Goal: Task Accomplishment & Management: Complete application form

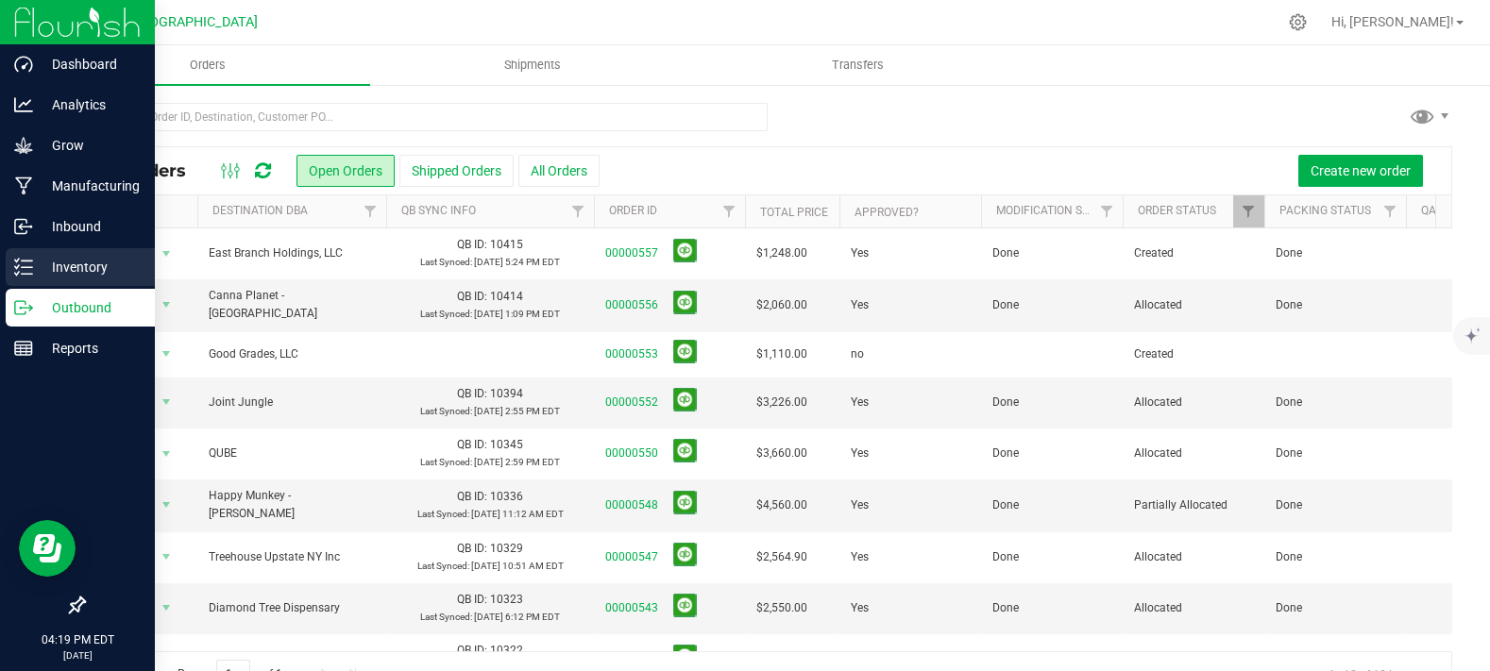
click at [68, 268] on p "Inventory" at bounding box center [89, 267] width 113 height 23
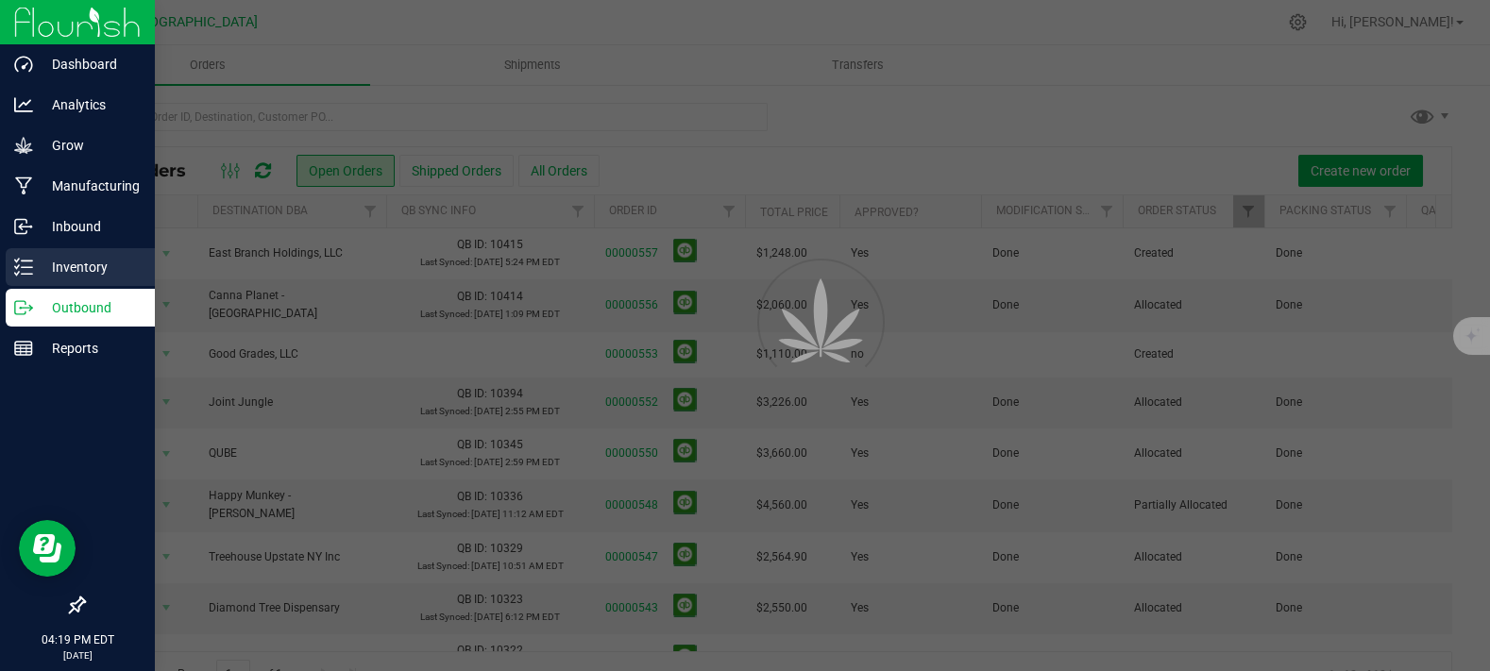
click at [68, 268] on p "Inventory" at bounding box center [89, 267] width 113 height 23
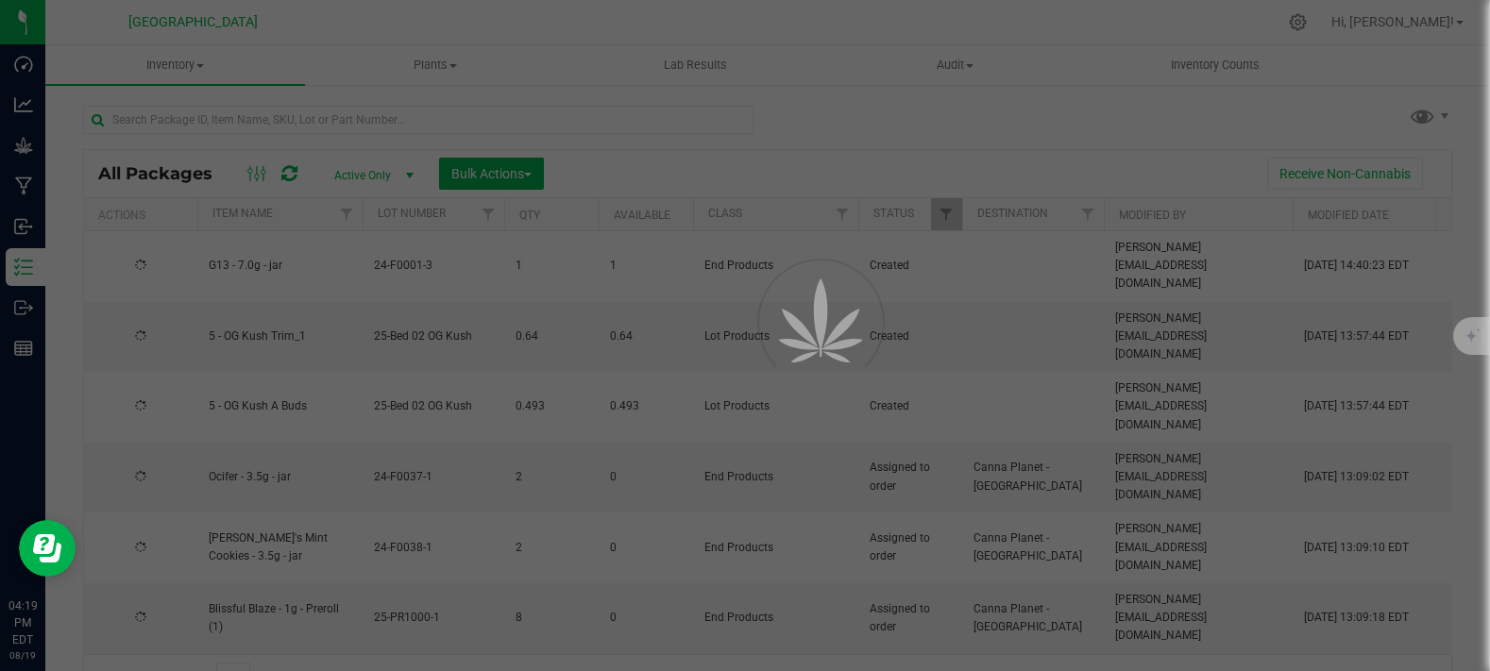
drag, startPoint x: 495, startPoint y: 191, endPoint x: 378, endPoint y: 111, distance: 141.4
click at [378, 111] on div at bounding box center [745, 335] width 1490 height 671
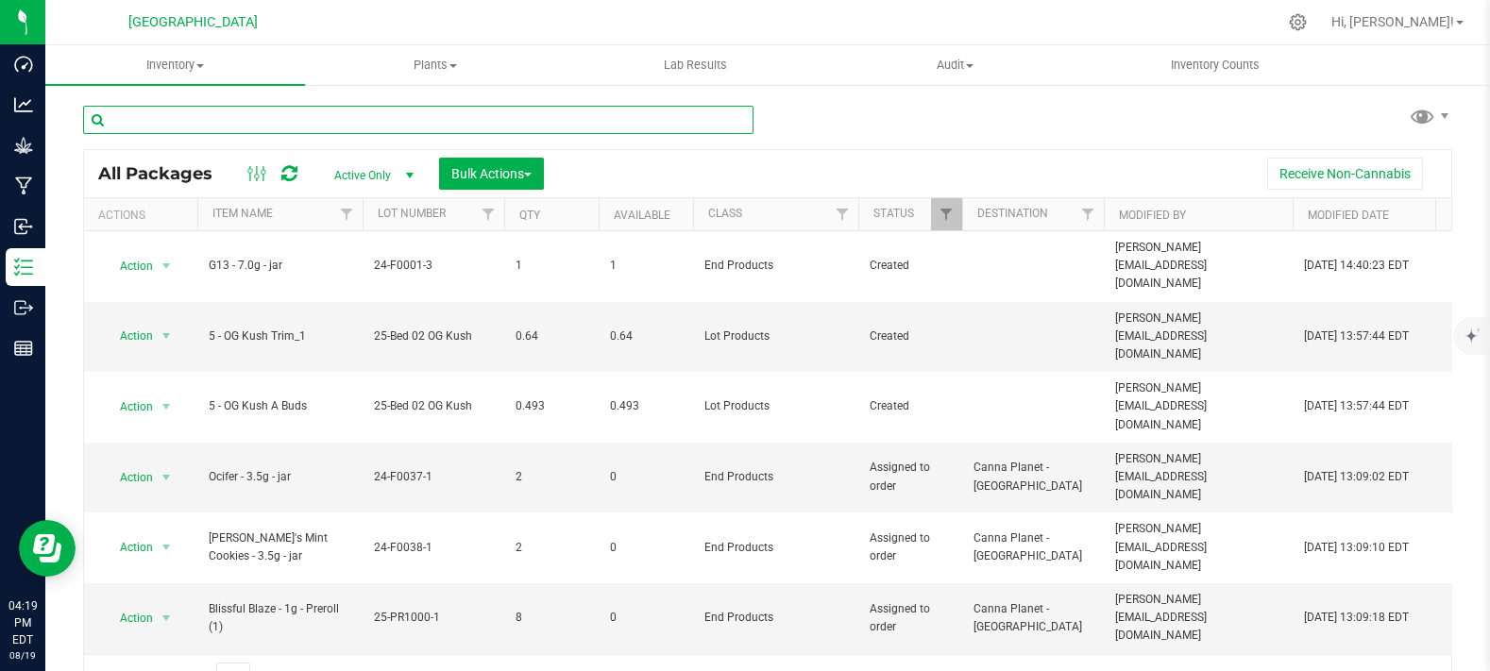
click at [372, 119] on input "text" at bounding box center [418, 120] width 670 height 28
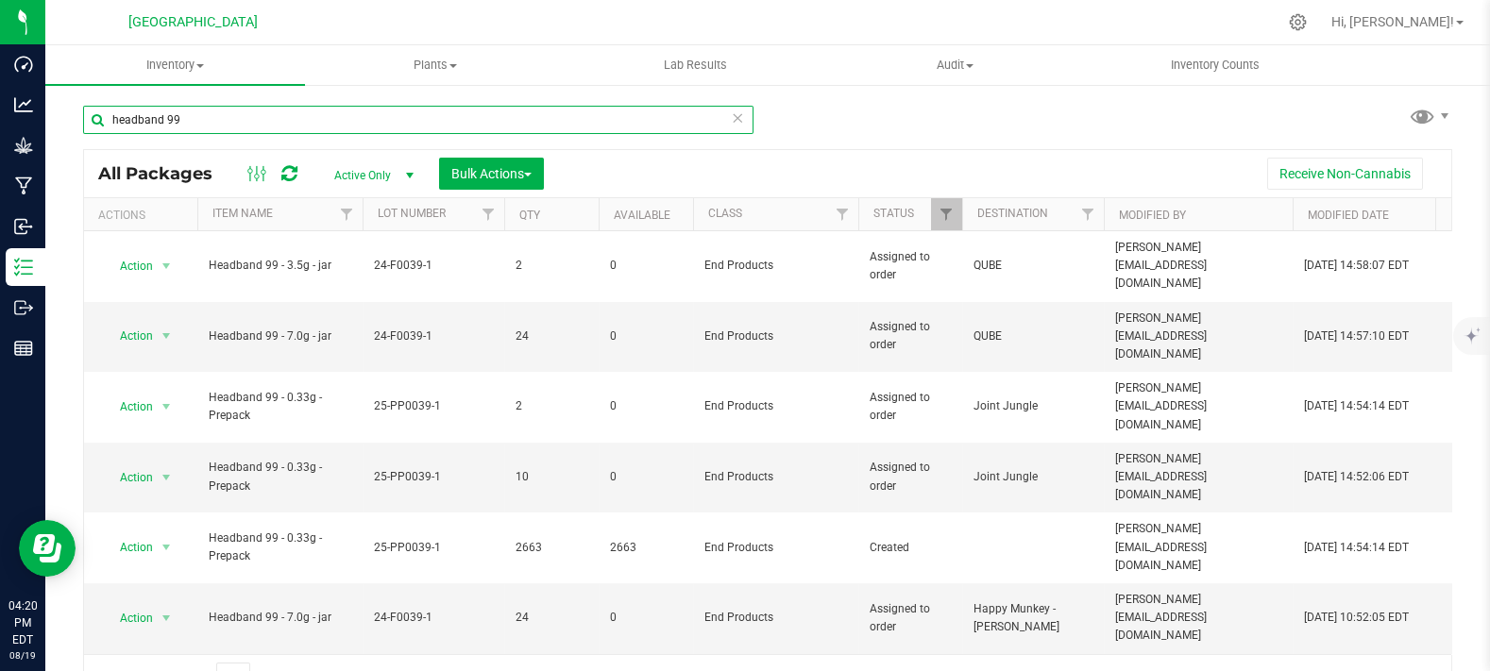
type input "headband 99"
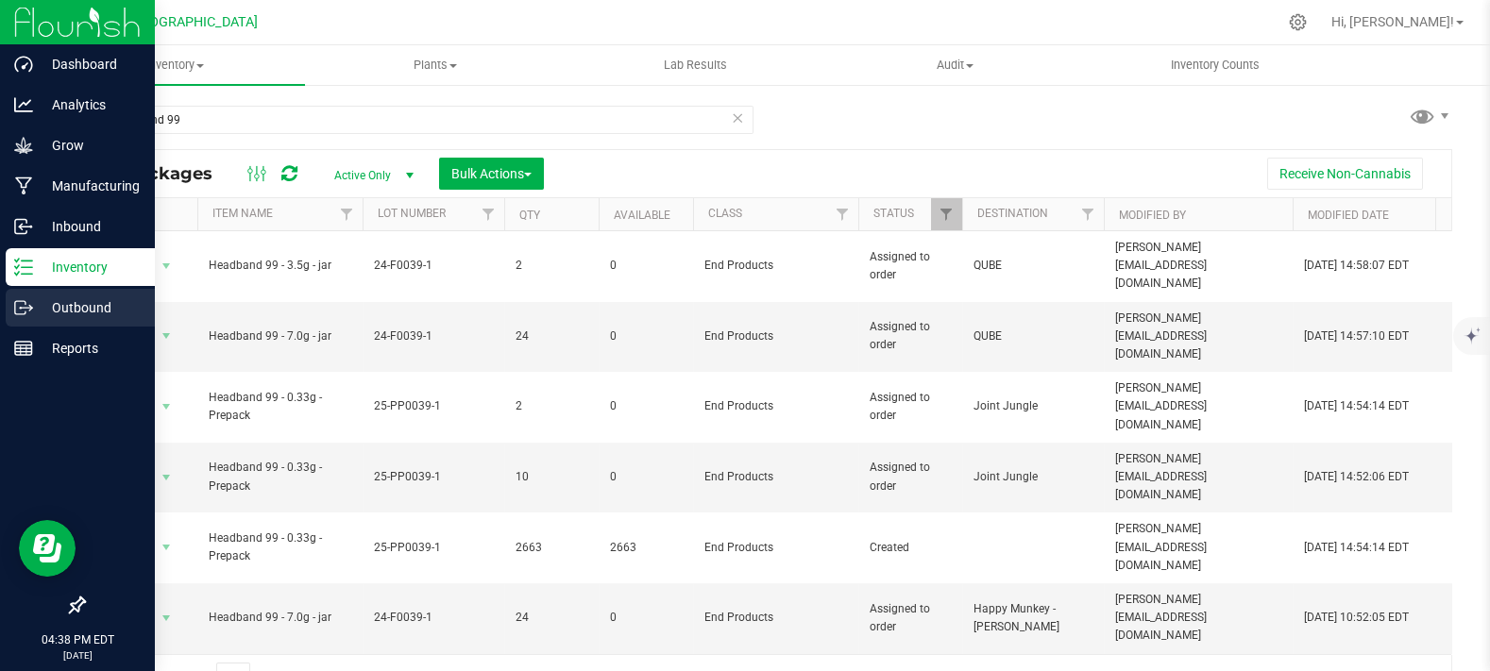
click at [72, 303] on p "Outbound" at bounding box center [89, 308] width 113 height 23
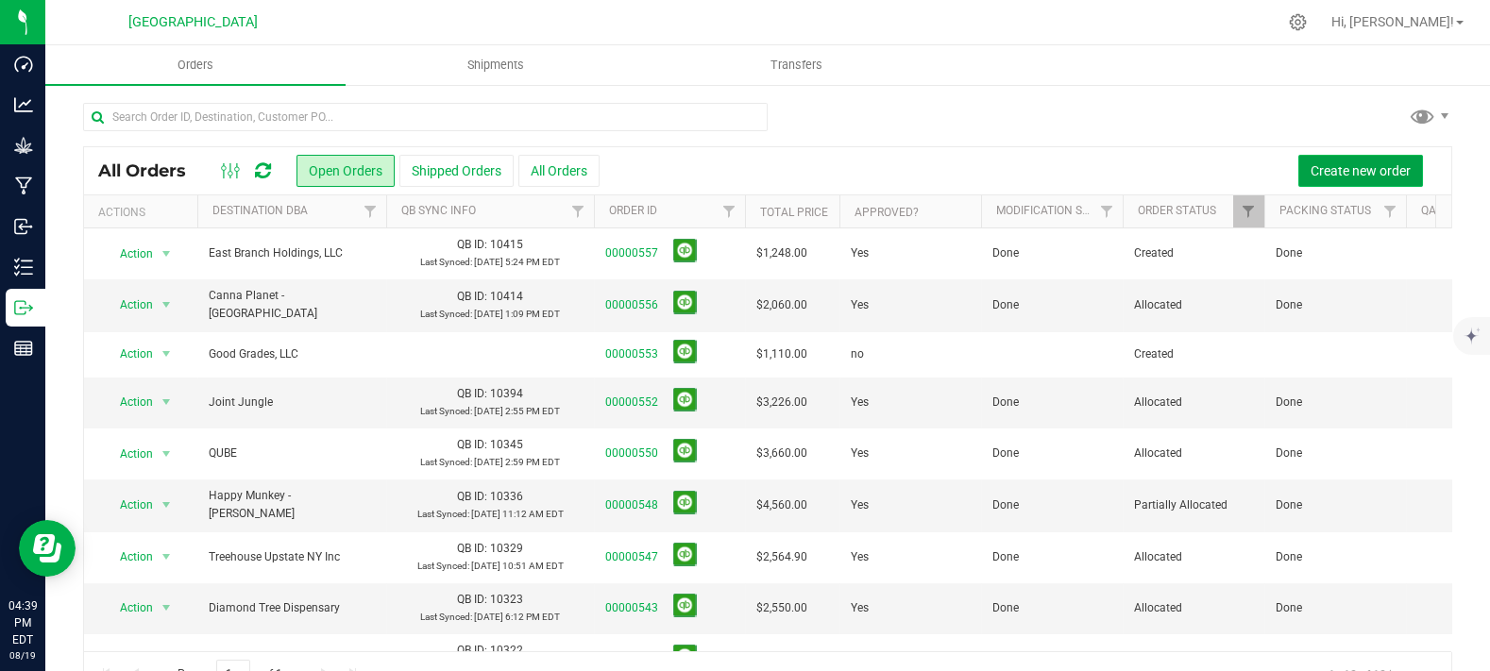
click at [1361, 161] on button "Create new order" at bounding box center [1360, 171] width 125 height 32
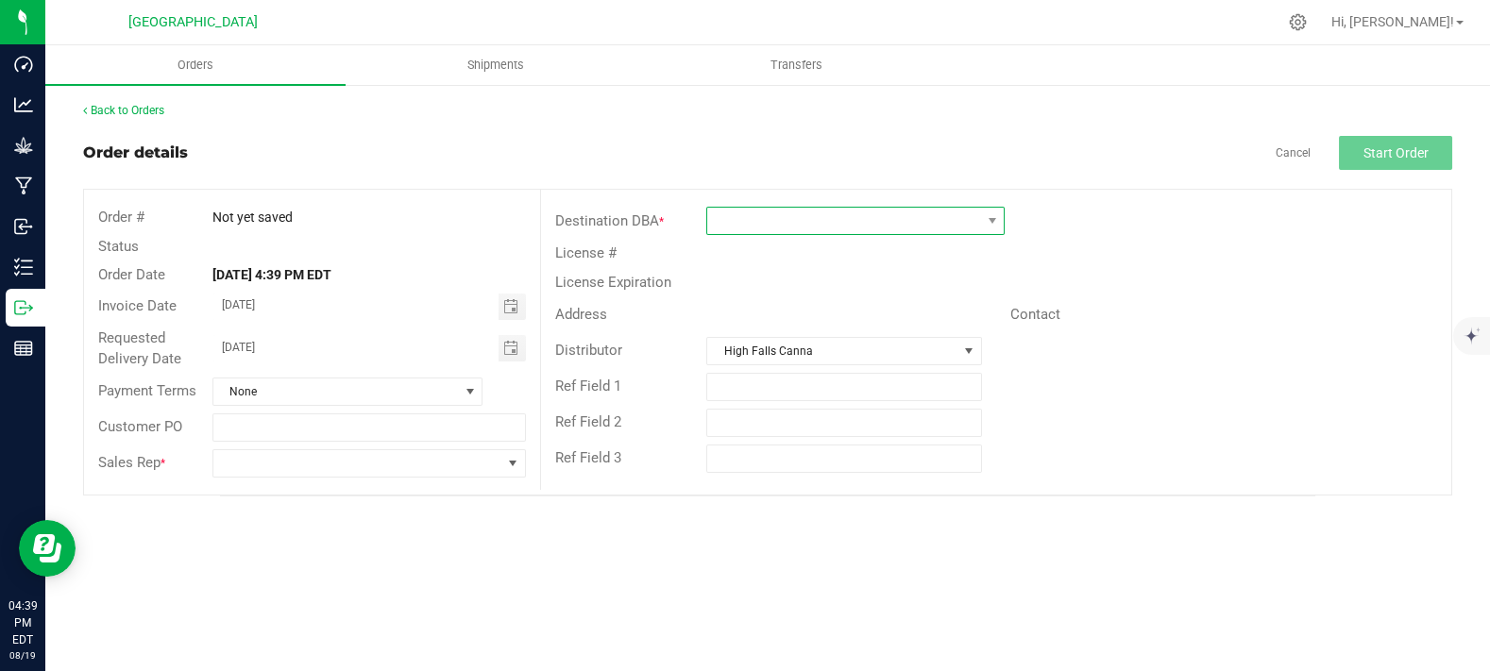
click at [794, 219] on span at bounding box center [843, 221] width 273 height 26
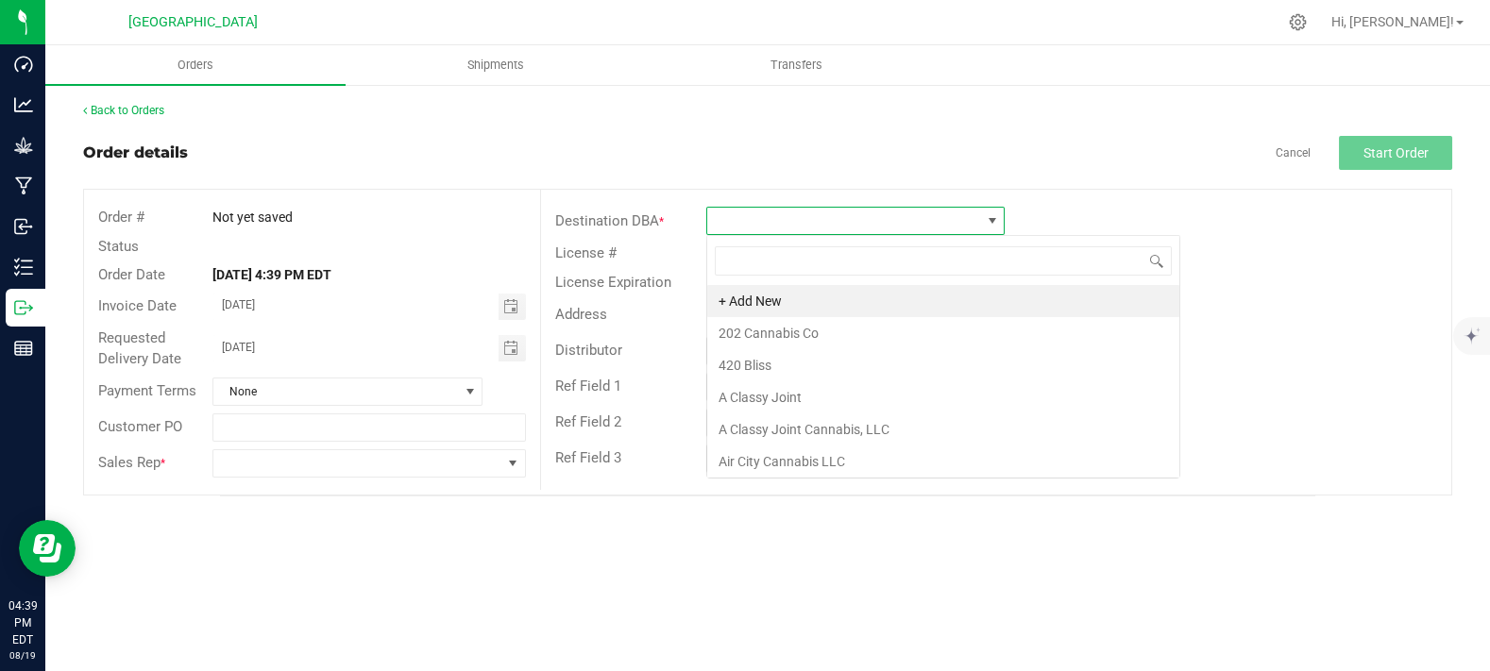
scroll to position [27, 298]
type input "cloud"
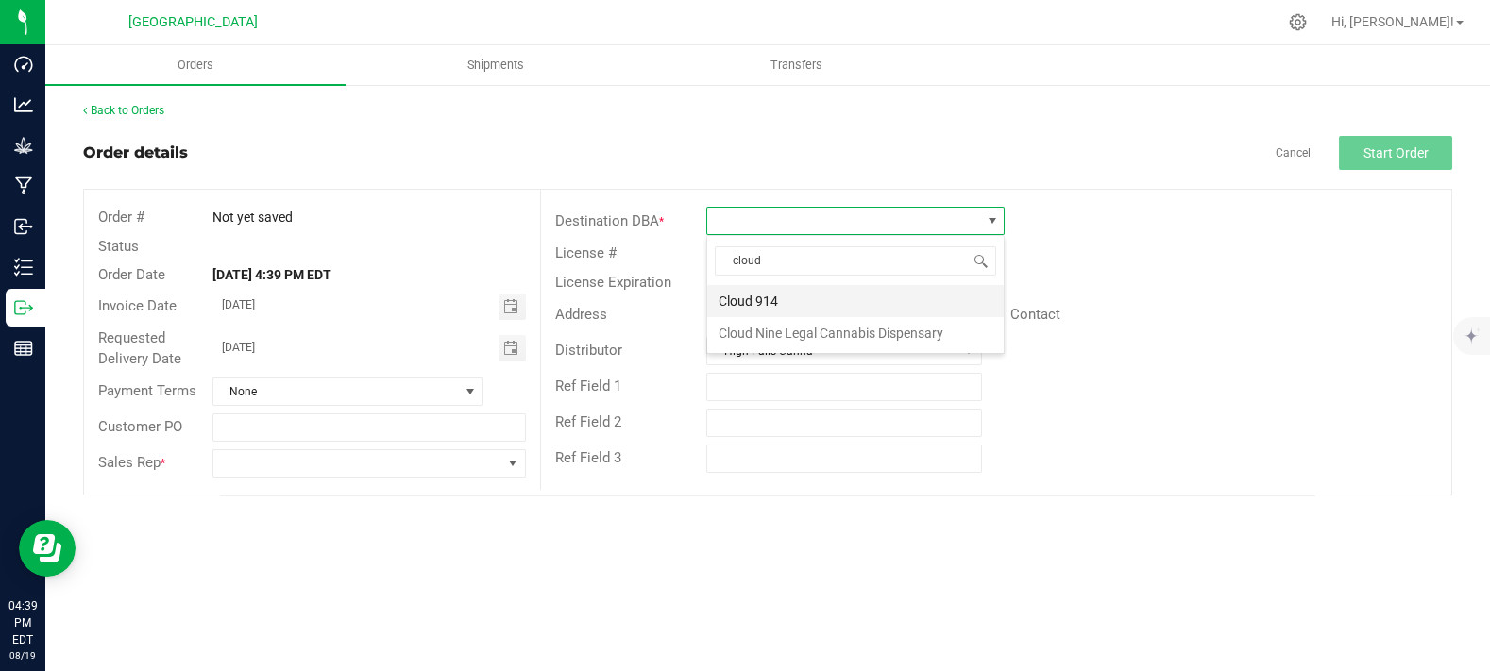
click at [807, 301] on li "Cloud 914" at bounding box center [855, 301] width 297 height 32
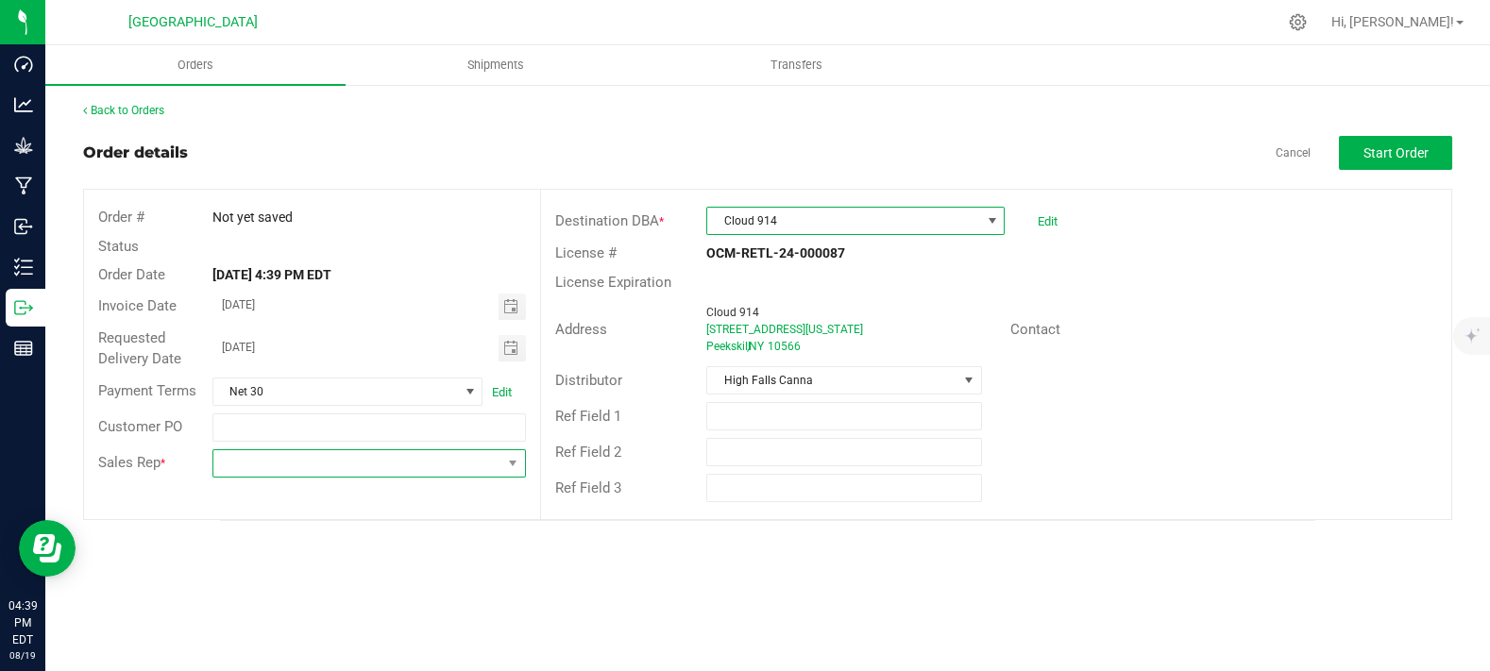
click at [256, 471] on span at bounding box center [357, 463] width 288 height 26
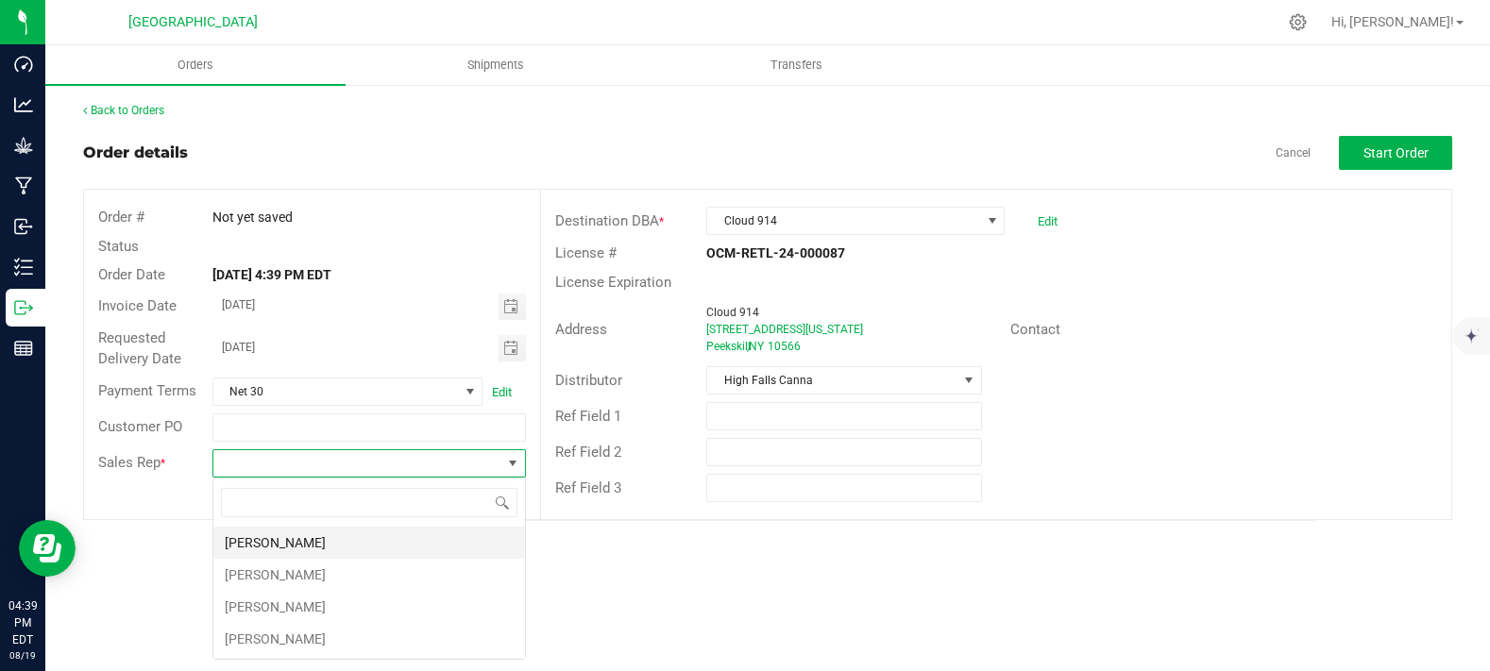
scroll to position [27, 313]
click at [264, 602] on li "[PERSON_NAME]" at bounding box center [369, 607] width 312 height 32
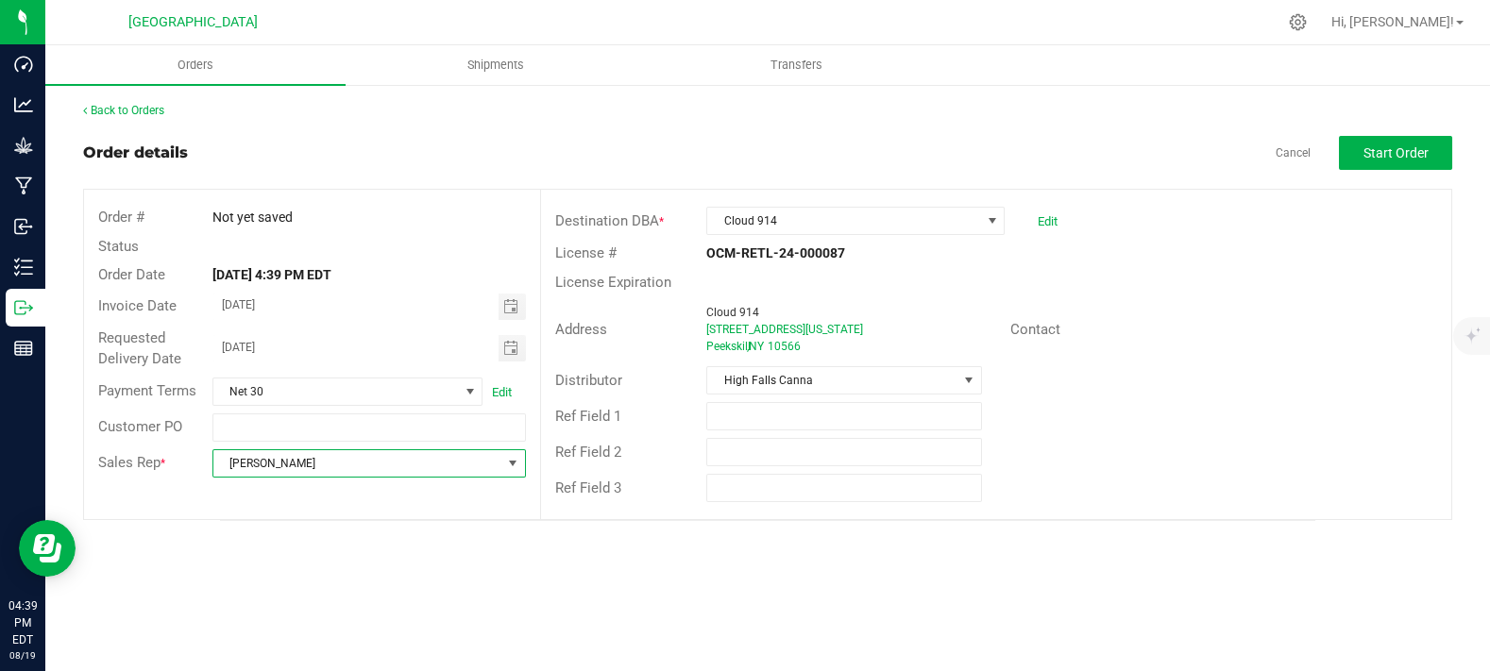
click at [1132, 358] on div "Address Cloud [GEOGRAPHIC_DATA][STREET_ADDRESS][US_STATE] Contact" at bounding box center [996, 330] width 910 height 66
click at [1409, 156] on span "Start Order" at bounding box center [1396, 152] width 65 height 15
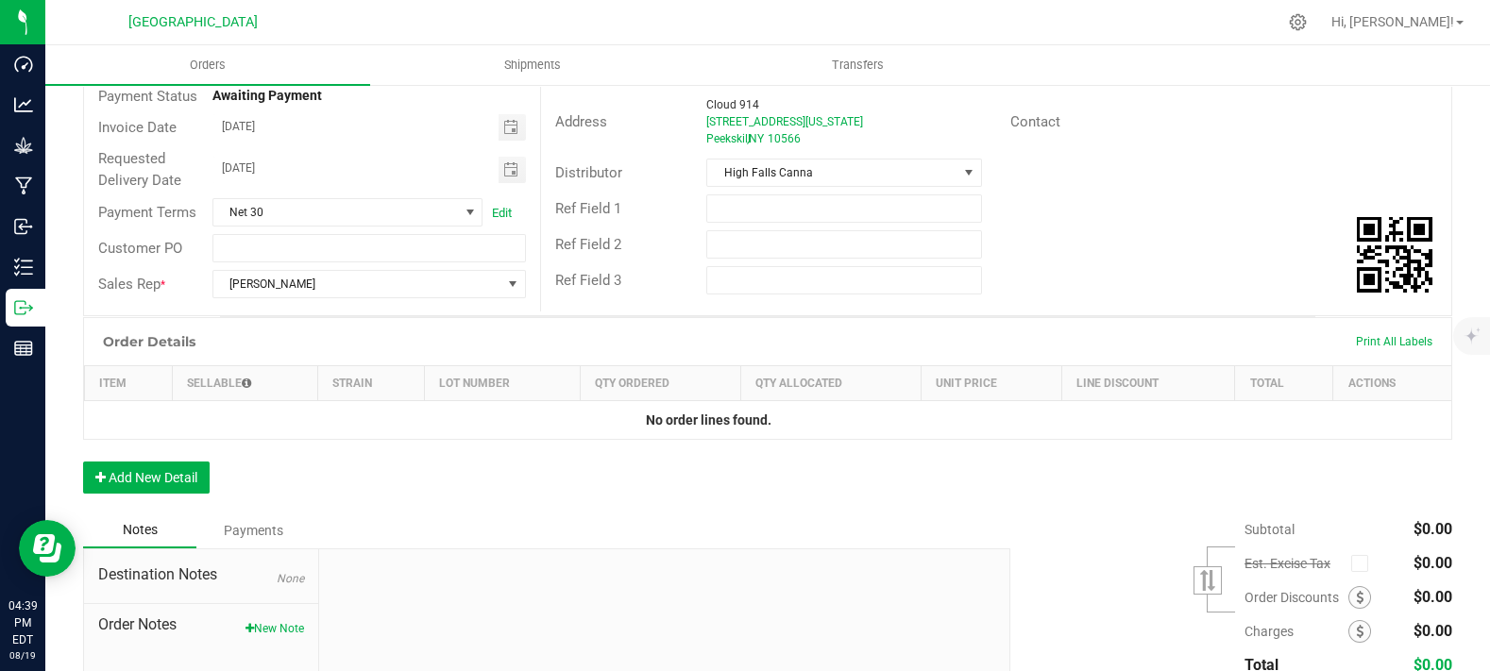
scroll to position [210, 0]
click at [115, 492] on button "Add New Detail" at bounding box center [146, 476] width 127 height 32
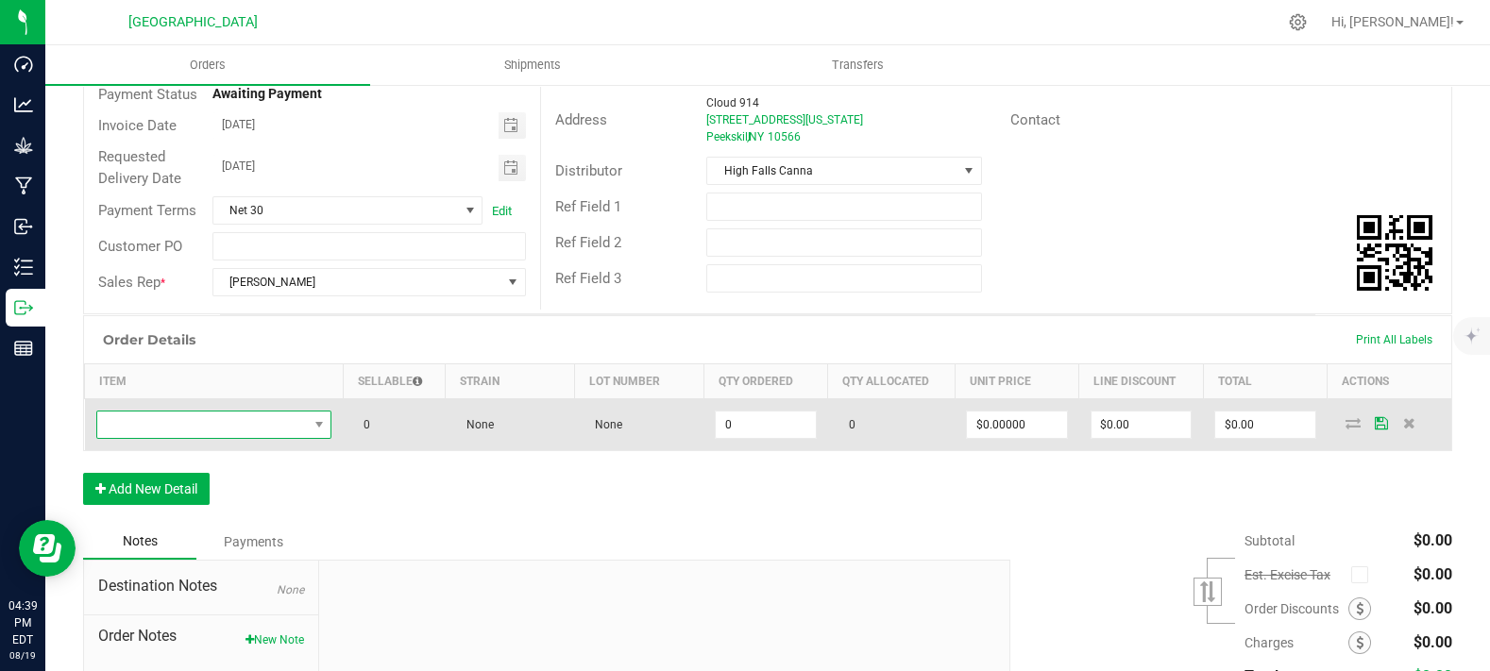
click at [243, 438] on span "NO DATA FOUND" at bounding box center [202, 425] width 211 height 26
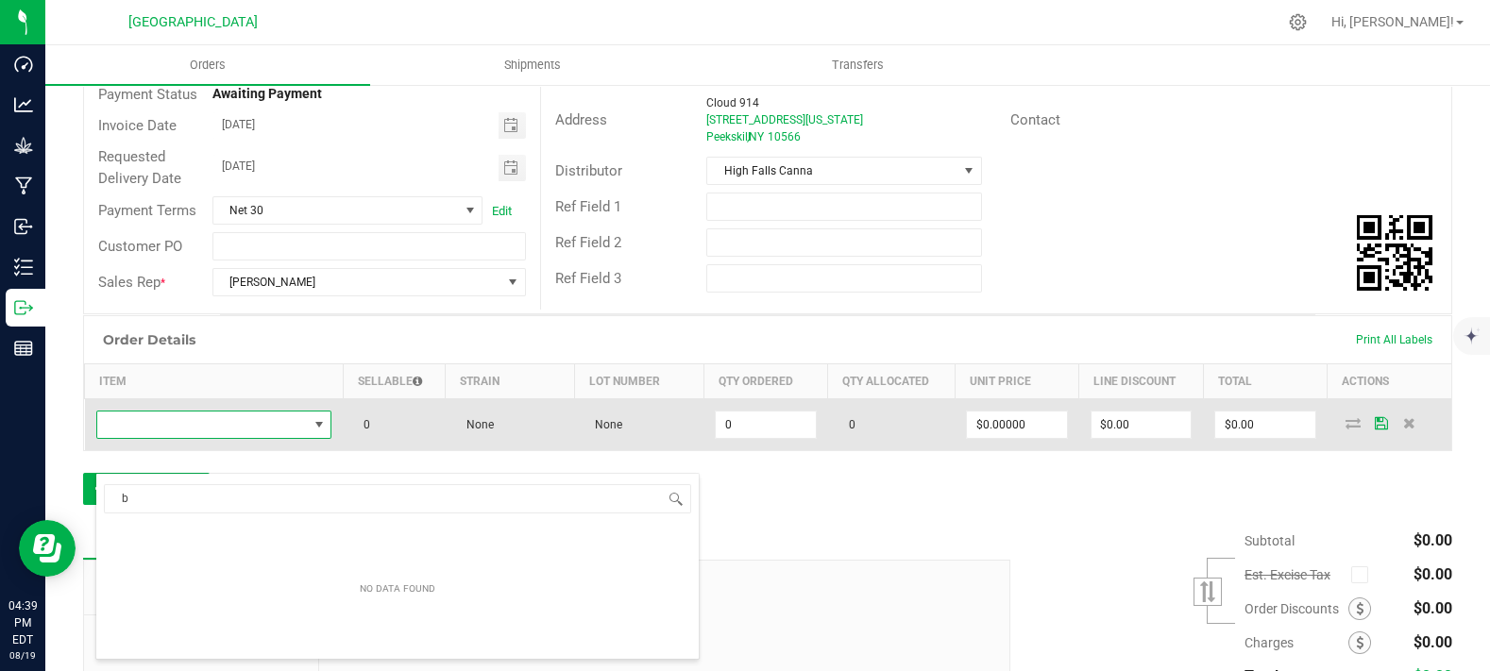
scroll to position [27, 229]
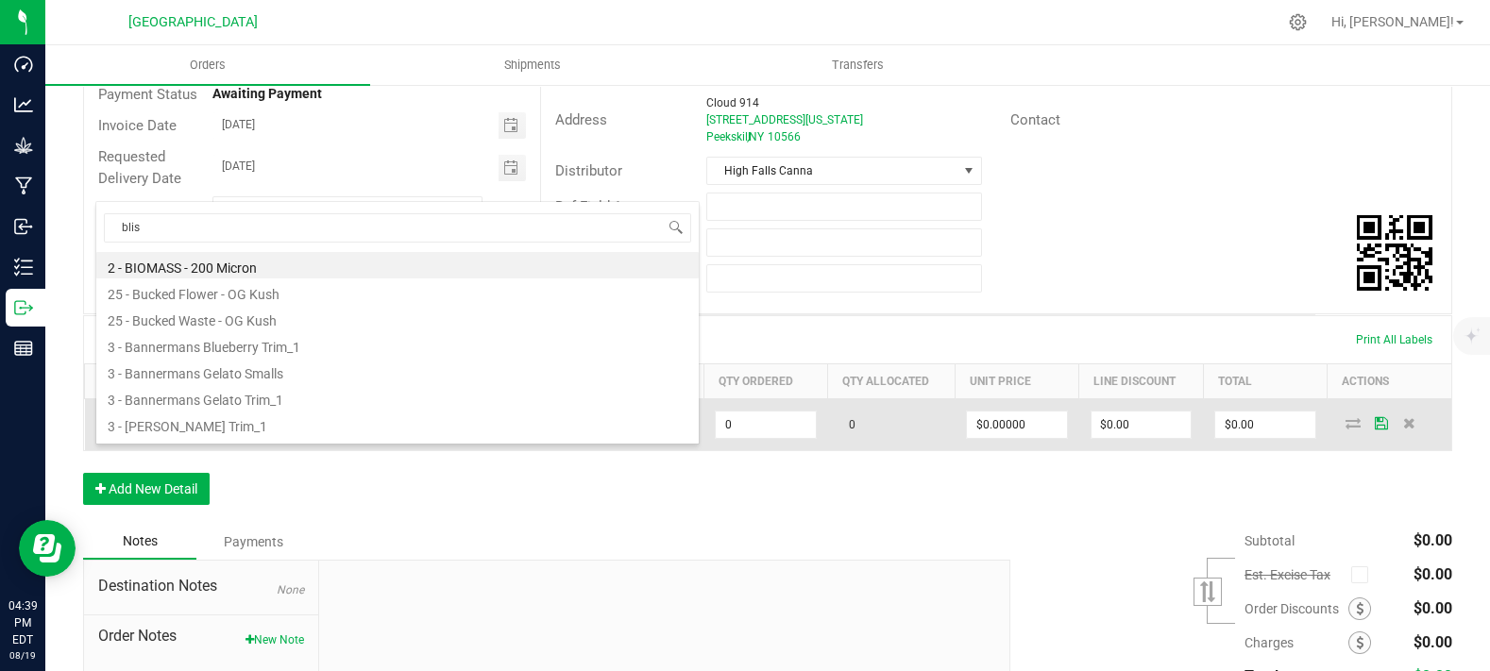
type input "bliss"
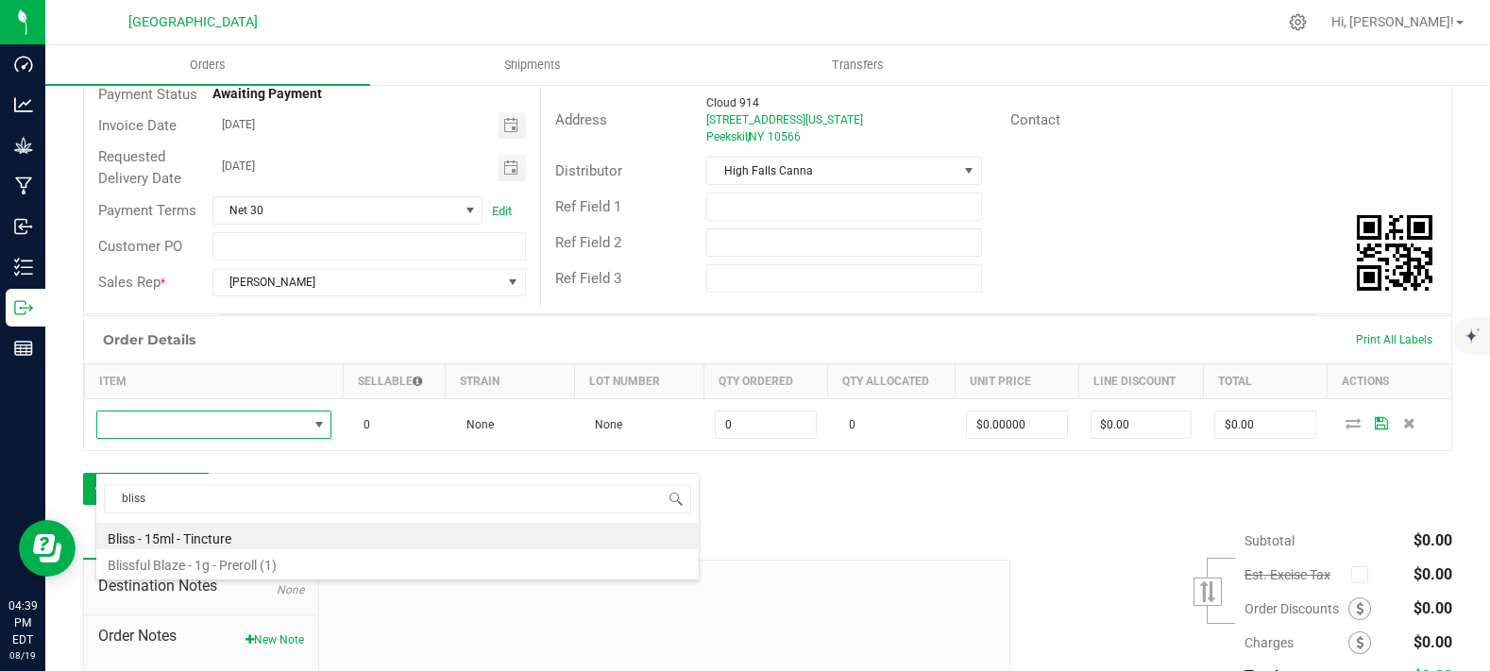
drag, startPoint x: 246, startPoint y: 536, endPoint x: 237, endPoint y: 528, distance: 12.0
click at [244, 534] on li "Bliss - 15ml - Tincture" at bounding box center [397, 536] width 602 height 26
type input "0 ea"
type input "$20.00000"
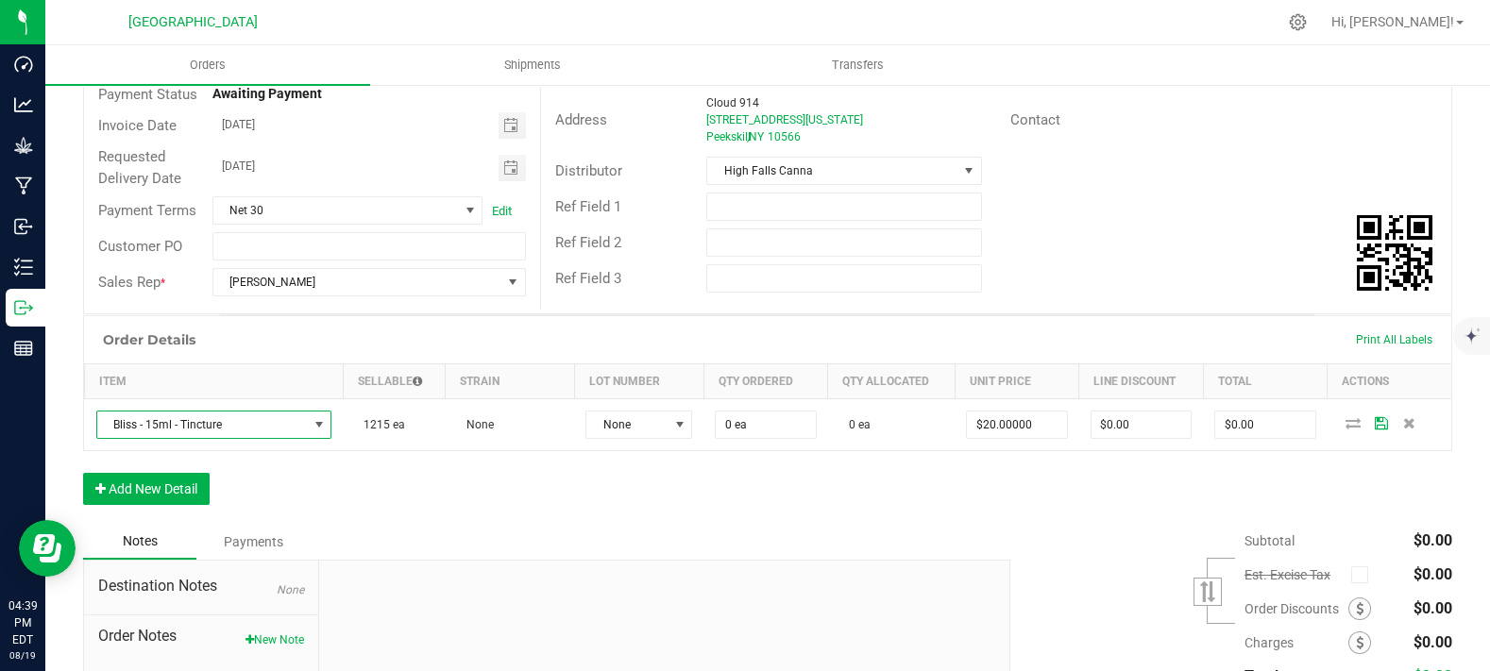
drag, startPoint x: 214, startPoint y: 518, endPoint x: 196, endPoint y: 518, distance: 17.9
click at [213, 518] on div "Order Details Print All Labels Item Sellable Strain Lot Number Qty Ordered Qty …" at bounding box center [767, 419] width 1369 height 209
click at [172, 505] on button "Add New Detail" at bounding box center [146, 489] width 127 height 32
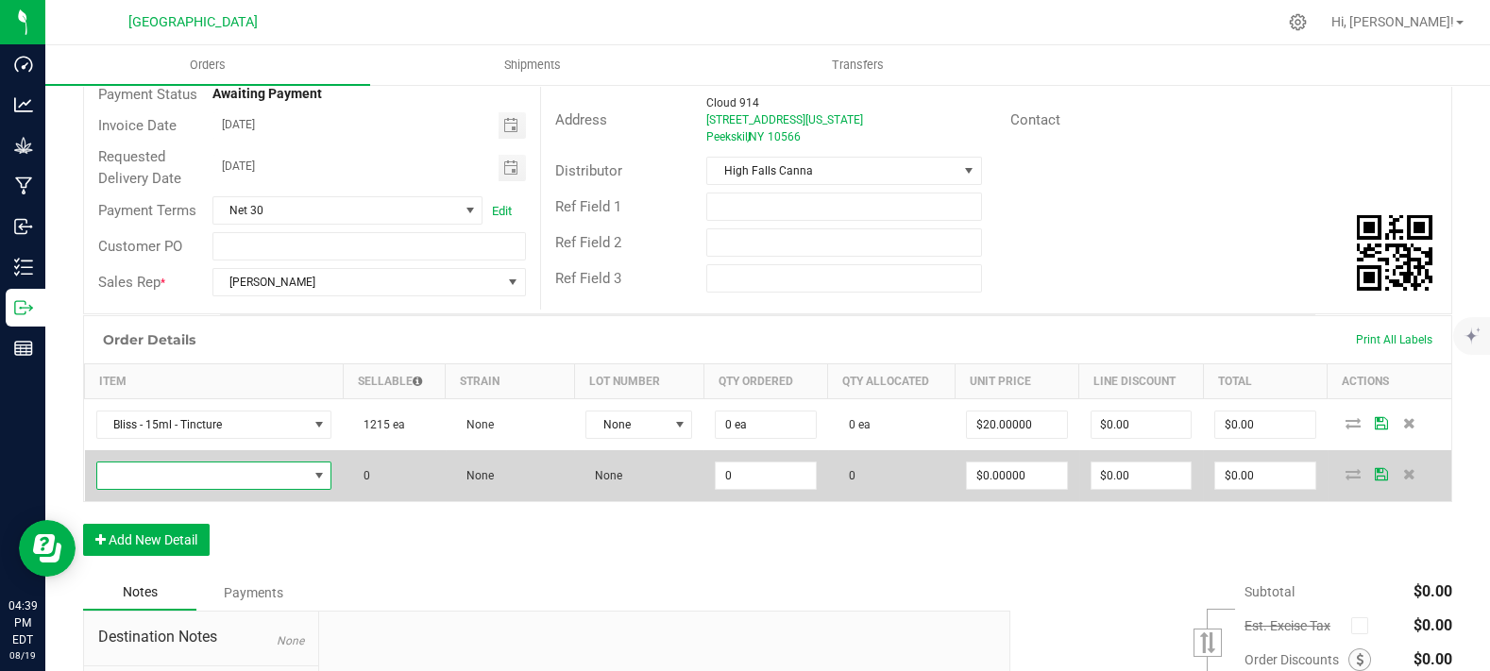
click at [193, 489] on span "NO DATA FOUND" at bounding box center [202, 476] width 211 height 26
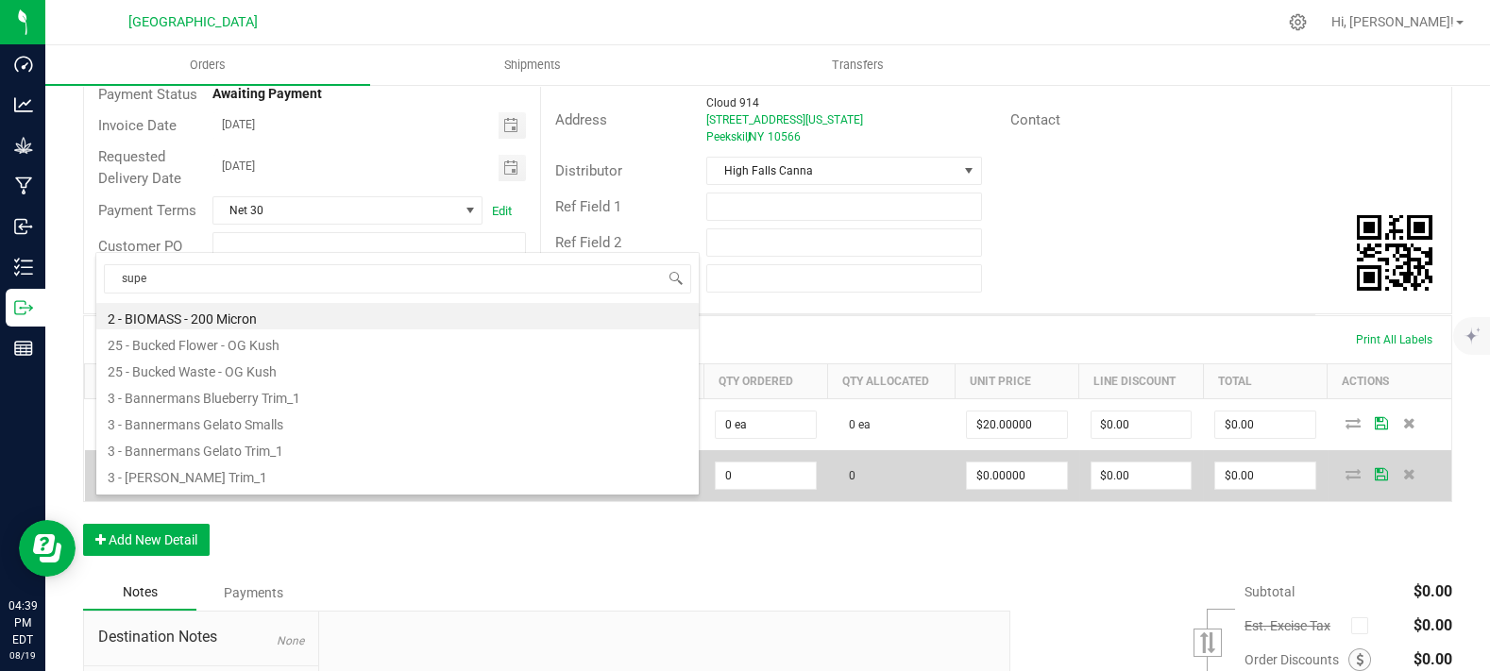
type input "super"
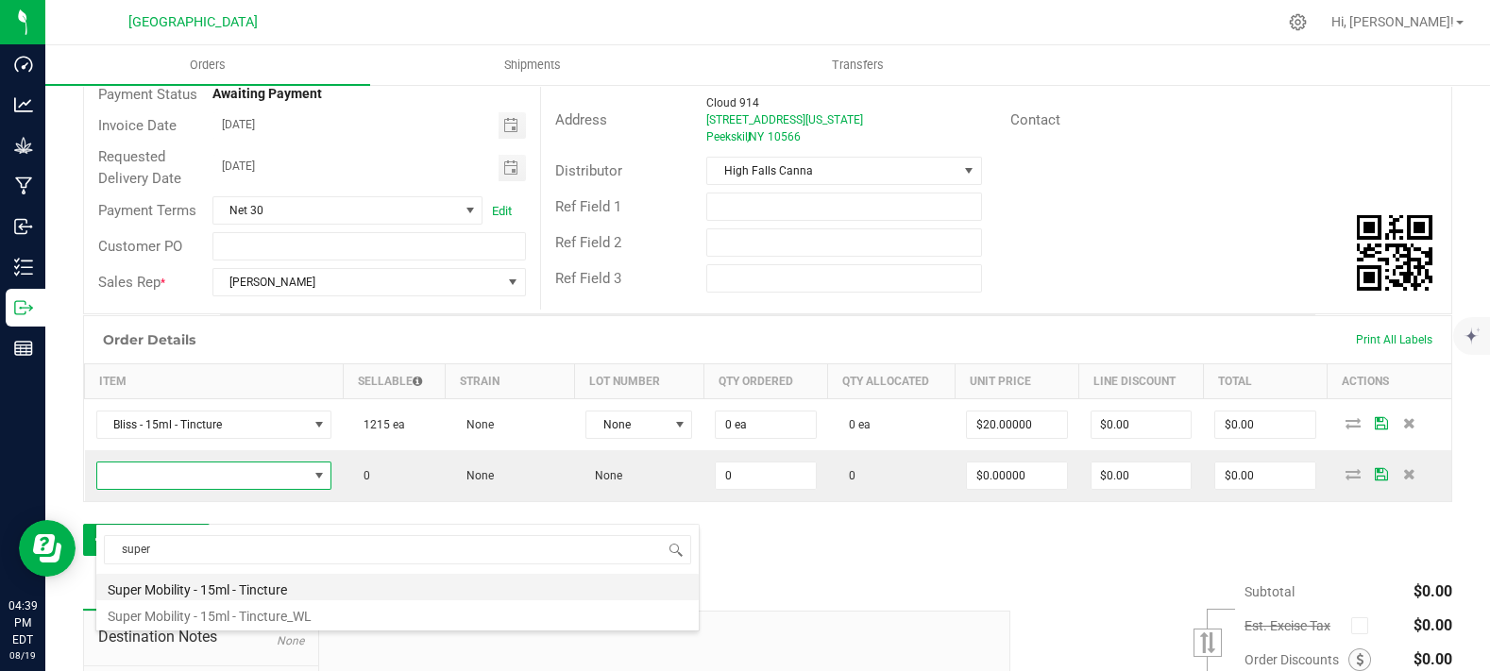
click at [218, 582] on li "Super Mobility - 15ml - Tincture" at bounding box center [397, 587] width 602 height 26
type input "0 ea"
type input "$20.00000"
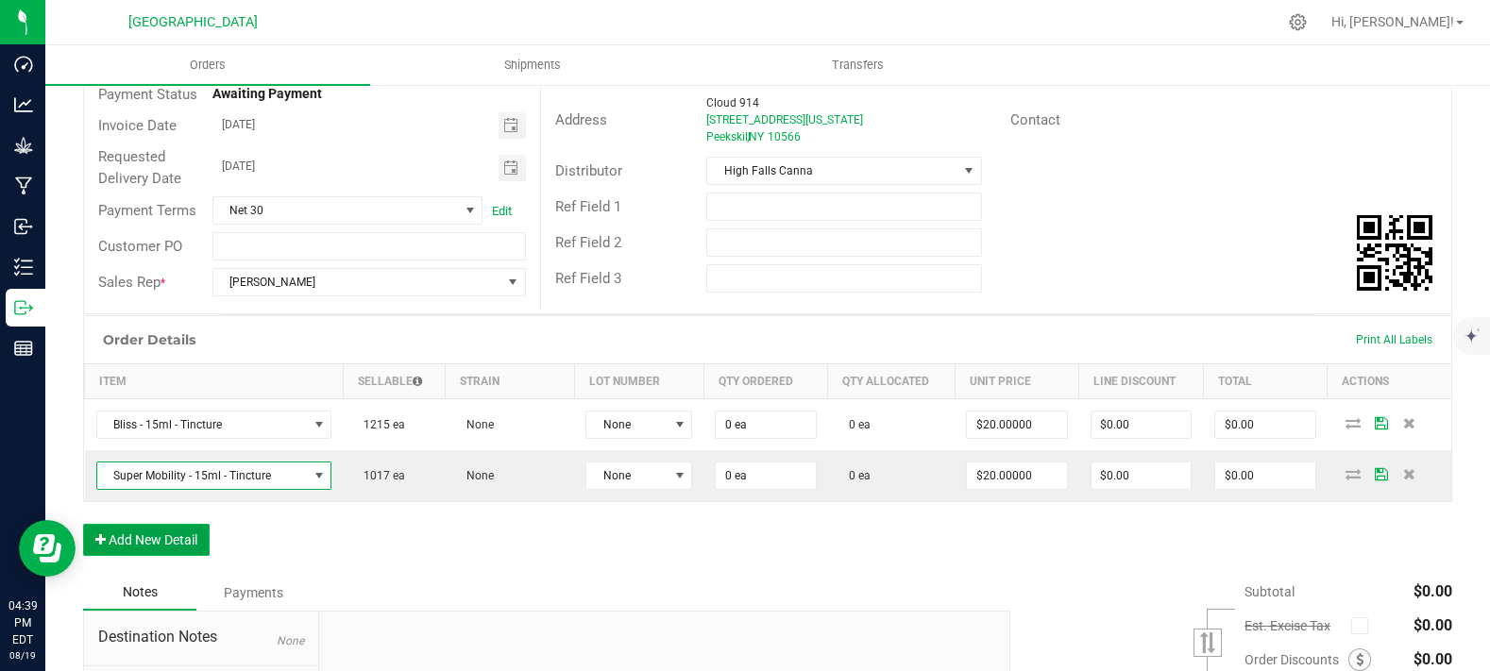
click at [177, 556] on button "Add New Detail" at bounding box center [146, 540] width 127 height 32
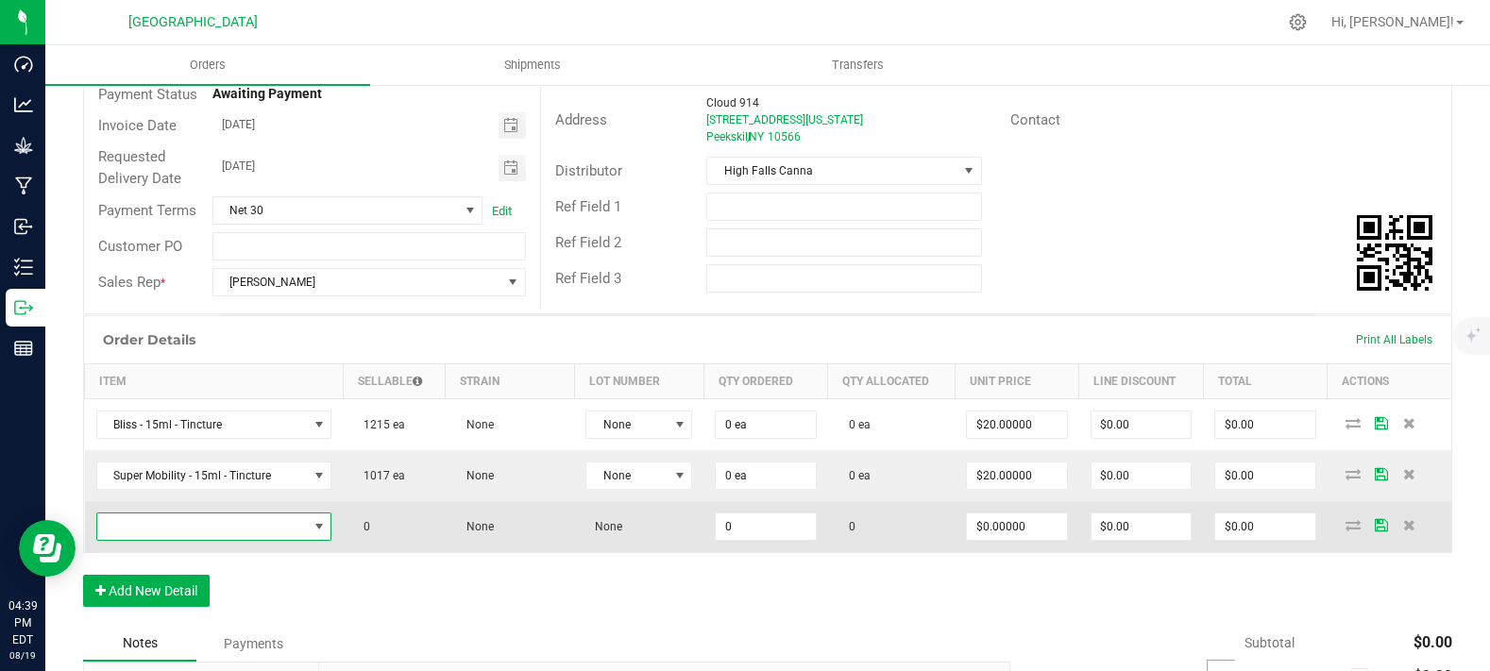
click at [192, 540] on span "NO DATA FOUND" at bounding box center [202, 527] width 211 height 26
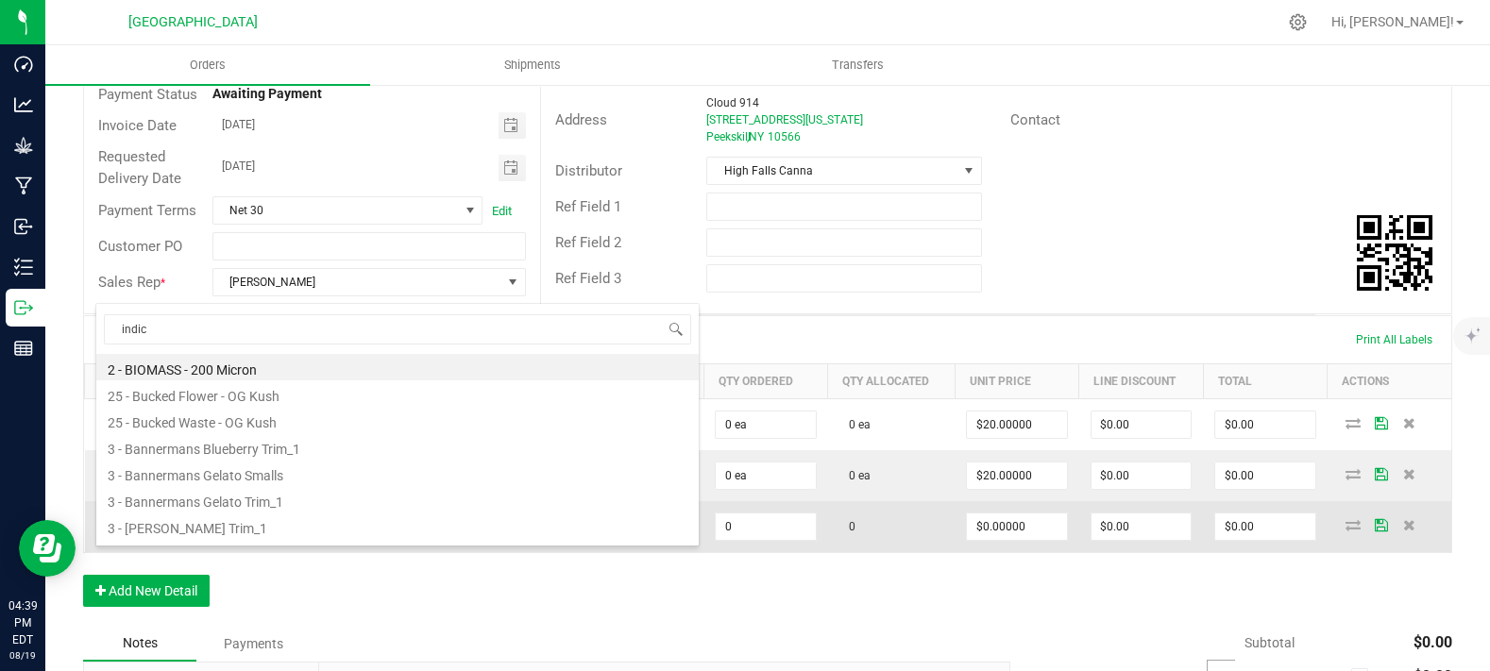
type input "indica"
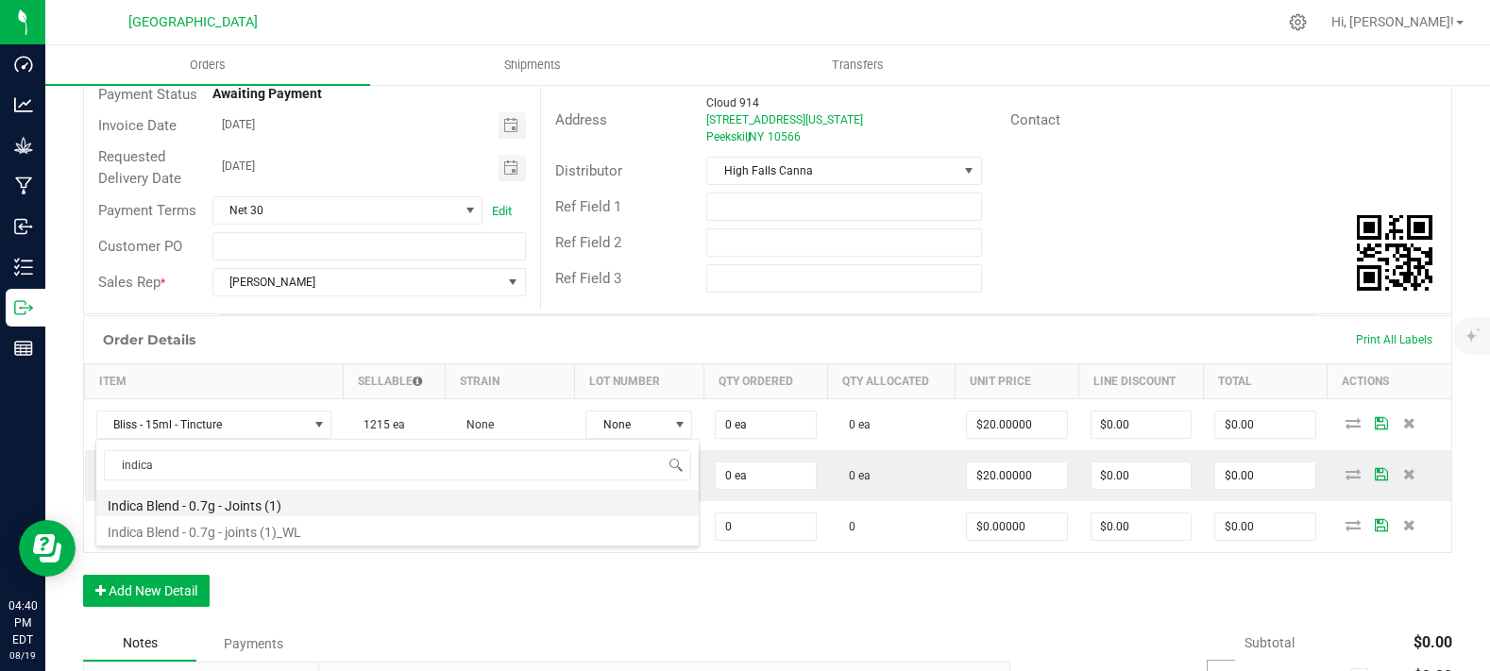
click at [245, 511] on li "Indica Blend - 0.7g - Joints (1)" at bounding box center [397, 503] width 602 height 26
type input "0 ea"
type input "$4.42000"
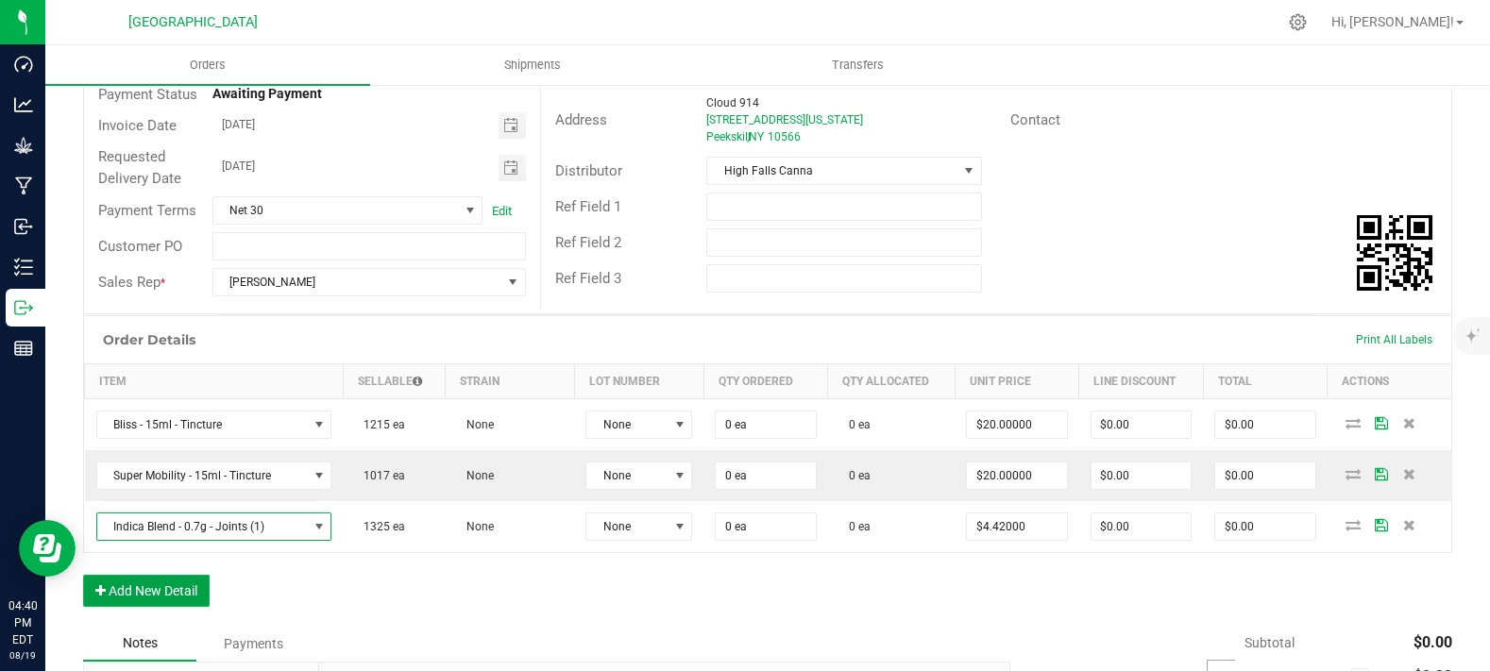
click at [180, 607] on button "Add New Detail" at bounding box center [146, 591] width 127 height 32
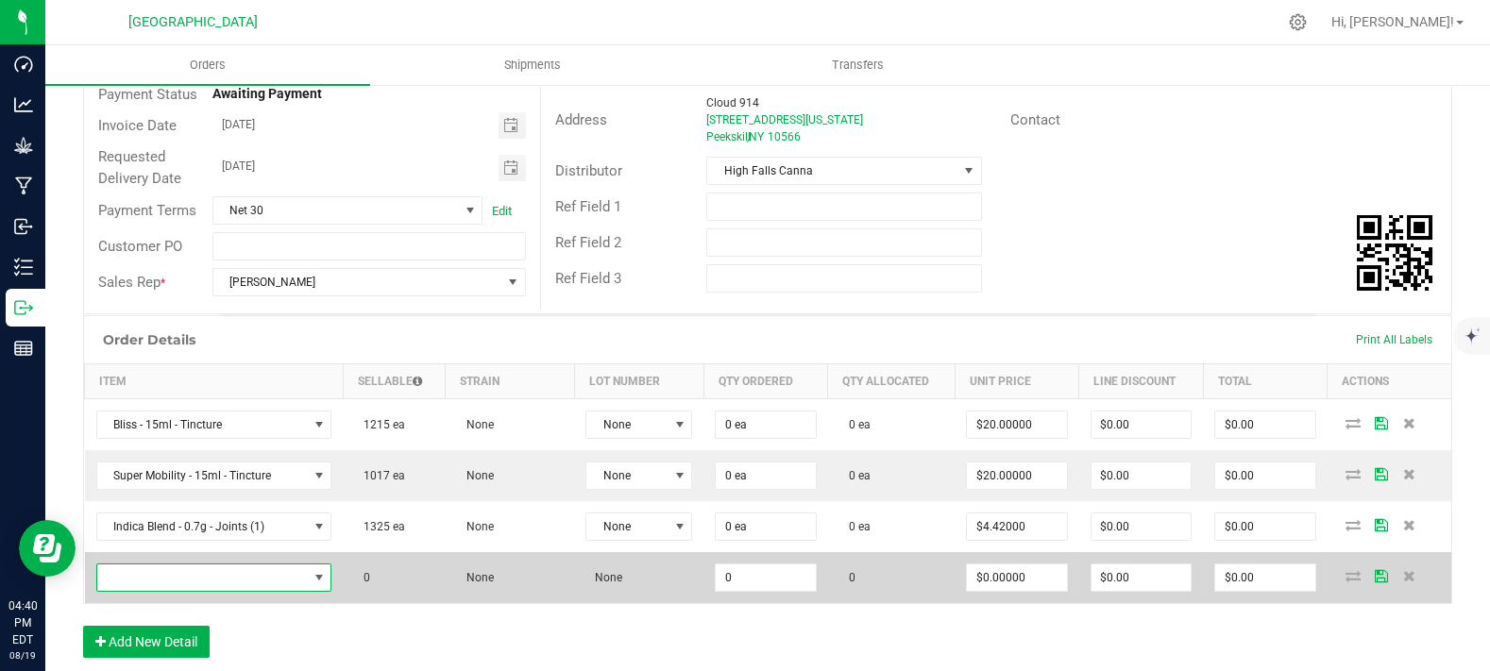
click at [184, 591] on span "NO DATA FOUND" at bounding box center [202, 578] width 211 height 26
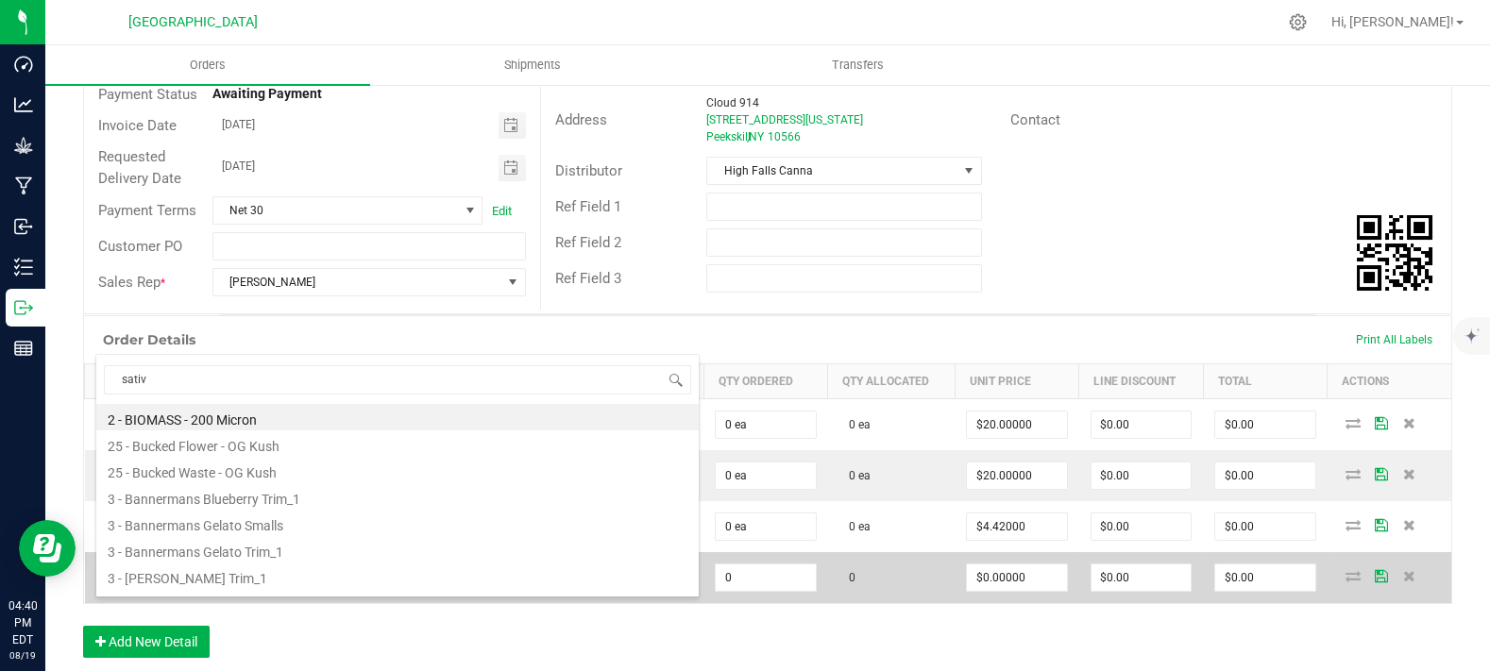
type input "sativa"
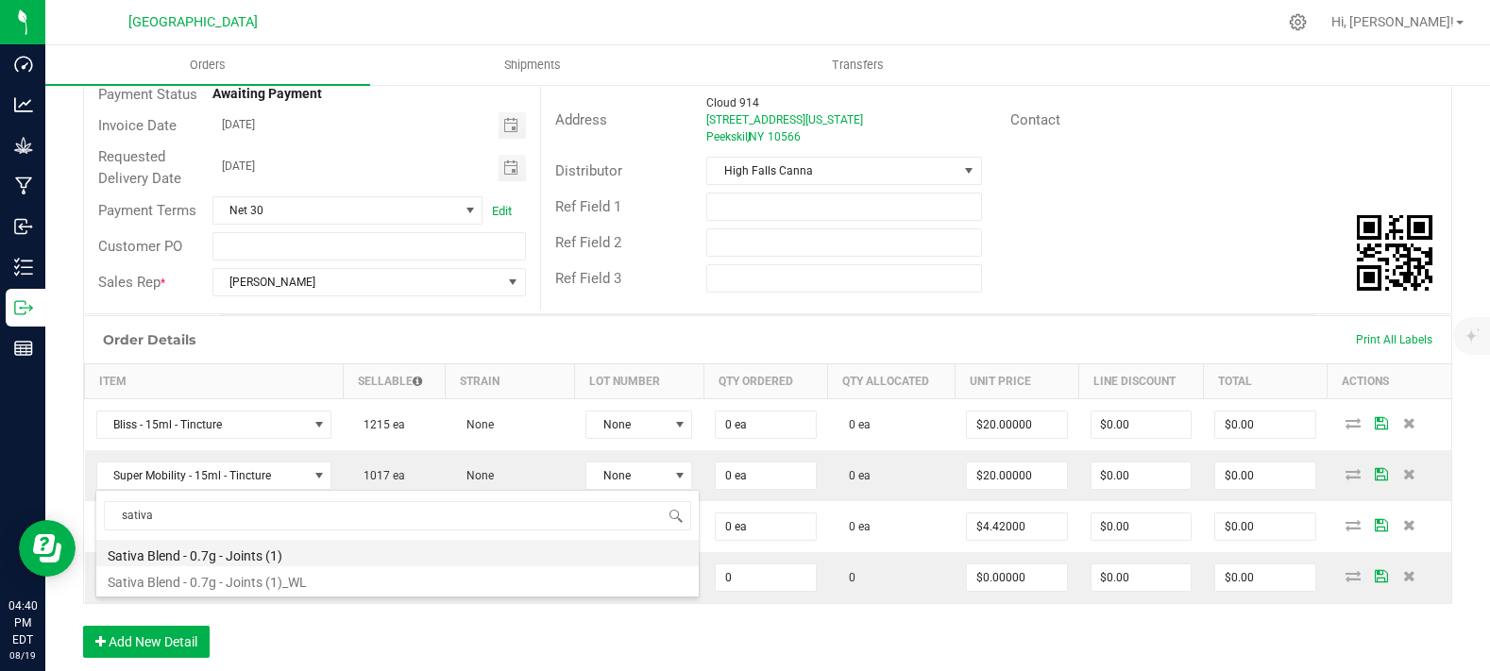
click at [221, 554] on li "Sativa Blend - 0.7g - Joints (1)" at bounding box center [397, 553] width 602 height 26
type input "0 ea"
type input "$4.42000"
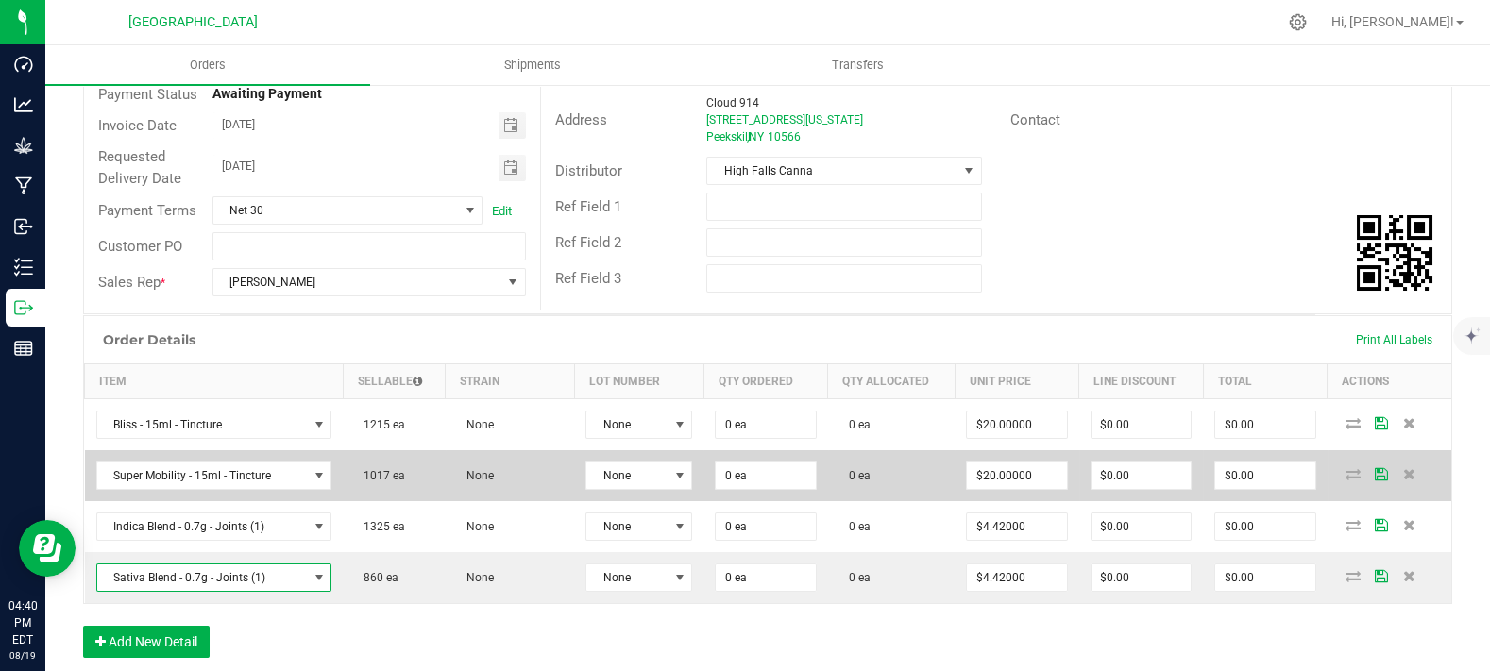
scroll to position [314, 0]
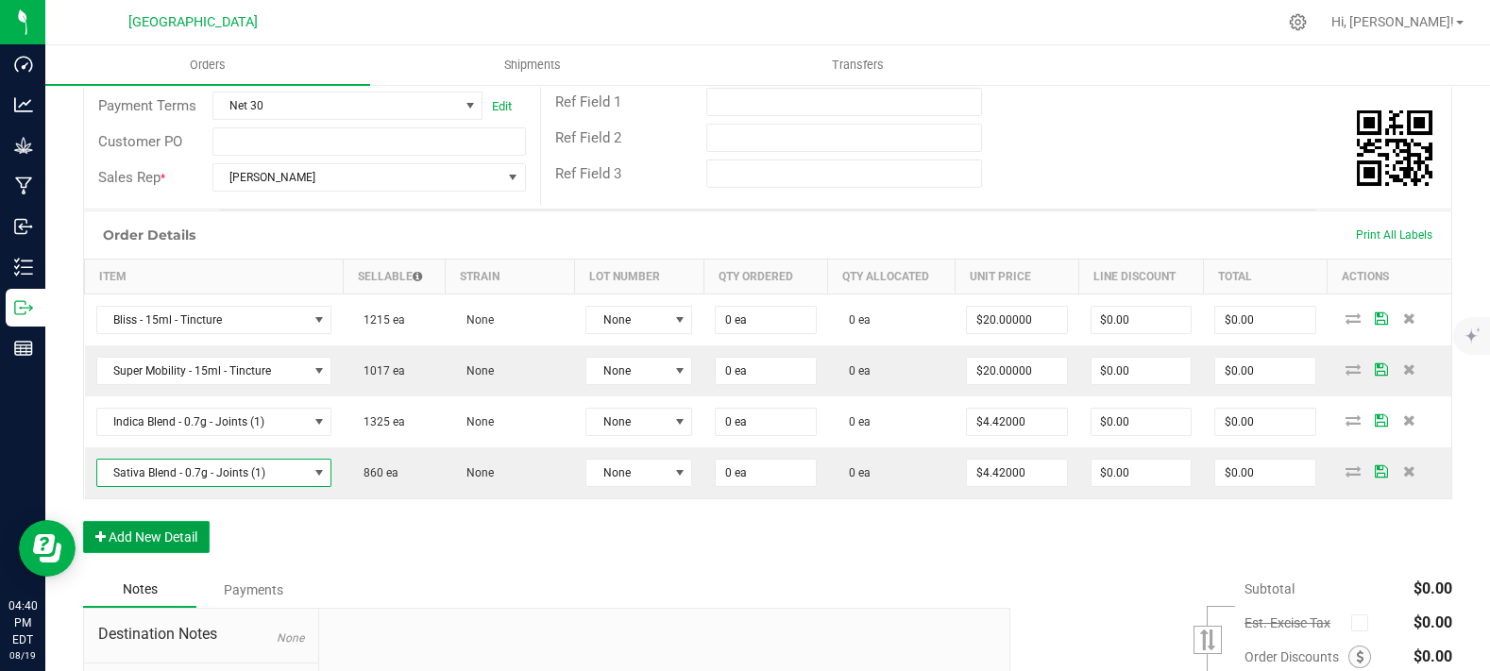
click at [110, 553] on button "Add New Detail" at bounding box center [146, 537] width 127 height 32
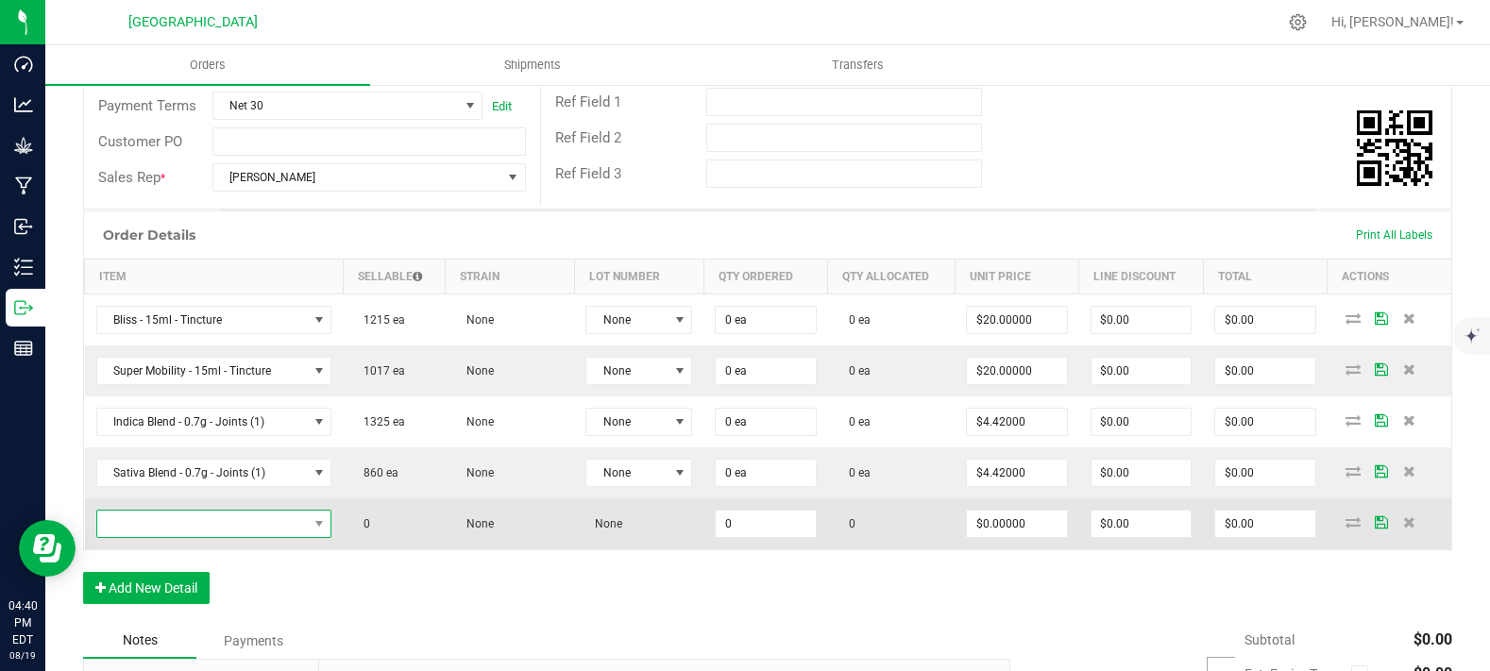
click at [140, 538] on span "NO DATA FOUND" at bounding box center [214, 524] width 236 height 28
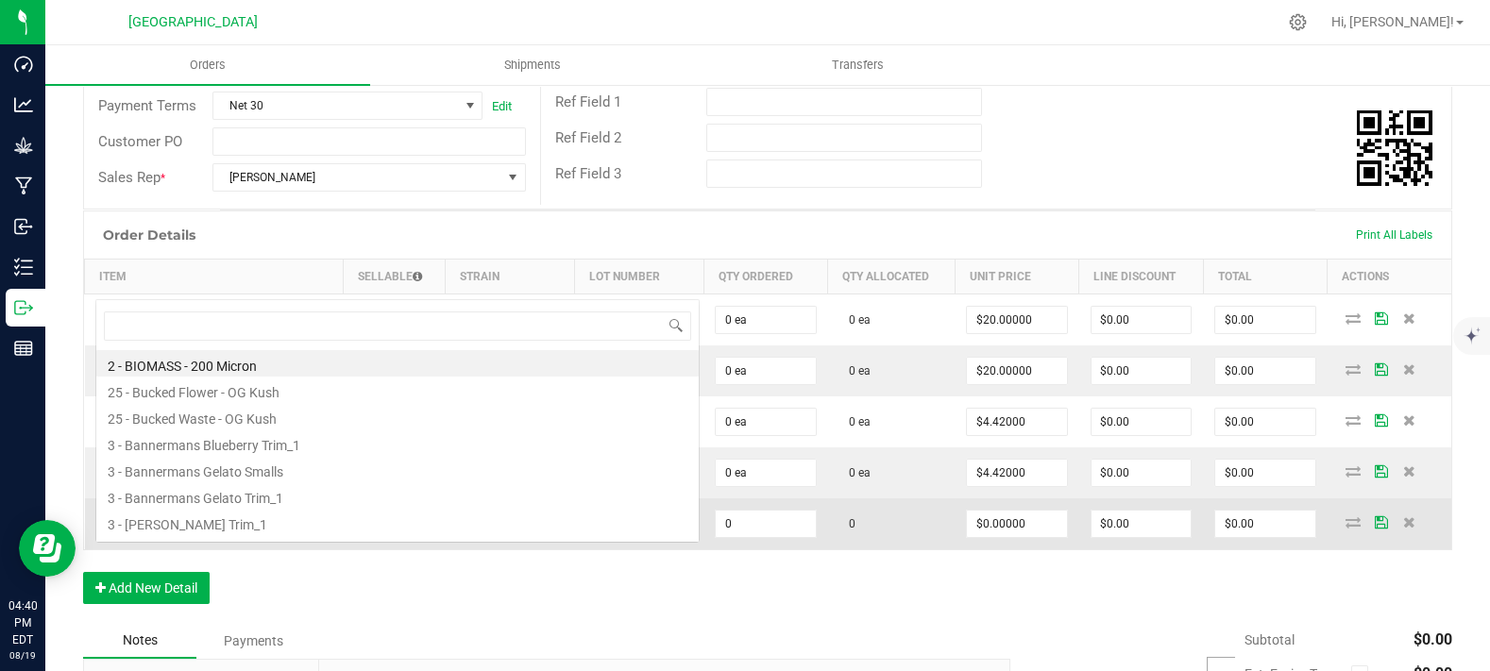
scroll to position [27, 229]
type input "killer queen"
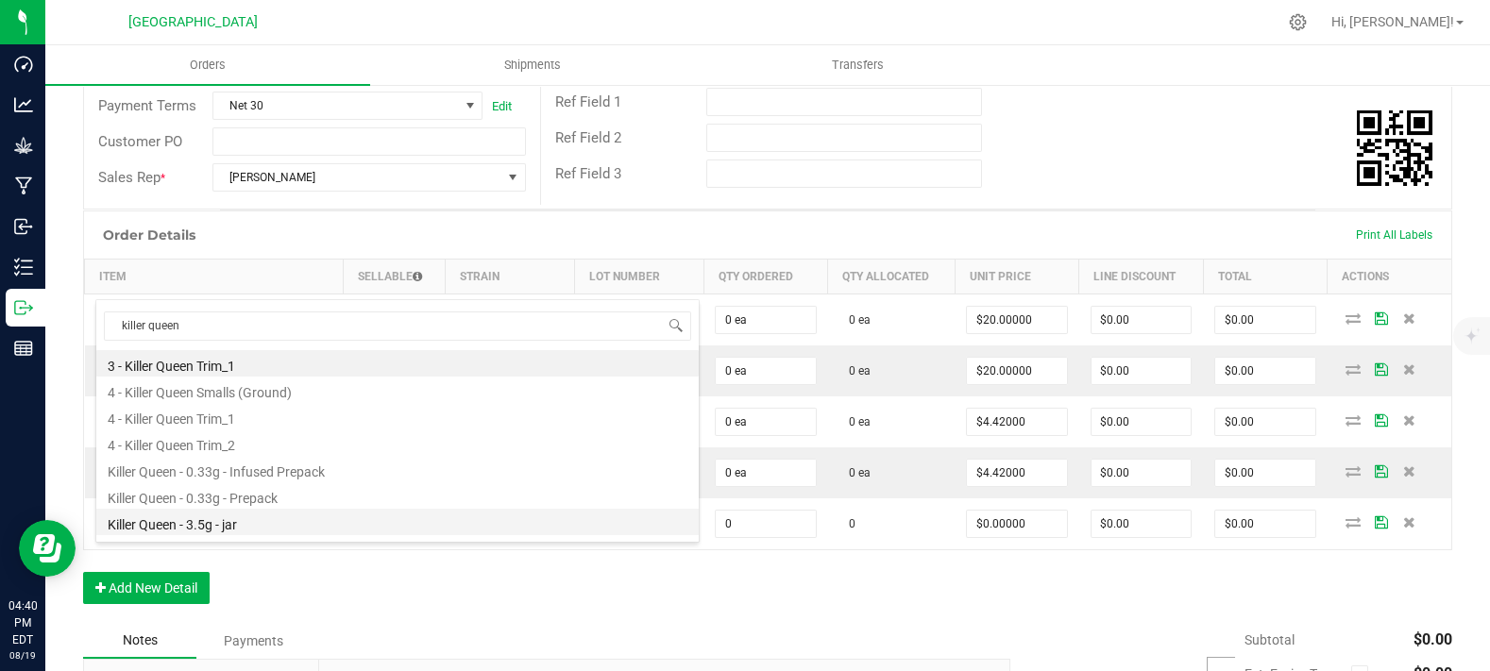
click at [273, 514] on li "Killer Queen - 3.5g - jar" at bounding box center [397, 522] width 602 height 26
type input "0 ea"
type input "$15.00000"
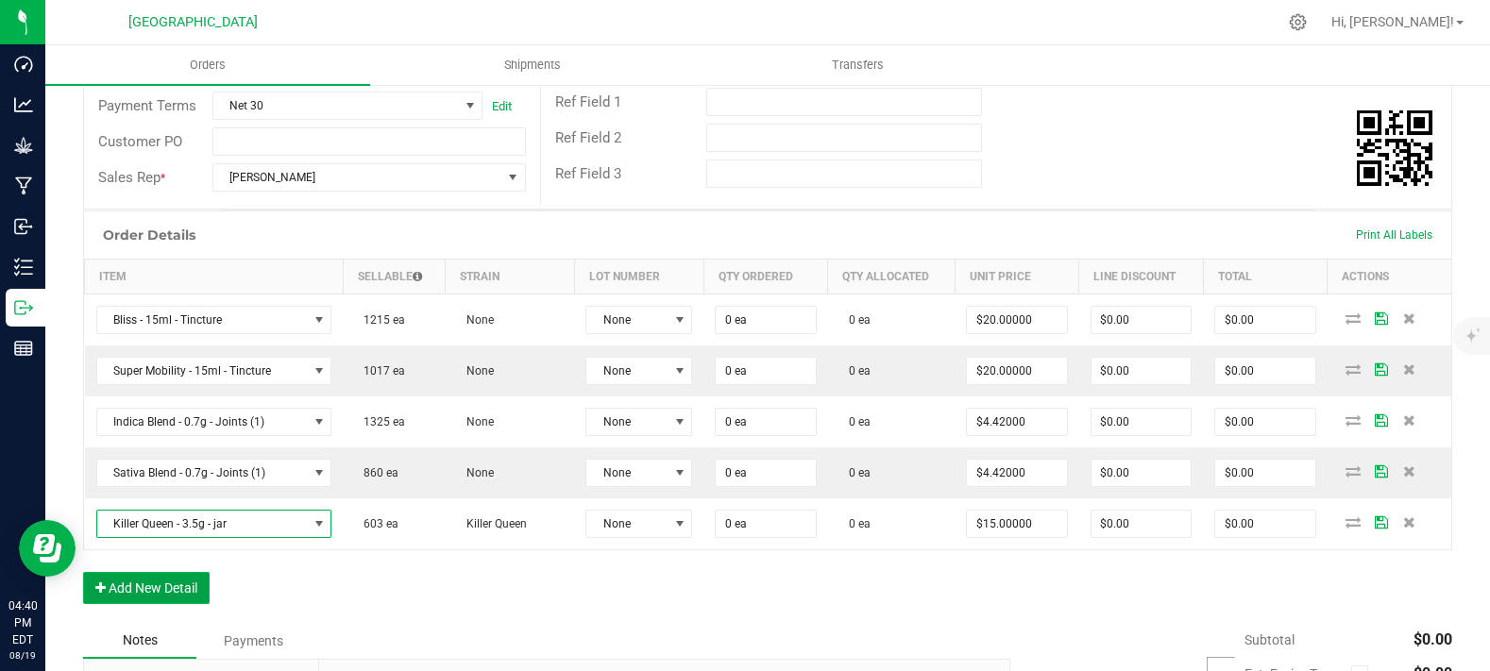
click at [203, 604] on button "Add New Detail" at bounding box center [146, 588] width 127 height 32
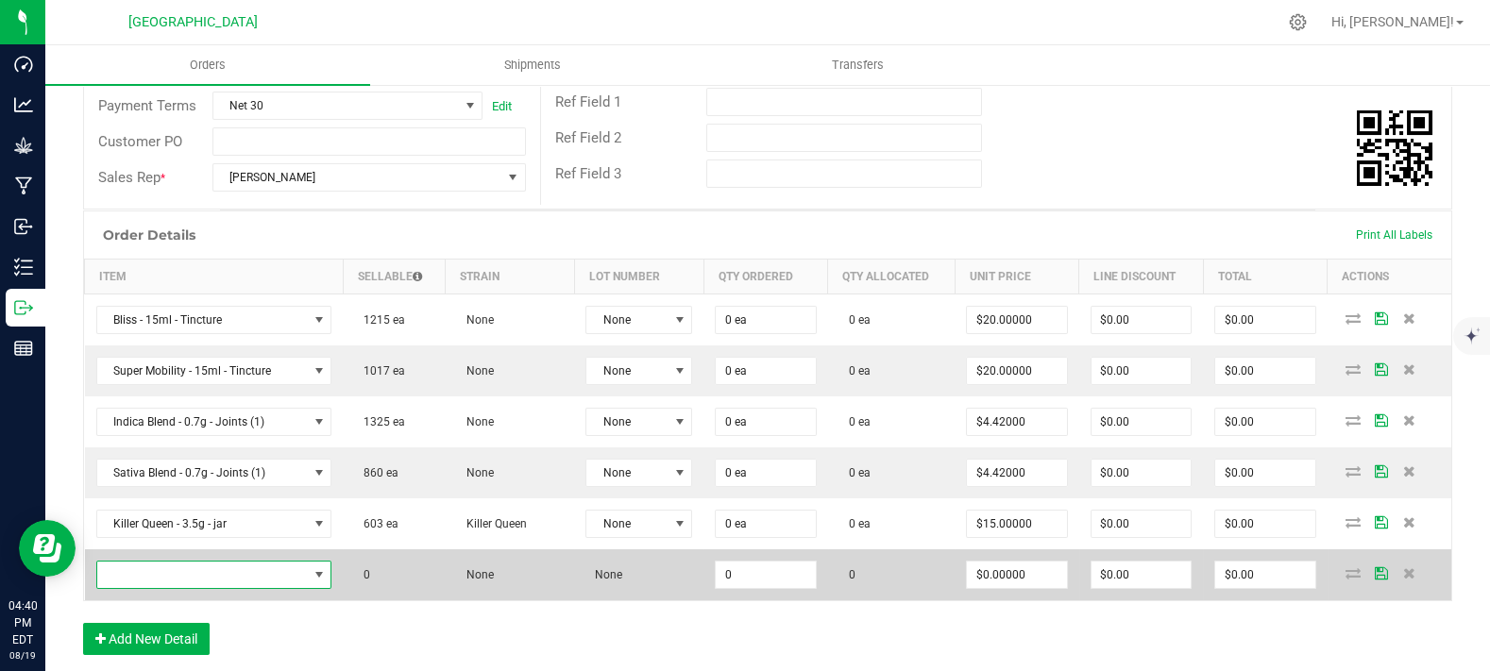
click at [195, 588] on span "NO DATA FOUND" at bounding box center [202, 575] width 211 height 26
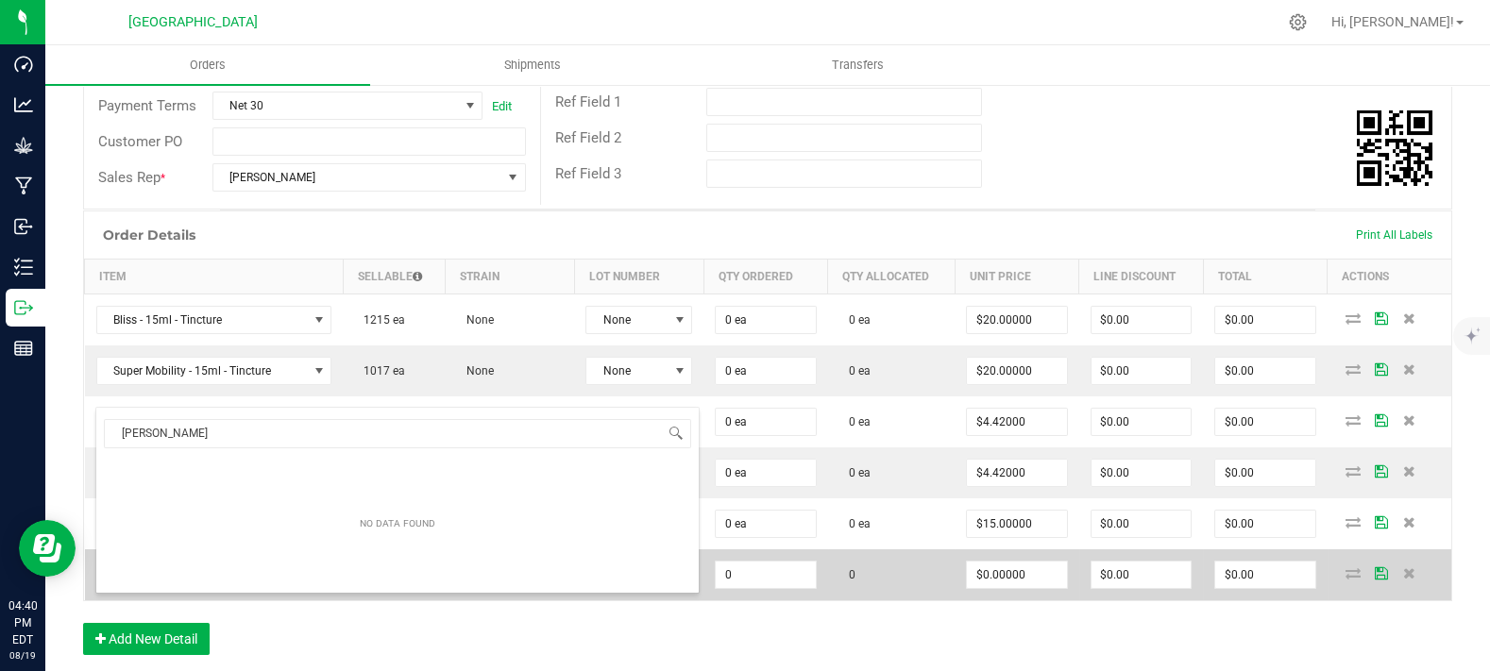
type input "[PERSON_NAME]"
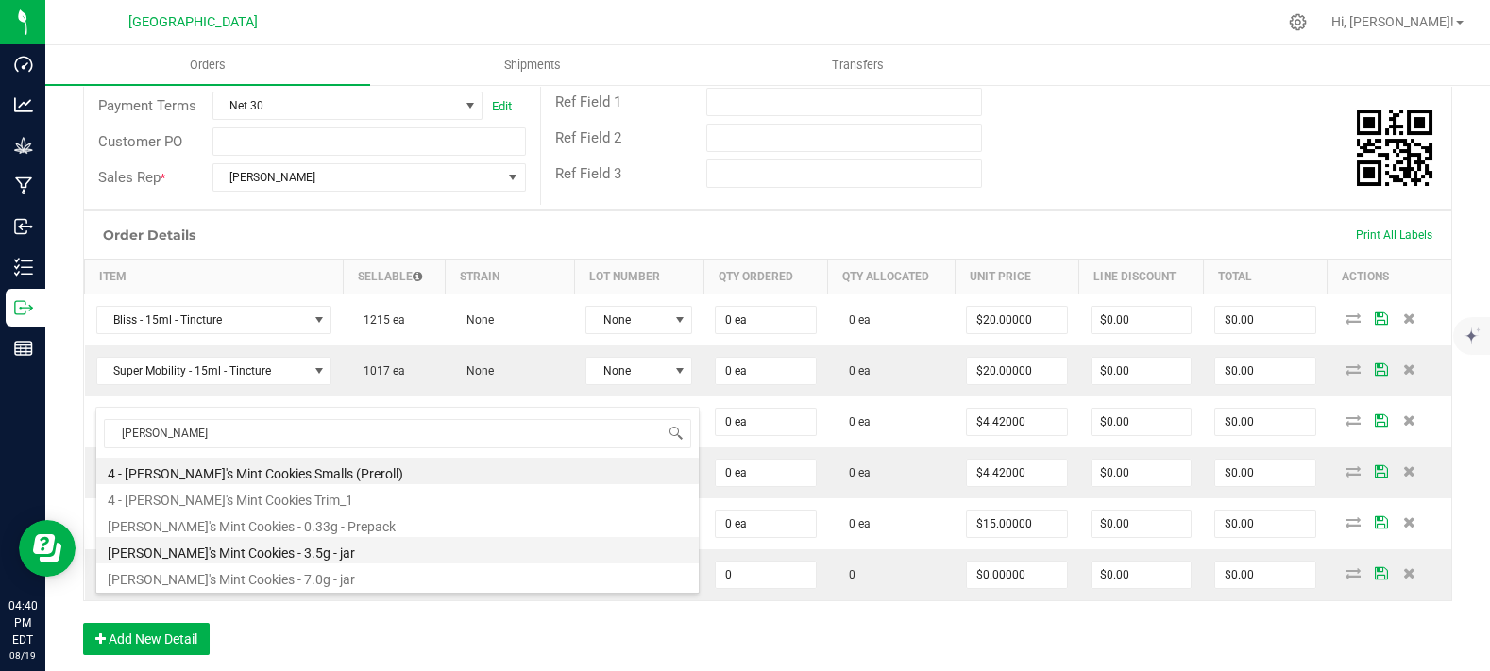
click at [244, 559] on li "[PERSON_NAME]'s Mint Cookies - 3.5g - jar" at bounding box center [397, 550] width 602 height 26
type input "0 ea"
type input "$15.00000"
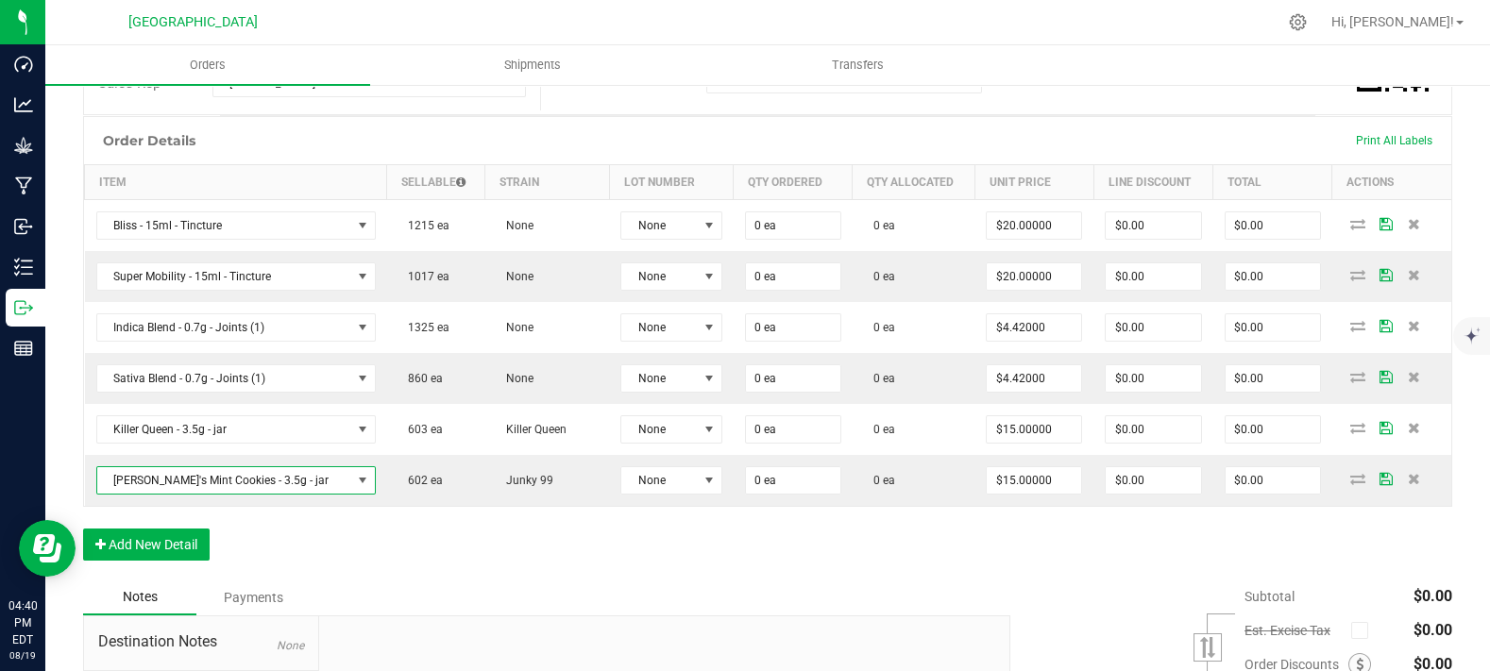
scroll to position [524, 0]
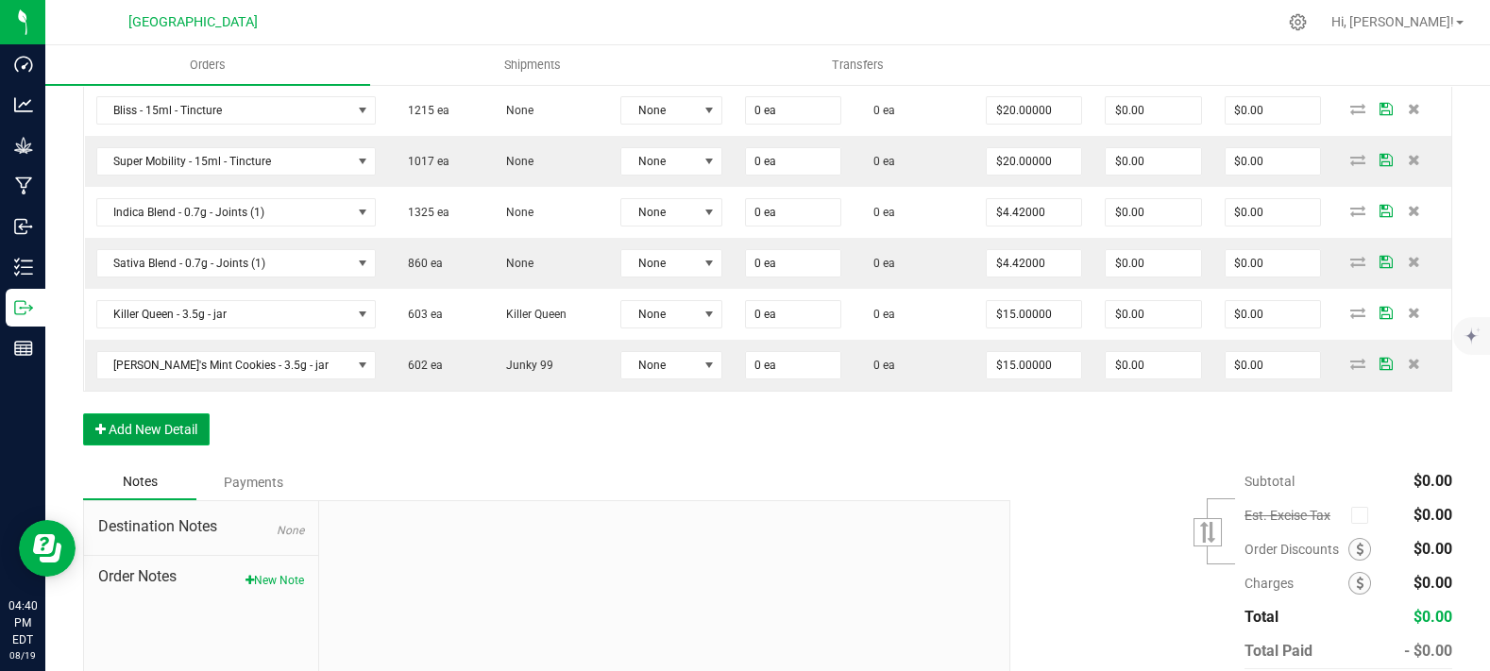
click at [166, 446] on button "Add New Detail" at bounding box center [146, 430] width 127 height 32
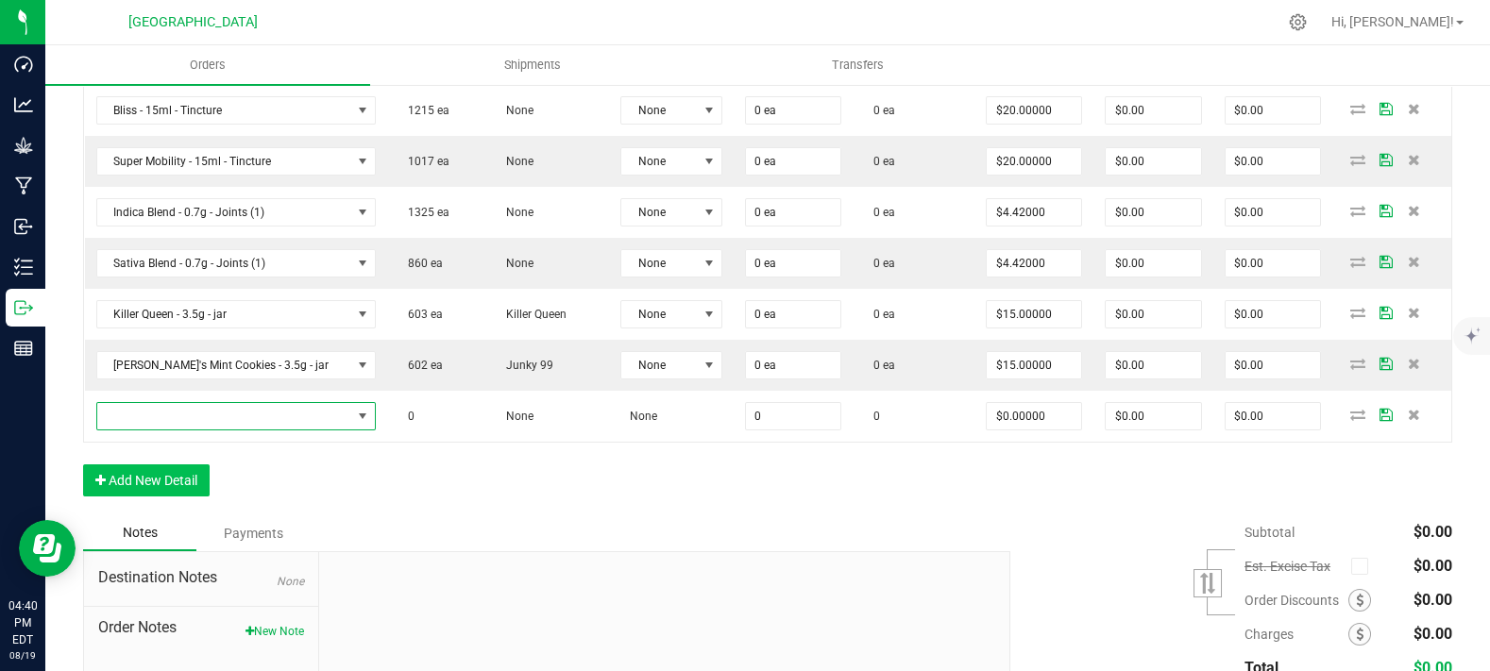
click at [166, 430] on span "NO DATA FOUND" at bounding box center [224, 416] width 254 height 26
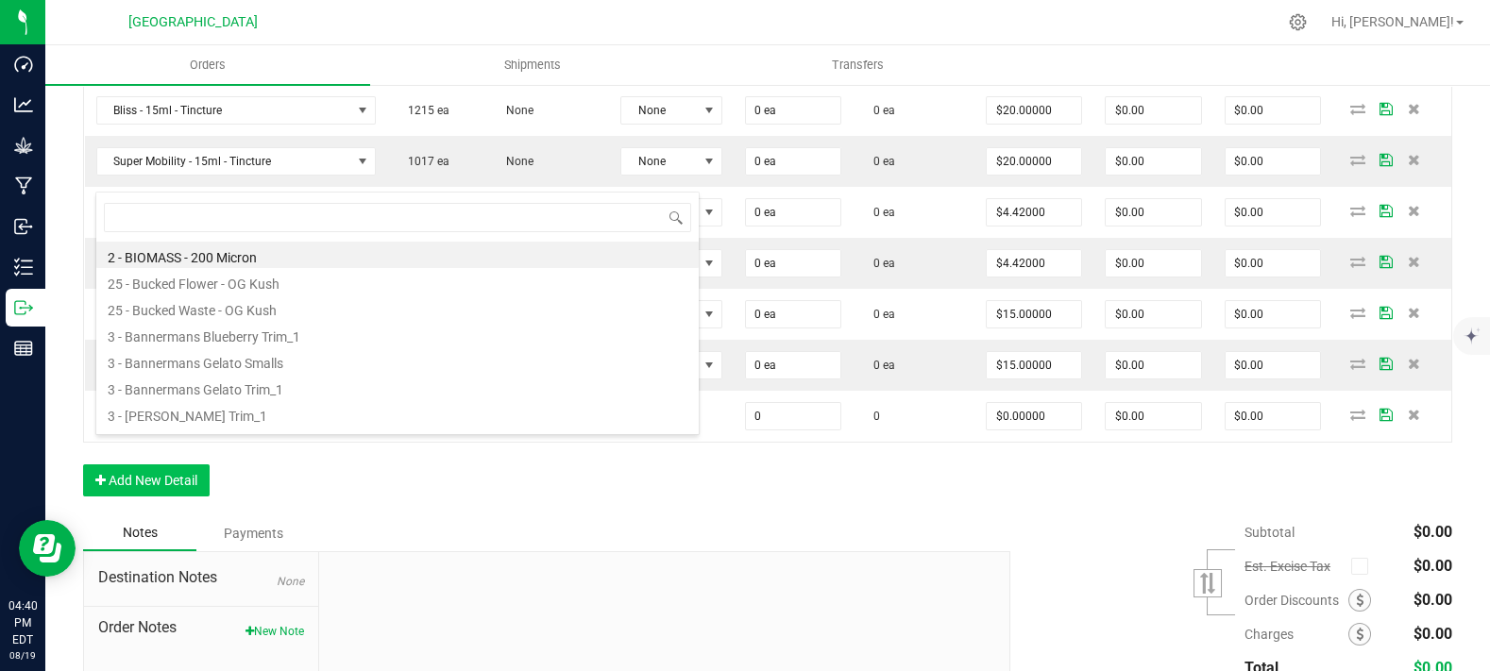
scroll to position [27, 229]
type input "mimosa"
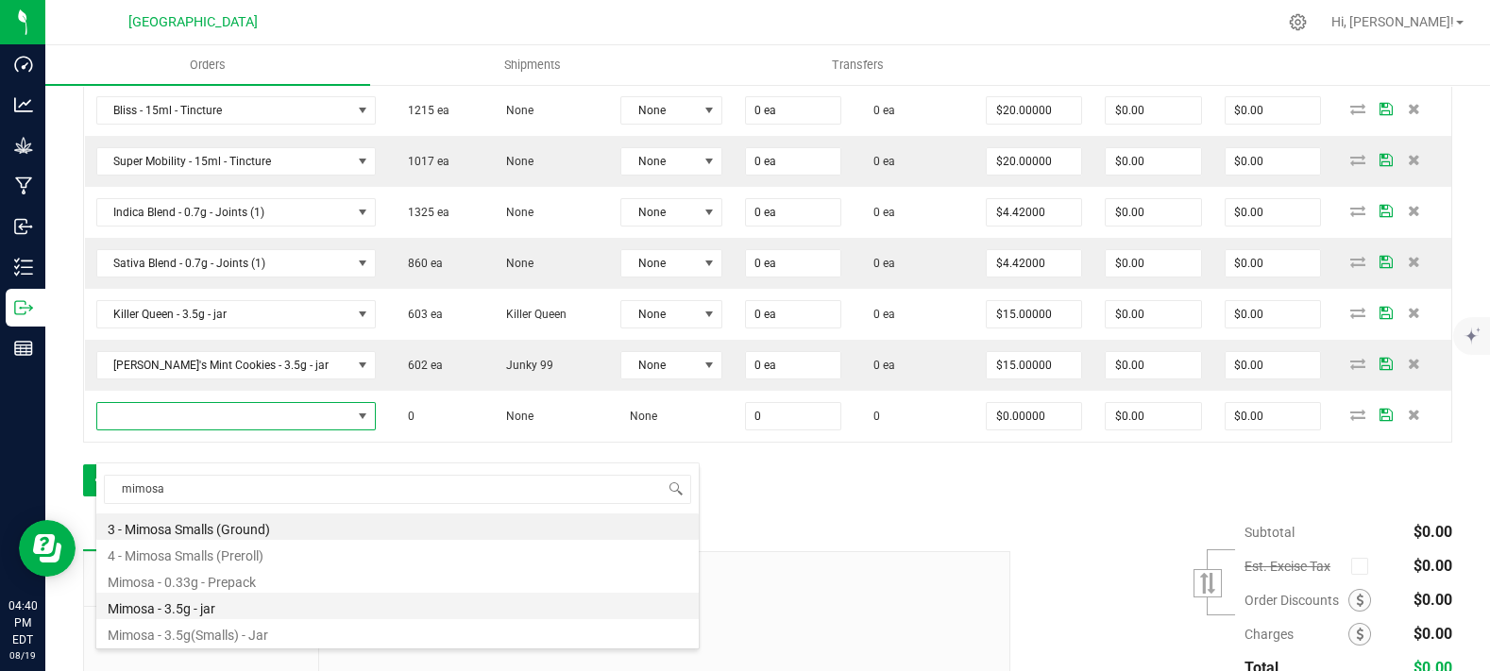
click at [220, 602] on li "Mimosa - 3.5g - jar" at bounding box center [397, 606] width 602 height 26
type input "0 ea"
type input "$17.50000"
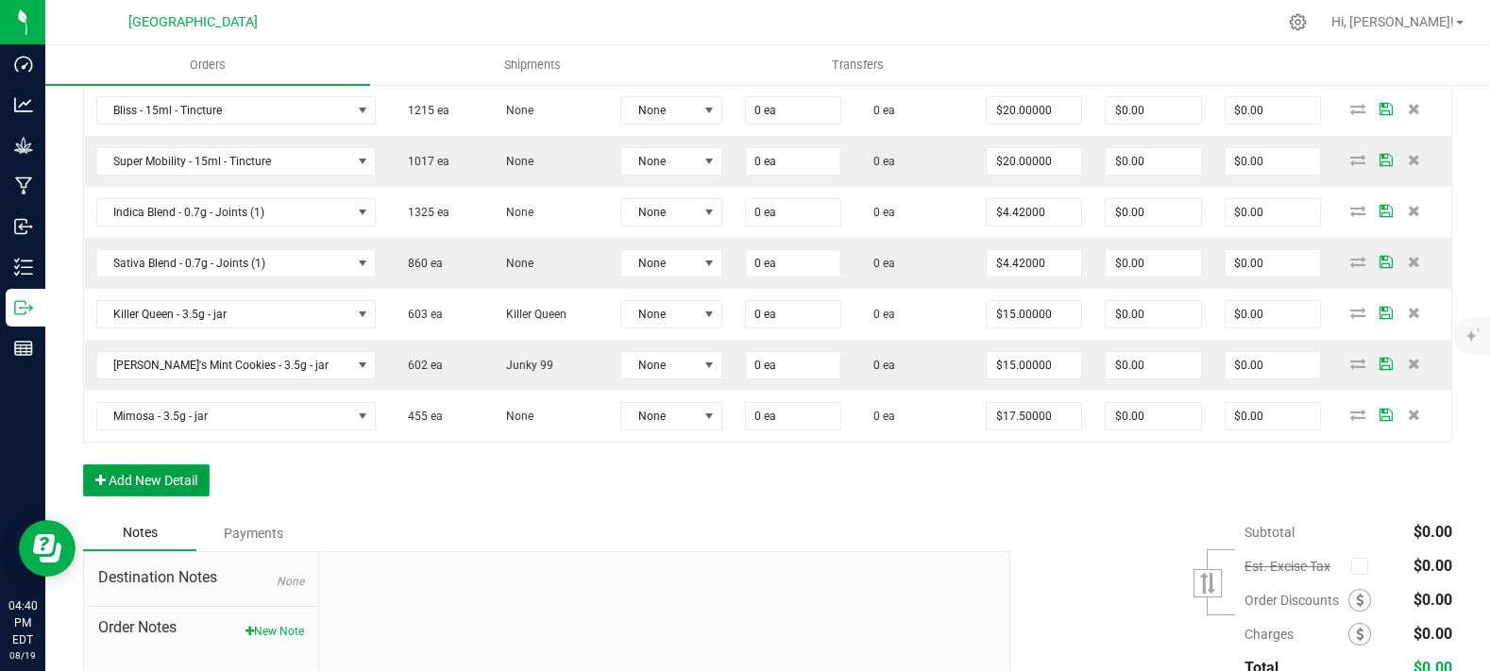
click at [190, 497] on button "Add New Detail" at bounding box center [146, 481] width 127 height 32
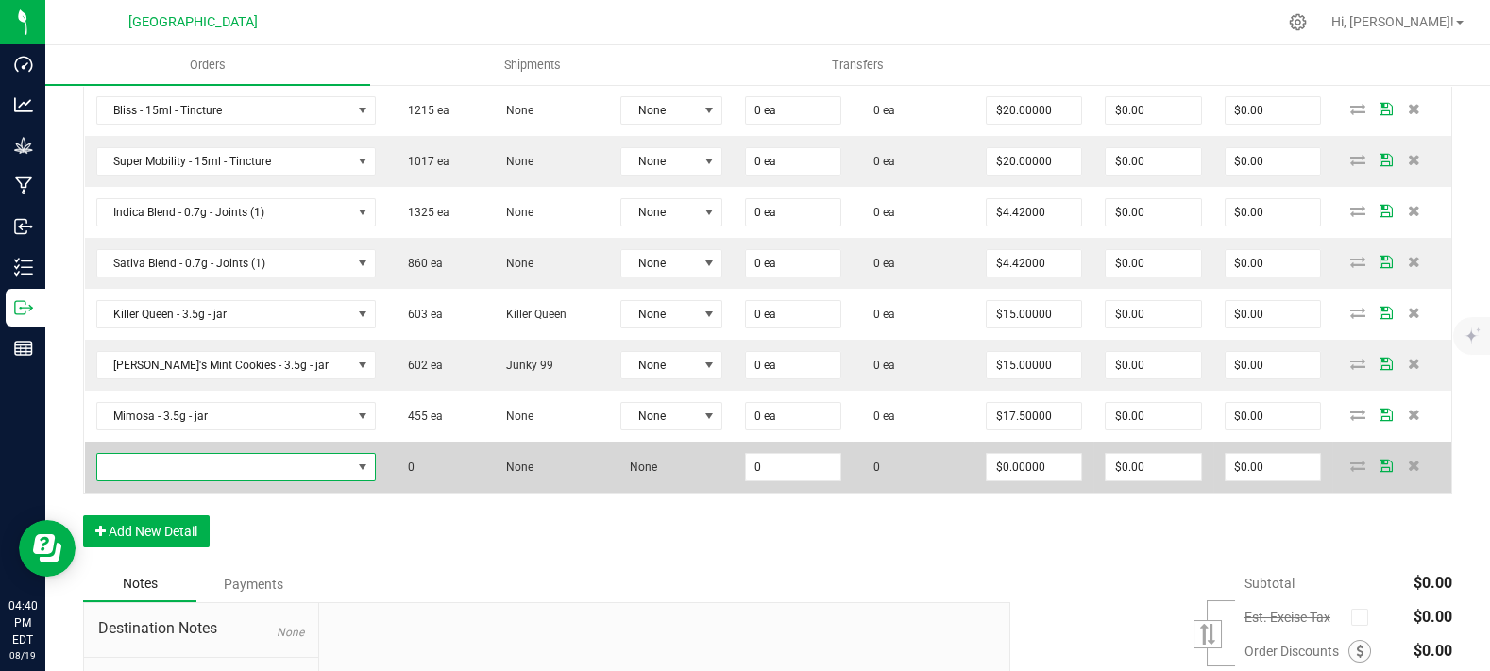
click at [201, 481] on span "NO DATA FOUND" at bounding box center [224, 467] width 254 height 26
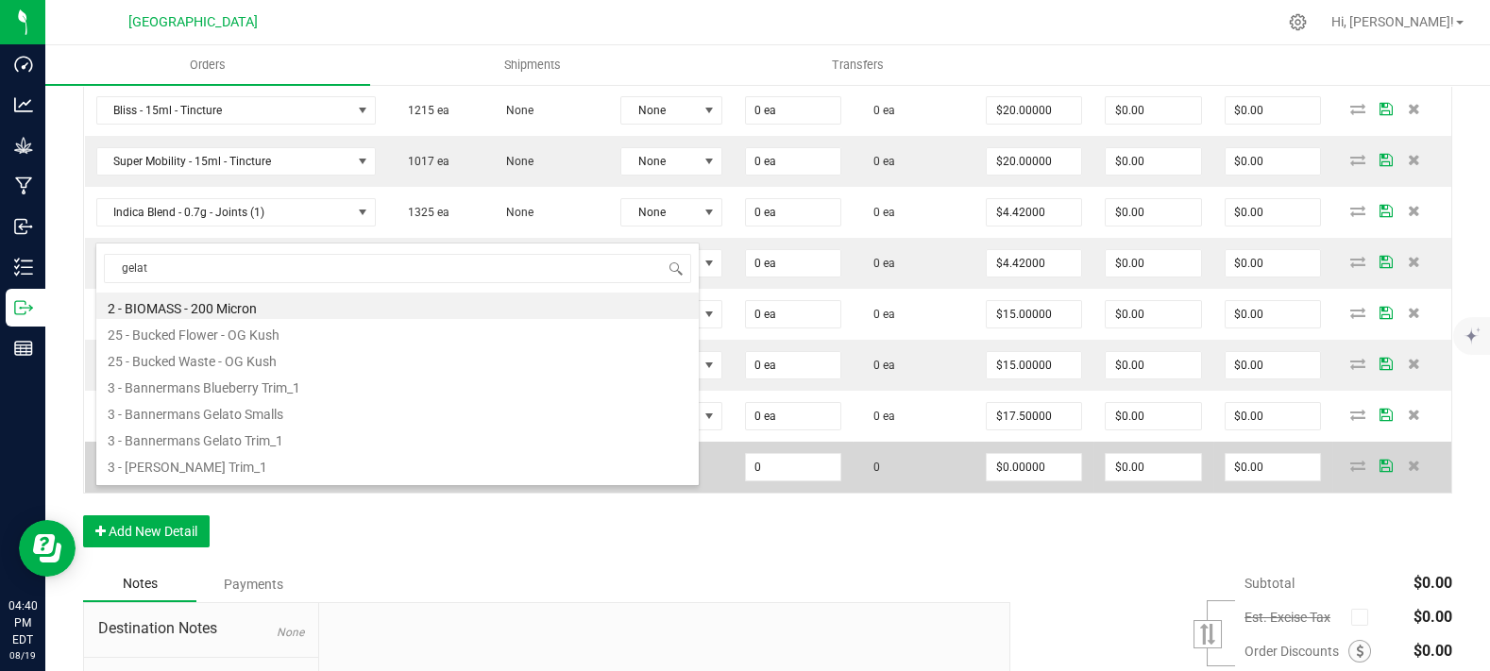
type input "gelato"
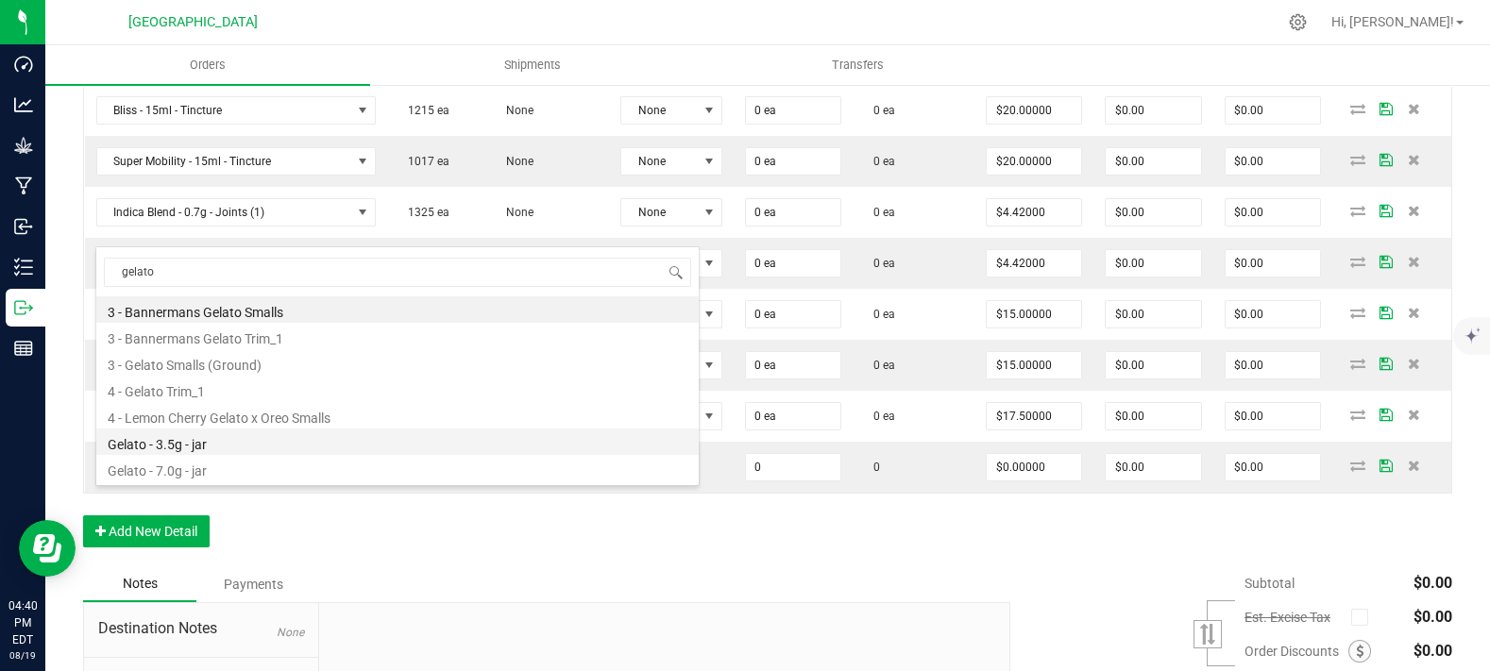
click at [213, 447] on li "Gelato - 3.5g - jar" at bounding box center [397, 442] width 602 height 26
type input "0 ea"
type input "$15.00000"
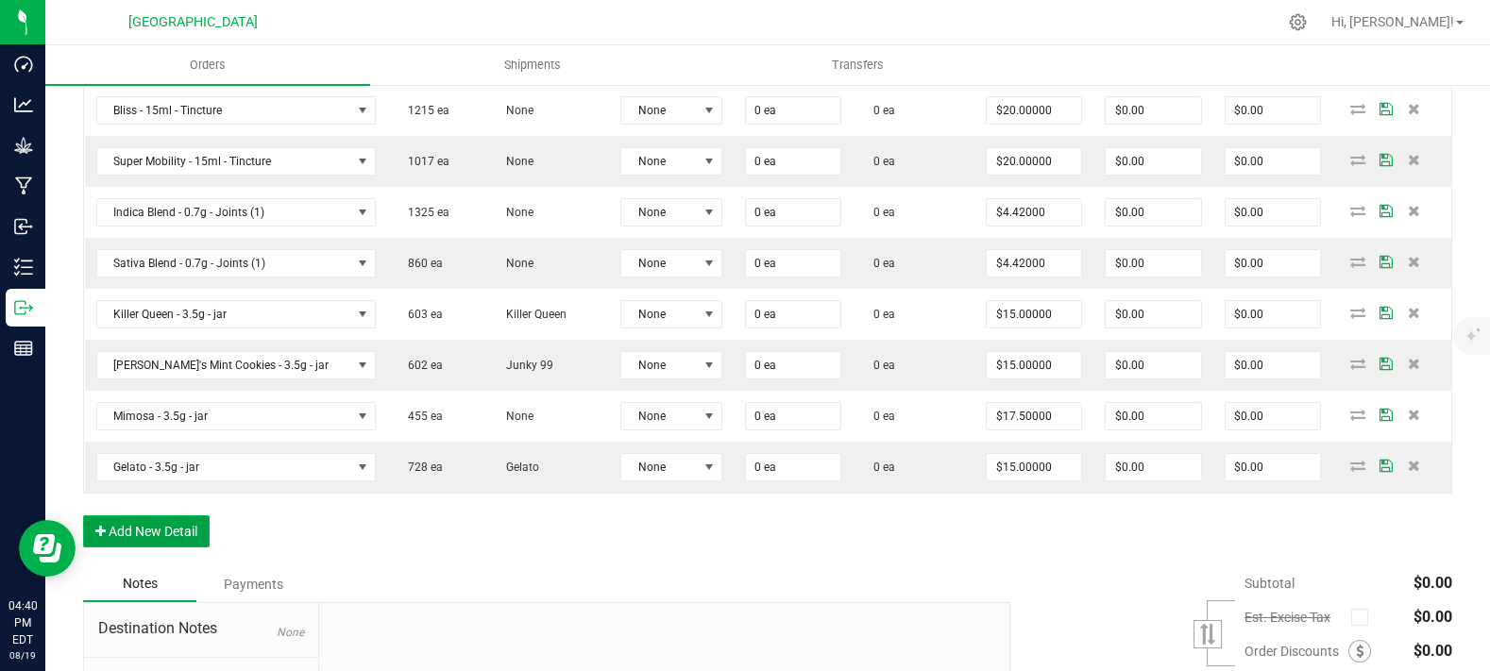
click at [167, 548] on button "Add New Detail" at bounding box center [146, 532] width 127 height 32
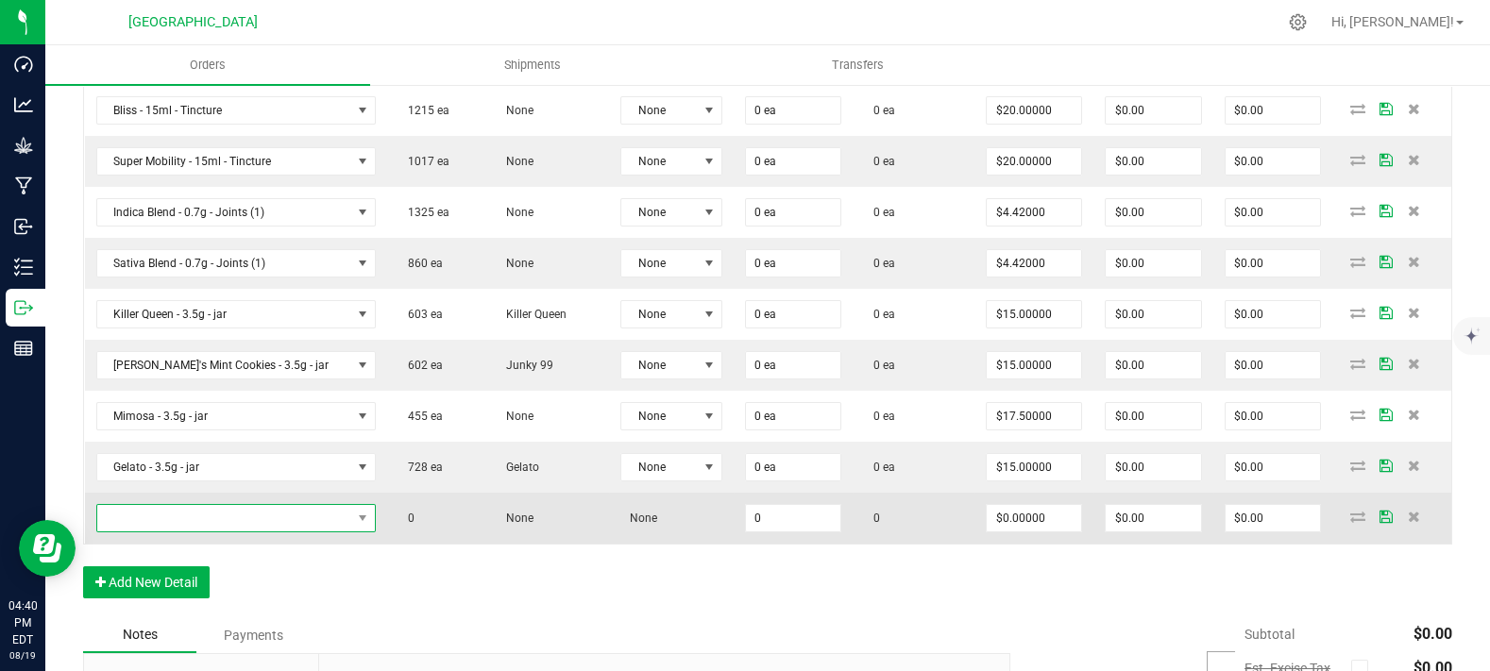
click at [180, 532] on span "NO DATA FOUND" at bounding box center [224, 518] width 254 height 26
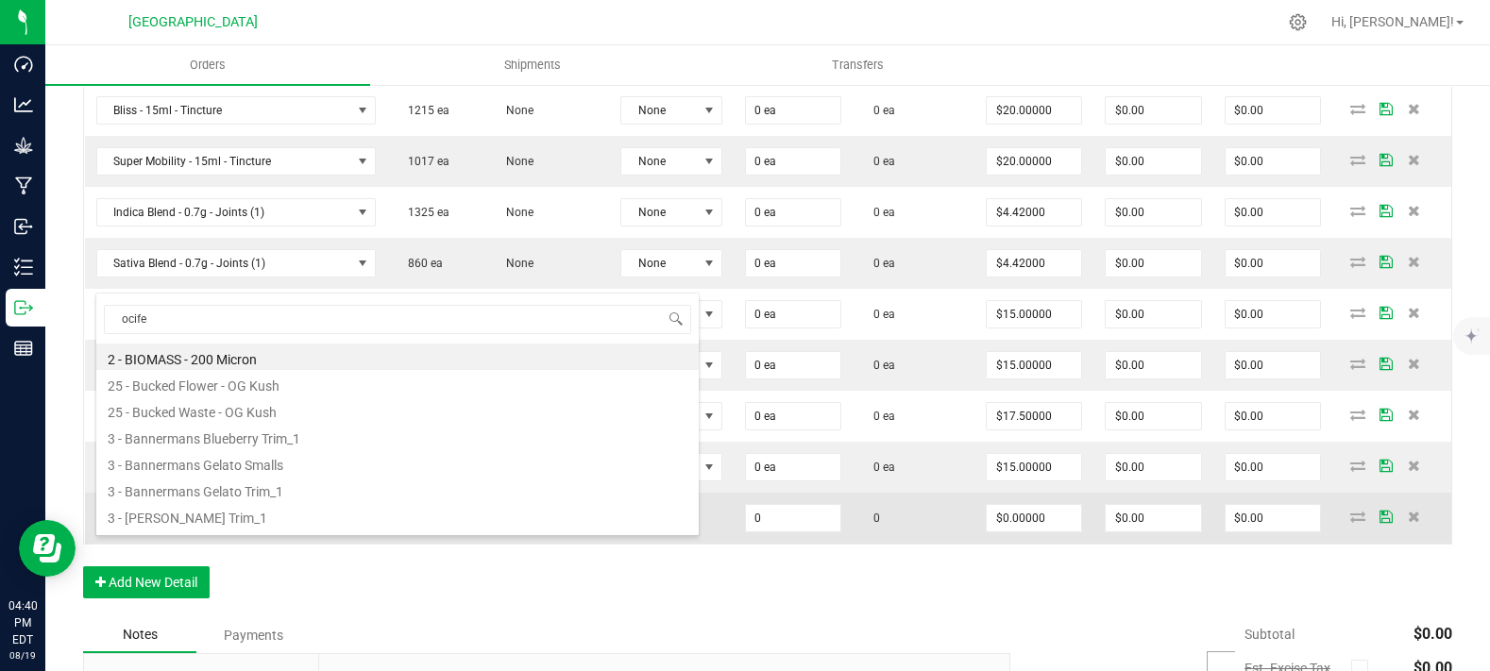
type input "ocifer"
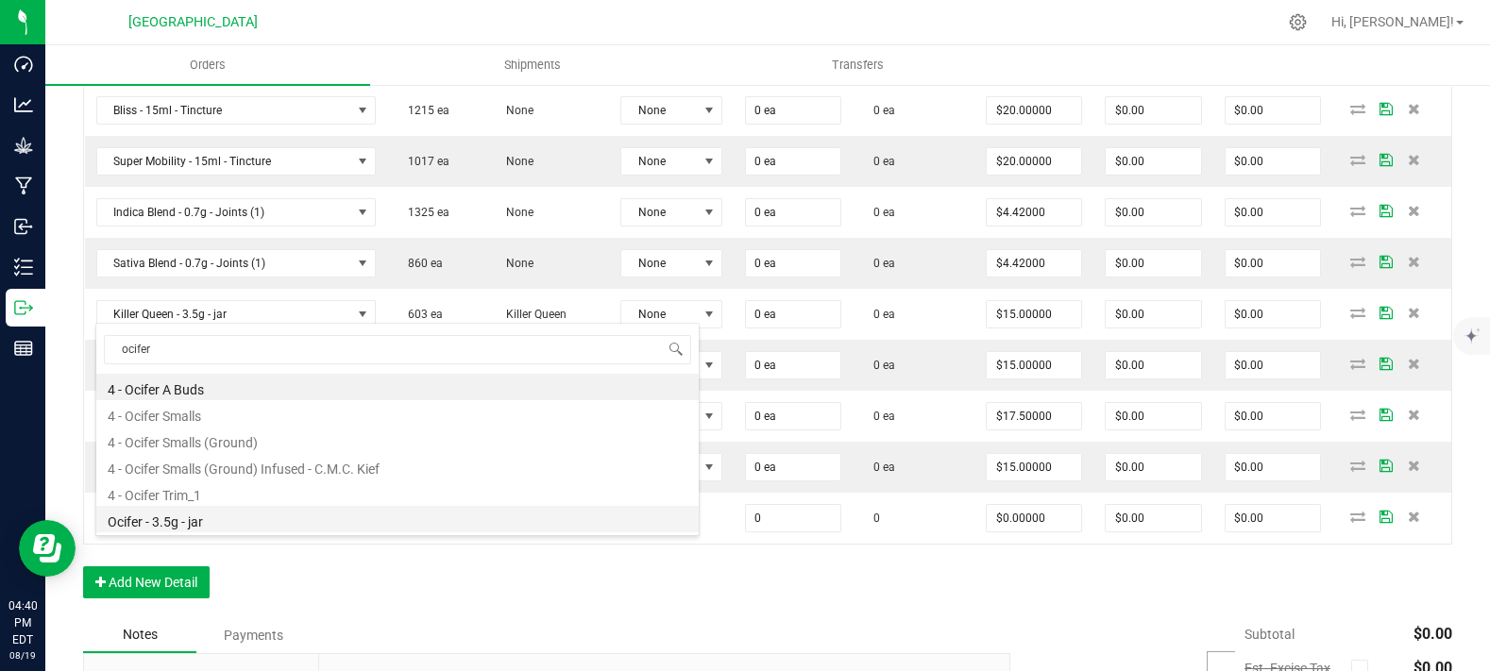
click at [202, 520] on li "Ocifer - 3.5g - jar" at bounding box center [397, 519] width 602 height 26
type input "0 ea"
type input "$15.00000"
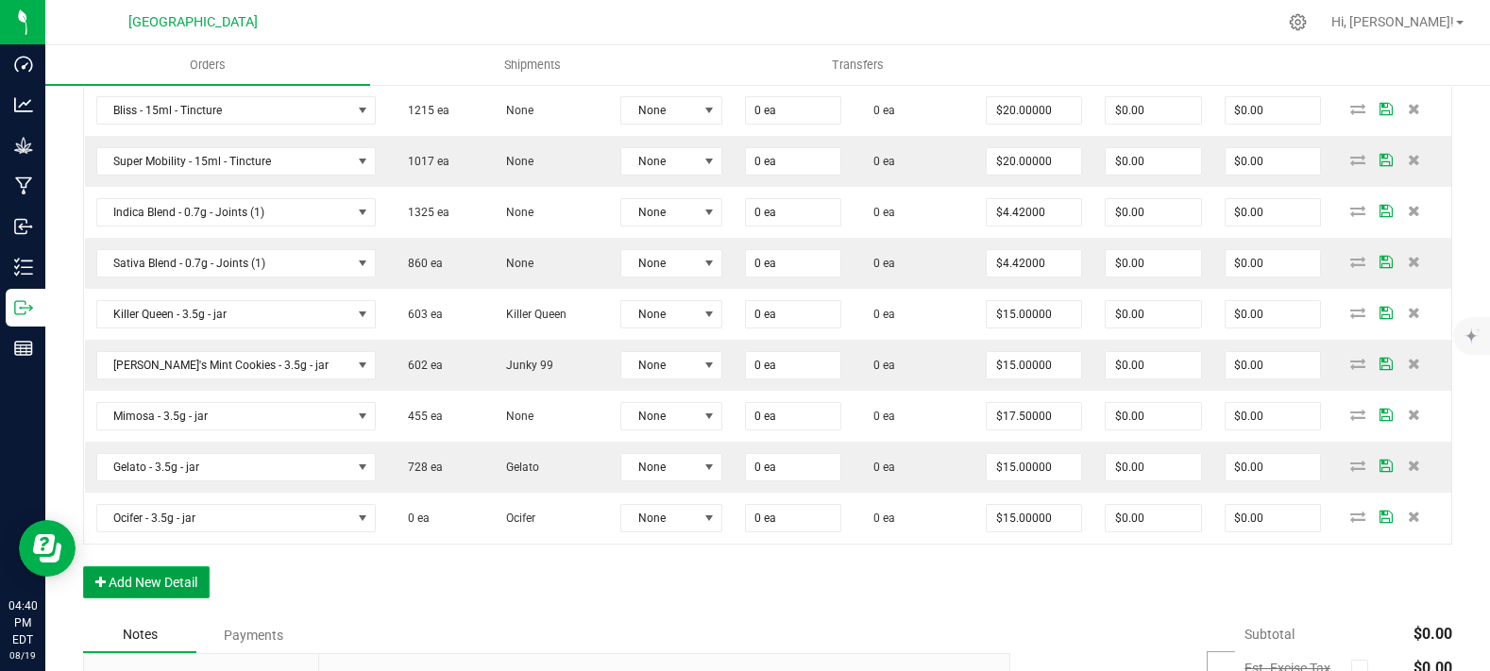
click at [168, 599] on button "Add New Detail" at bounding box center [146, 583] width 127 height 32
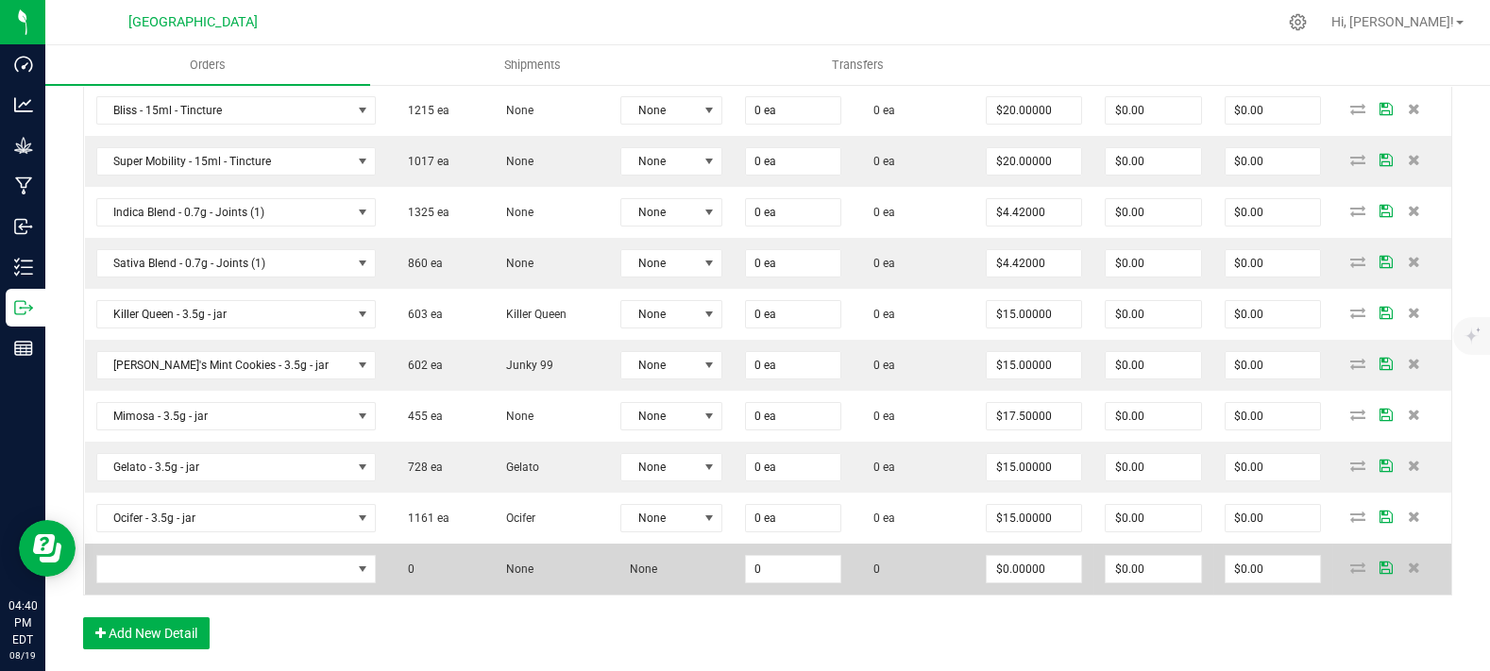
click at [187, 583] on td at bounding box center [236, 569] width 302 height 51
click at [187, 583] on span "NO DATA FOUND" at bounding box center [224, 569] width 254 height 26
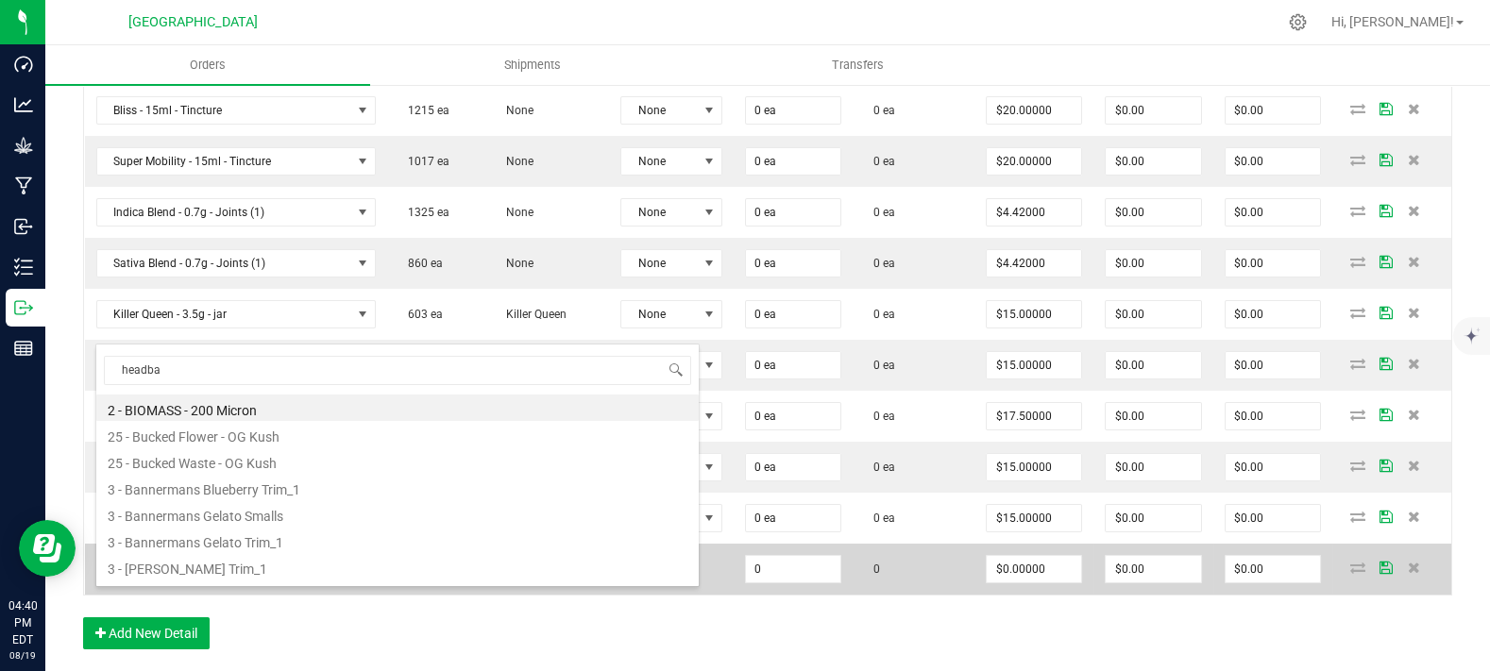
type input "headban"
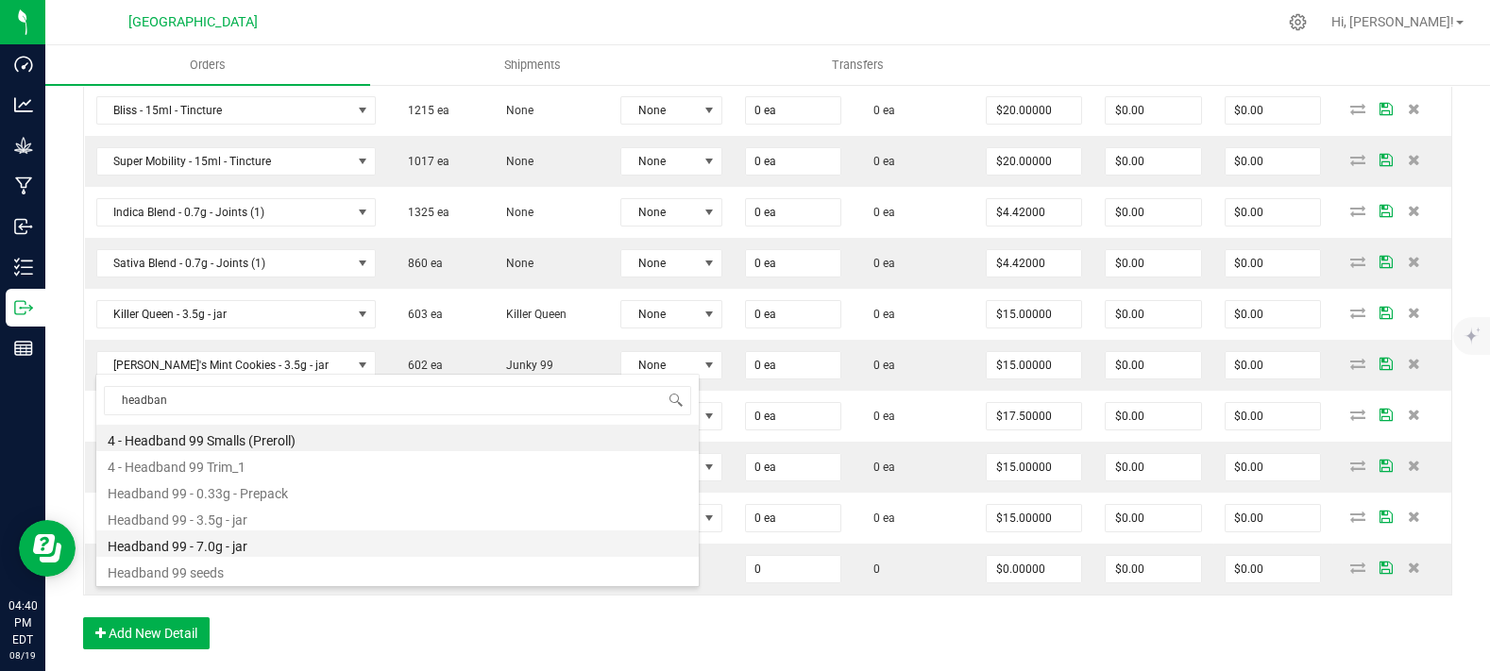
click at [227, 544] on li "Headband 99 - 7.0g - jar" at bounding box center [397, 544] width 602 height 26
type input "0 ea"
type input "$27.50000"
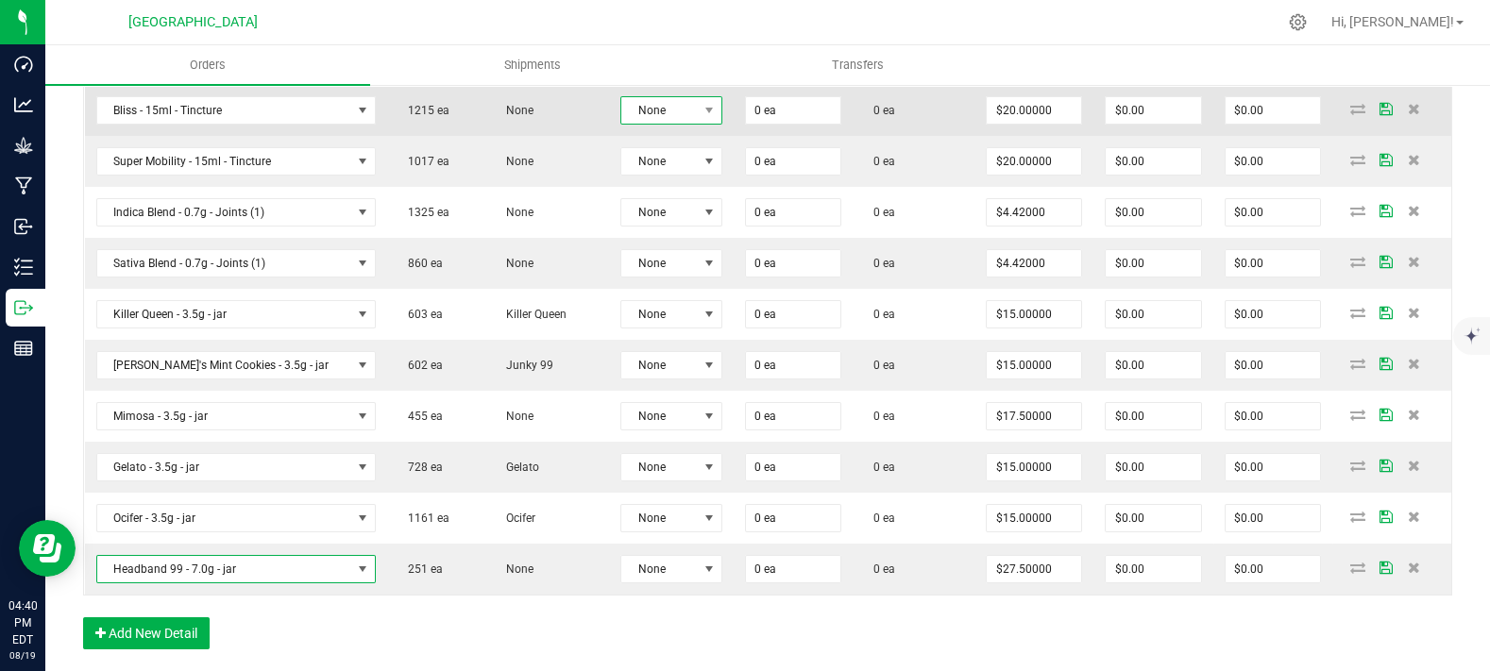
click at [645, 124] on span "None" at bounding box center [659, 110] width 76 height 26
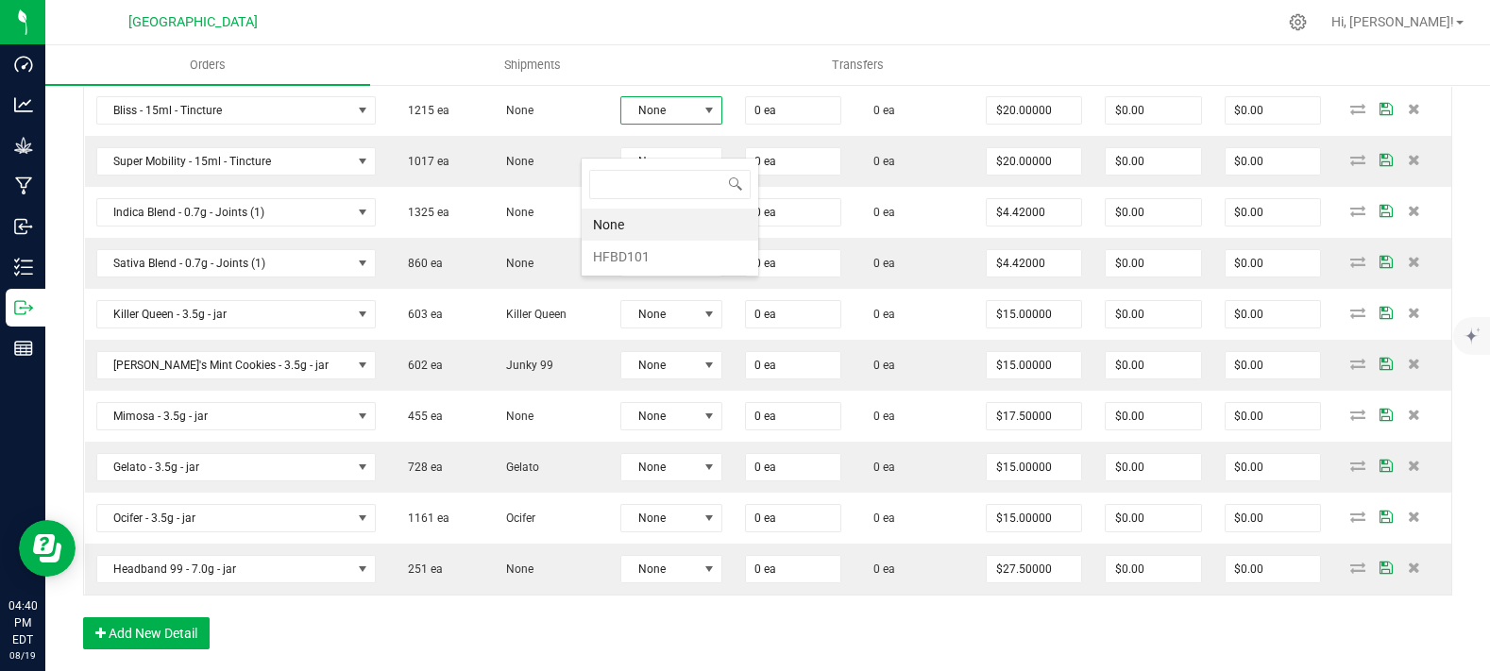
scroll to position [27, 105]
click at [647, 251] on li "HFBD101" at bounding box center [670, 257] width 177 height 32
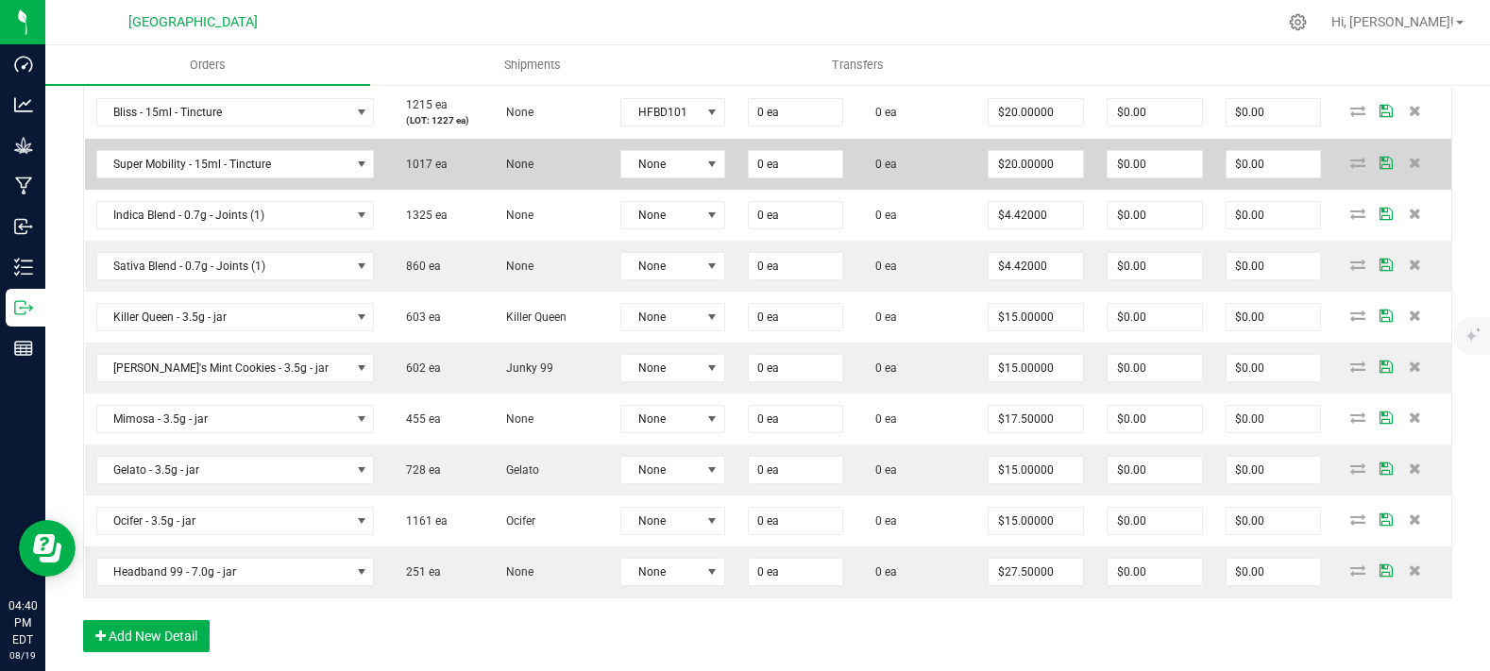
click at [653, 182] on td "None" at bounding box center [672, 164] width 127 height 51
click at [661, 178] on span "None" at bounding box center [660, 164] width 79 height 26
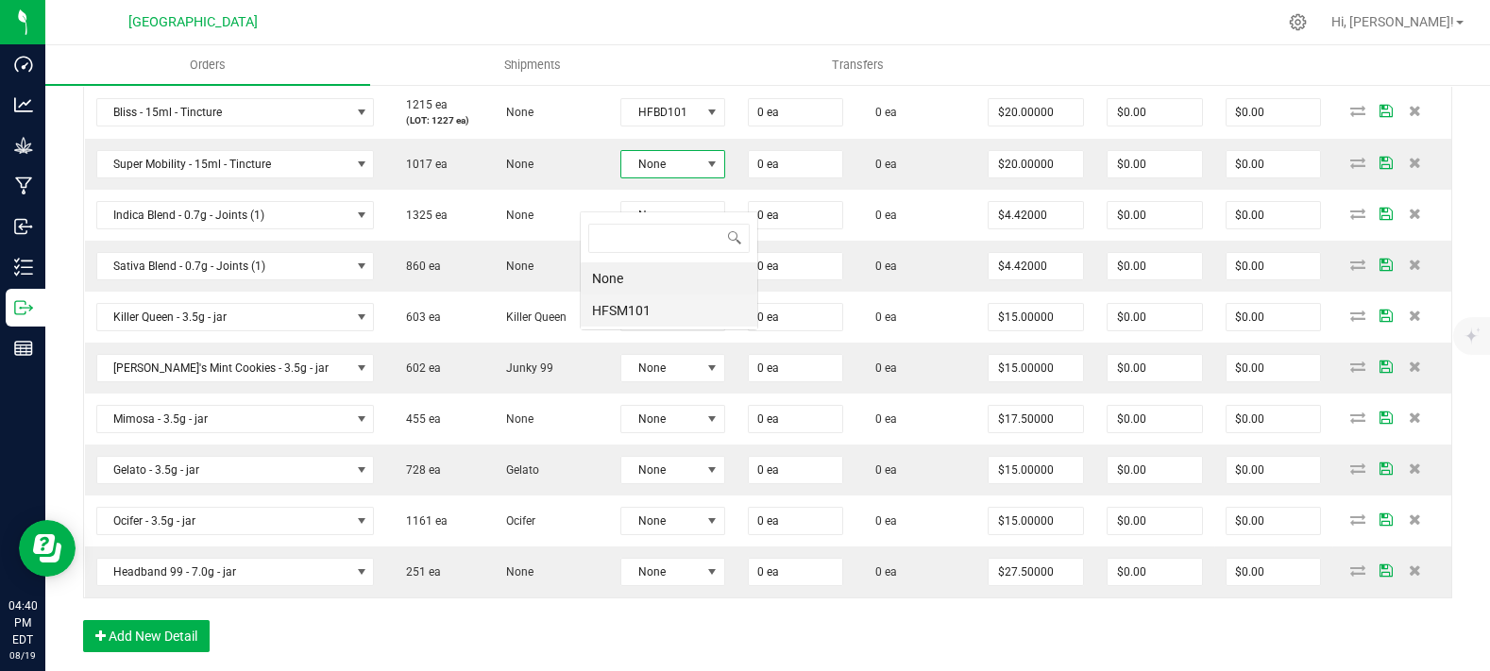
scroll to position [27, 107]
click at [632, 310] on li "HFSM101" at bounding box center [669, 311] width 177 height 32
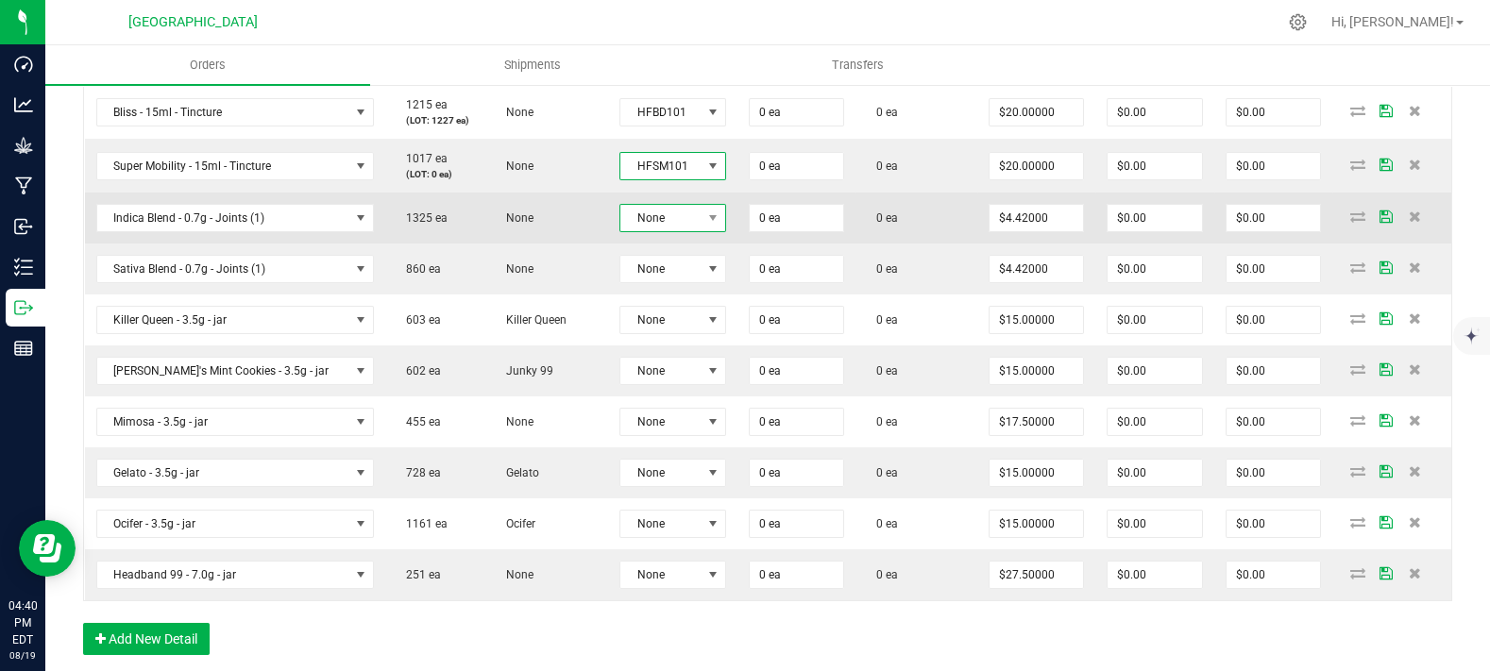
click at [631, 231] on span "None" at bounding box center [660, 218] width 81 height 26
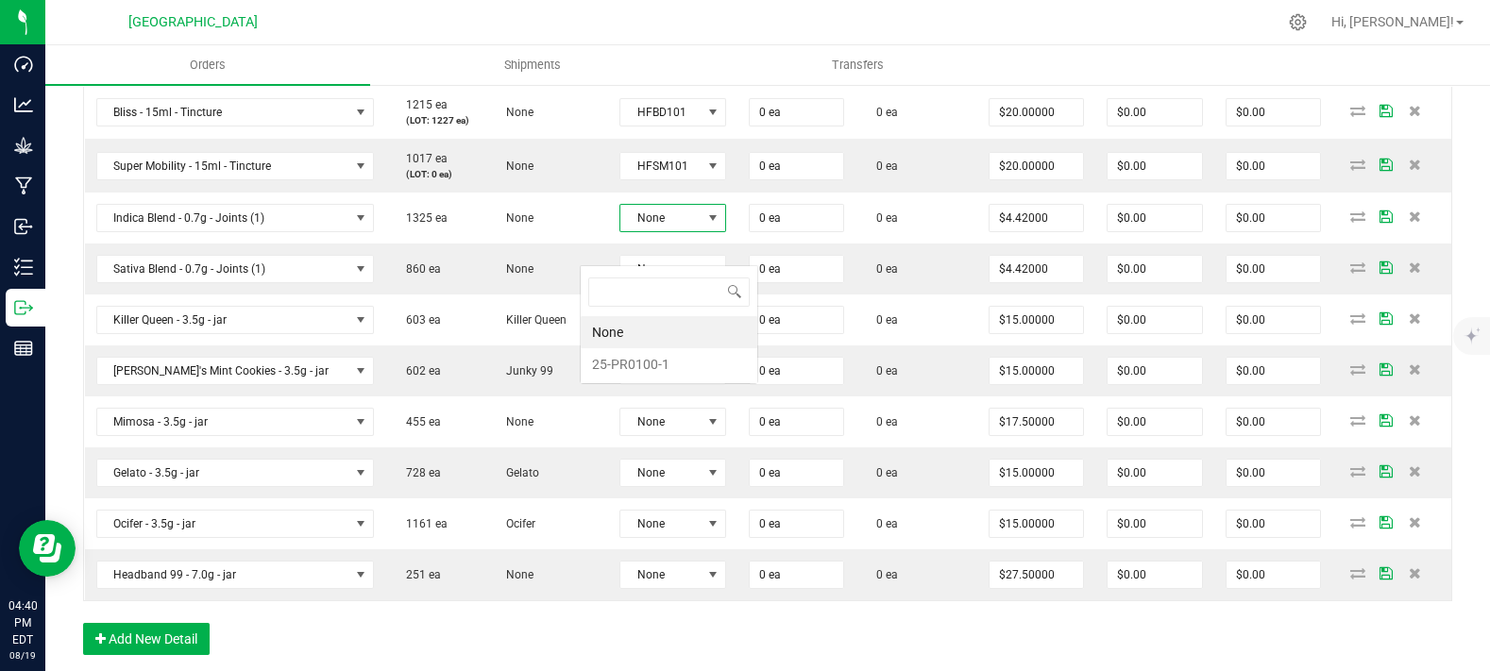
scroll to position [27, 109]
click at [610, 354] on li "25-PR0100-1" at bounding box center [669, 364] width 177 height 32
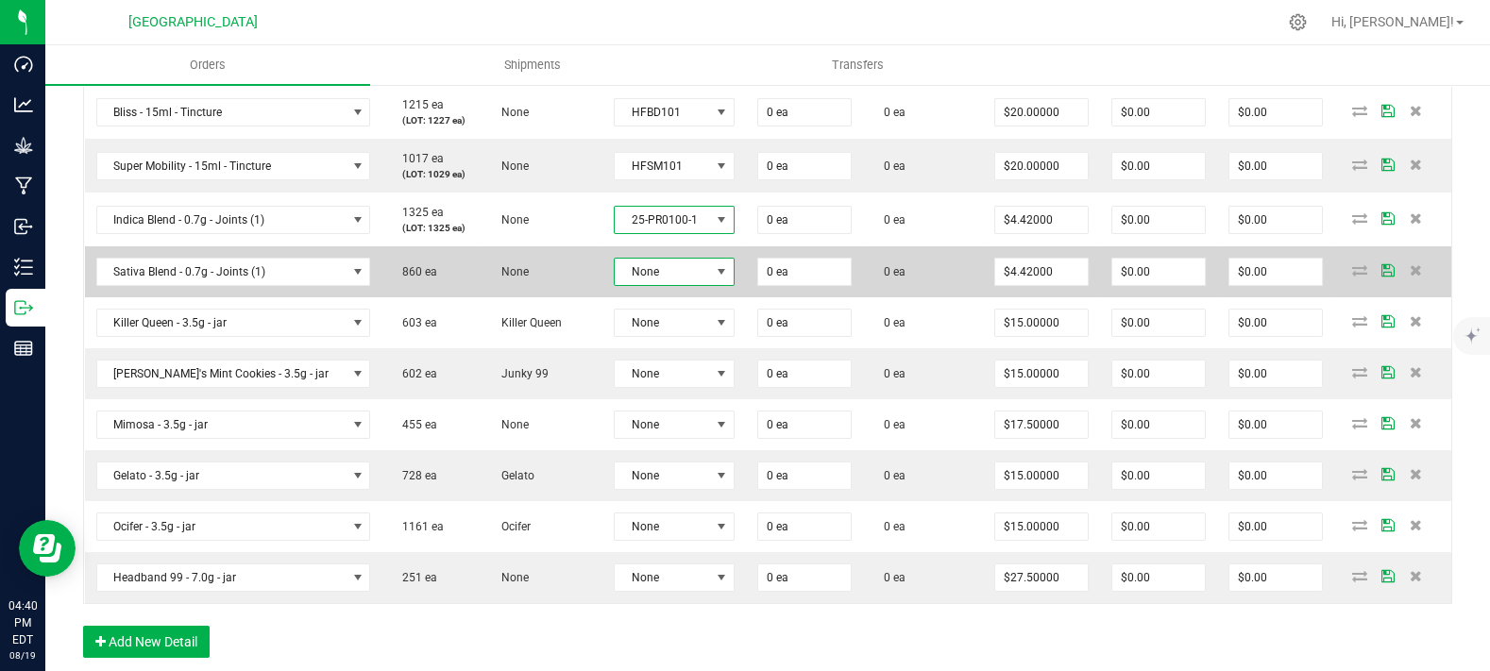
click at [619, 285] on span "None" at bounding box center [662, 272] width 95 height 26
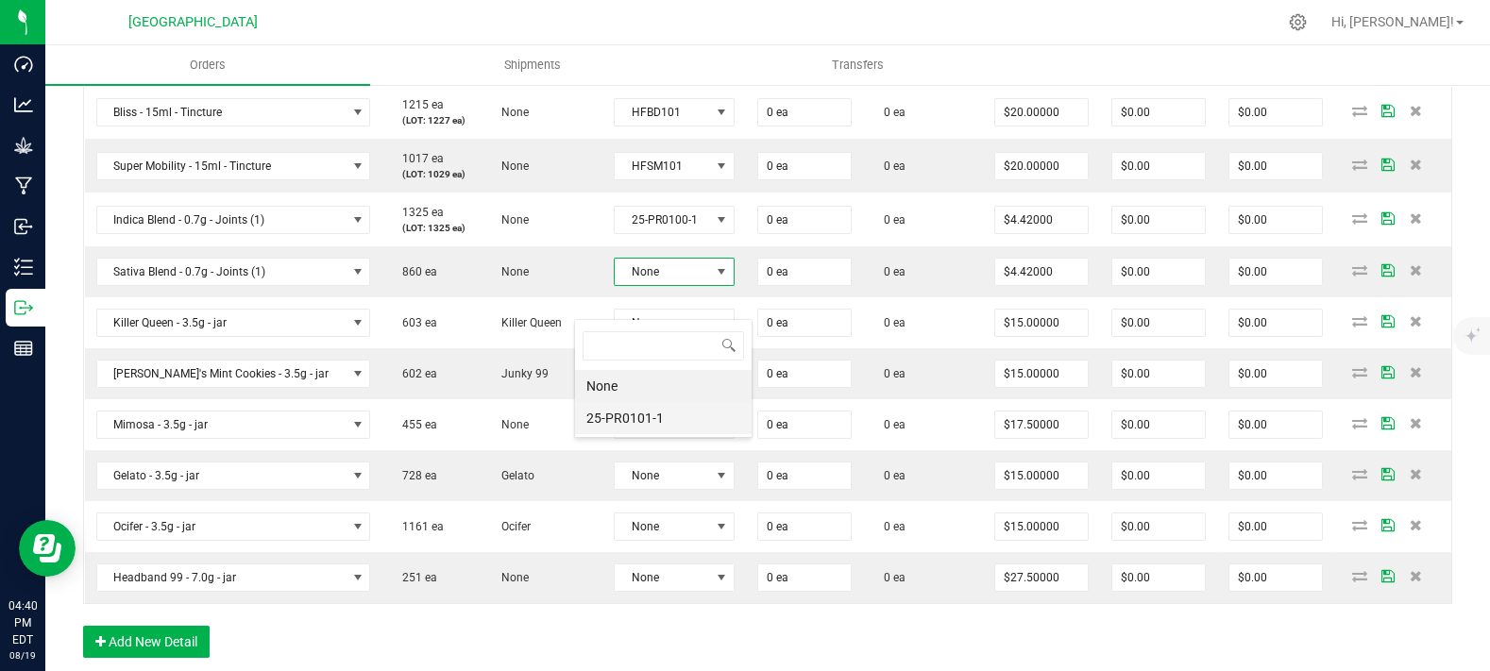
scroll to position [27, 122]
click at [635, 428] on li "25-PR0101-1" at bounding box center [663, 418] width 177 height 32
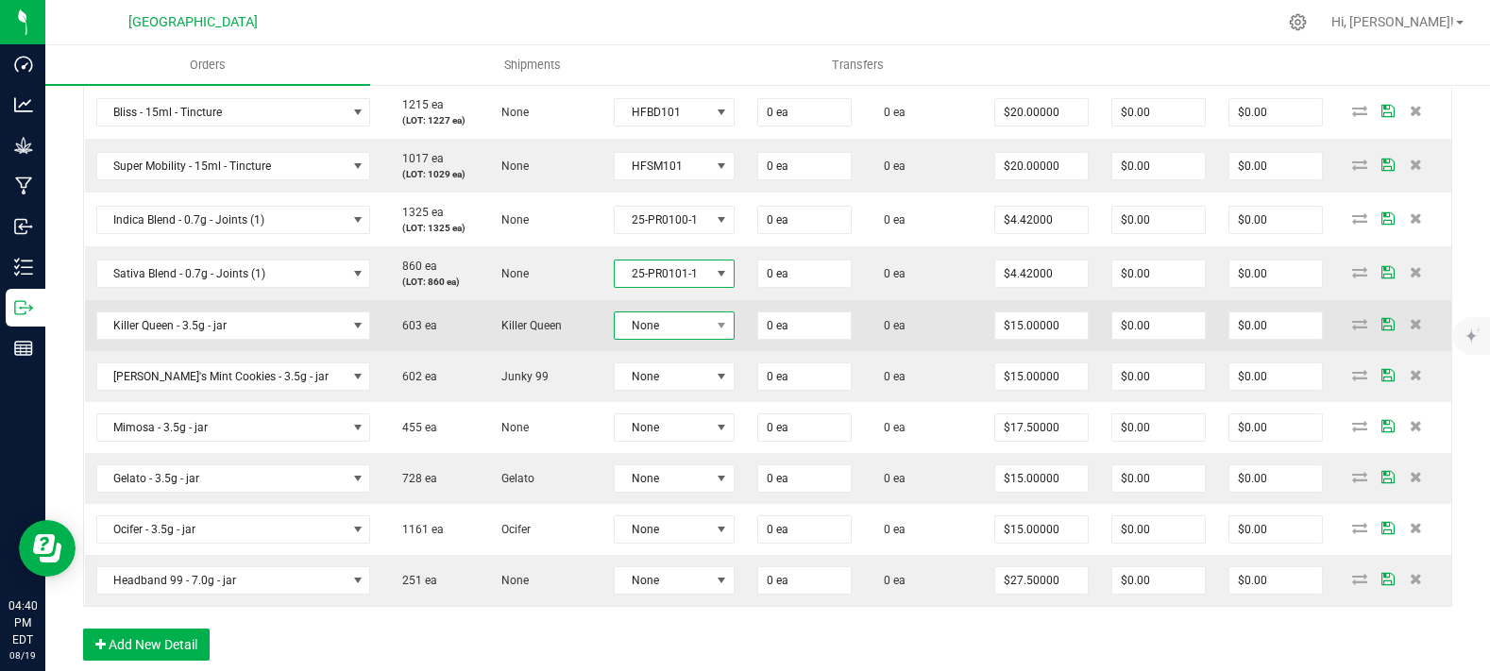
click at [635, 339] on span "None" at bounding box center [662, 326] width 95 height 26
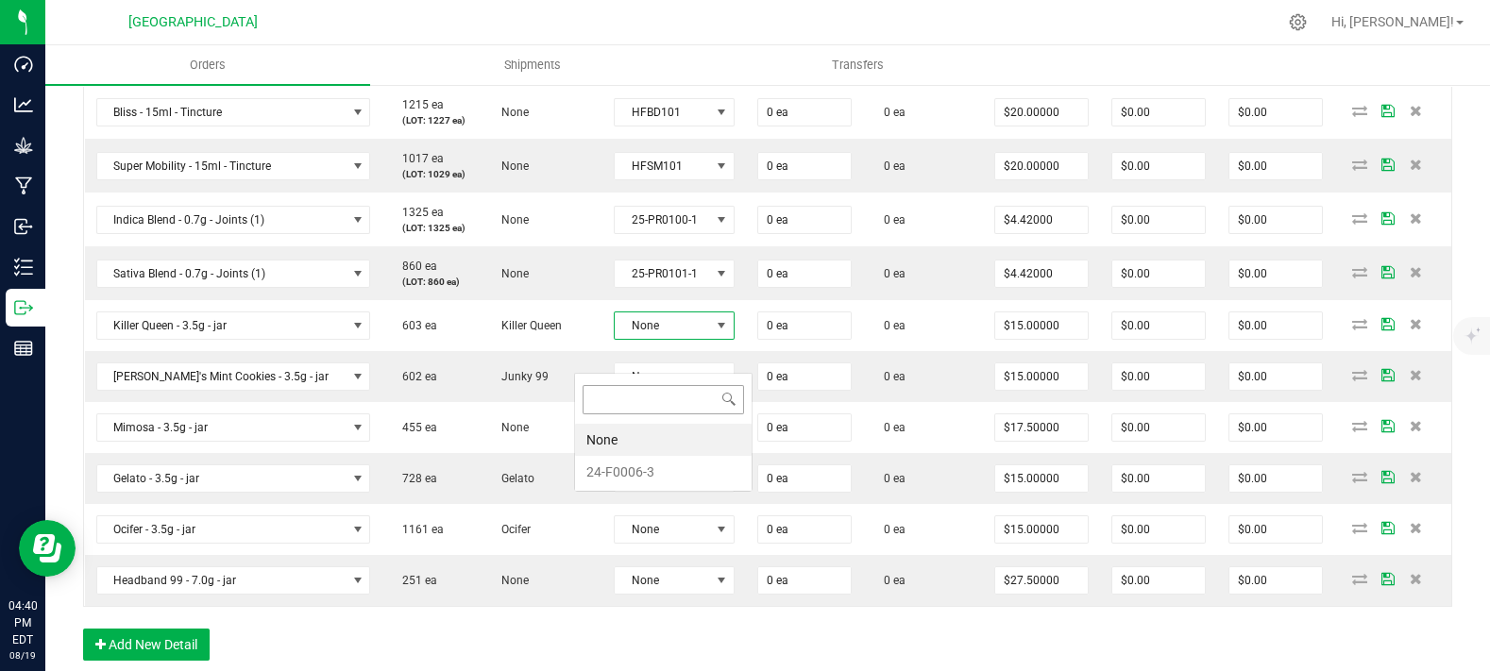
scroll to position [0, 0]
click at [629, 471] on li "24-F0006-3" at bounding box center [663, 472] width 177 height 32
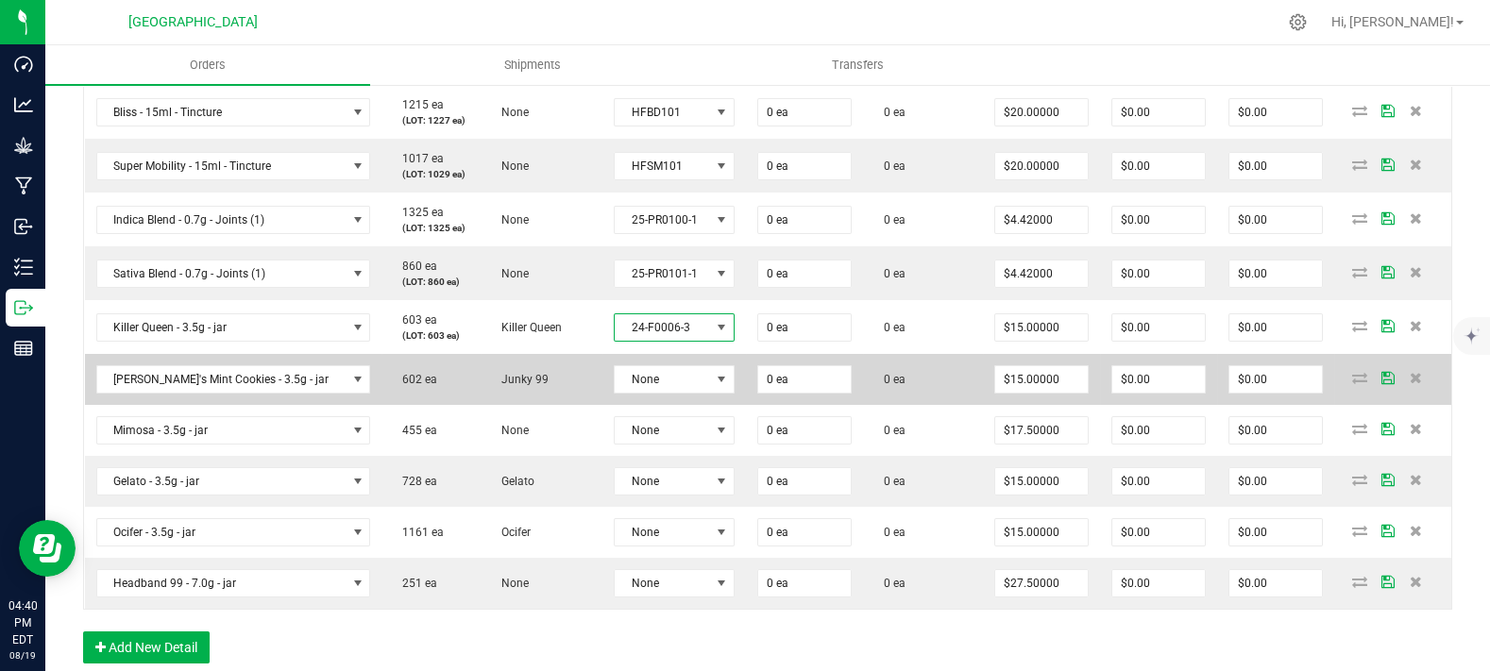
click at [626, 405] on td "None" at bounding box center [674, 379] width 144 height 51
click at [635, 393] on span "None" at bounding box center [662, 379] width 95 height 26
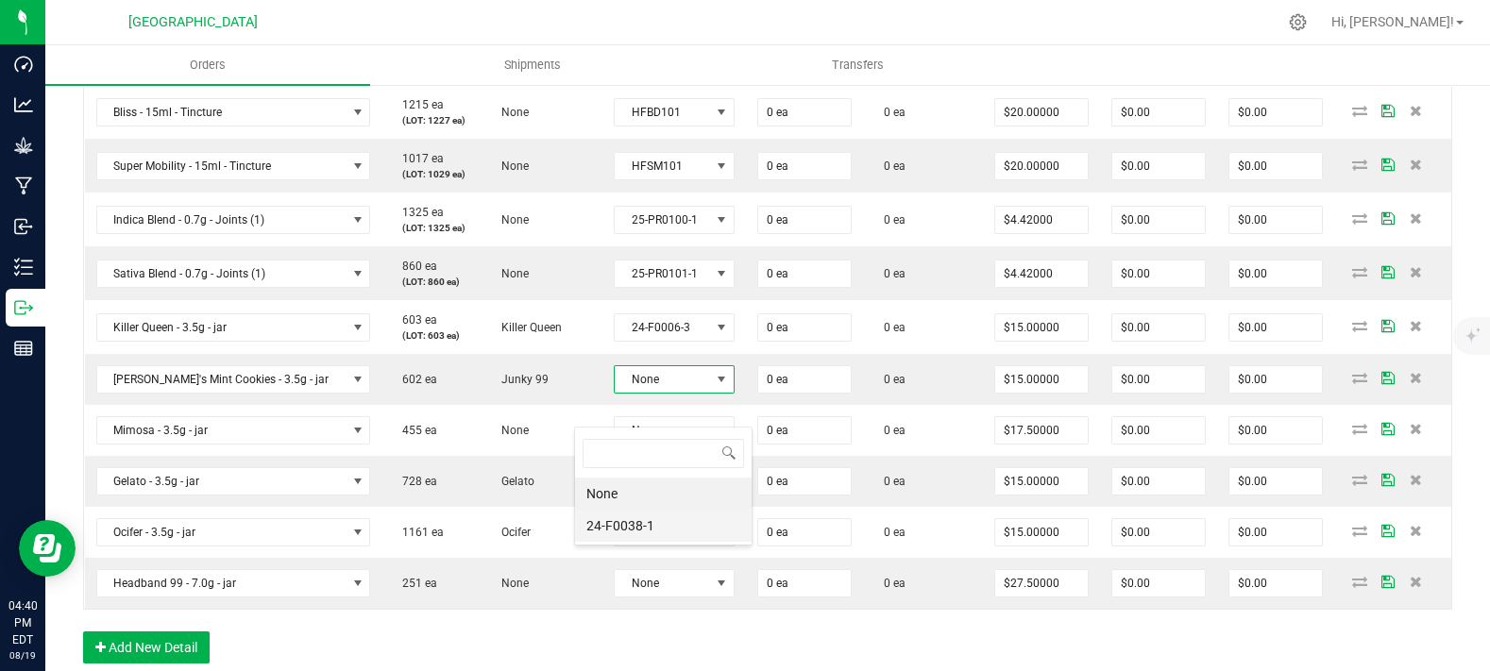
click at [618, 515] on li "24-F0038-1" at bounding box center [663, 526] width 177 height 32
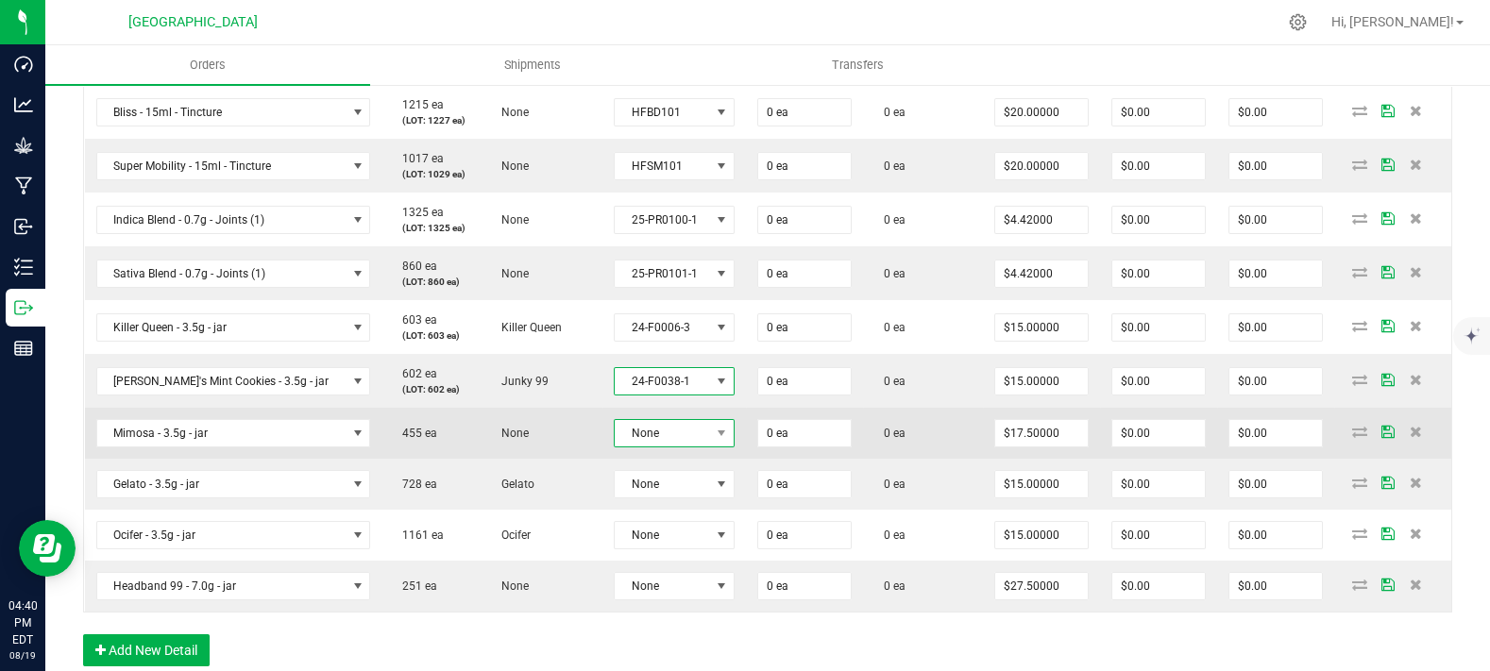
click at [623, 447] on span "None" at bounding box center [662, 433] width 95 height 26
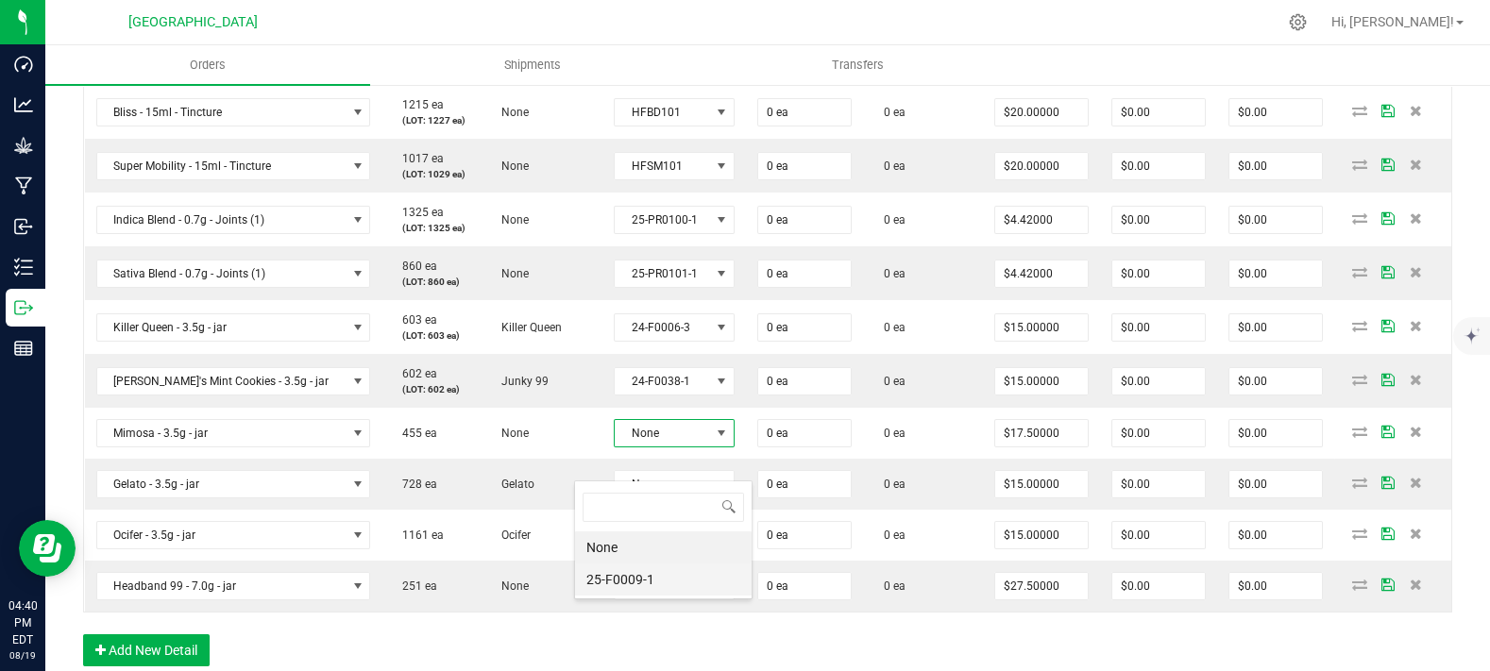
click at [626, 582] on li "25-F0009-1" at bounding box center [663, 580] width 177 height 32
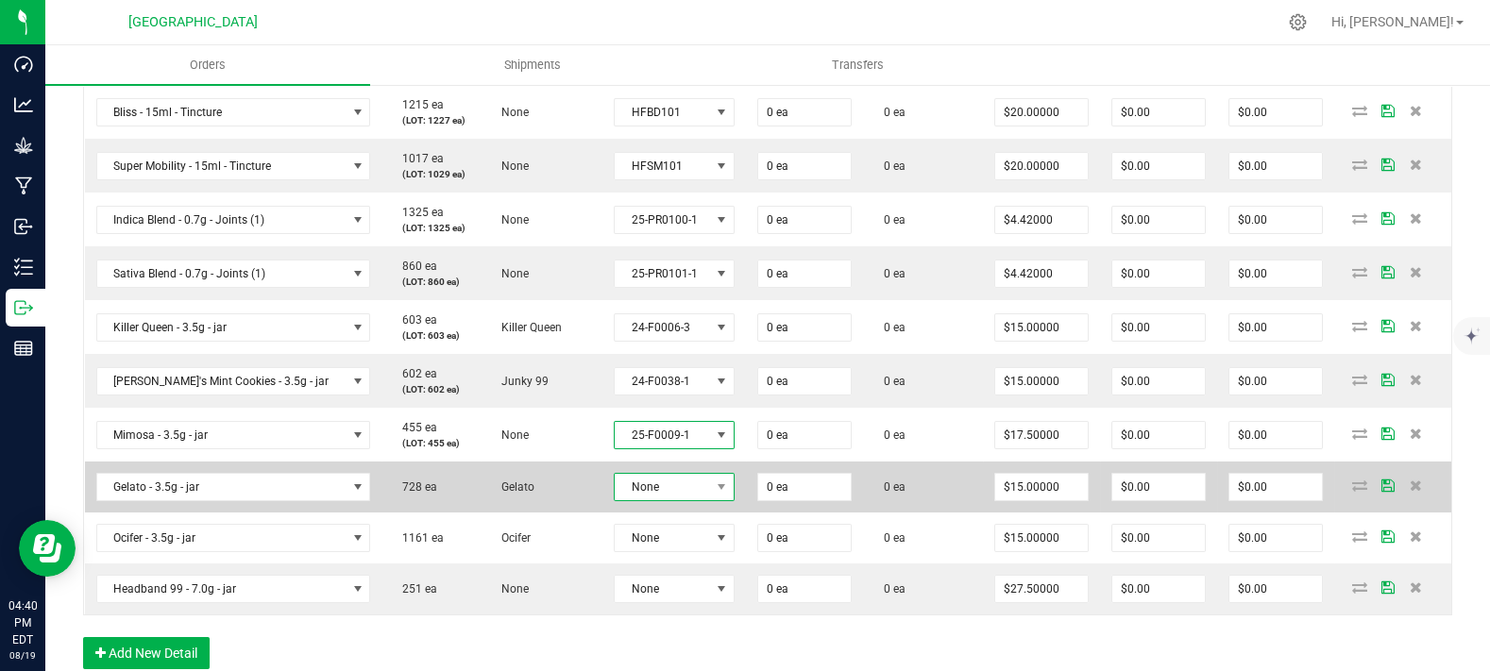
click at [629, 500] on span "None" at bounding box center [662, 487] width 95 height 26
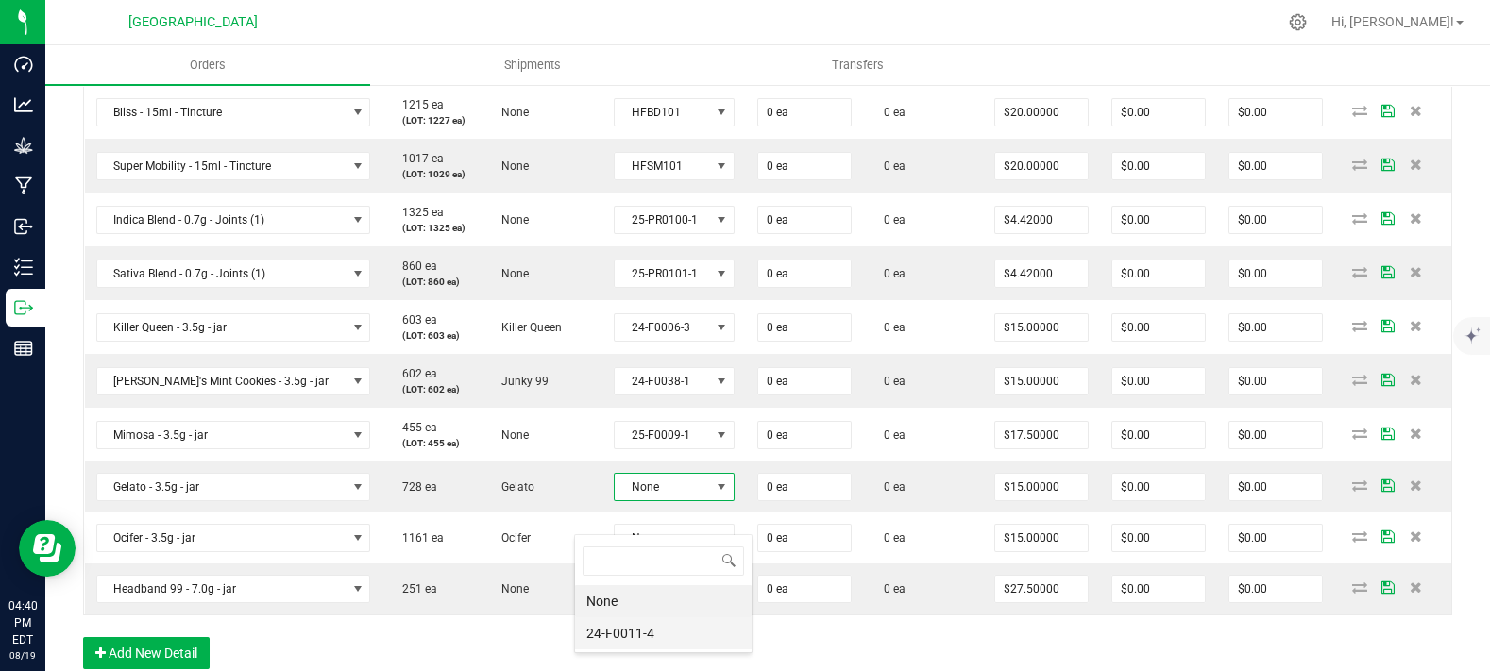
click at [623, 635] on li "24-F0011-4" at bounding box center [663, 634] width 177 height 32
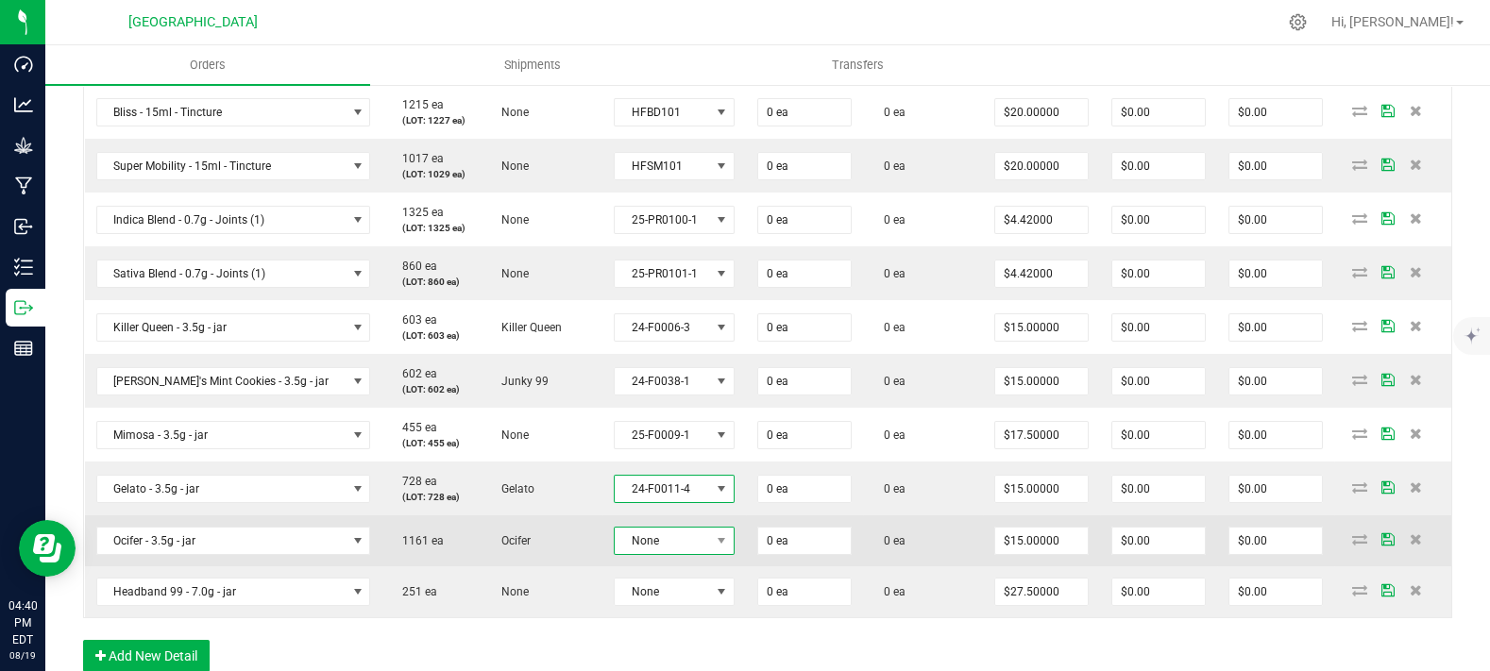
click at [635, 554] on span "None" at bounding box center [662, 541] width 95 height 26
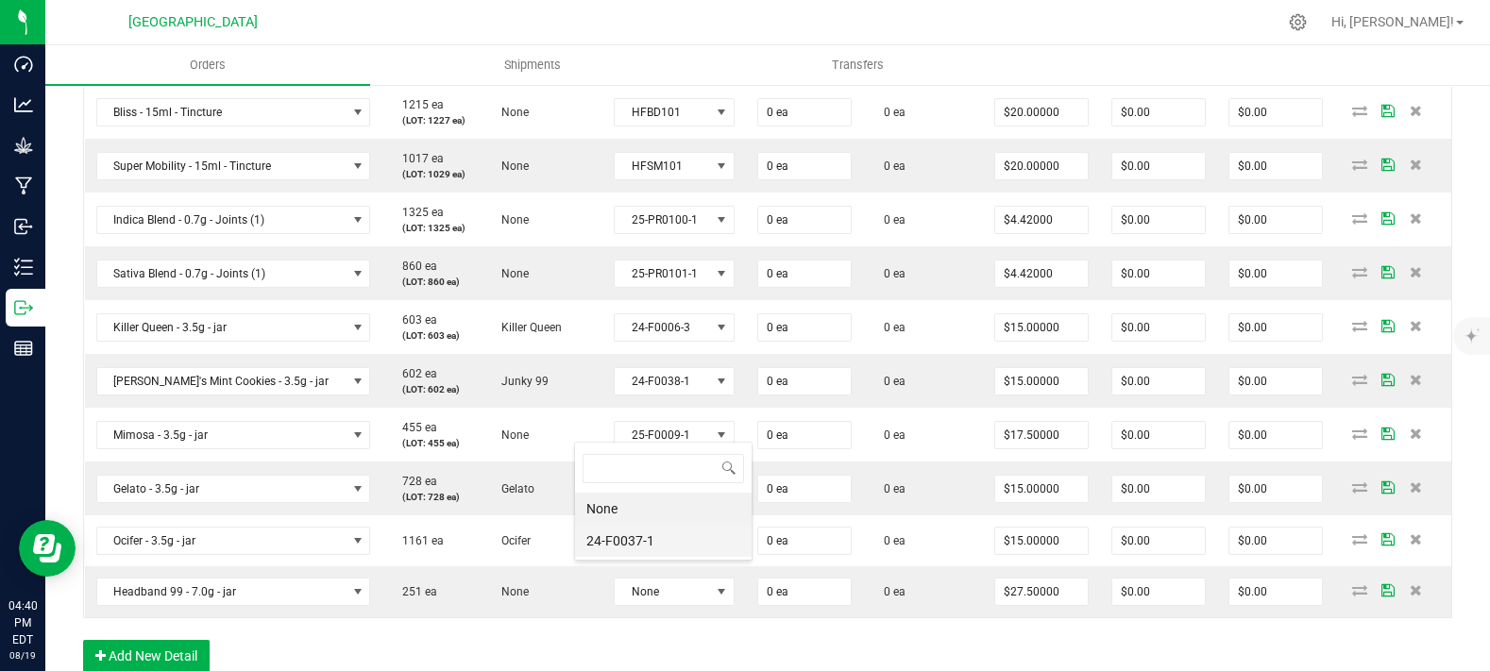
click at [636, 550] on li "24-F0037-1" at bounding box center [663, 541] width 177 height 32
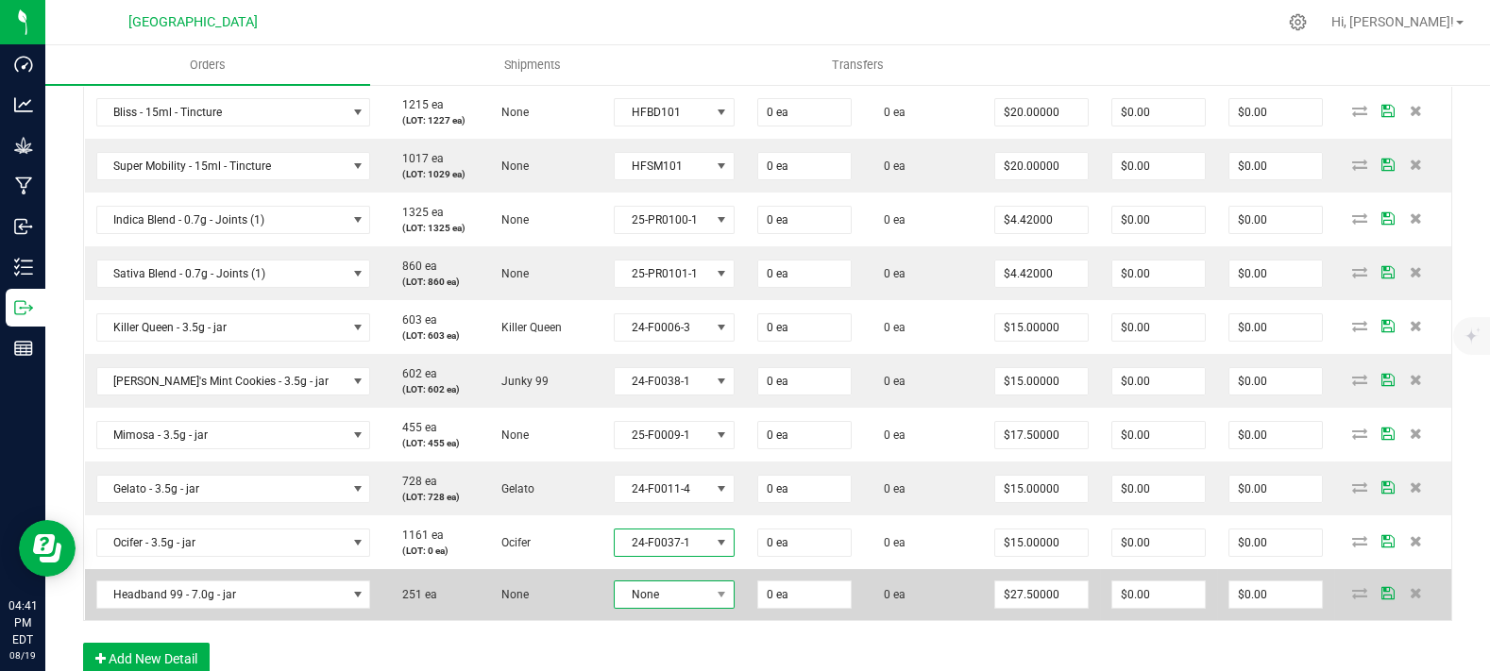
click at [622, 608] on span "None" at bounding box center [662, 595] width 95 height 26
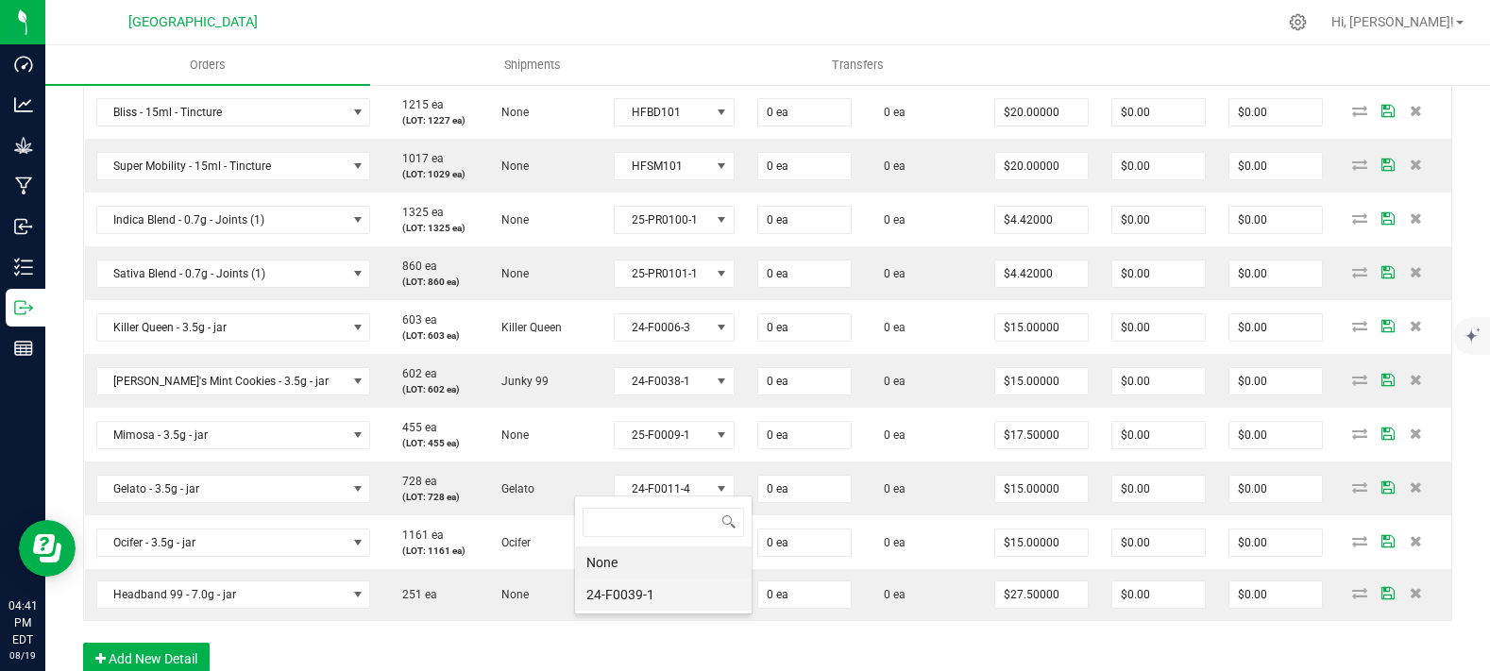
click at [629, 602] on li "24-F0039-1" at bounding box center [663, 595] width 177 height 32
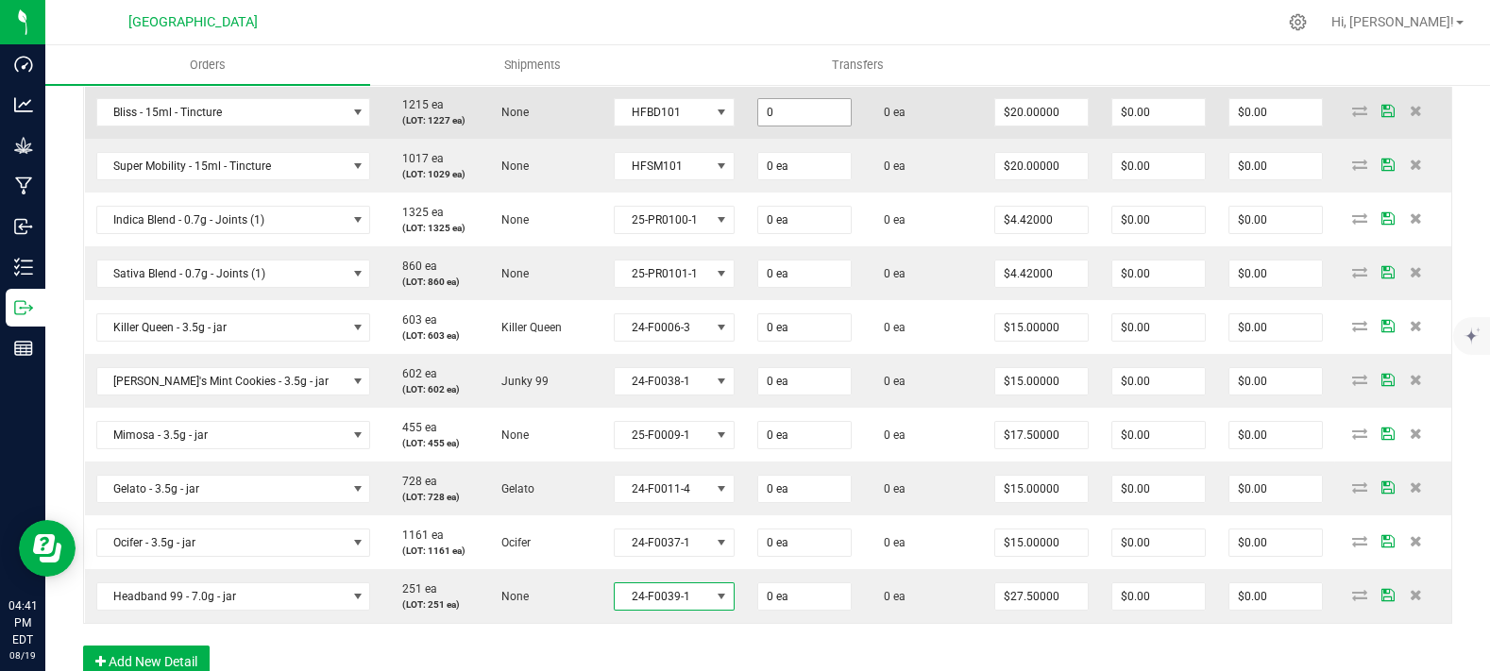
click at [775, 126] on input "0" at bounding box center [804, 112] width 93 height 26
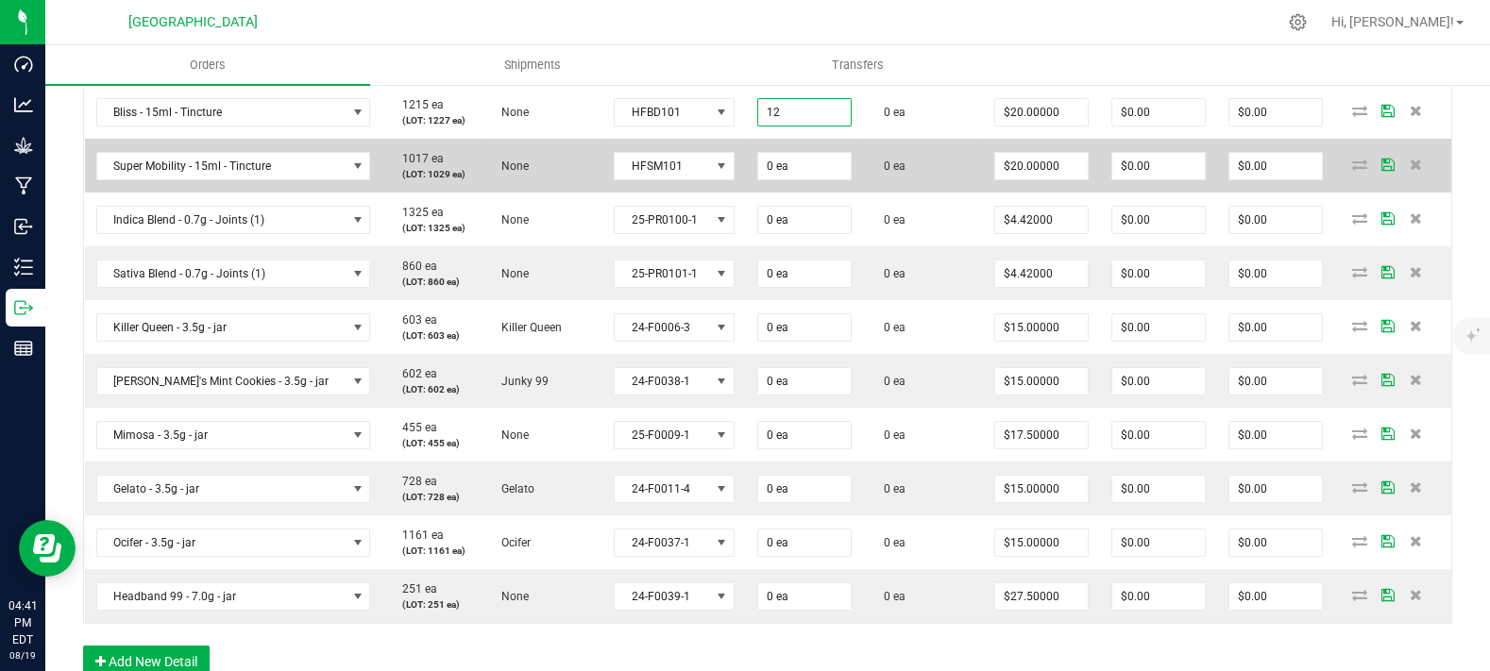
type input "12 ea"
type input "$240.00"
click at [746, 184] on td "0 ea" at bounding box center [804, 166] width 117 height 54
click at [758, 179] on input "0" at bounding box center [804, 166] width 93 height 26
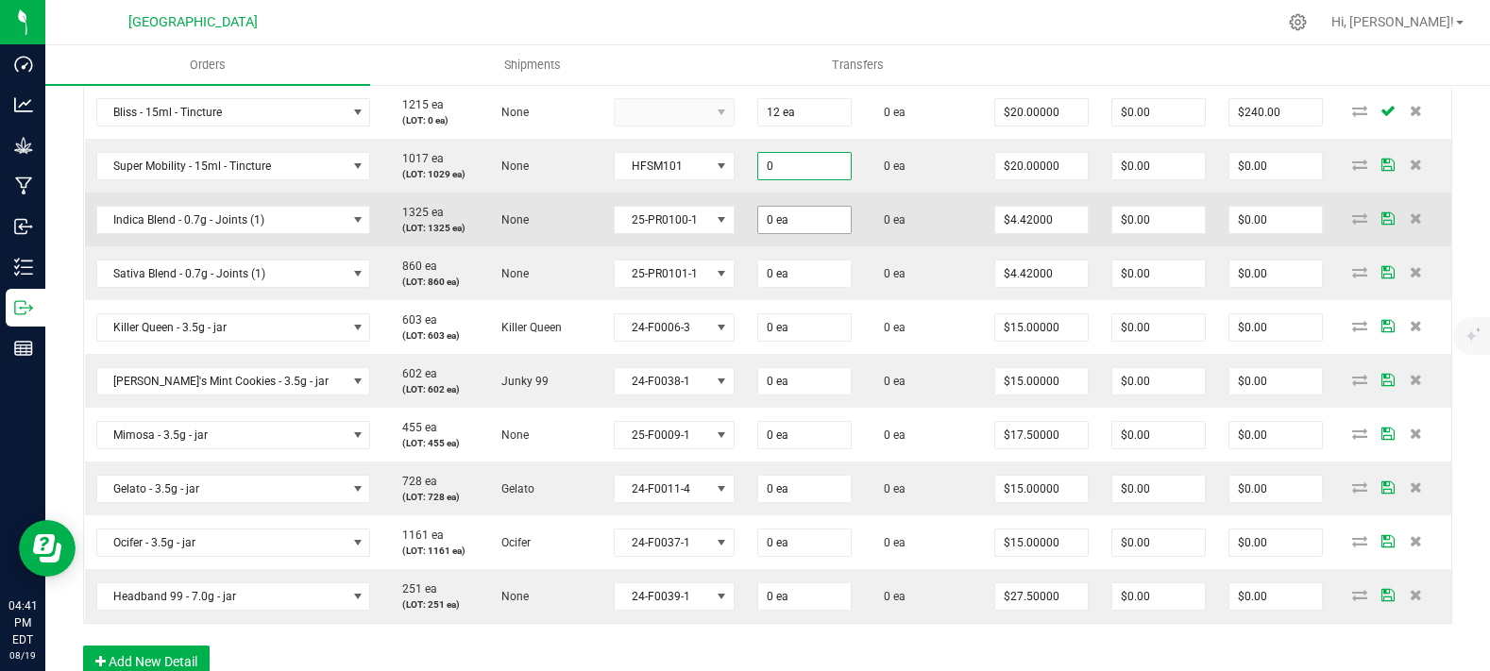
paste input "12"
type input "12 ea"
type input "$240.00"
click at [761, 233] on input "0" at bounding box center [804, 220] width 93 height 26
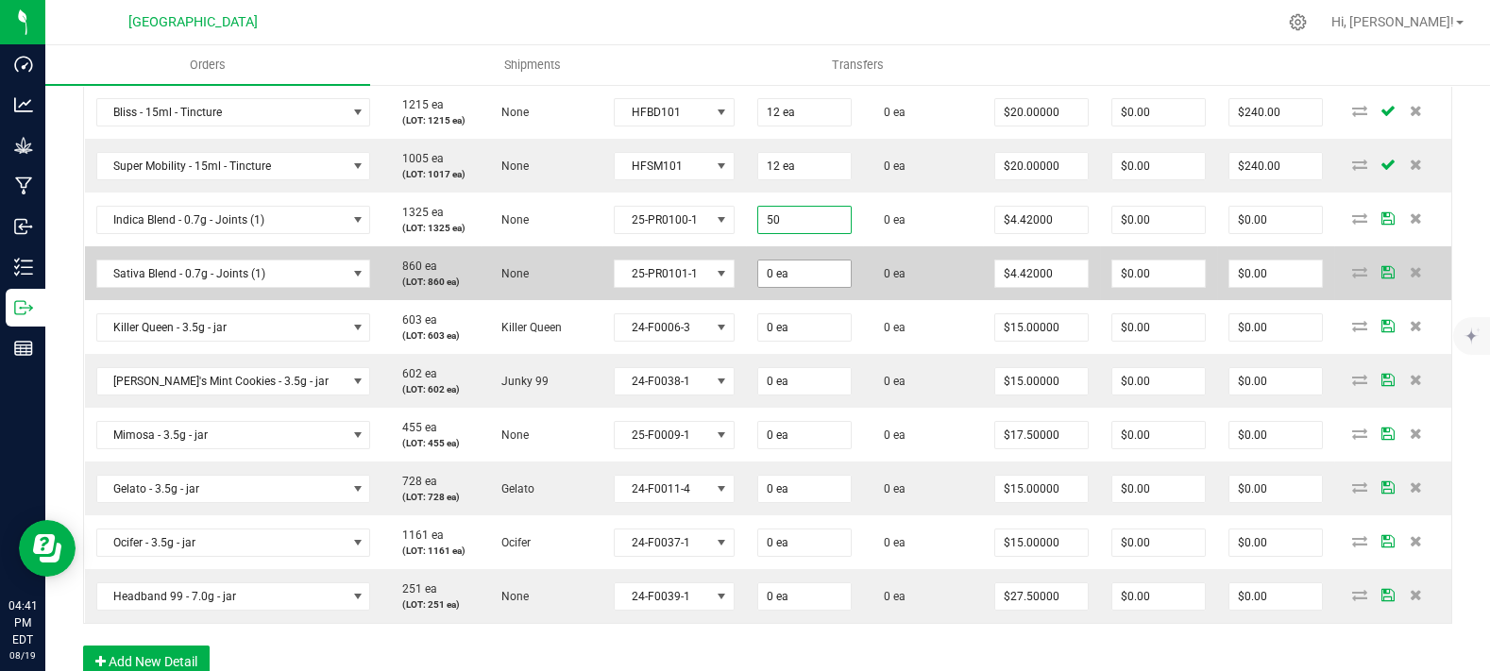
type input "50 ea"
type input "$221.00"
click at [758, 287] on input "0" at bounding box center [804, 274] width 93 height 26
paste input "5"
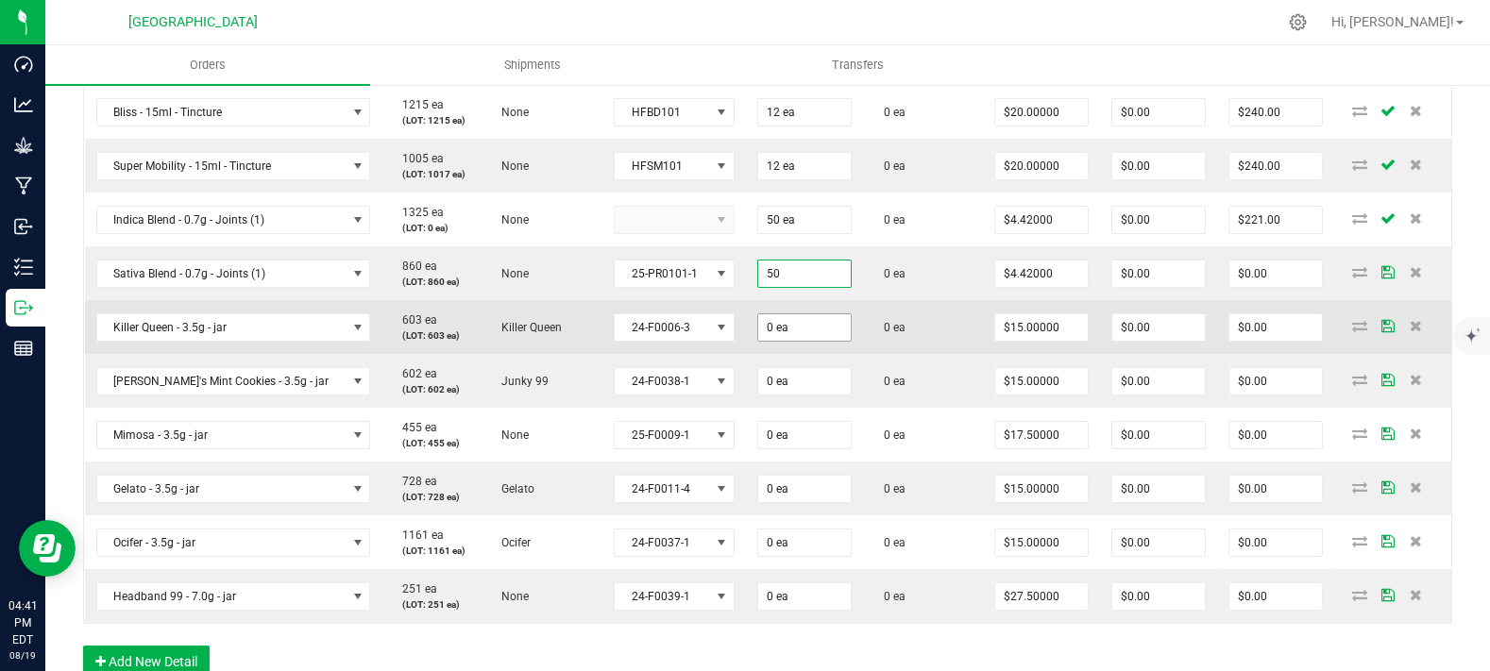
type input "50 ea"
type input "$221.00"
click at [778, 341] on input "0" at bounding box center [804, 327] width 93 height 26
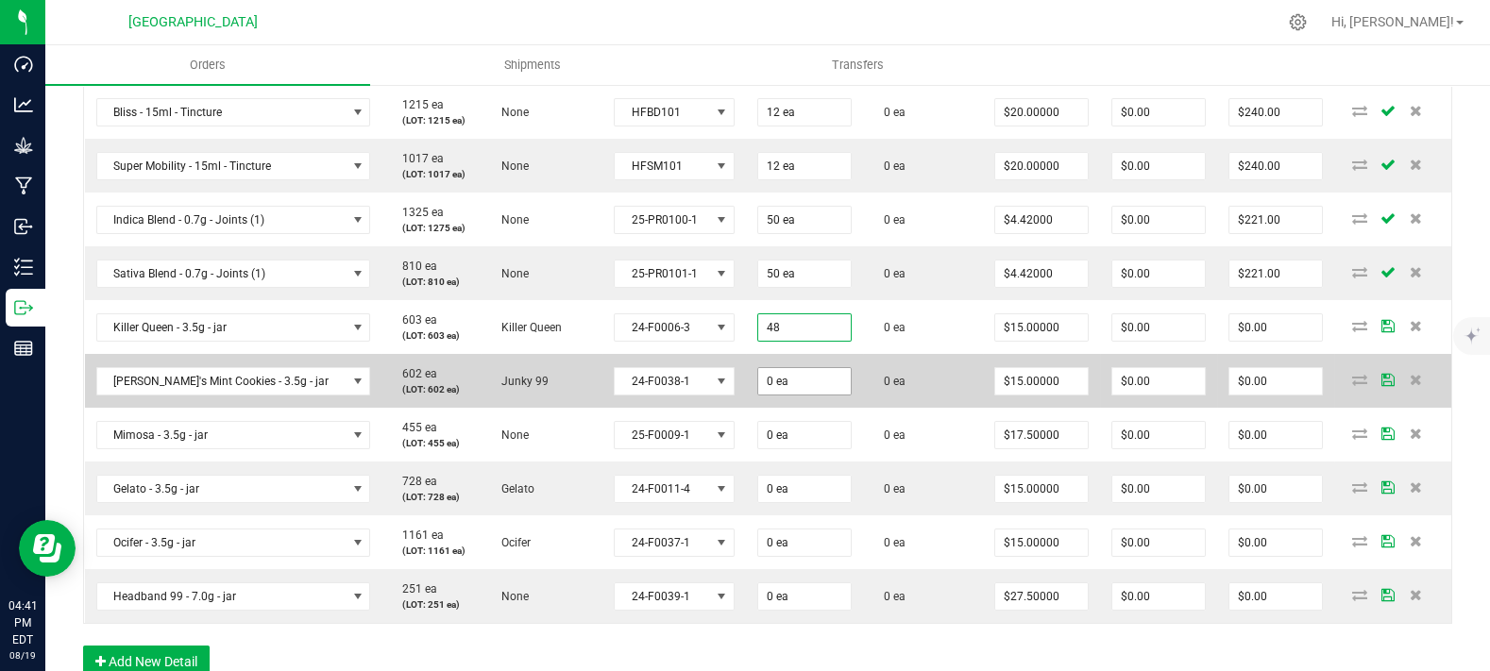
type input "48 ea"
type input "$720.00"
click at [764, 395] on input "0" at bounding box center [804, 381] width 93 height 26
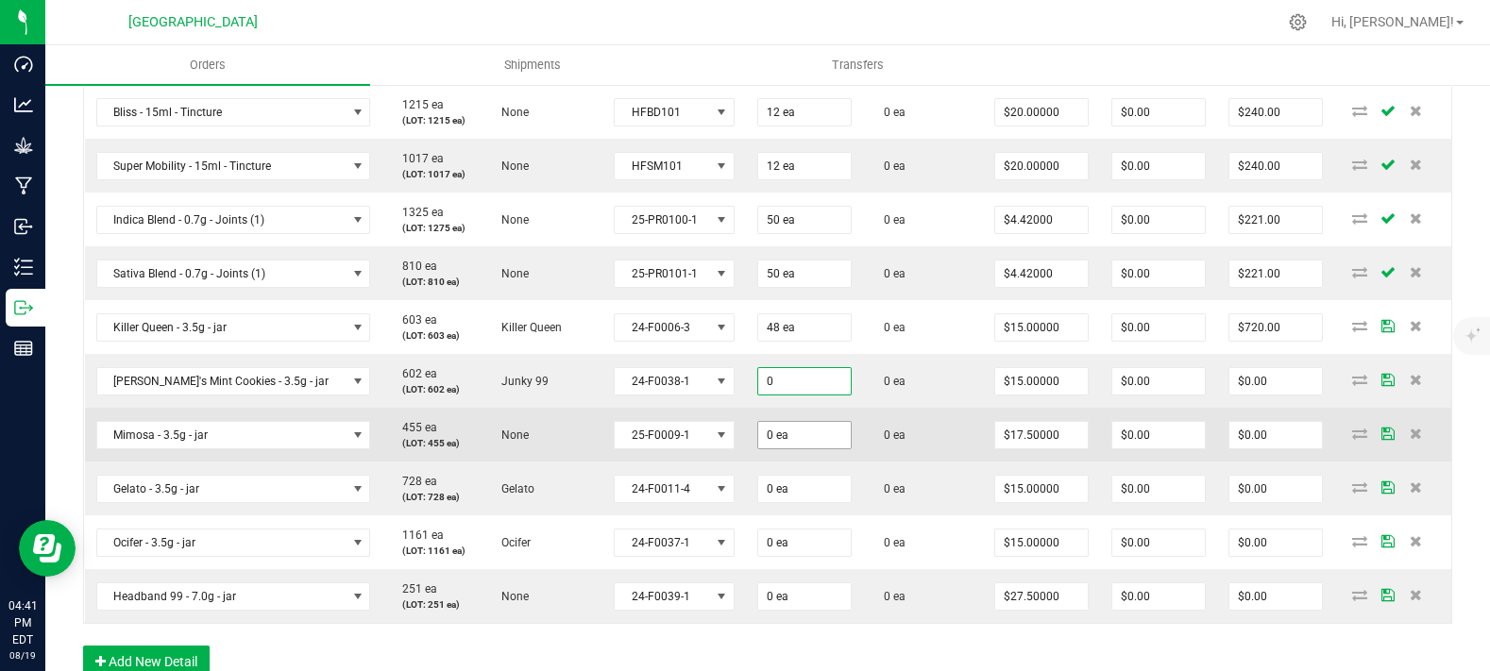
paste input "48"
type input "48 ea"
type input "$720.00"
click at [781, 449] on input "0" at bounding box center [804, 435] width 93 height 26
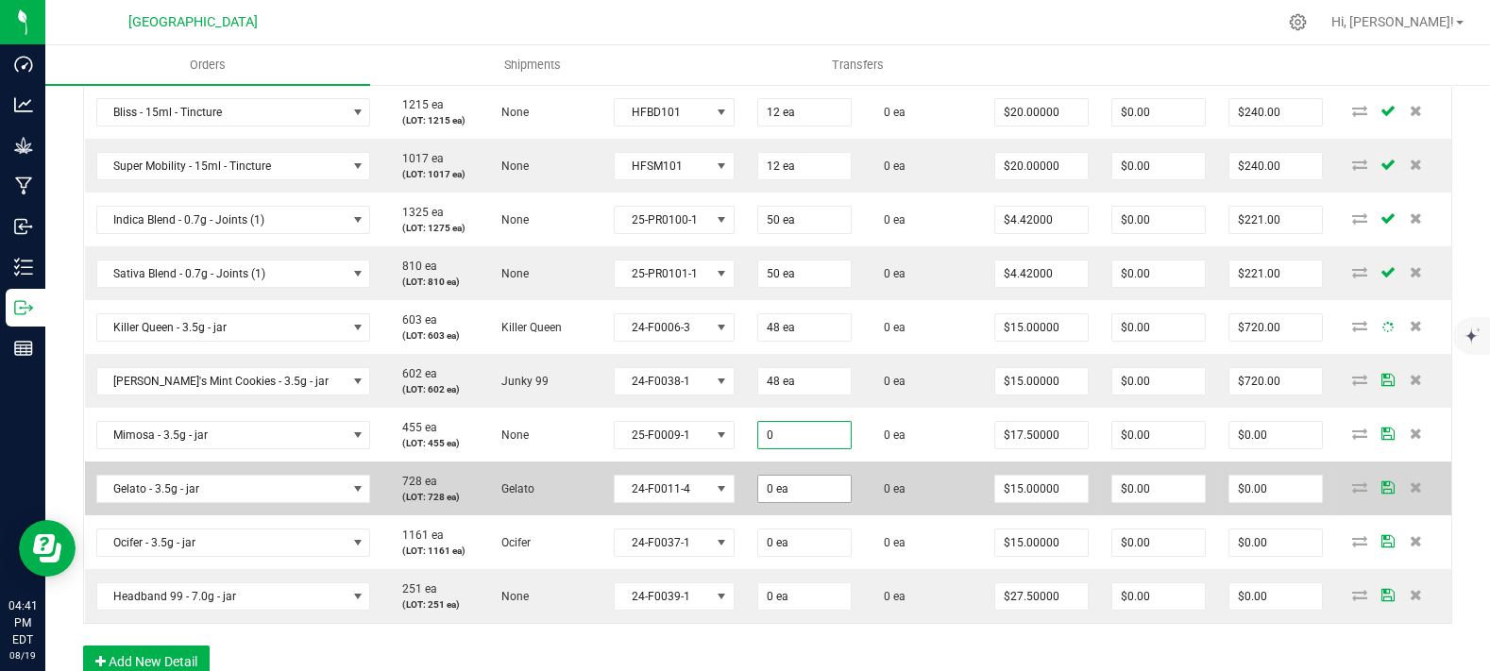
paste input "48"
type input "48 ea"
type input "$840.00"
click at [769, 502] on input "0" at bounding box center [804, 489] width 93 height 26
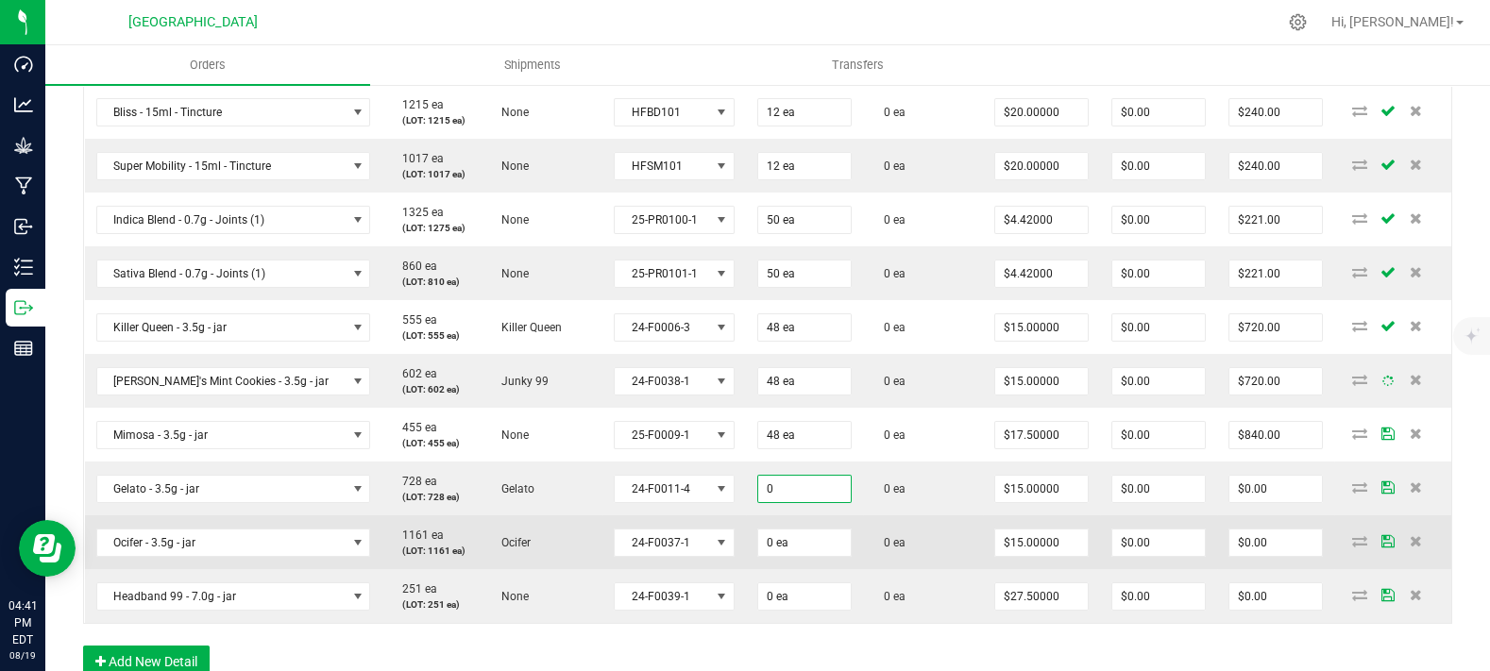
paste input "48"
type input "48 ea"
type input "$720.00"
click at [786, 556] on input "0" at bounding box center [804, 543] width 93 height 26
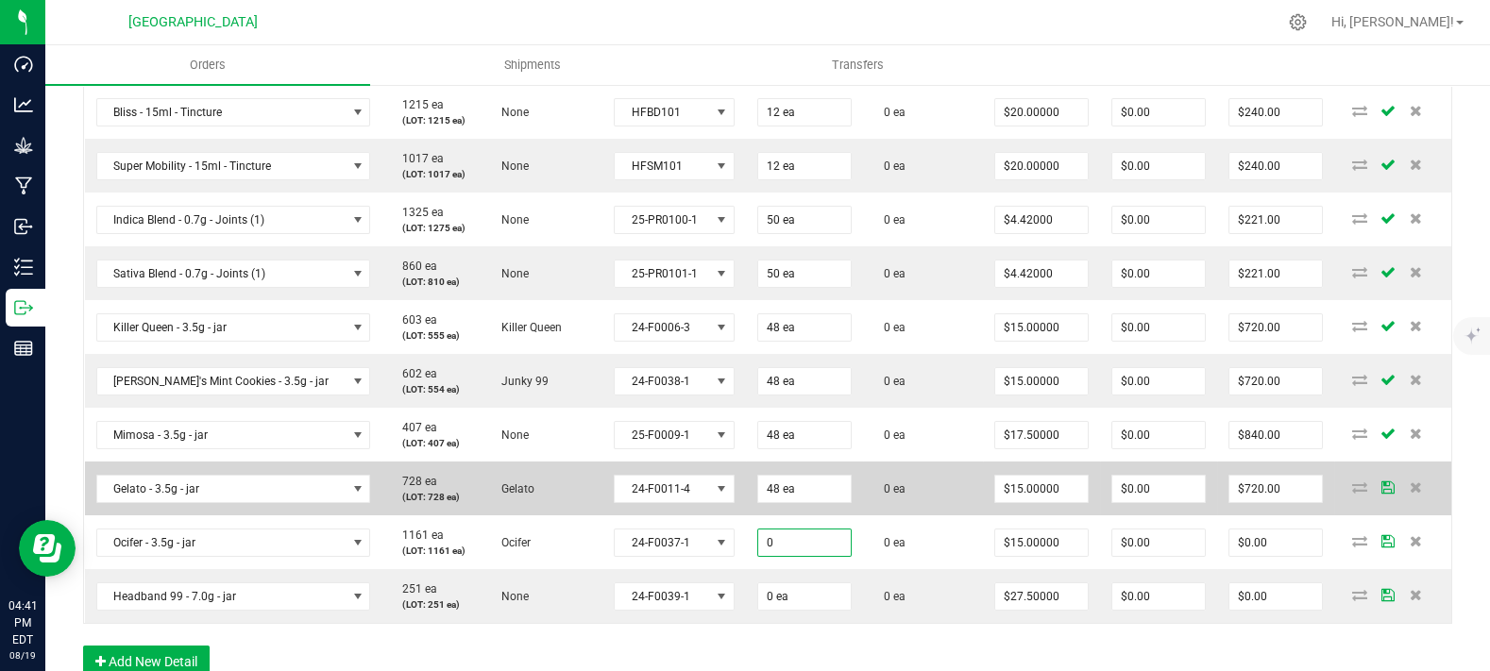
paste input "48"
type input "48 ea"
type input "$720.00"
click at [879, 516] on td "0 ea" at bounding box center [923, 489] width 120 height 54
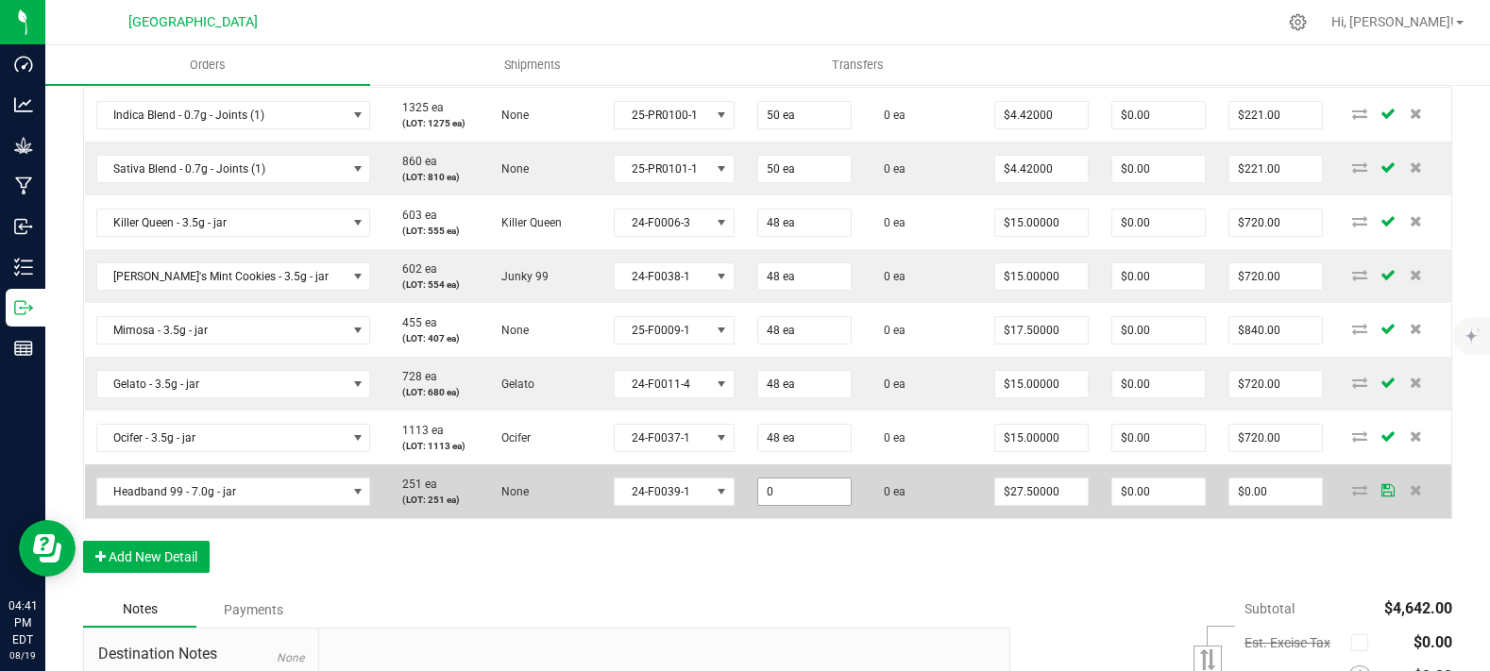
click at [792, 505] on input "0" at bounding box center [804, 492] width 93 height 26
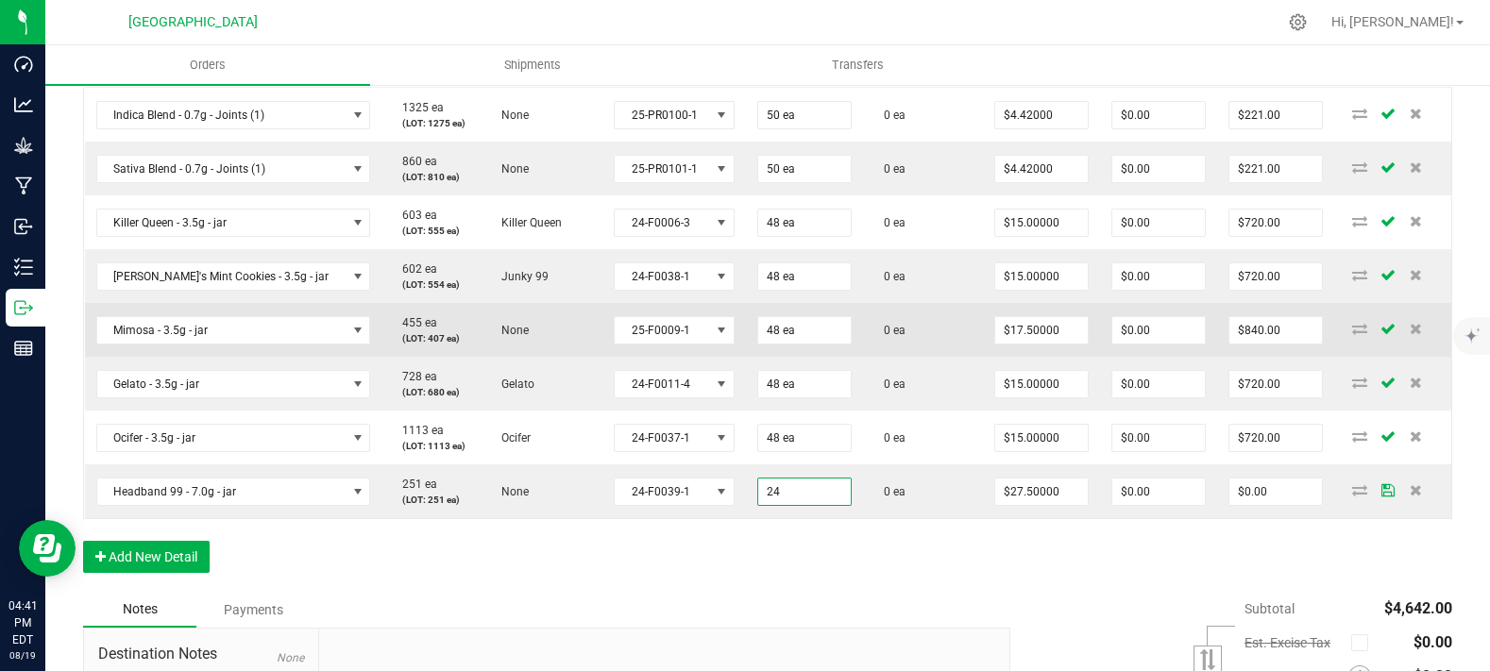
type input "24 ea"
type input "$660.00"
click at [897, 357] on td "0 ea" at bounding box center [923, 330] width 120 height 54
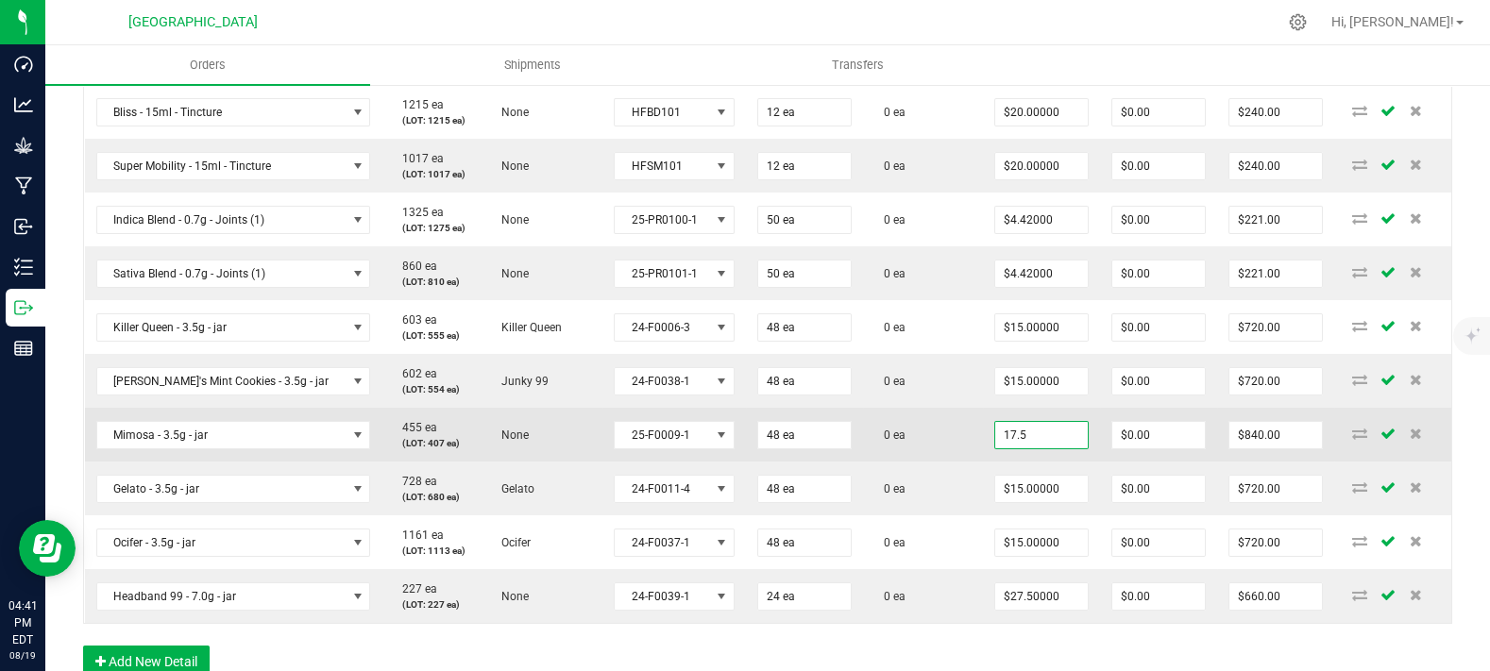
click at [1026, 449] on input "17.5" at bounding box center [1041, 435] width 93 height 26
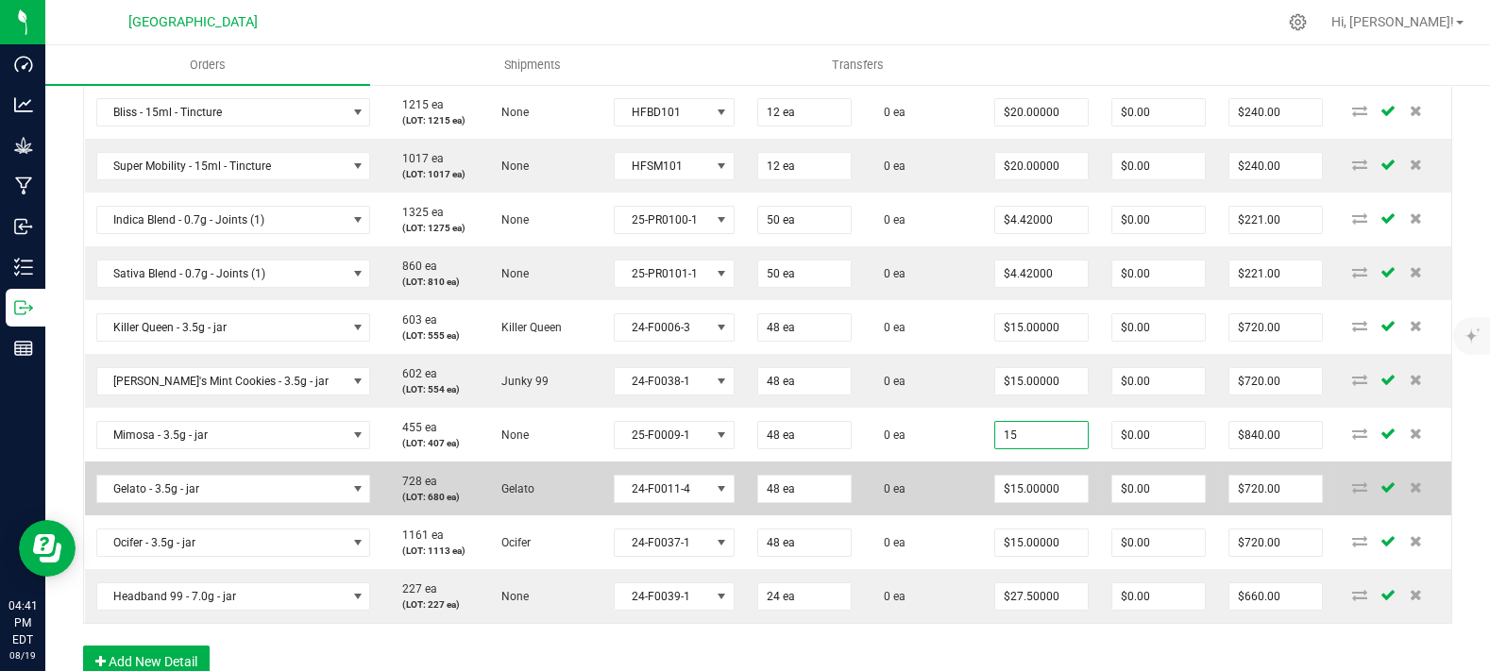
type input "$15.00000"
type input "$720.00"
click at [874, 496] on span "0 ea" at bounding box center [889, 489] width 31 height 13
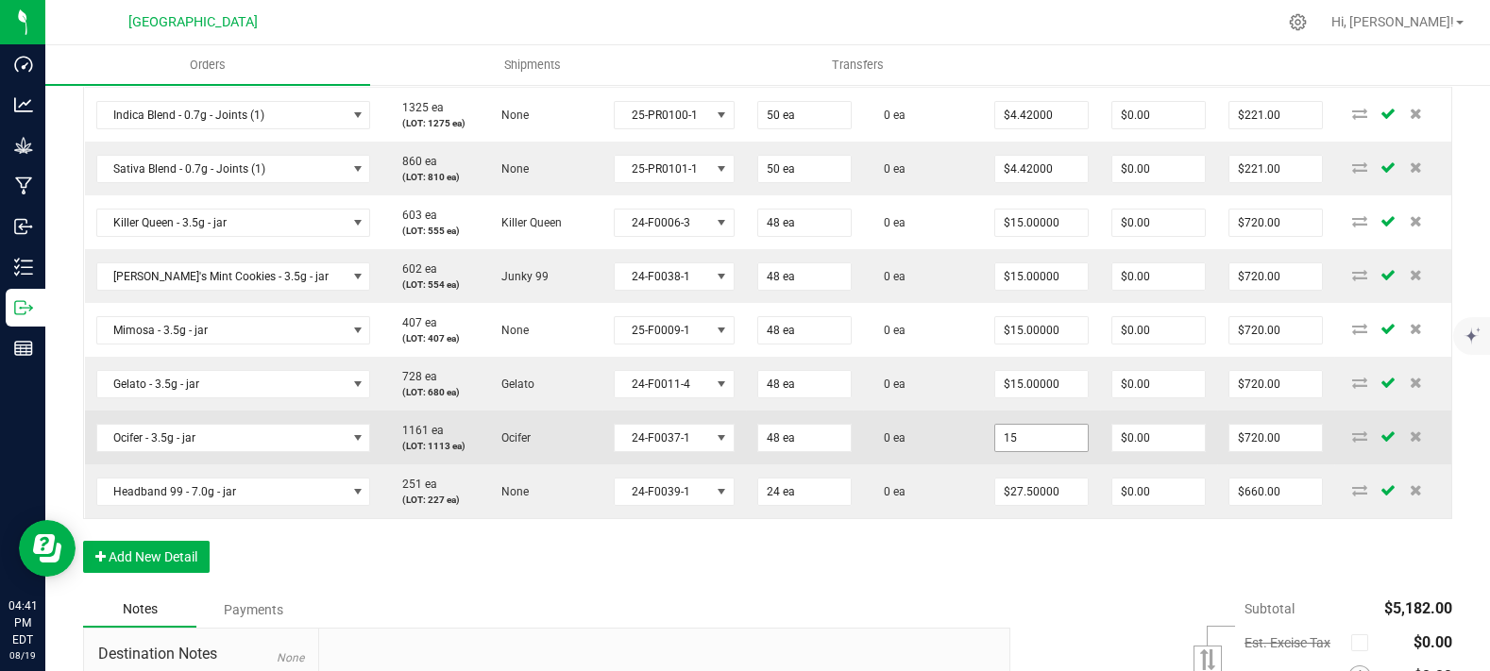
click at [995, 451] on input "15" at bounding box center [1041, 438] width 93 height 26
type input "$12.50000"
type input "$600.00"
click at [932, 465] on td "0 ea" at bounding box center [923, 438] width 120 height 54
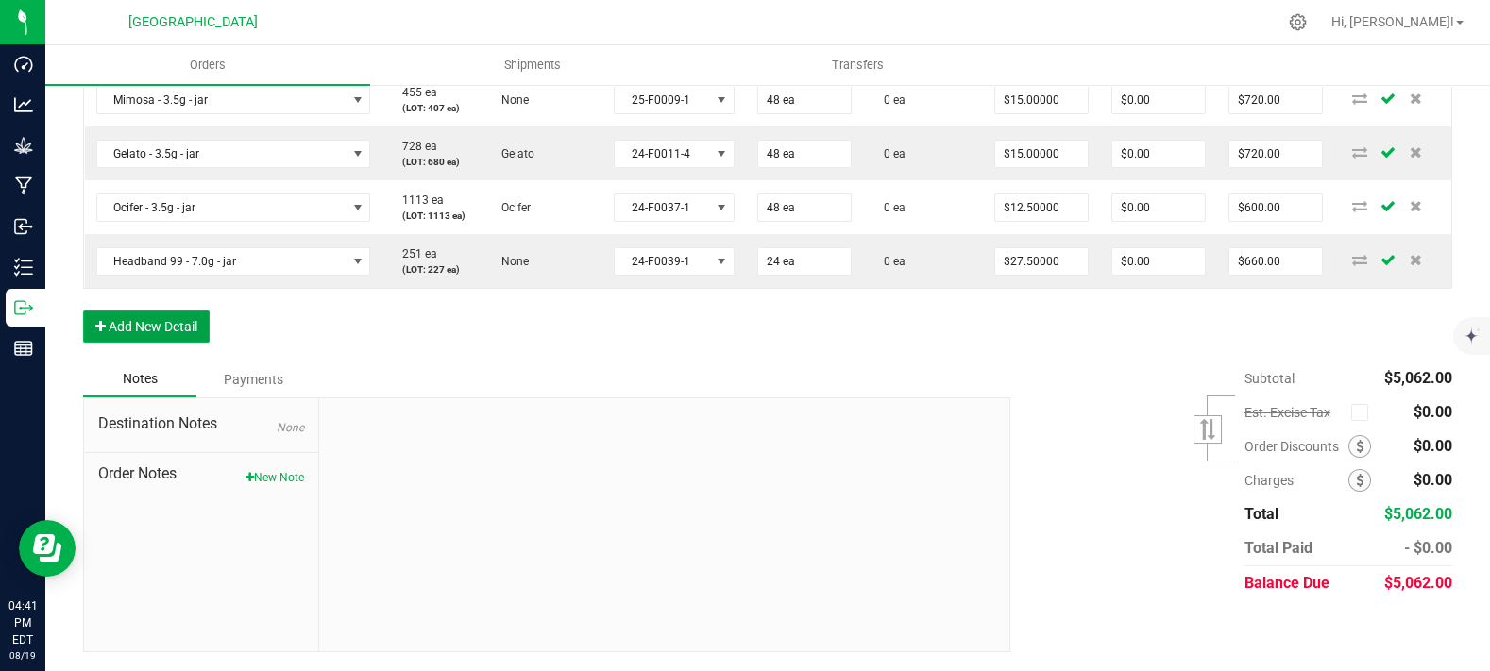
click at [143, 314] on button "Add New Detail" at bounding box center [146, 327] width 127 height 32
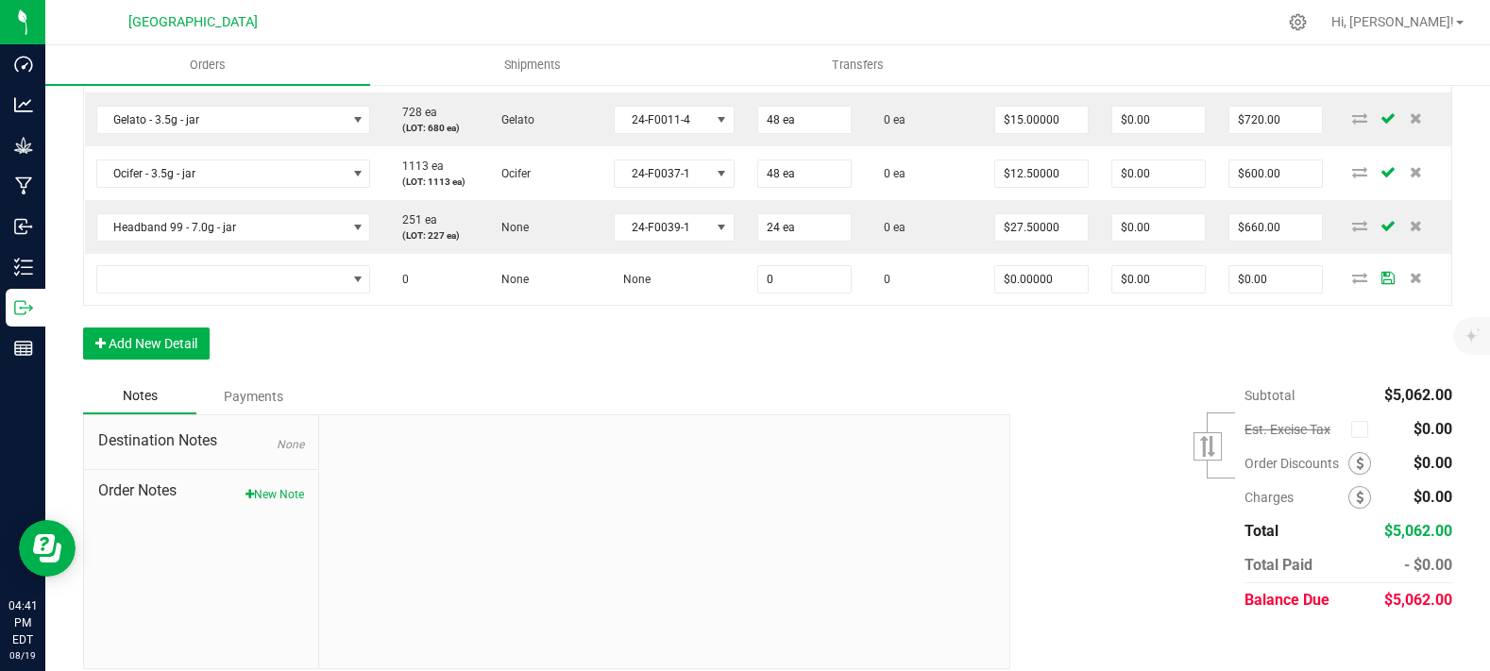
drag, startPoint x: 144, startPoint y: 335, endPoint x: 144, endPoint y: 352, distance: 17.0
click at [144, 346] on div "Order Details Print All Labels Item Sellable Strain Lot Number Qty Ordered Qty …" at bounding box center [767, 5] width 1369 height 747
click at [144, 360] on button "Add New Detail" at bounding box center [146, 344] width 127 height 32
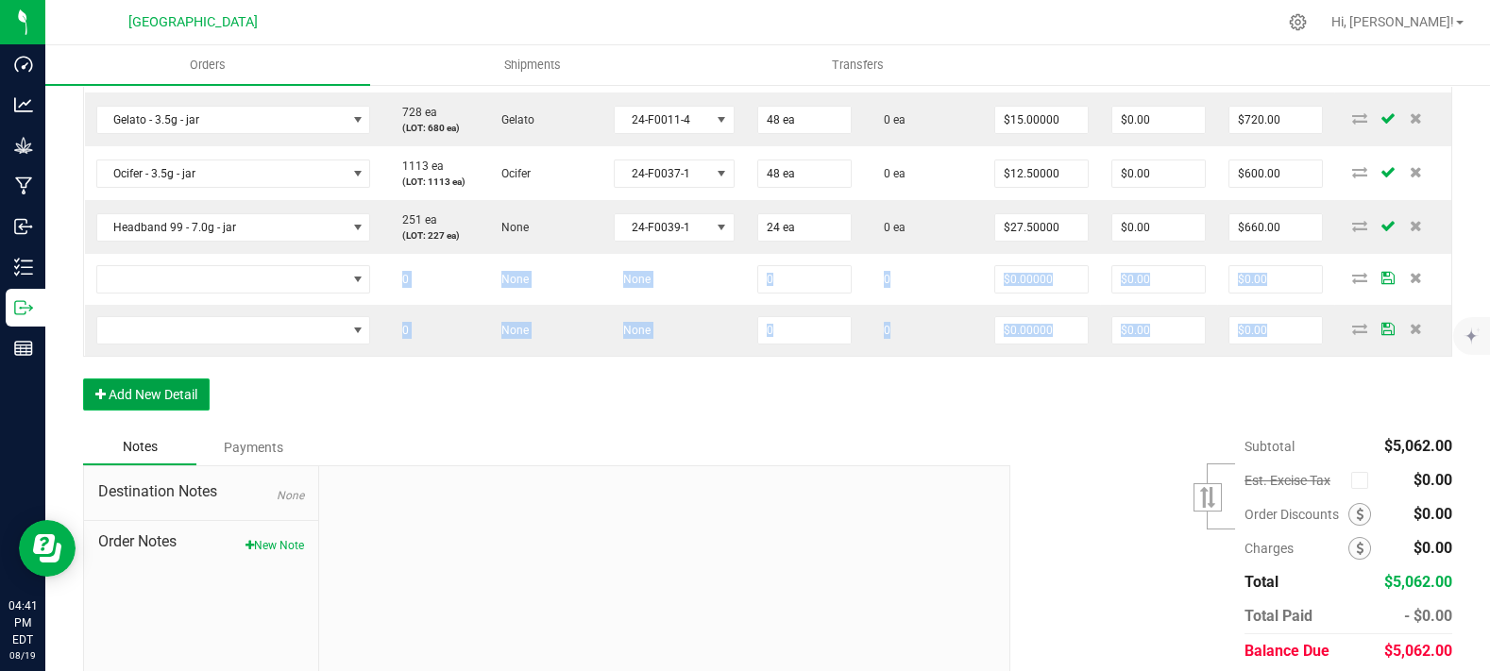
click at [138, 411] on button "Add New Detail" at bounding box center [146, 395] width 127 height 32
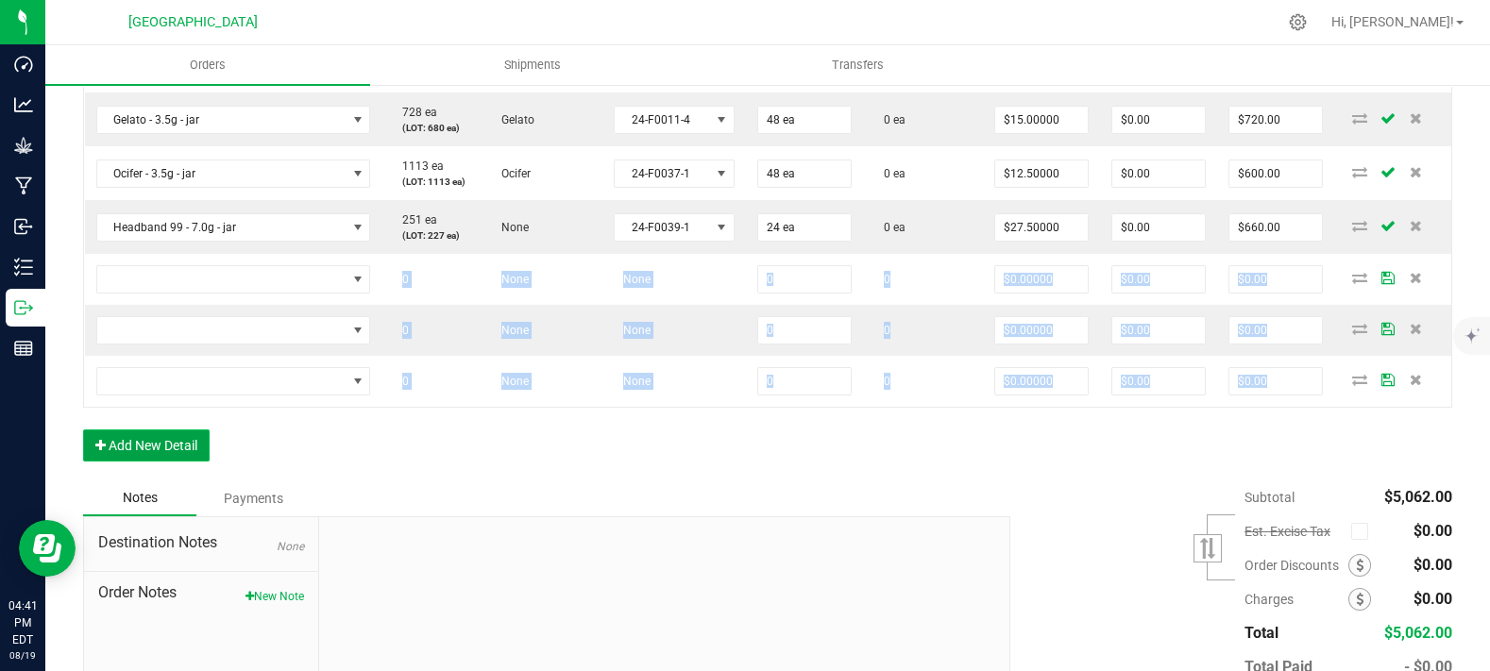
click at [144, 462] on button "Add New Detail" at bounding box center [146, 446] width 127 height 32
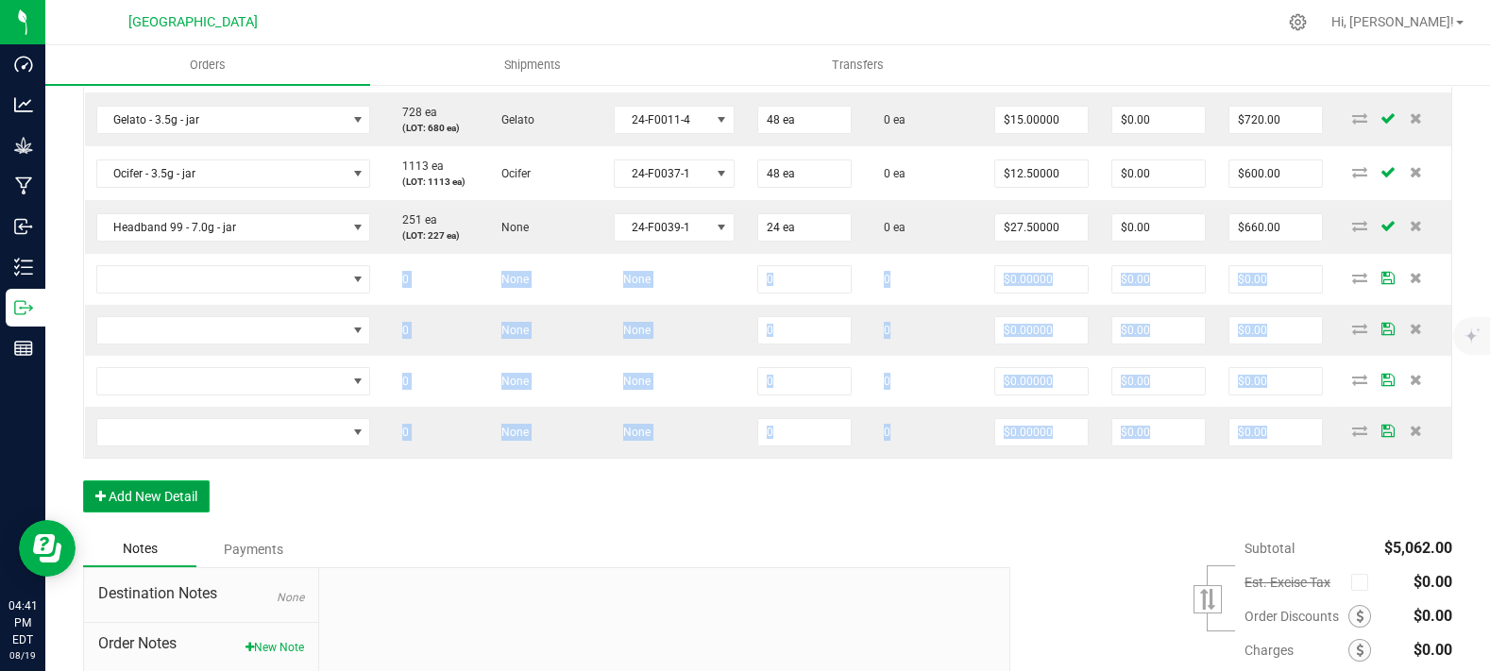
click at [150, 513] on button "Add New Detail" at bounding box center [146, 497] width 127 height 32
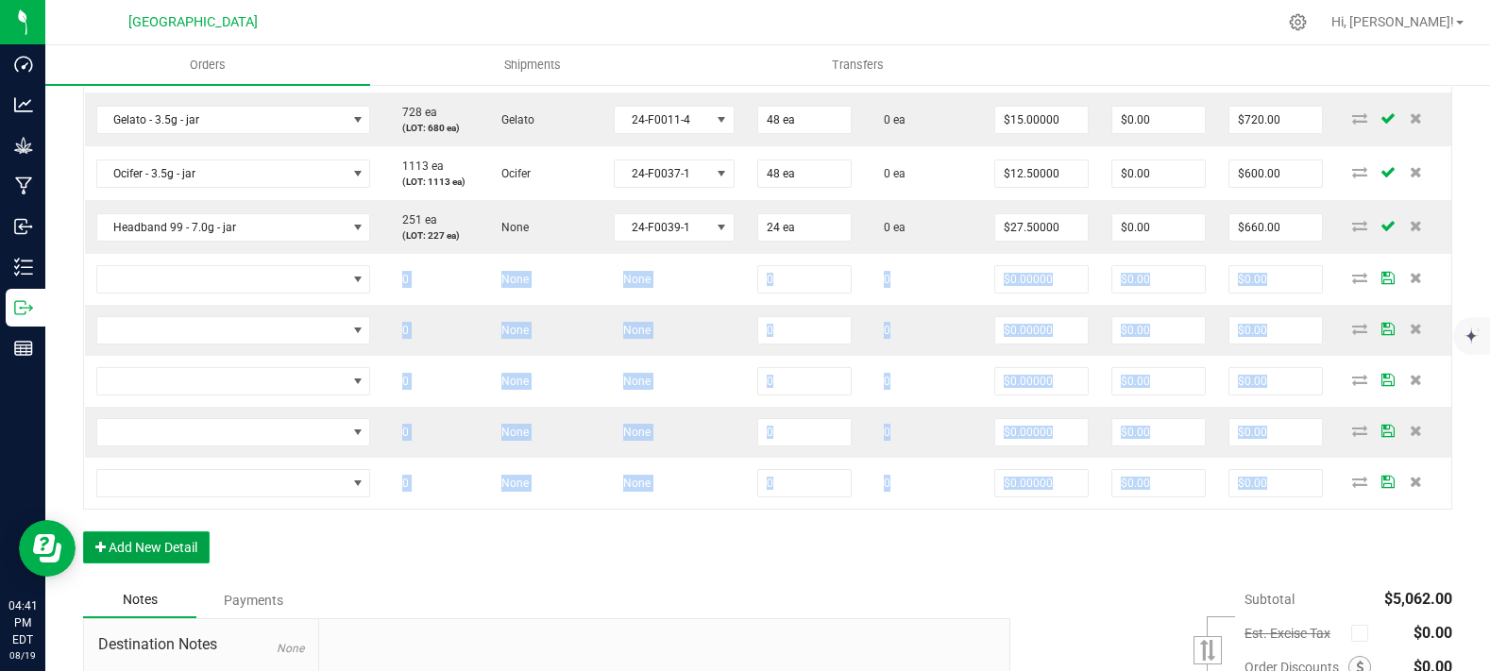
click at [165, 564] on button "Add New Detail" at bounding box center [146, 548] width 127 height 32
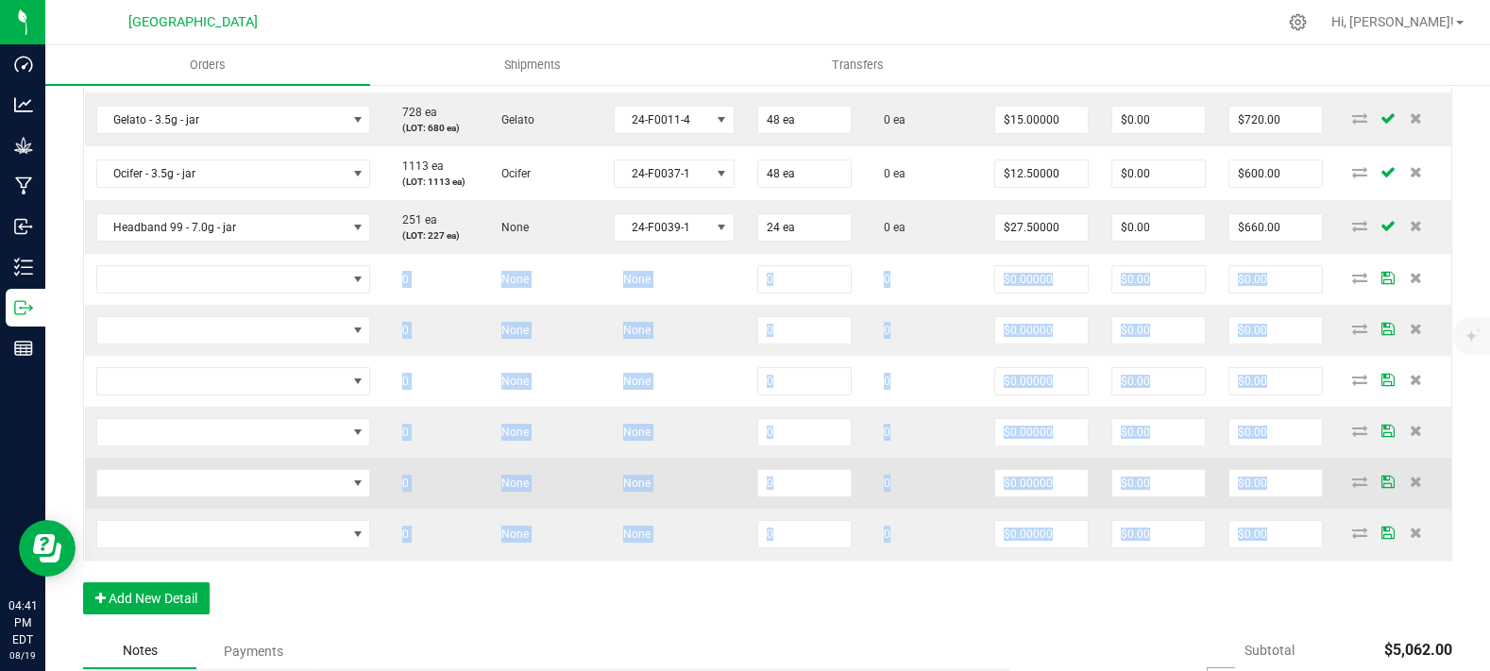
click at [415, 494] on td "0" at bounding box center [431, 483] width 98 height 51
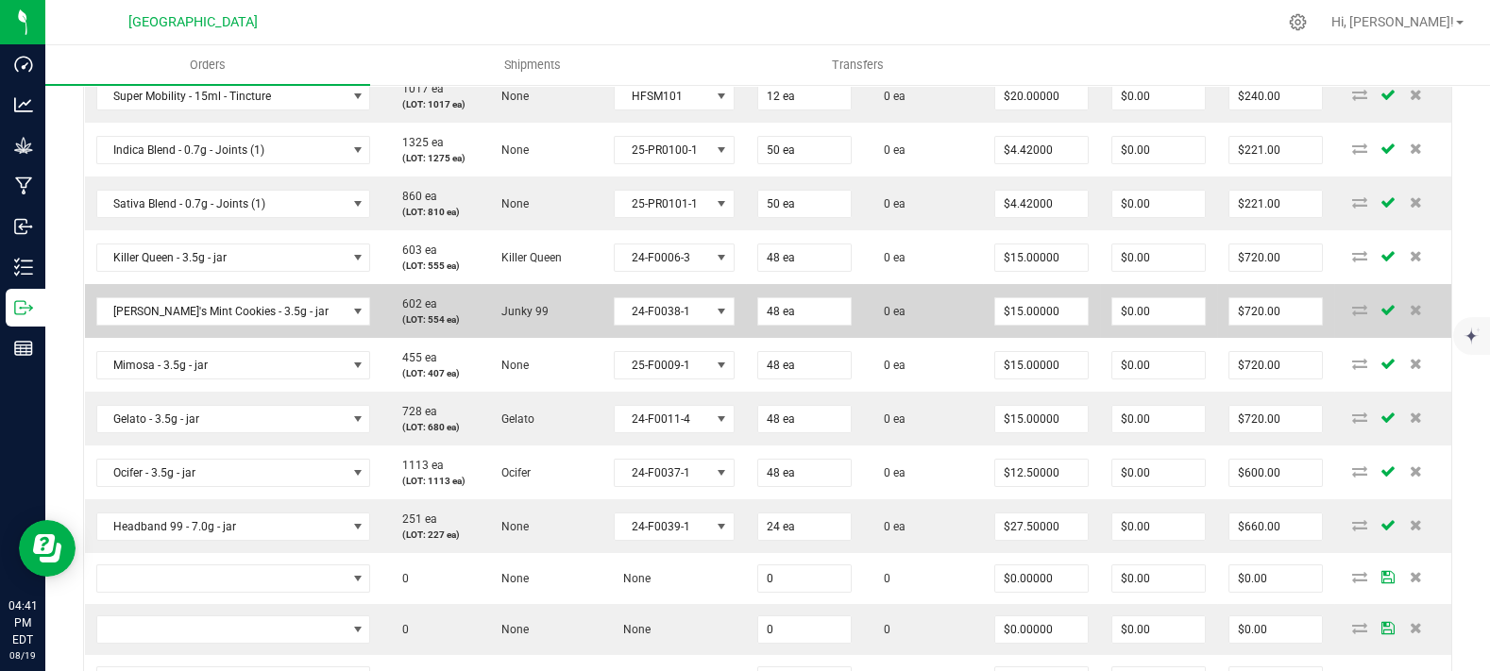
scroll to position [578, 0]
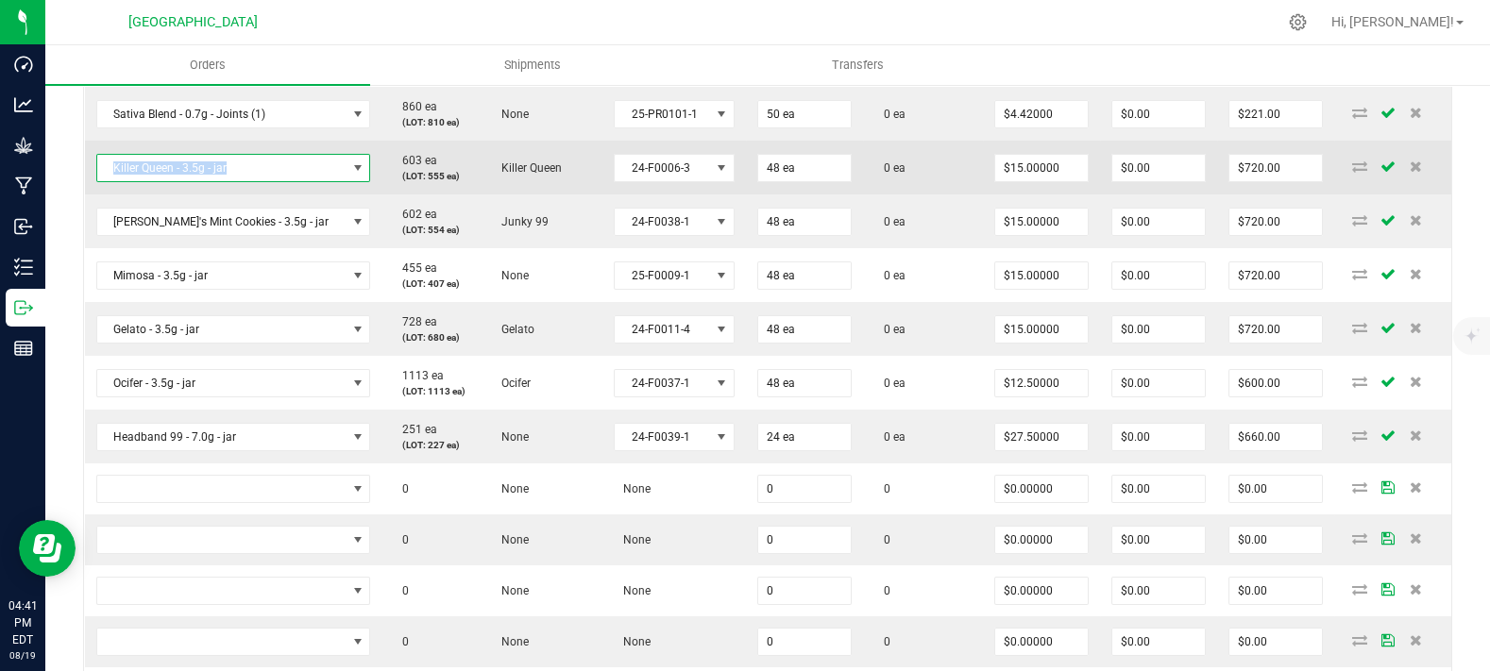
copy span "Killer Queen - 3.5g - jar"
drag, startPoint x: 236, startPoint y: 203, endPoint x: 97, endPoint y: 200, distance: 138.8
click at [97, 181] on span "Killer Queen - 3.5g - jar" at bounding box center [221, 168] width 249 height 26
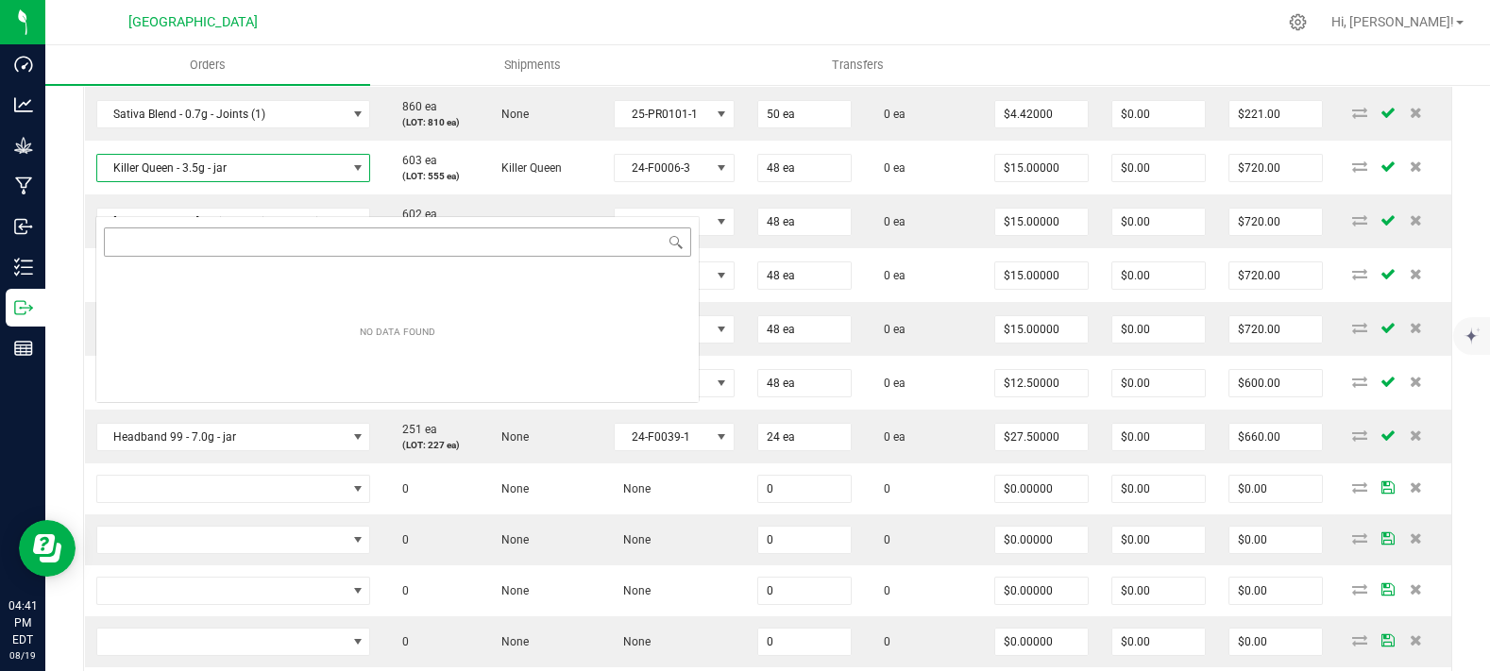
scroll to position [27, 229]
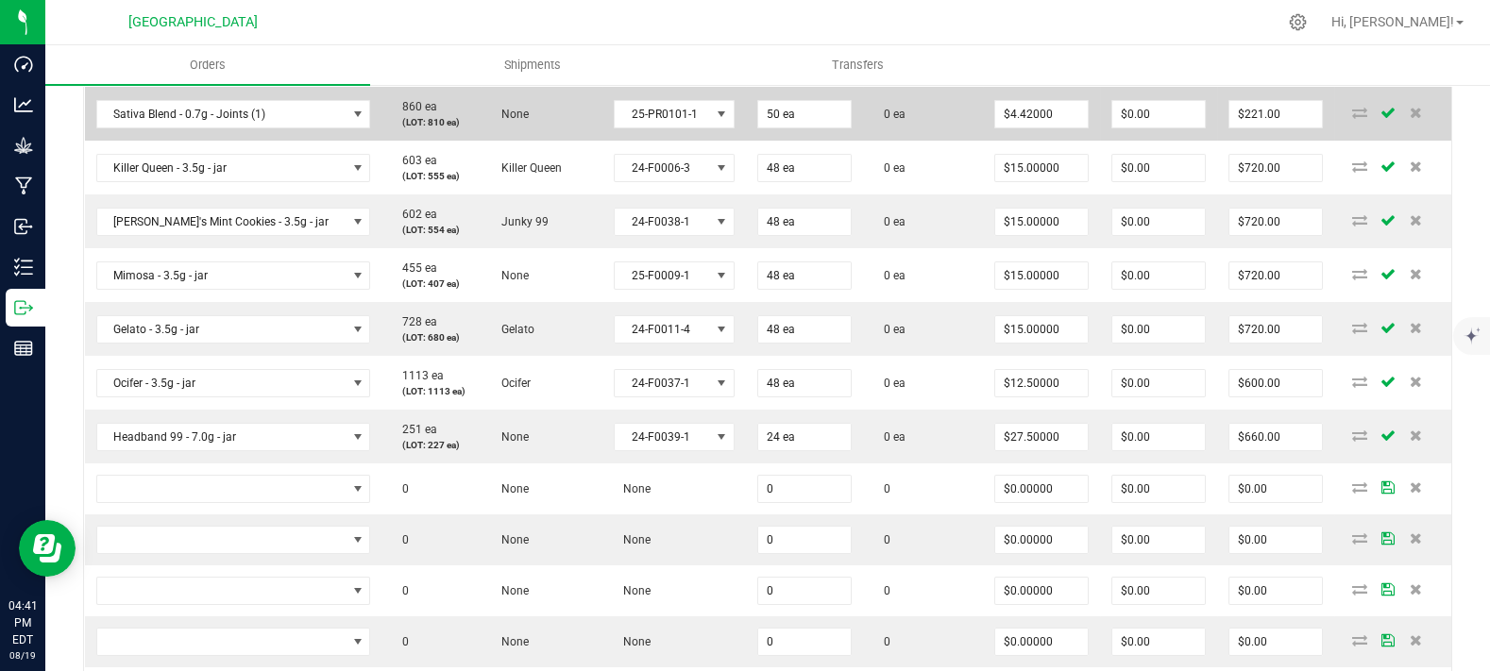
click at [481, 141] on td "None" at bounding box center [542, 114] width 122 height 54
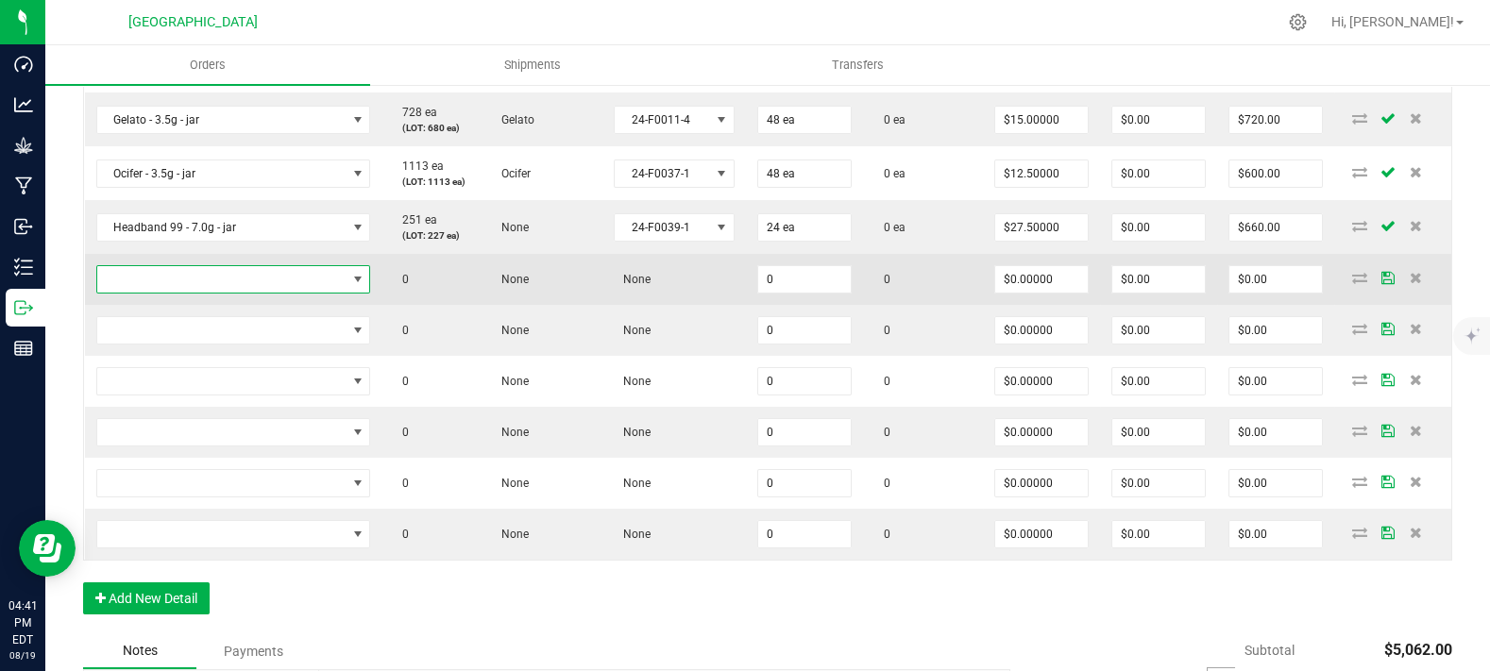
click at [159, 293] on span "NO DATA FOUND" at bounding box center [221, 279] width 249 height 26
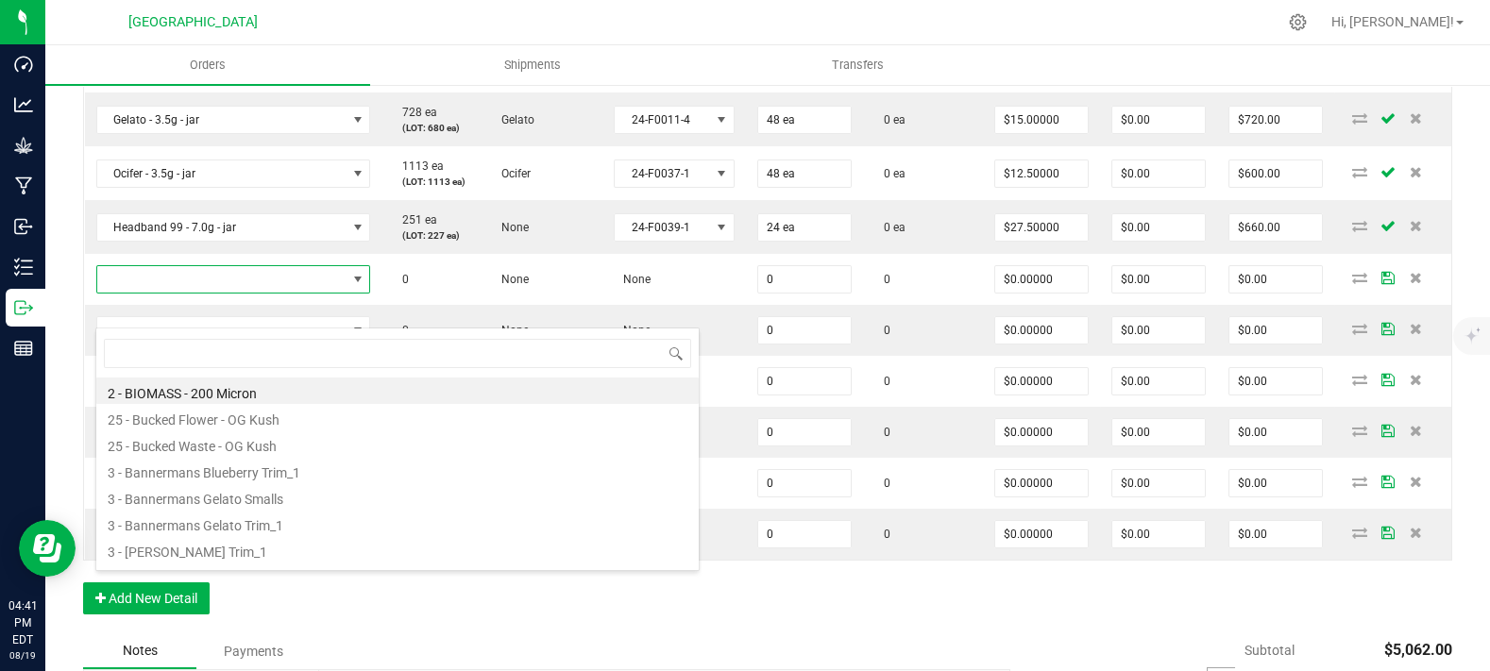
type input "Killer Queen - 3.5g - jar"
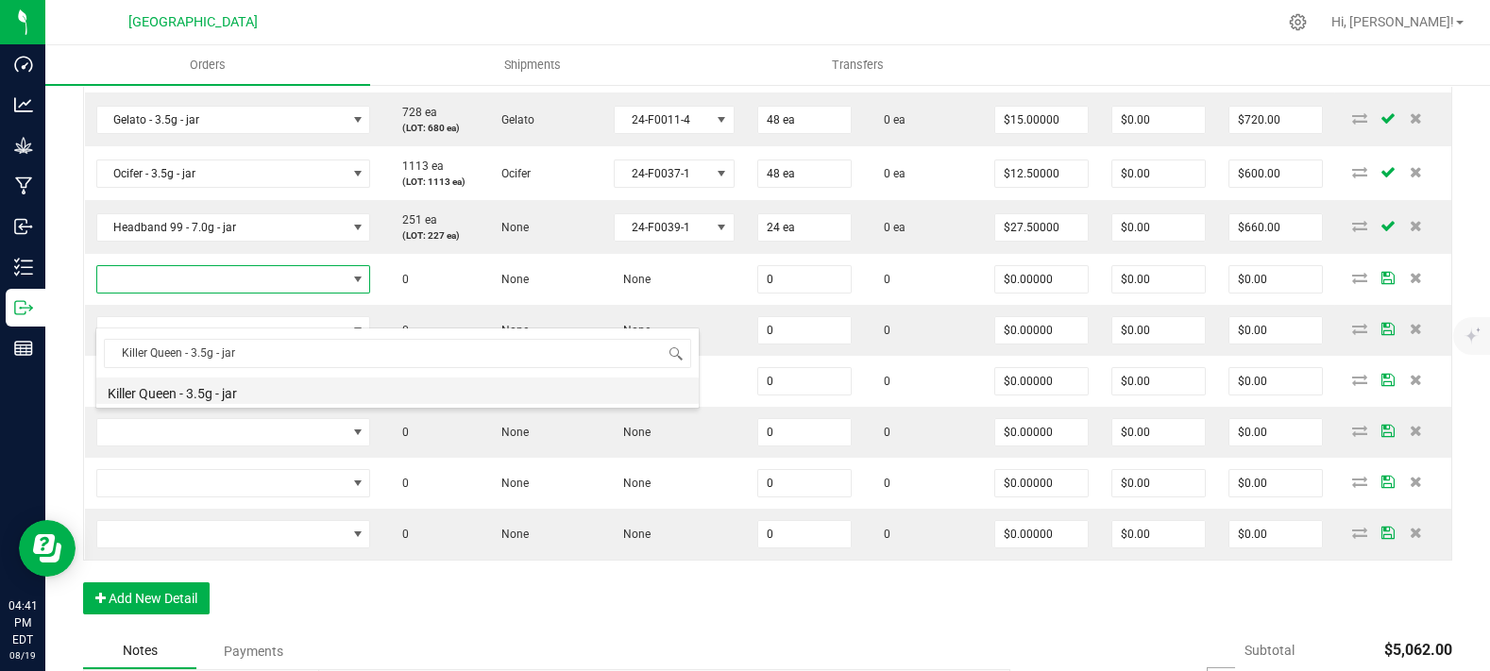
click at [213, 396] on li "Killer Queen - 3.5g - jar" at bounding box center [397, 391] width 602 height 26
type input "0 ea"
type input "$15.00000"
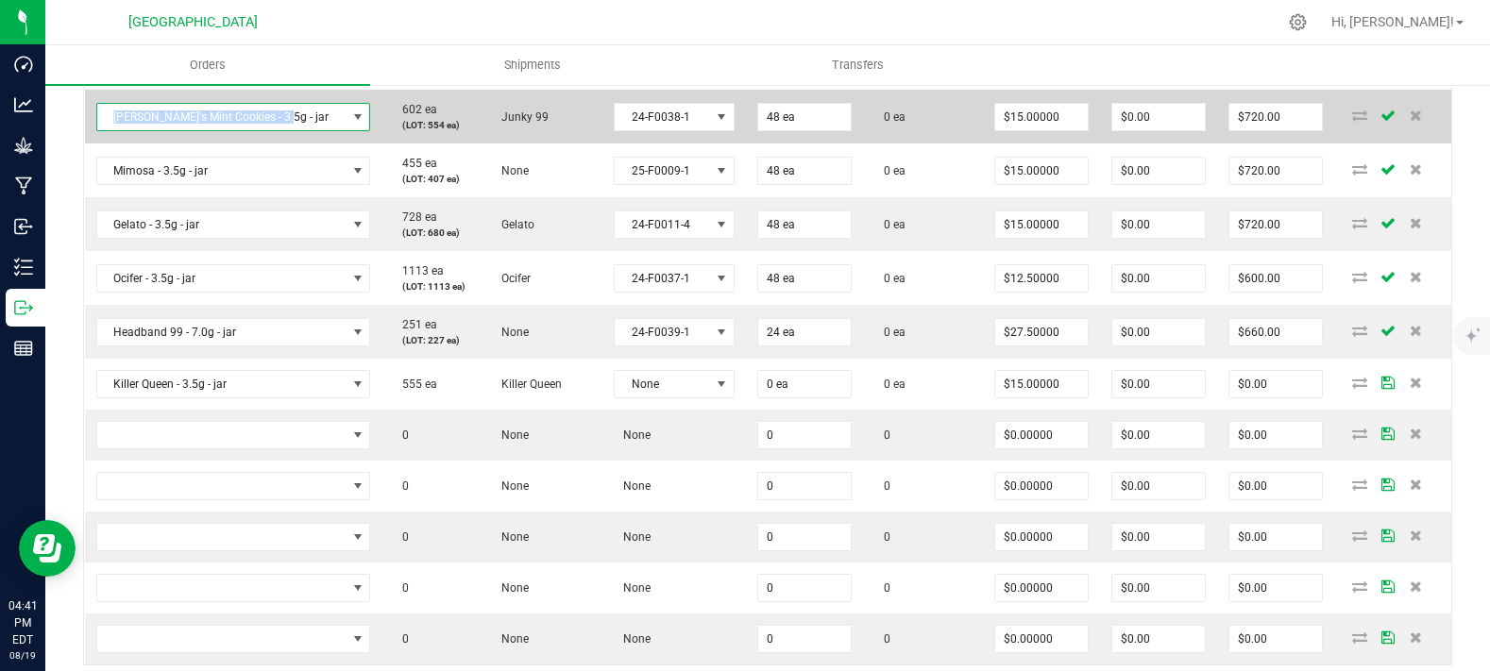
copy span "[PERSON_NAME]'s Mint Cookies - 3.5g - jar"
drag, startPoint x: 277, startPoint y: 154, endPoint x: 94, endPoint y: 170, distance: 183.0
click at [94, 144] on td "[PERSON_NAME]'s Mint Cookies - 3.5g - jar" at bounding box center [233, 117] width 297 height 54
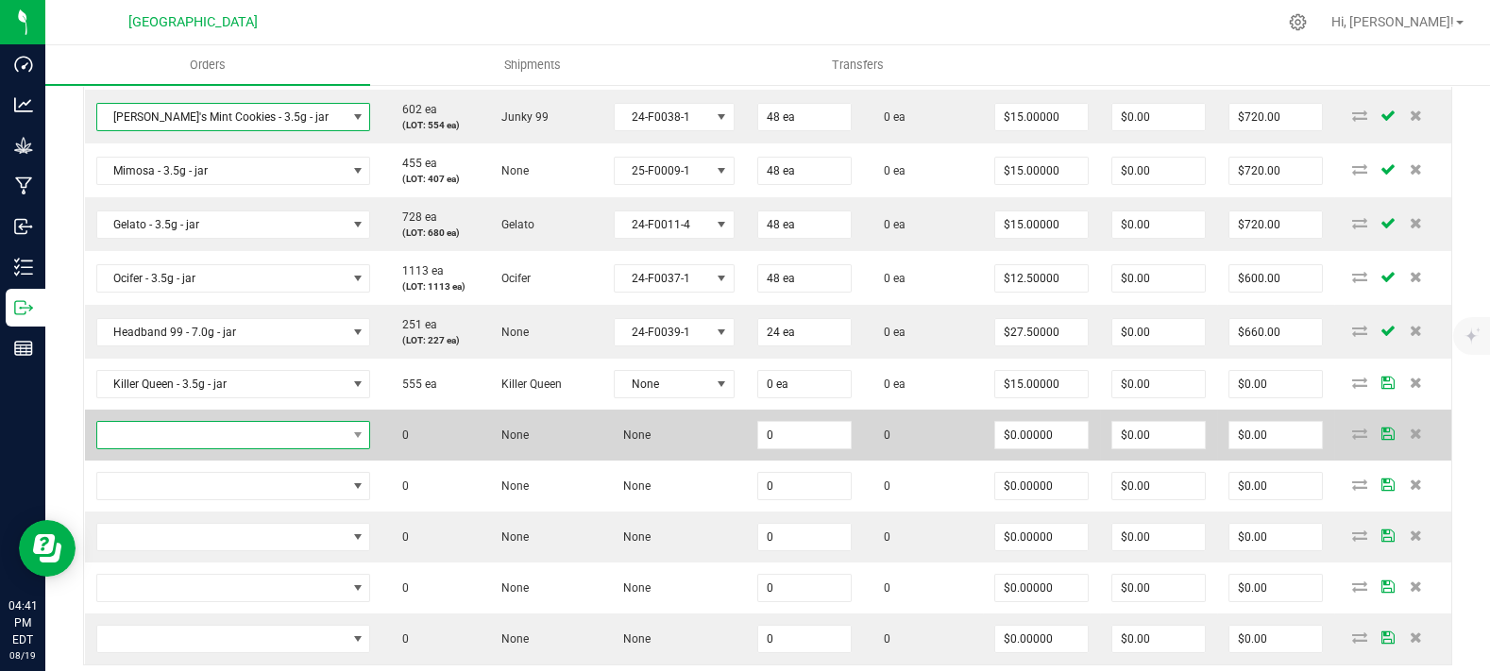
click at [203, 449] on span "NO DATA FOUND" at bounding box center [221, 435] width 249 height 26
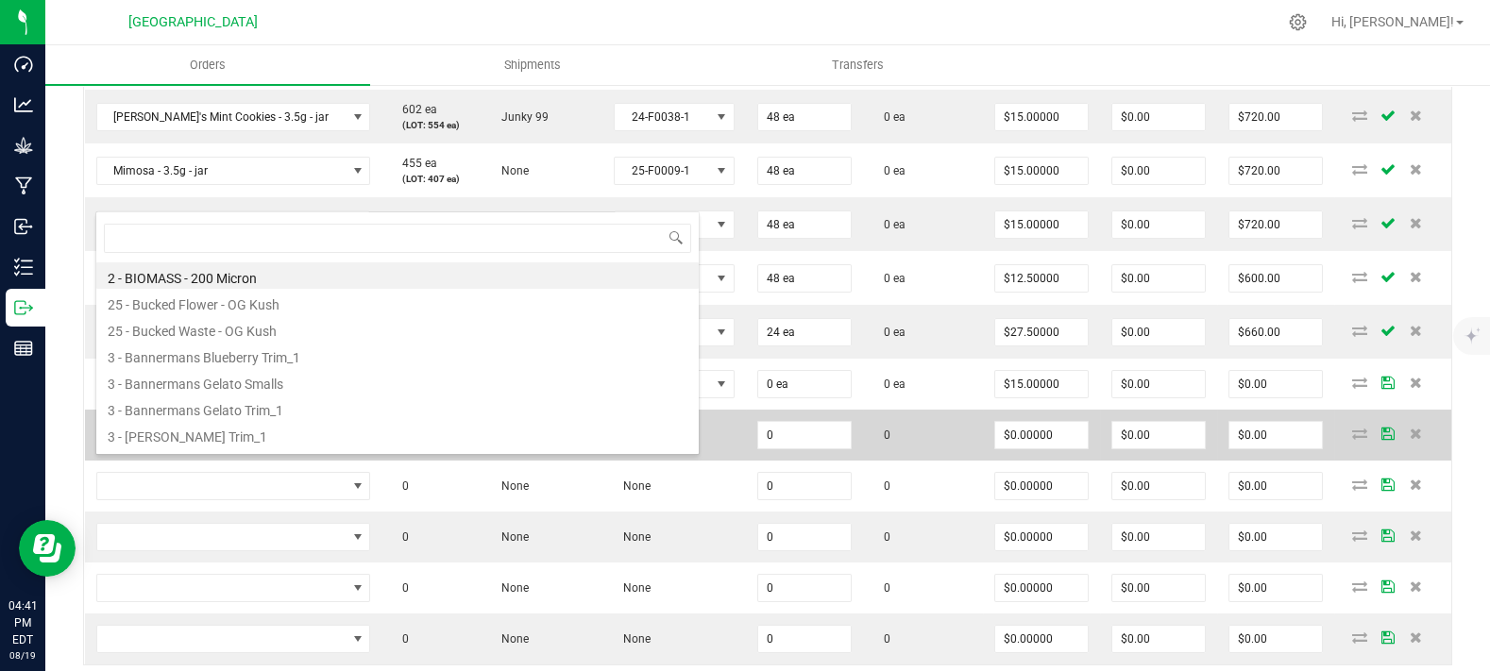
type input "[PERSON_NAME]'s Mint Cookies - 3.5g - jar"
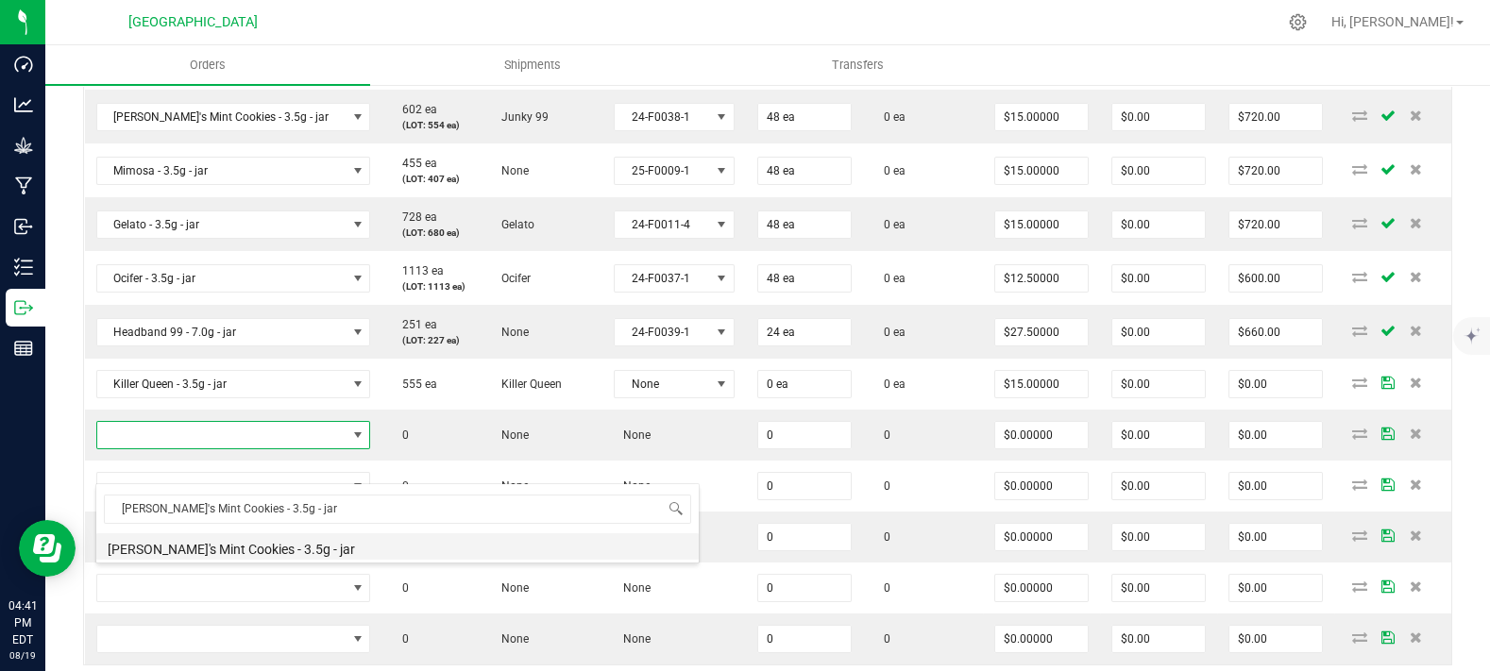
click at [204, 544] on li "[PERSON_NAME]'s Mint Cookies - 3.5g - jar" at bounding box center [397, 547] width 602 height 26
type input "0 ea"
type input "$15.00000"
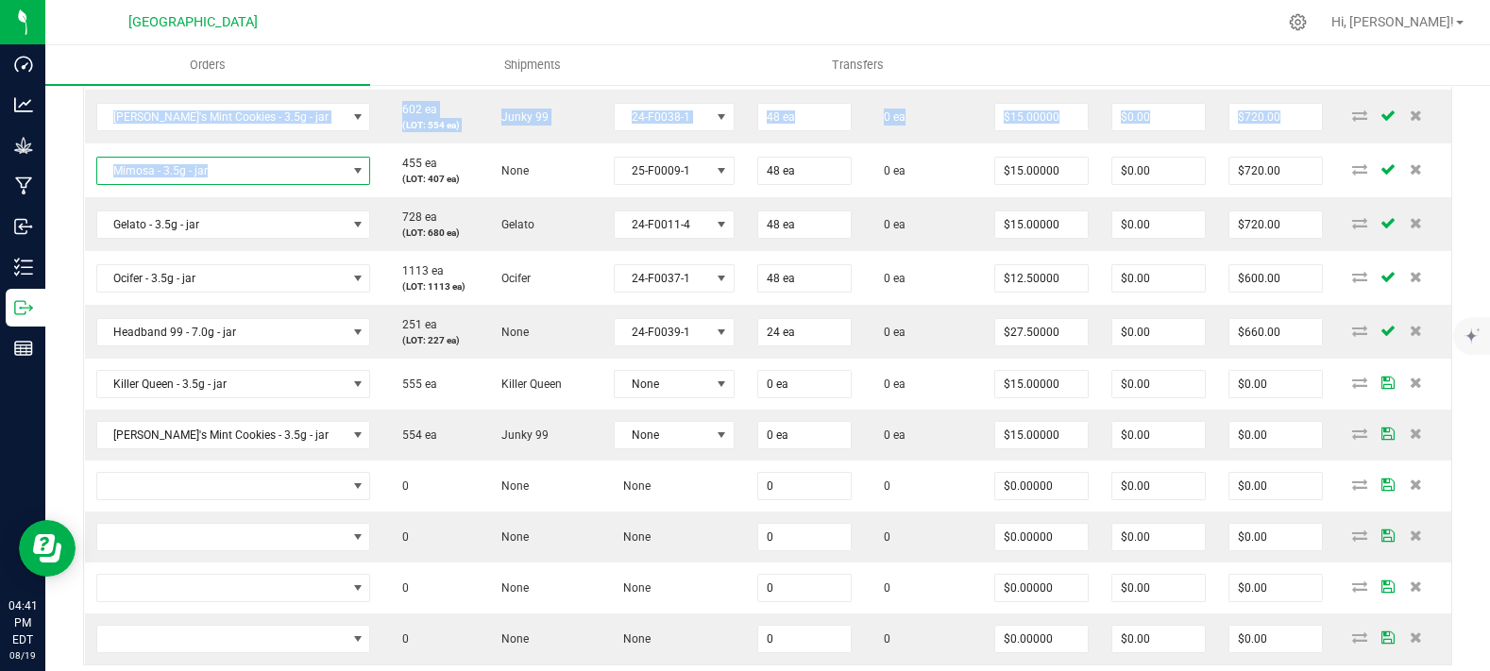
copy table "Item Sellable Strain Lot Number Qty Ordered Qty Allocated Unit Price Line Disco…"
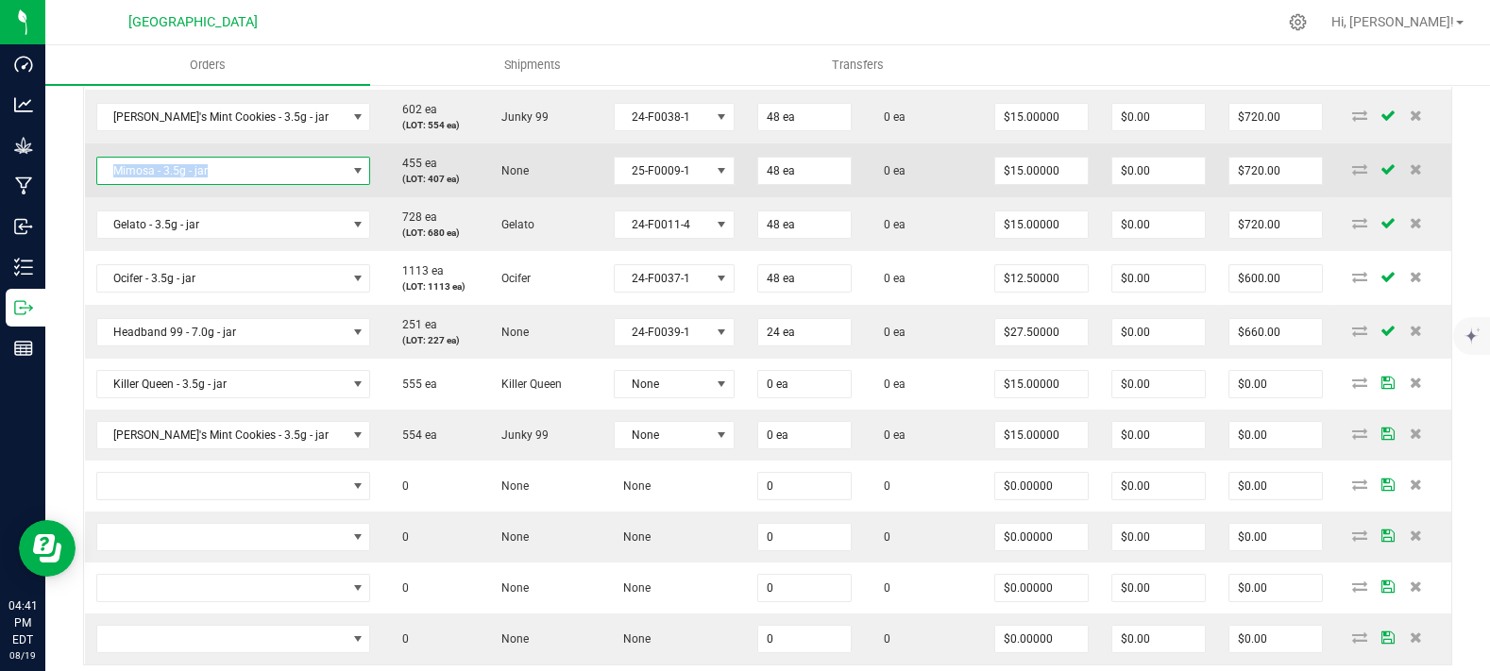
copy span "Mimosa - 3.5g - jar"
drag, startPoint x: 246, startPoint y: 214, endPoint x: 106, endPoint y: 201, distance: 141.3
click at [106, 184] on span "Mimosa - 3.5g - jar" at bounding box center [221, 171] width 249 height 26
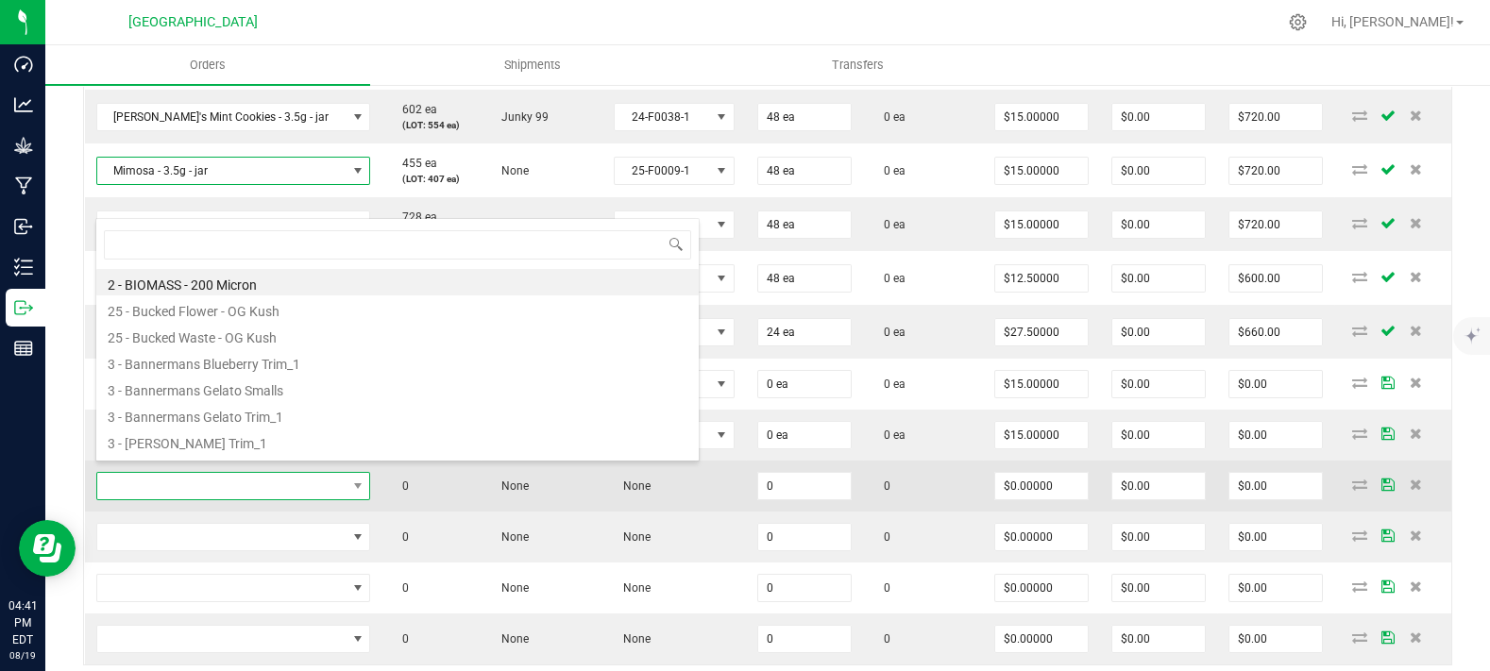
click at [133, 500] on span "NO DATA FOUND" at bounding box center [221, 486] width 249 height 26
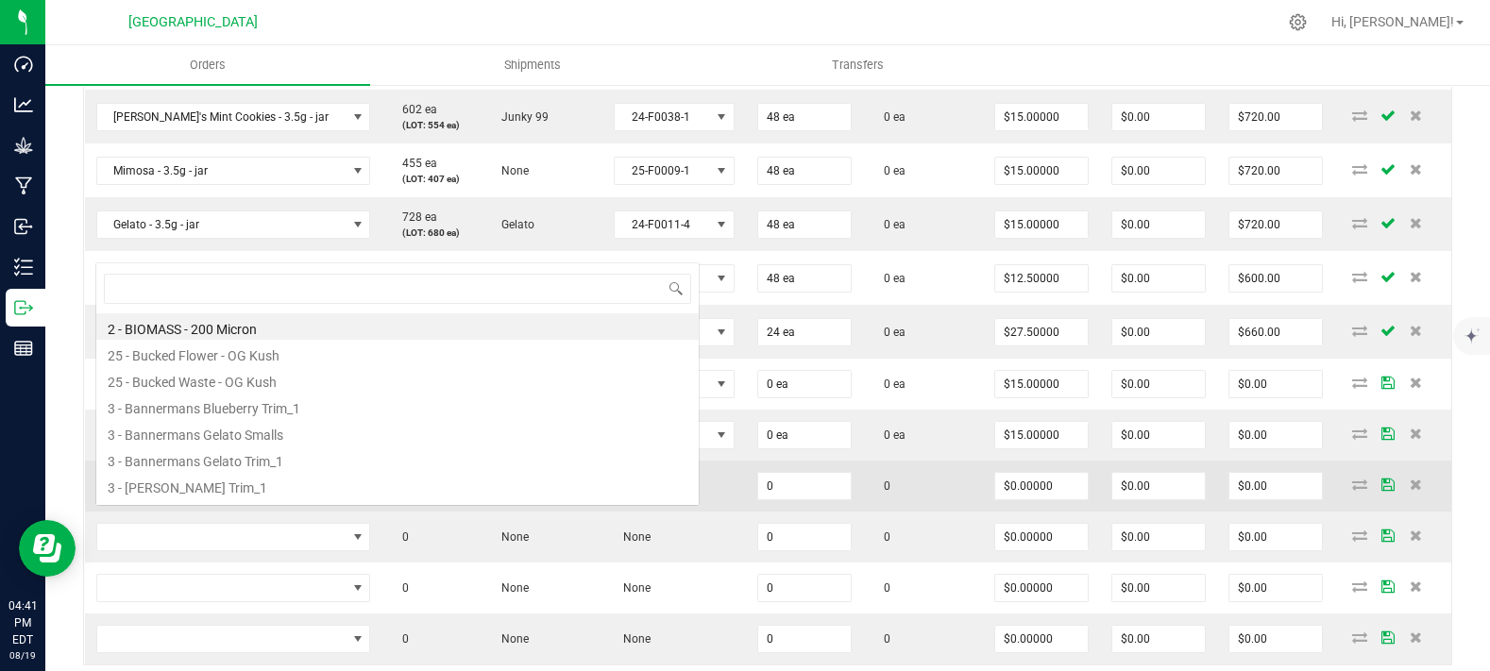
scroll to position [27, 226]
type input "Mimosa - 3.5g - jar"
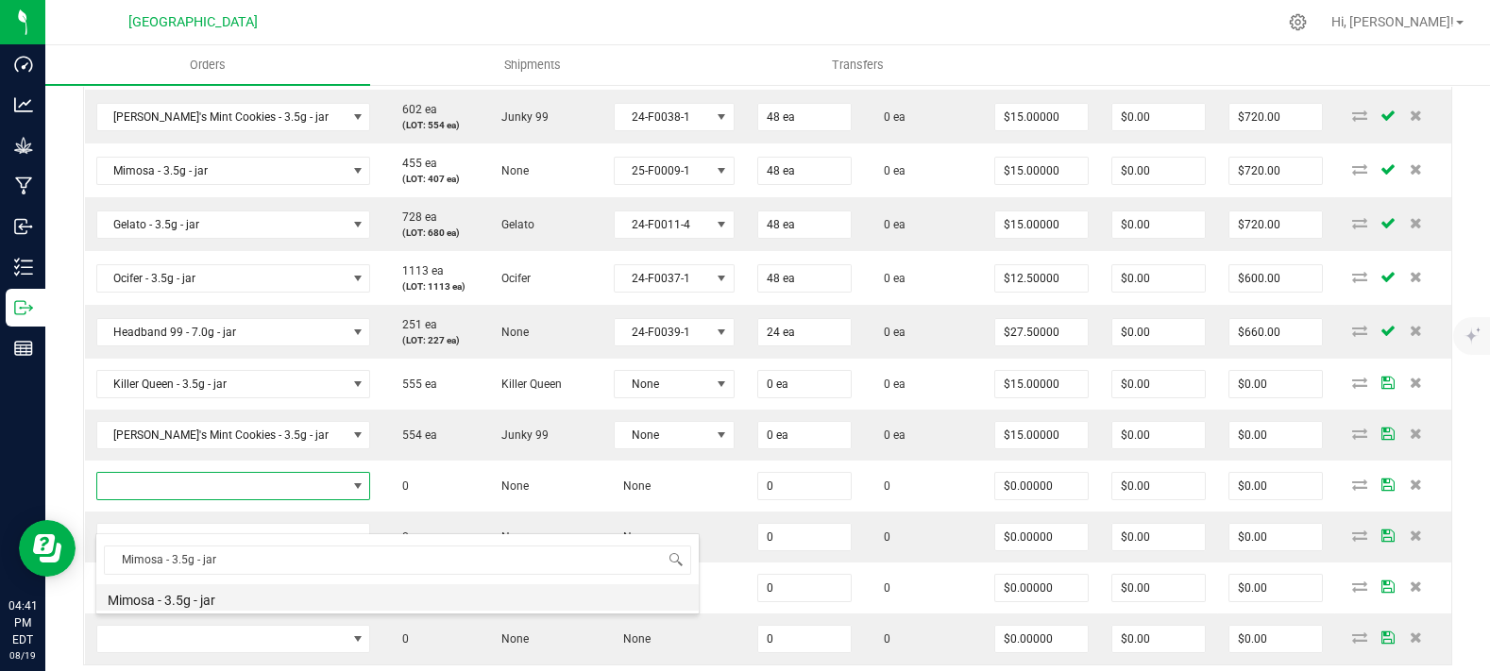
click at [171, 597] on li "Mimosa - 3.5g - jar" at bounding box center [397, 598] width 602 height 26
type input "0 ea"
type input "$17.50000"
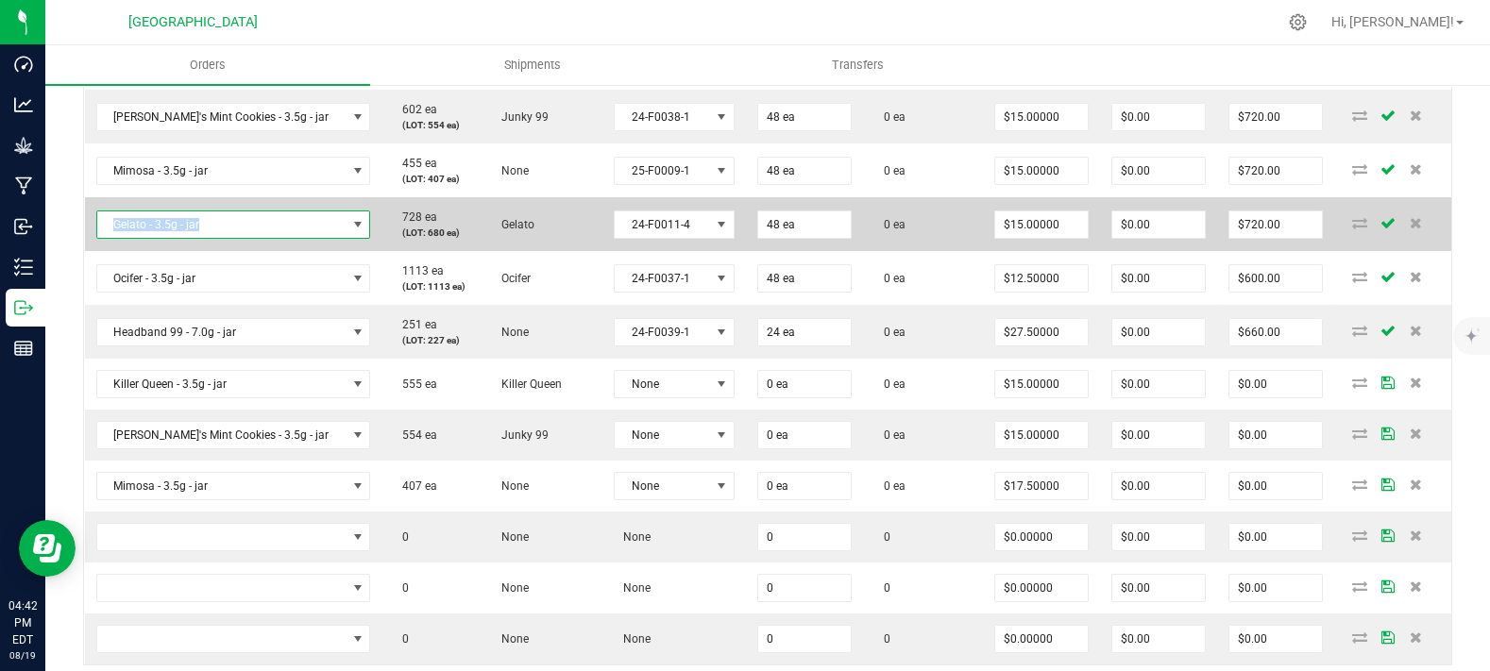
copy span "Gelato - 3.5g - jar"
drag, startPoint x: 220, startPoint y: 256, endPoint x: 94, endPoint y: 257, distance: 125.6
click at [94, 251] on td "Gelato - 3.5g - jar" at bounding box center [233, 224] width 297 height 54
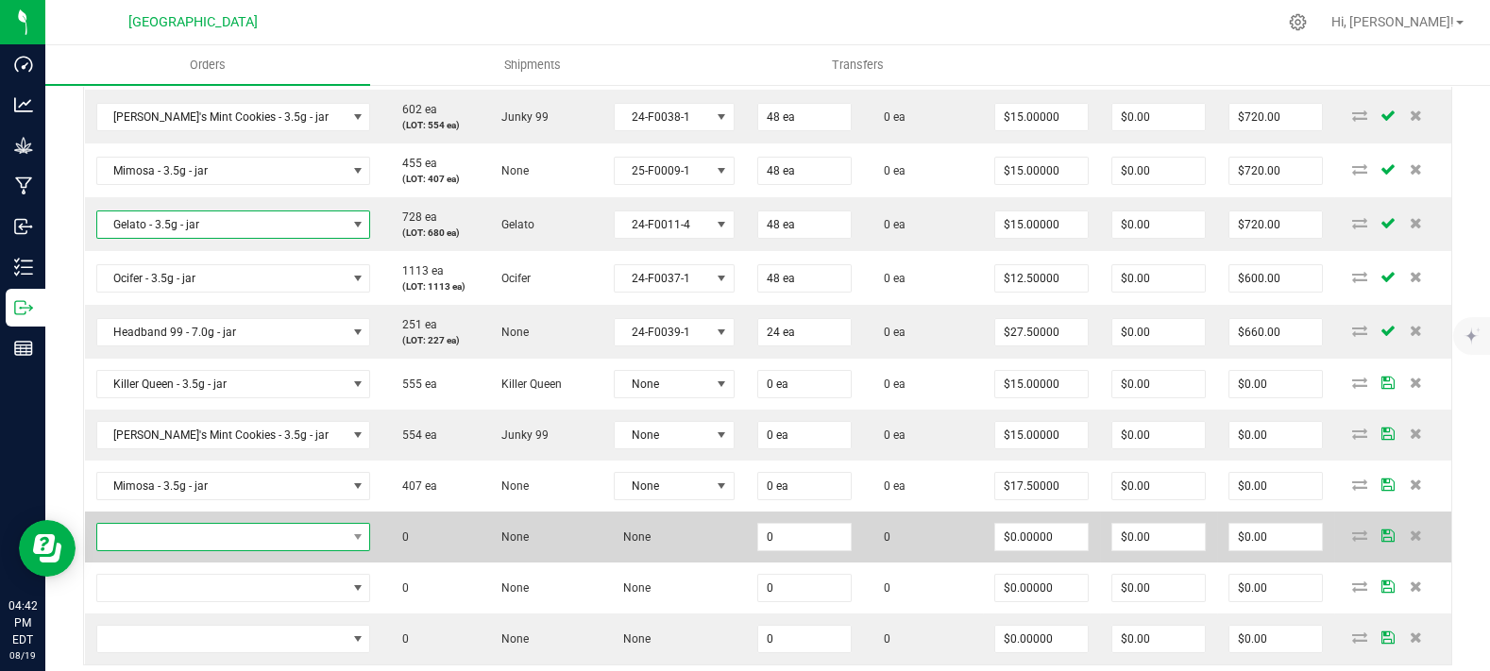
click at [175, 551] on span "NO DATA FOUND" at bounding box center [221, 537] width 249 height 26
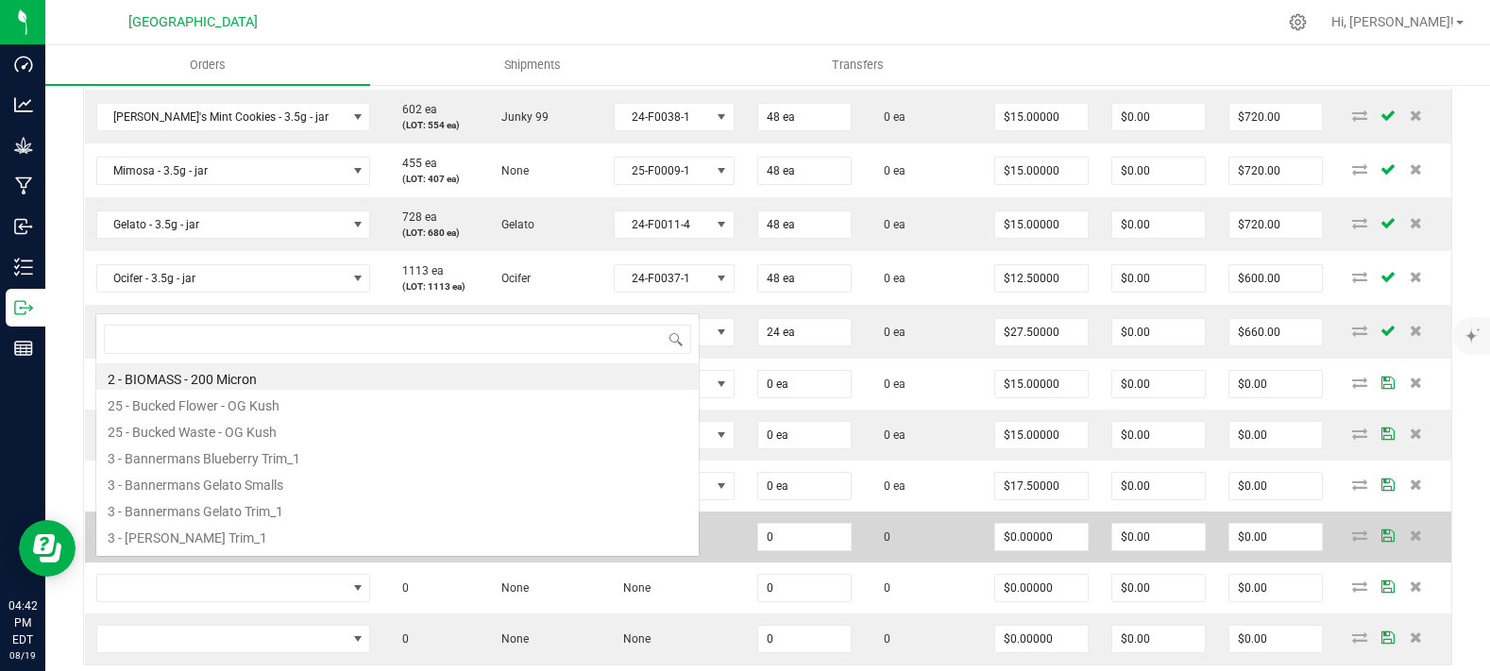
type input "Gelato - 3.5g - jar"
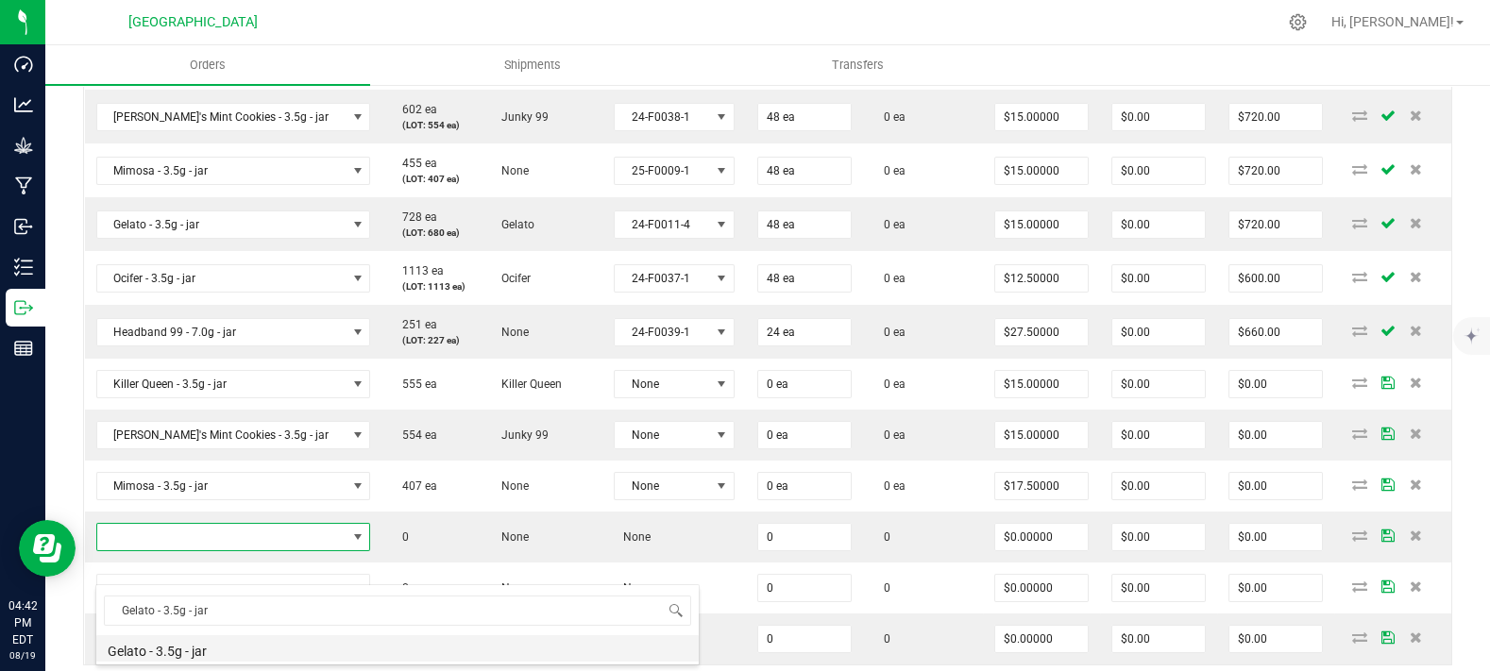
click at [162, 647] on li "Gelato - 3.5g - jar" at bounding box center [397, 649] width 602 height 26
type input "0 ea"
type input "$15.00000"
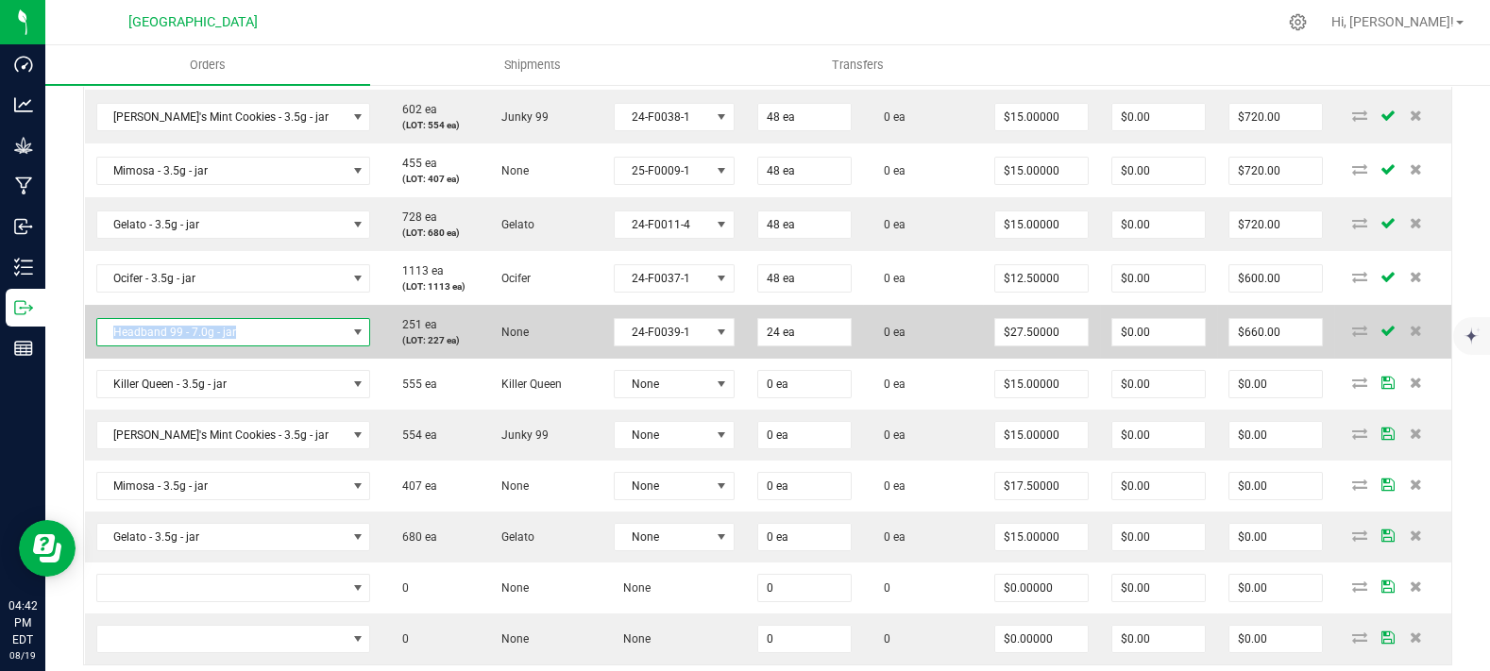
drag, startPoint x: 259, startPoint y: 364, endPoint x: 104, endPoint y: 374, distance: 155.2
click at [104, 346] on span "Headband 99 - 7.0g - jar" at bounding box center [221, 332] width 249 height 26
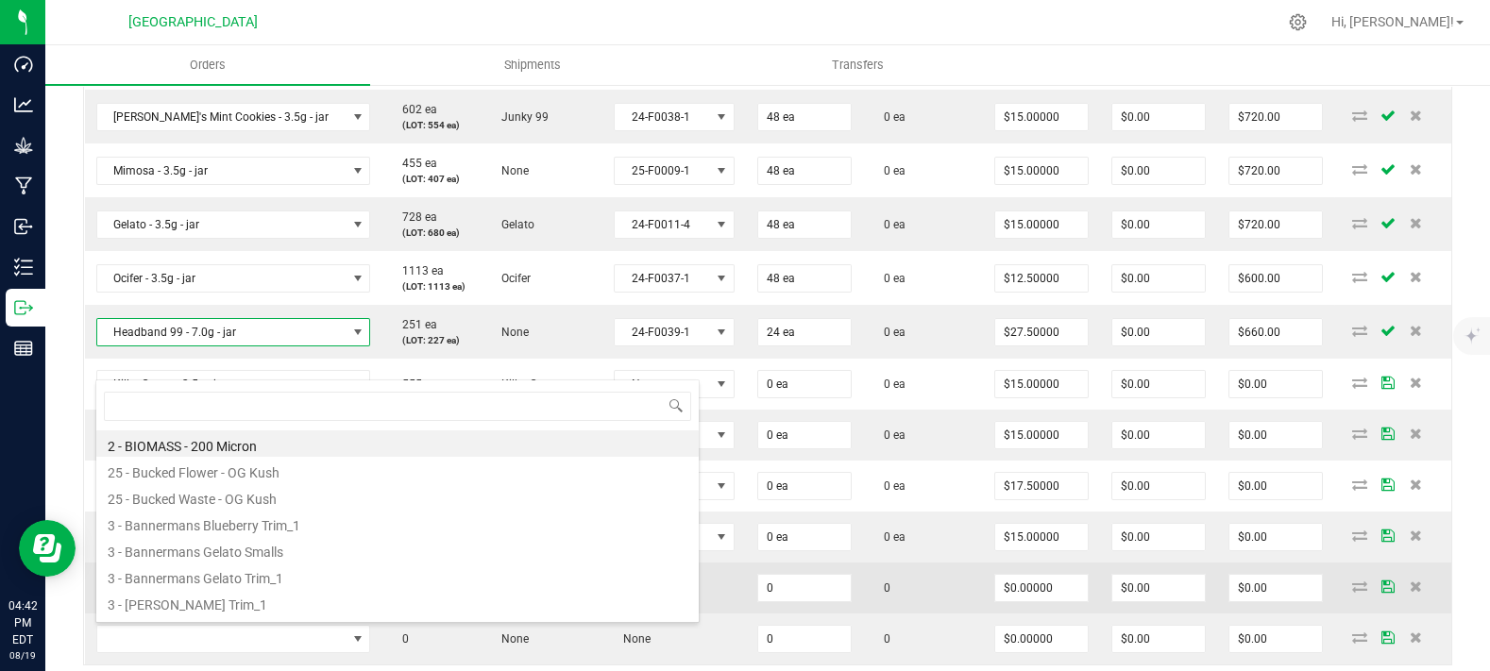
click at [146, 602] on span "NO DATA FOUND" at bounding box center [221, 588] width 249 height 26
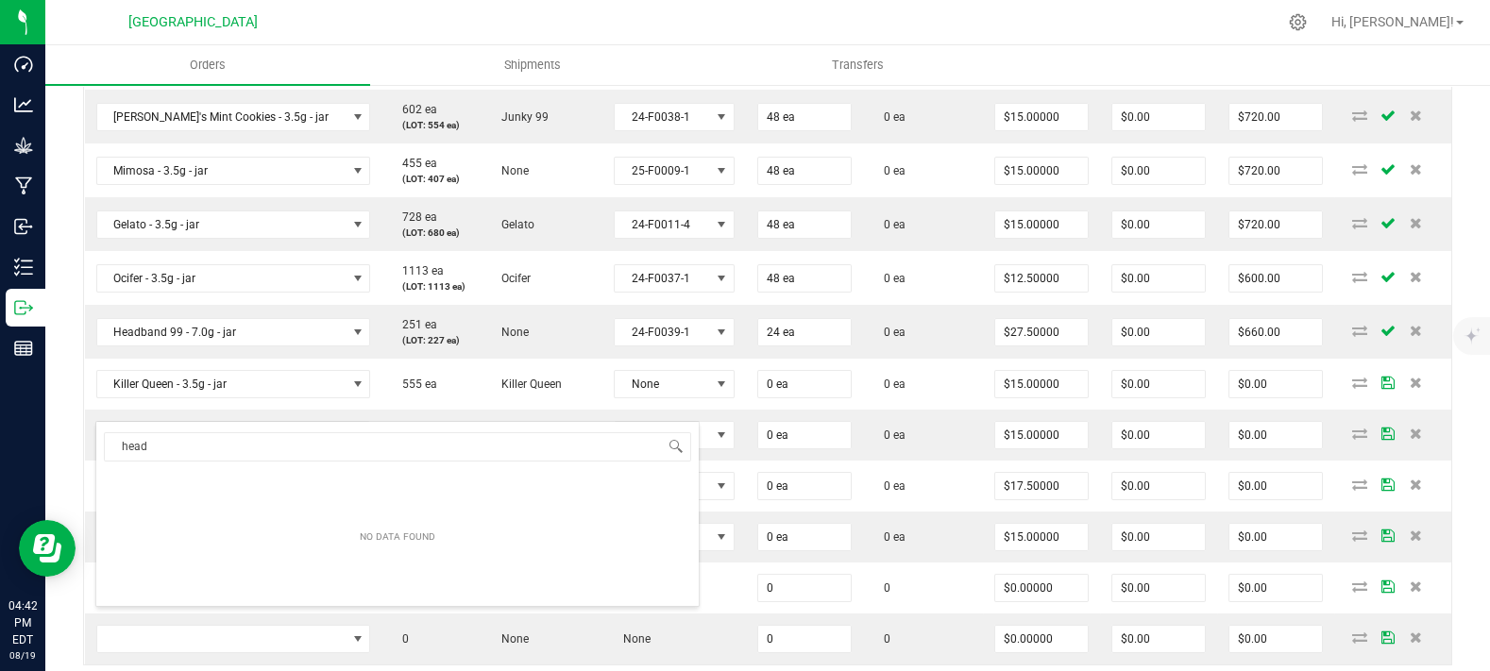
type input "headb"
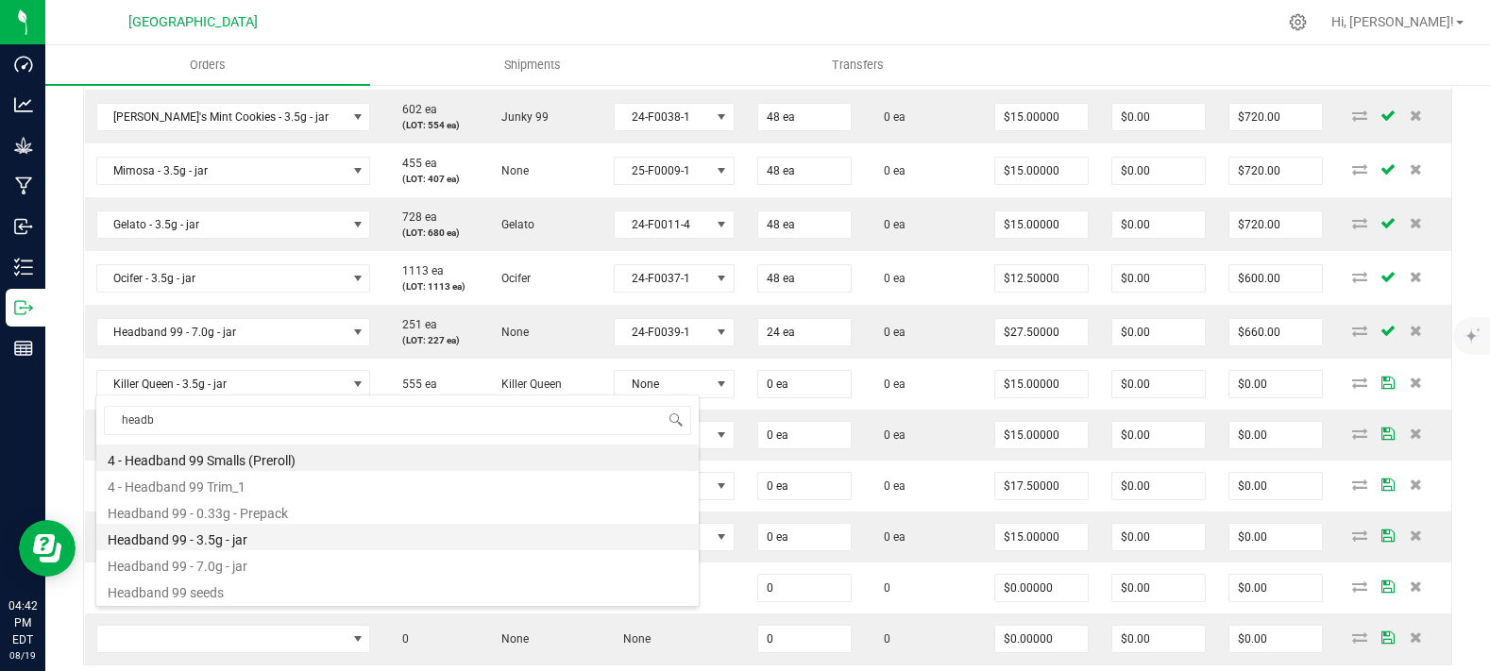
click at [269, 545] on li "Headband 99 - 3.5g - jar" at bounding box center [397, 537] width 602 height 26
type input "0 ea"
type input "$15.00000"
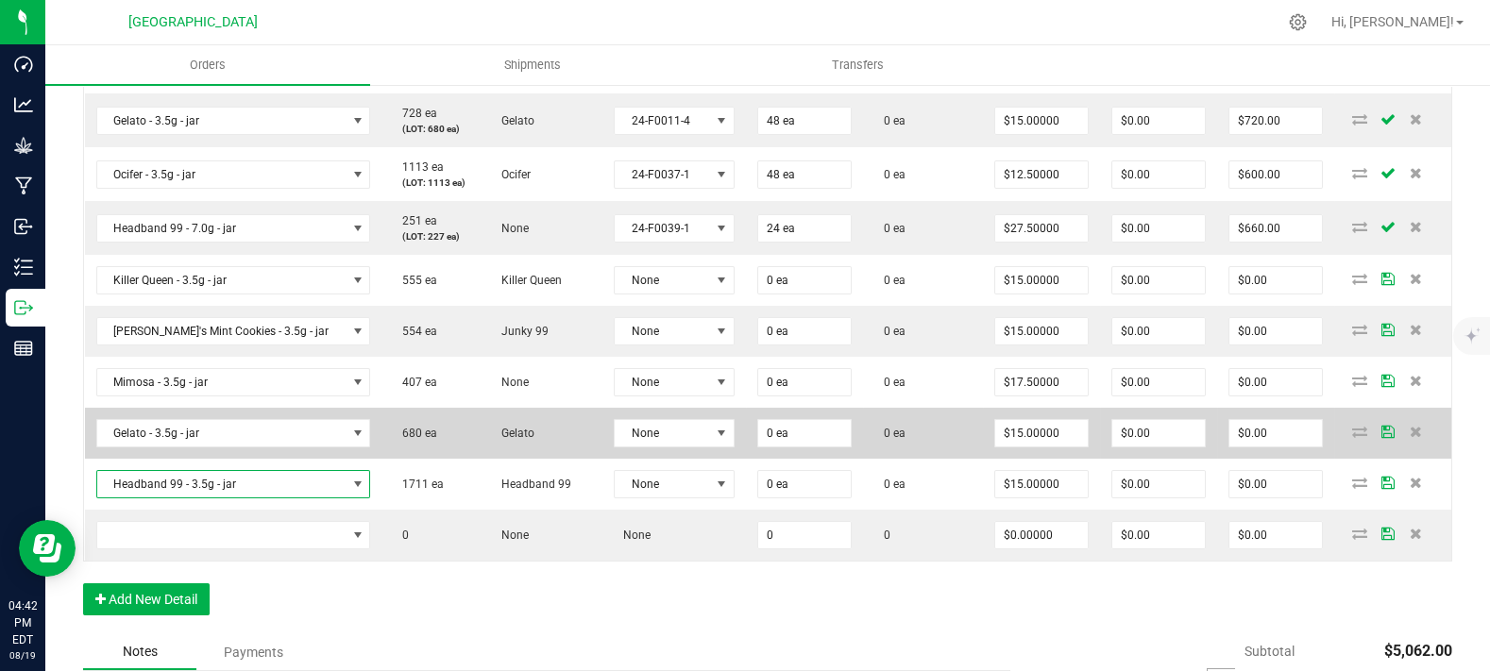
scroll to position [893, 0]
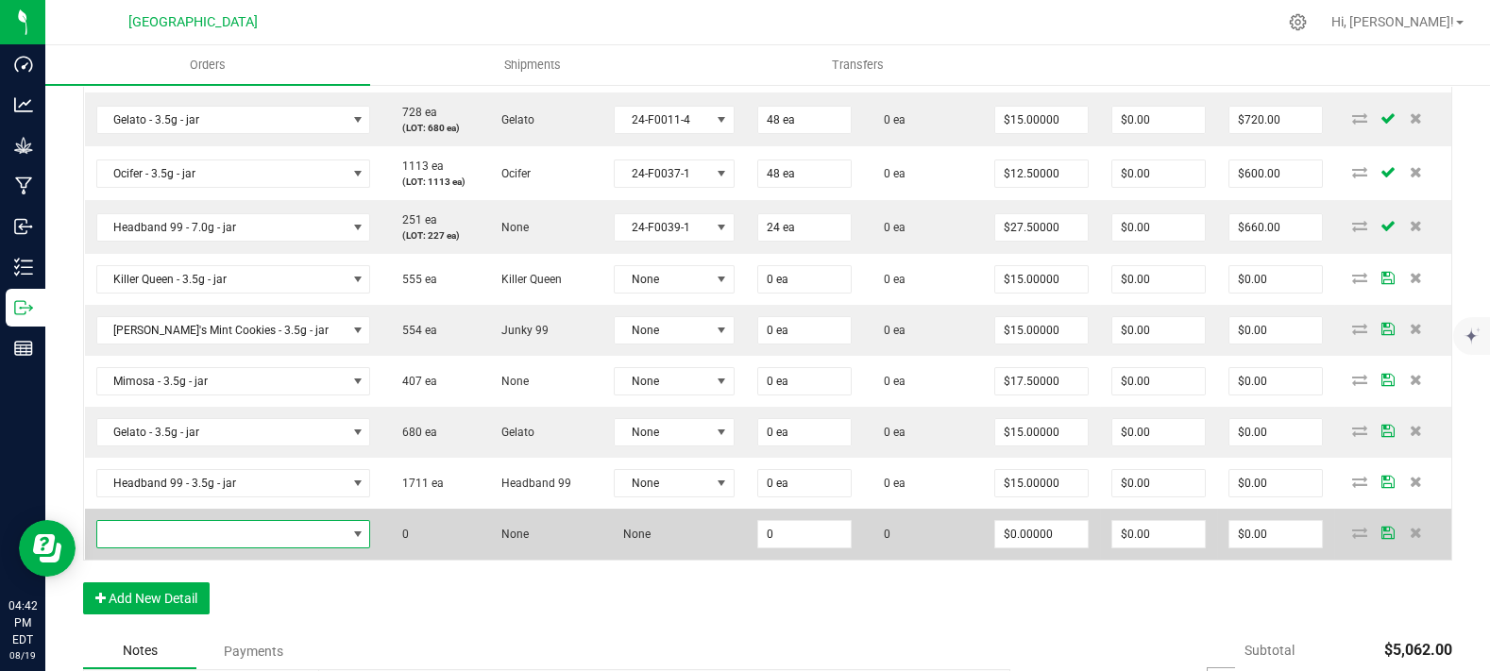
click at [191, 548] on span "NO DATA FOUND" at bounding box center [221, 534] width 249 height 26
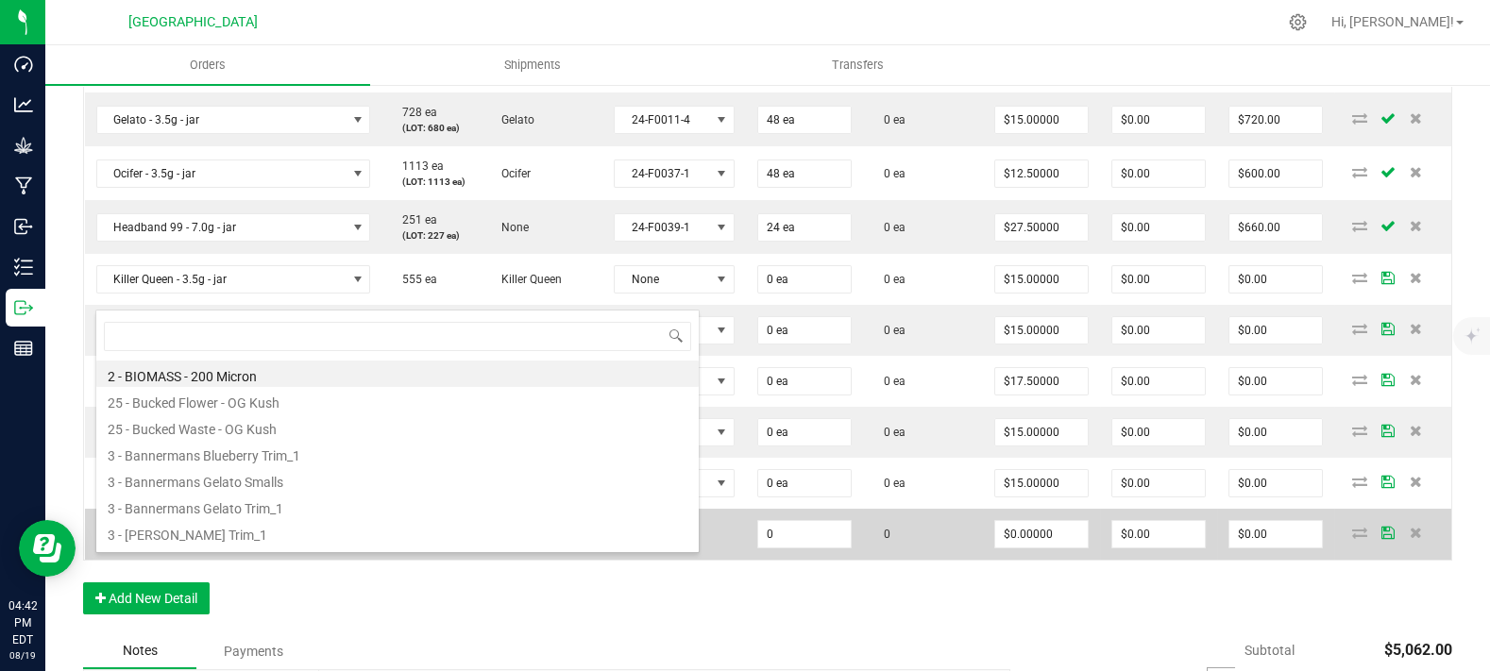
scroll to position [27, 226]
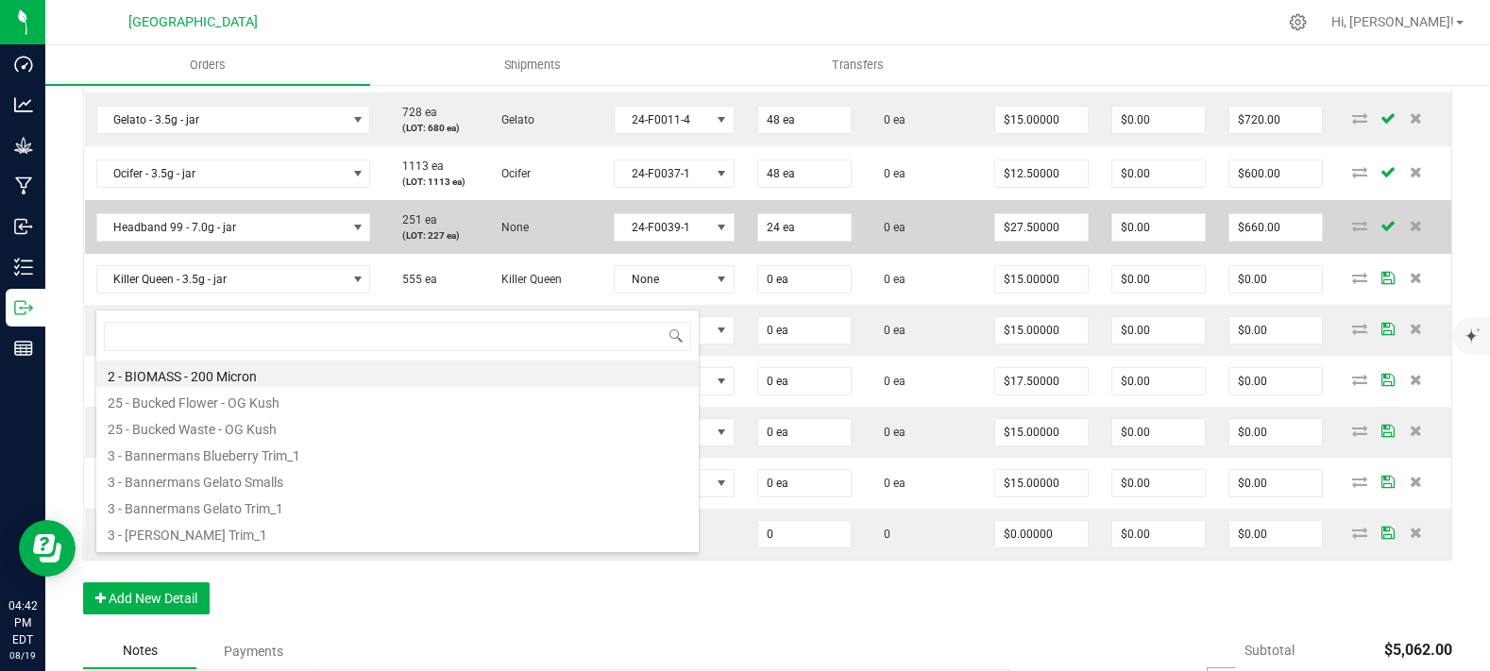
click at [394, 243] on p "(LOT: 227 ea)" at bounding box center [431, 236] width 76 height 14
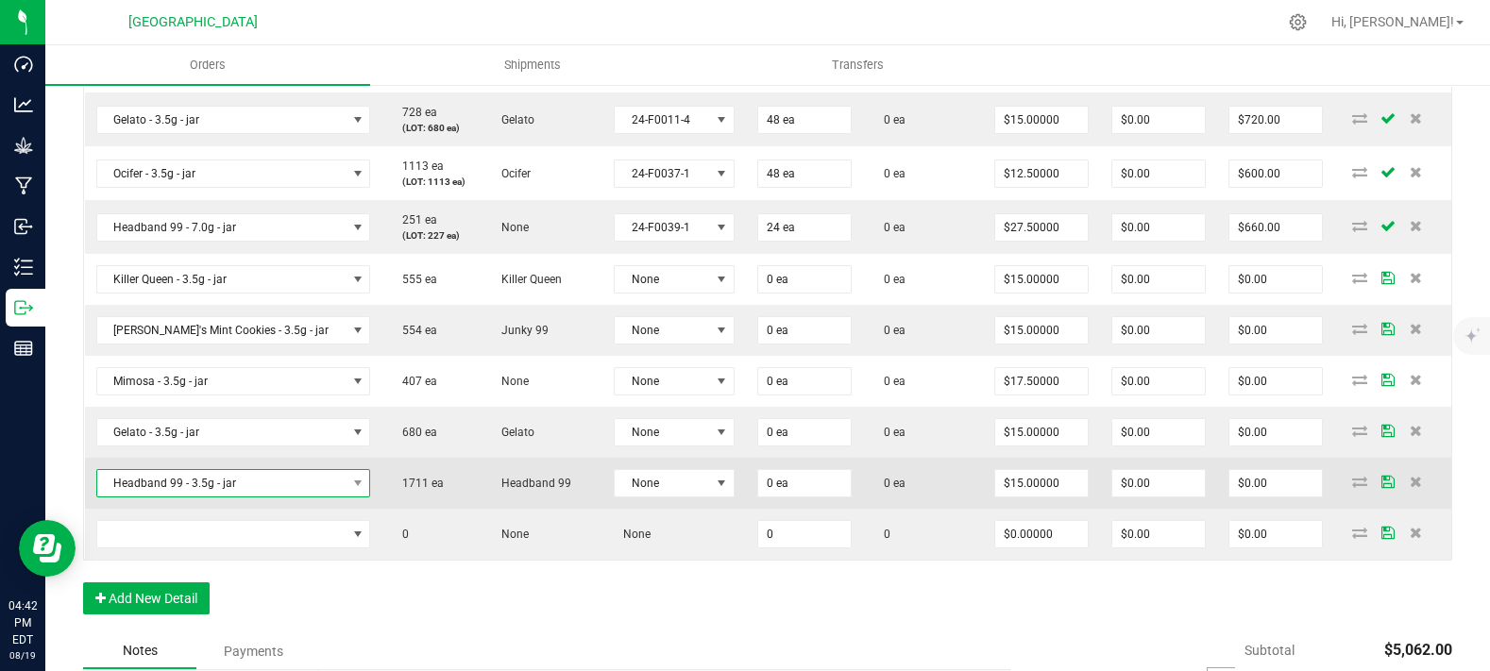
click at [210, 497] on span "Headband 99 - 3.5g - jar" at bounding box center [221, 483] width 249 height 26
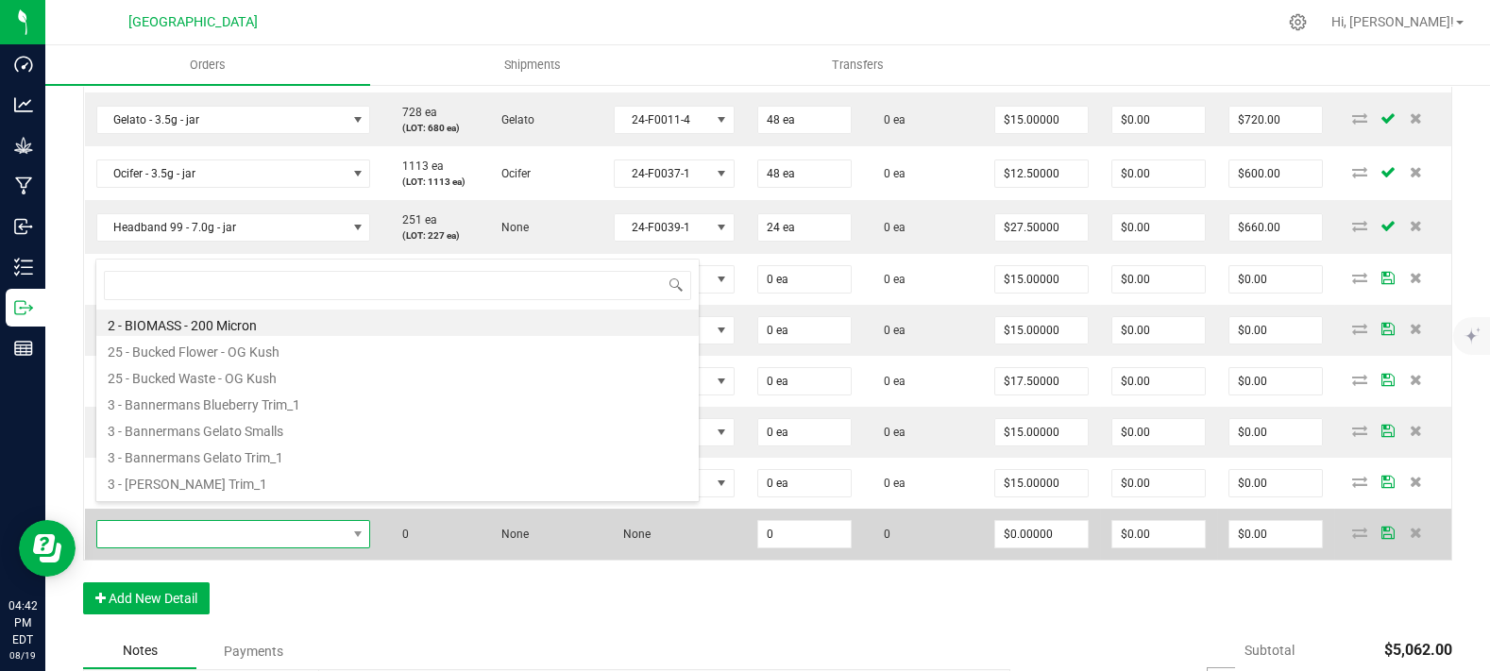
click at [196, 548] on span "NO DATA FOUND" at bounding box center [221, 534] width 249 height 26
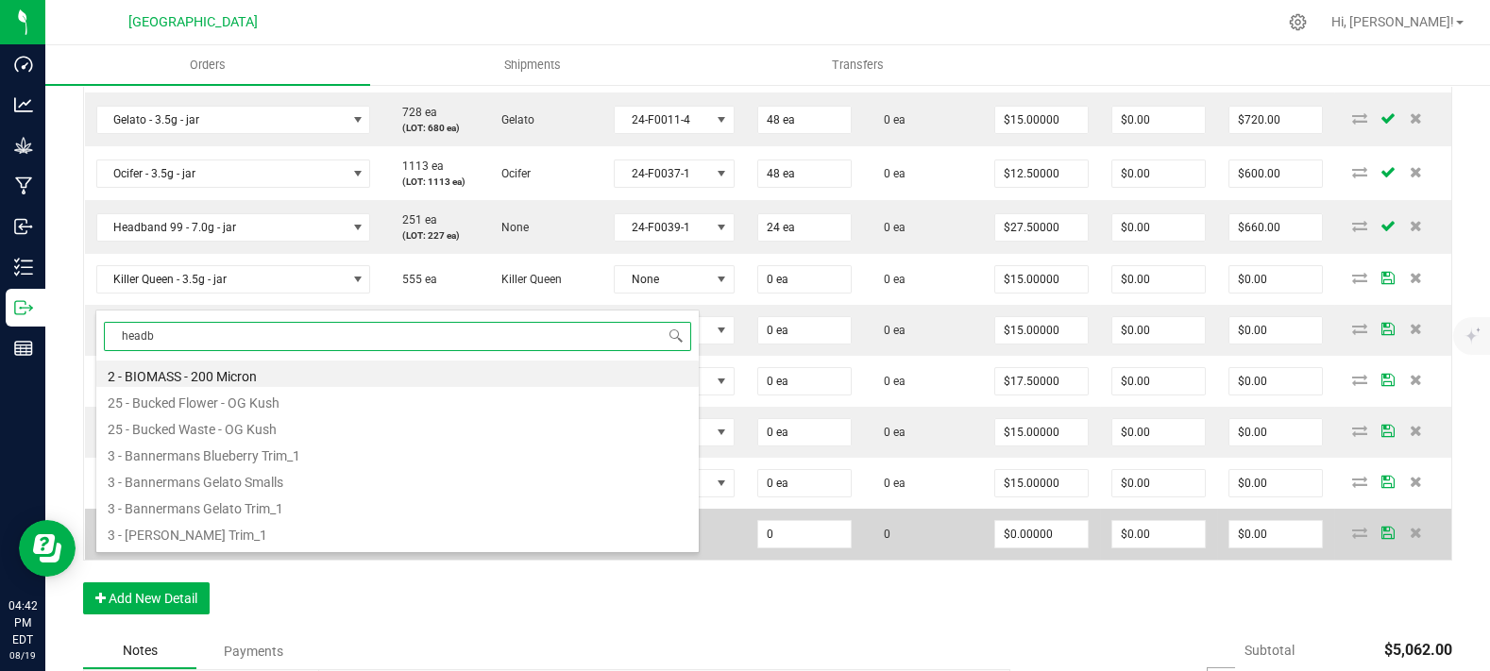
type input "headba"
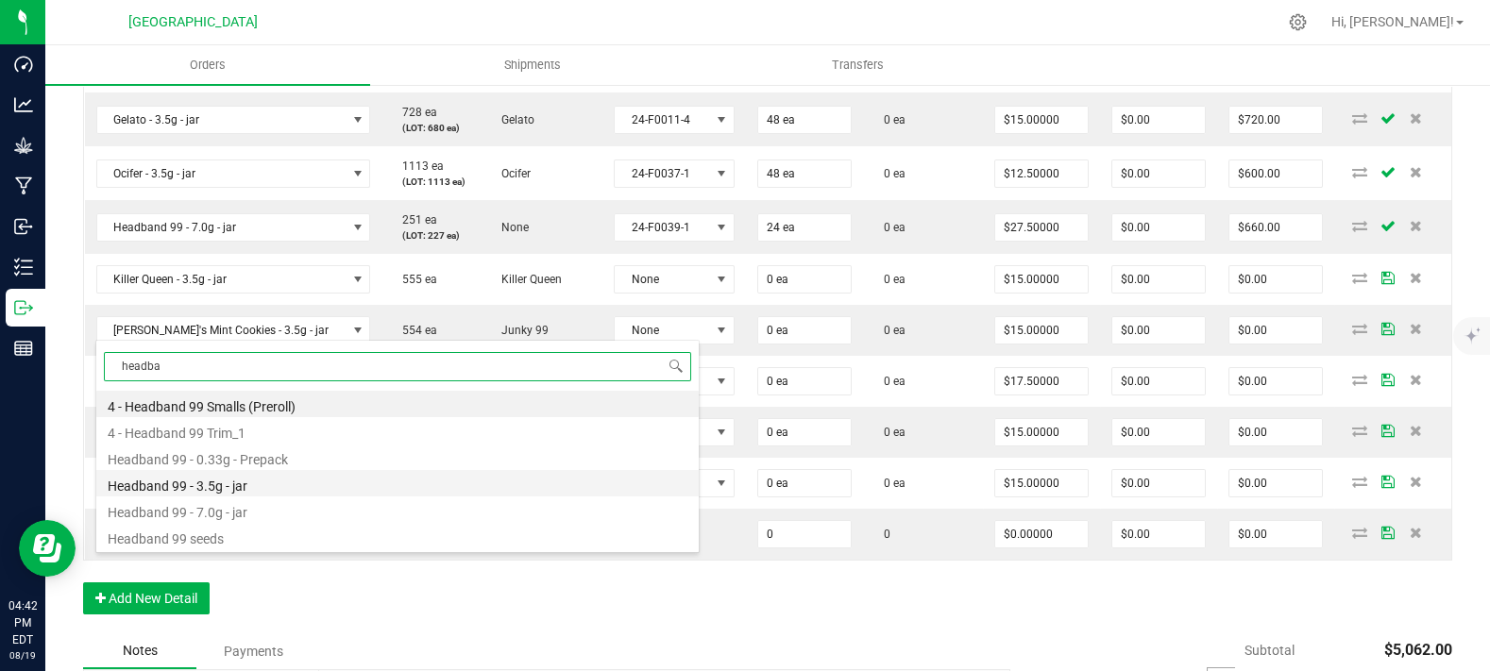
click at [234, 488] on li "Headband 99 - 3.5g - jar" at bounding box center [397, 483] width 602 height 26
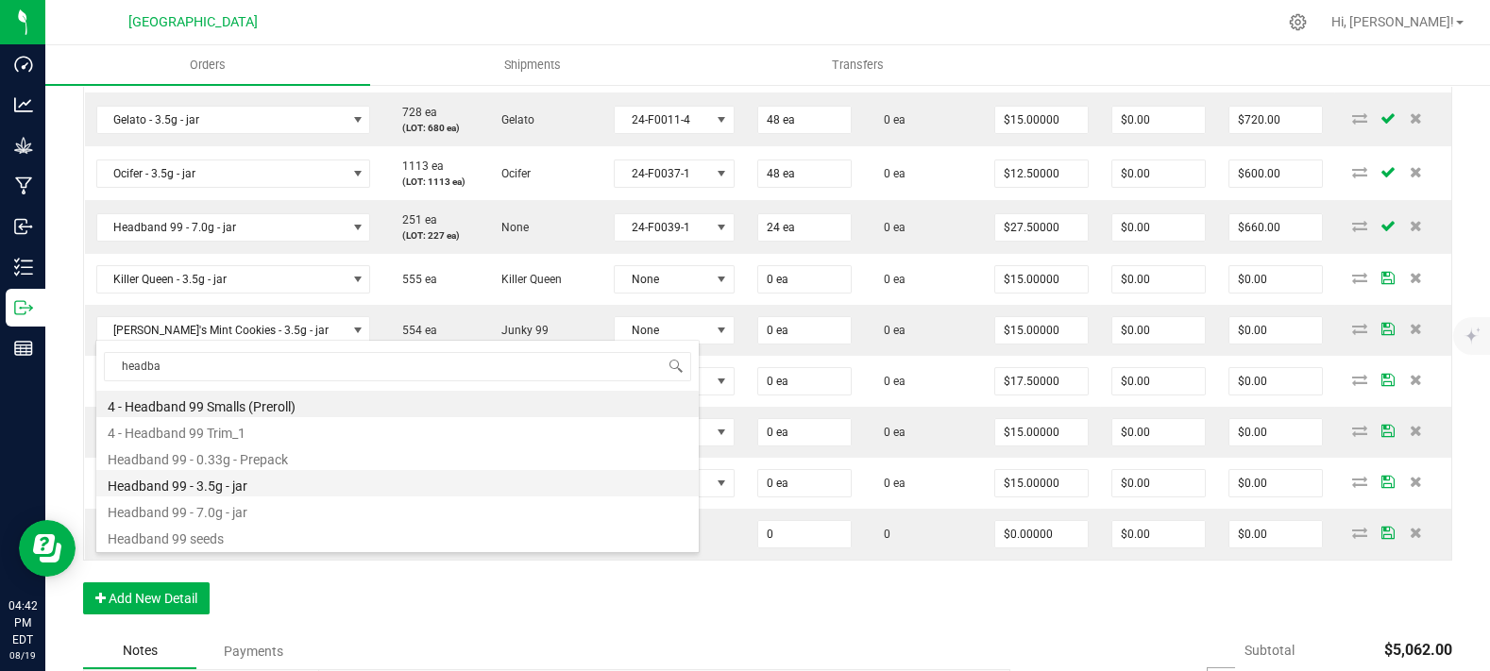
type input "0 ea"
type input "$15.00000"
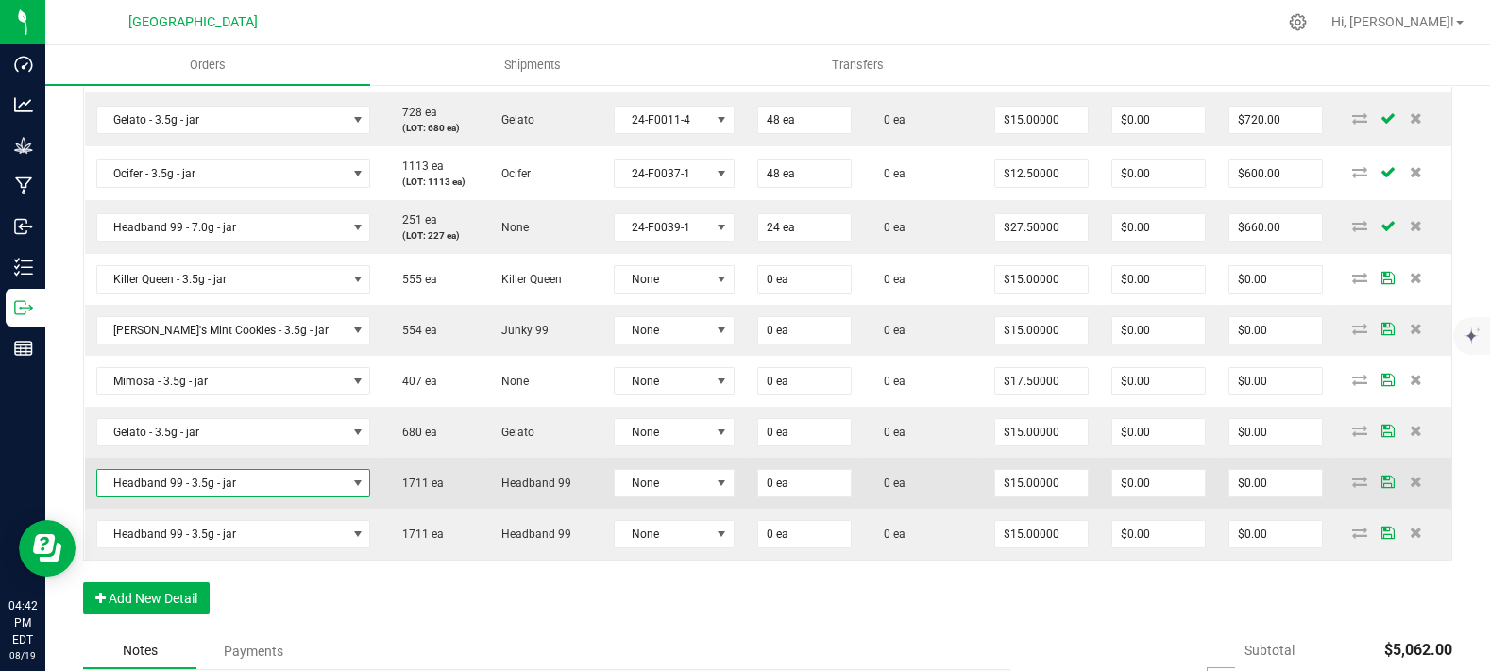
click at [220, 497] on span "Headband 99 - 3.5g - jar" at bounding box center [221, 483] width 249 height 26
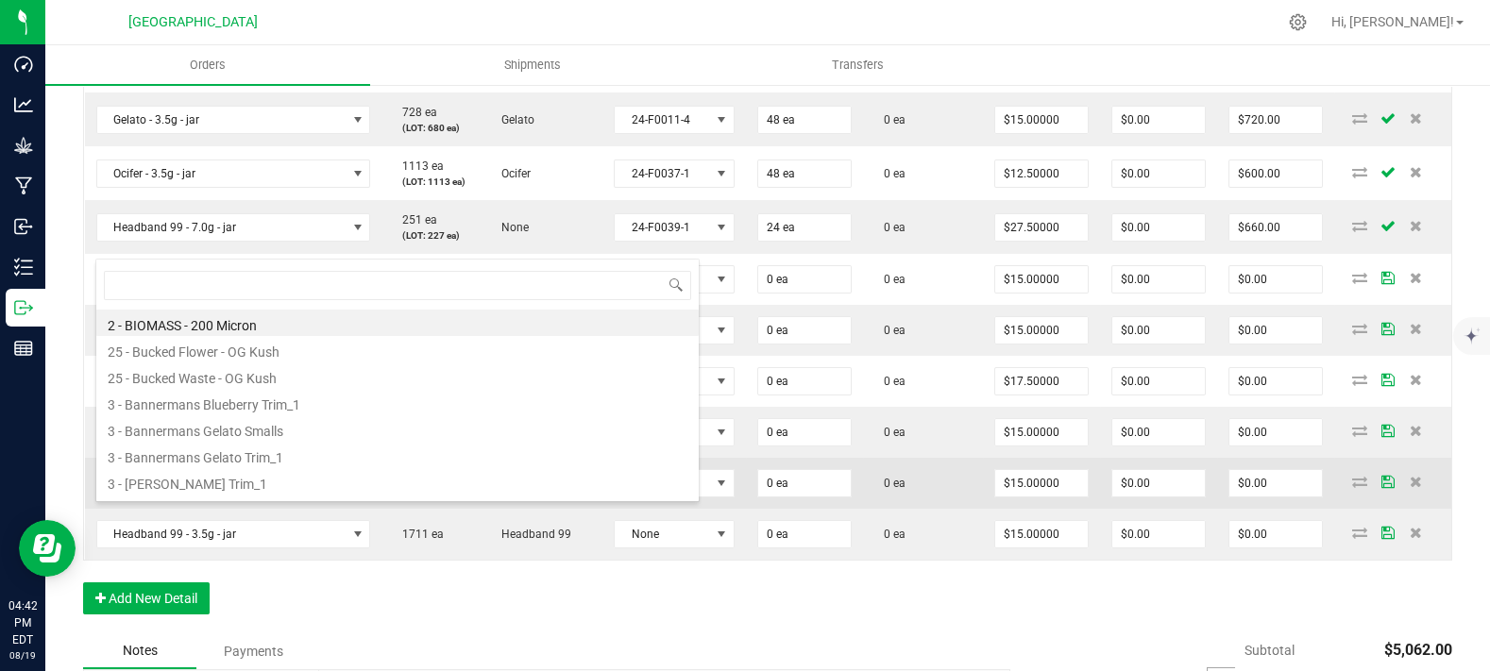
click at [382, 509] on td "1711 ea" at bounding box center [431, 483] width 98 height 51
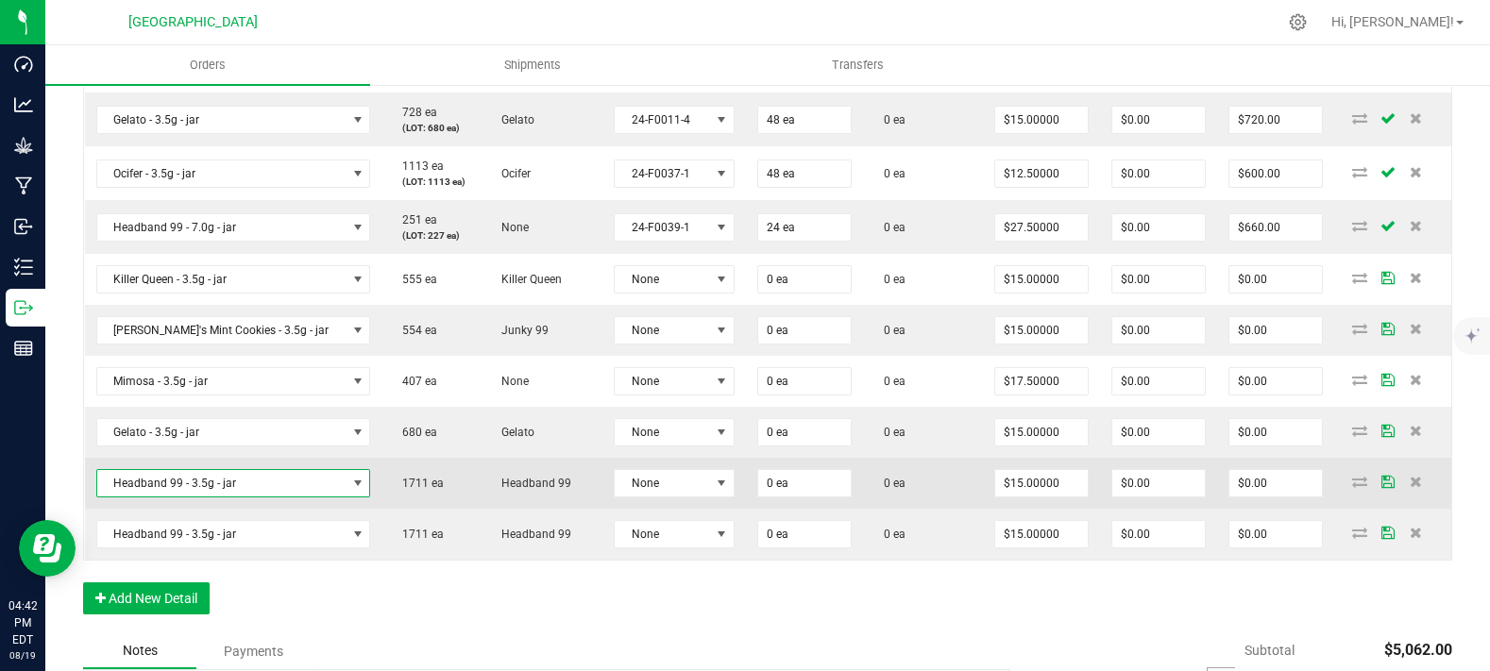
click at [182, 497] on span "Headband 99 - 3.5g - jar" at bounding box center [221, 483] width 249 height 26
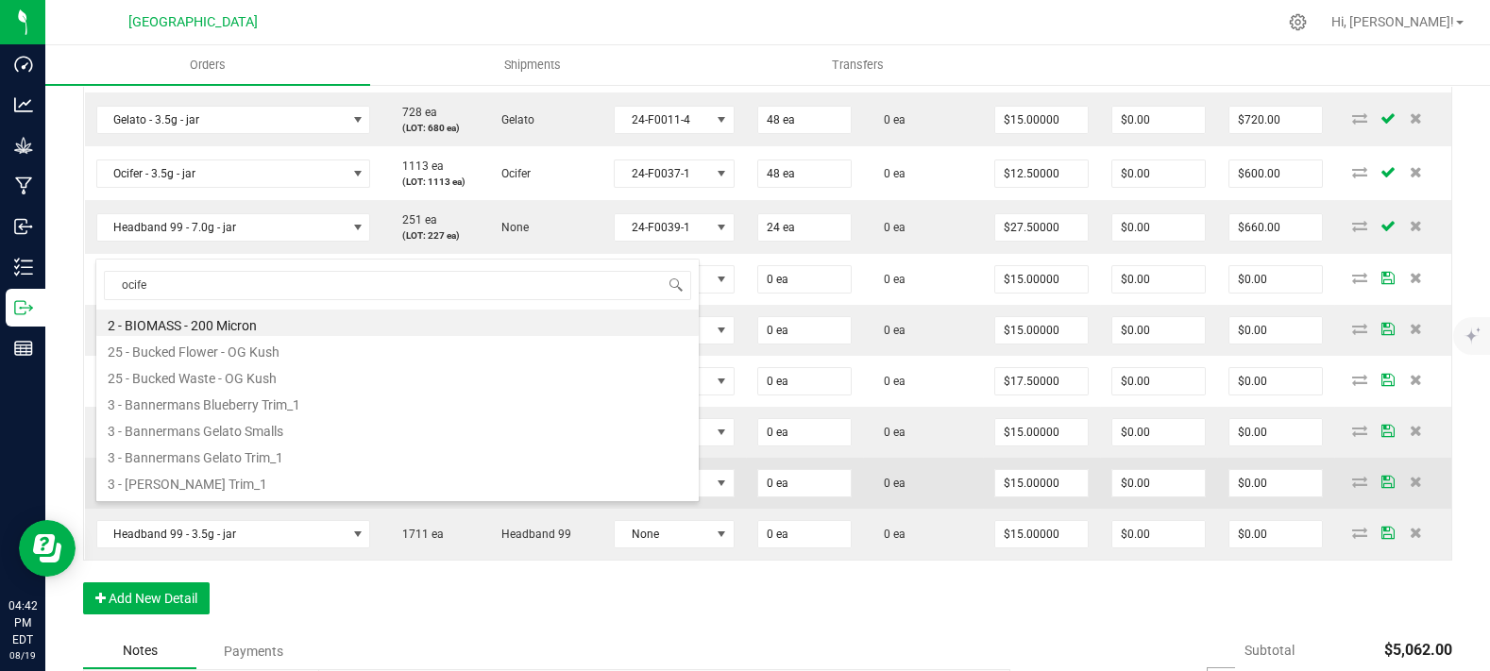
type input "ocifer"
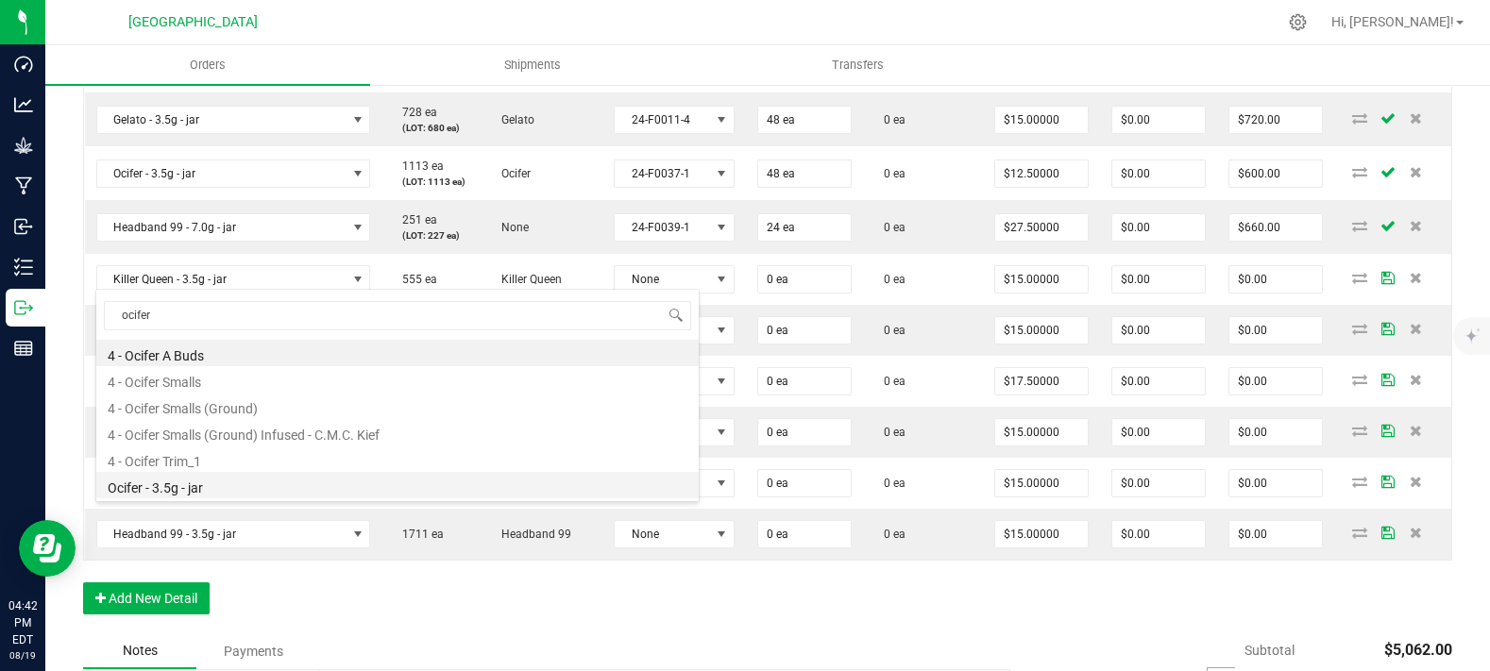
click at [203, 486] on li "Ocifer - 3.5g - jar" at bounding box center [397, 485] width 602 height 26
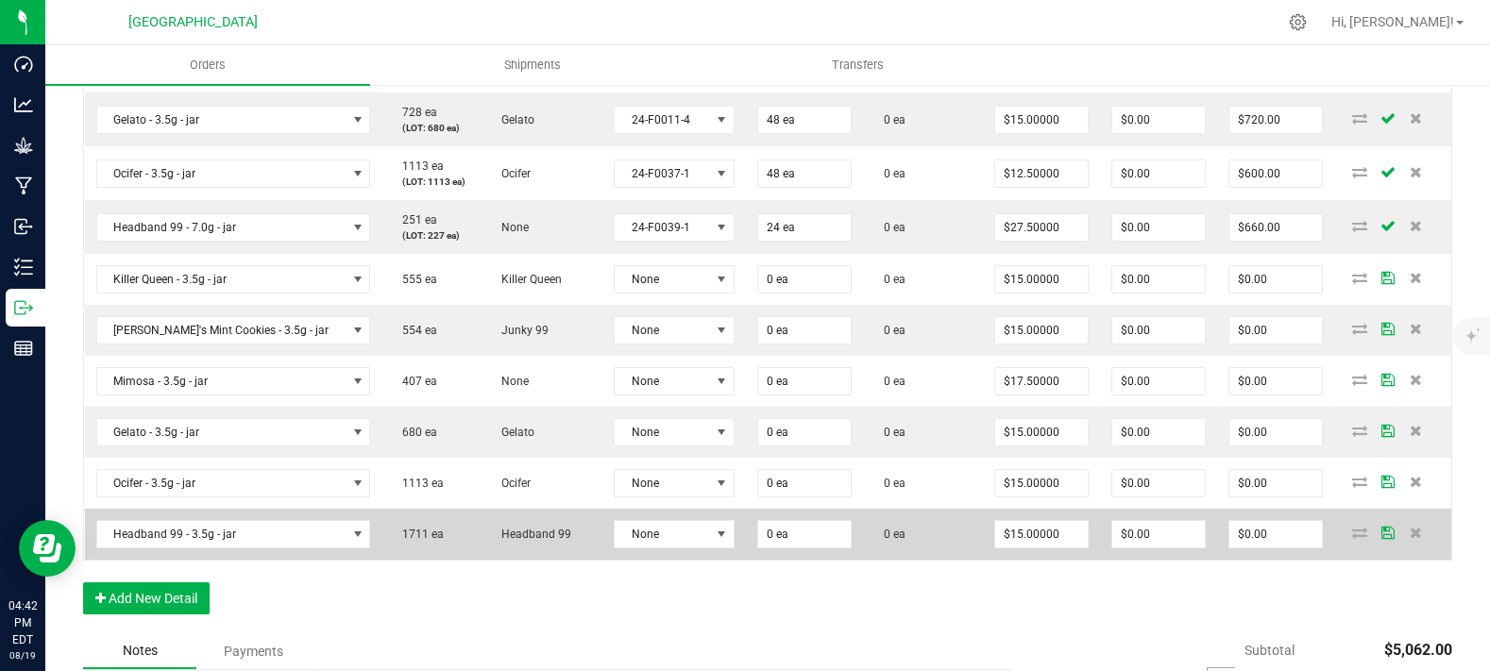
click at [508, 546] on td "Headband 99" at bounding box center [542, 534] width 122 height 51
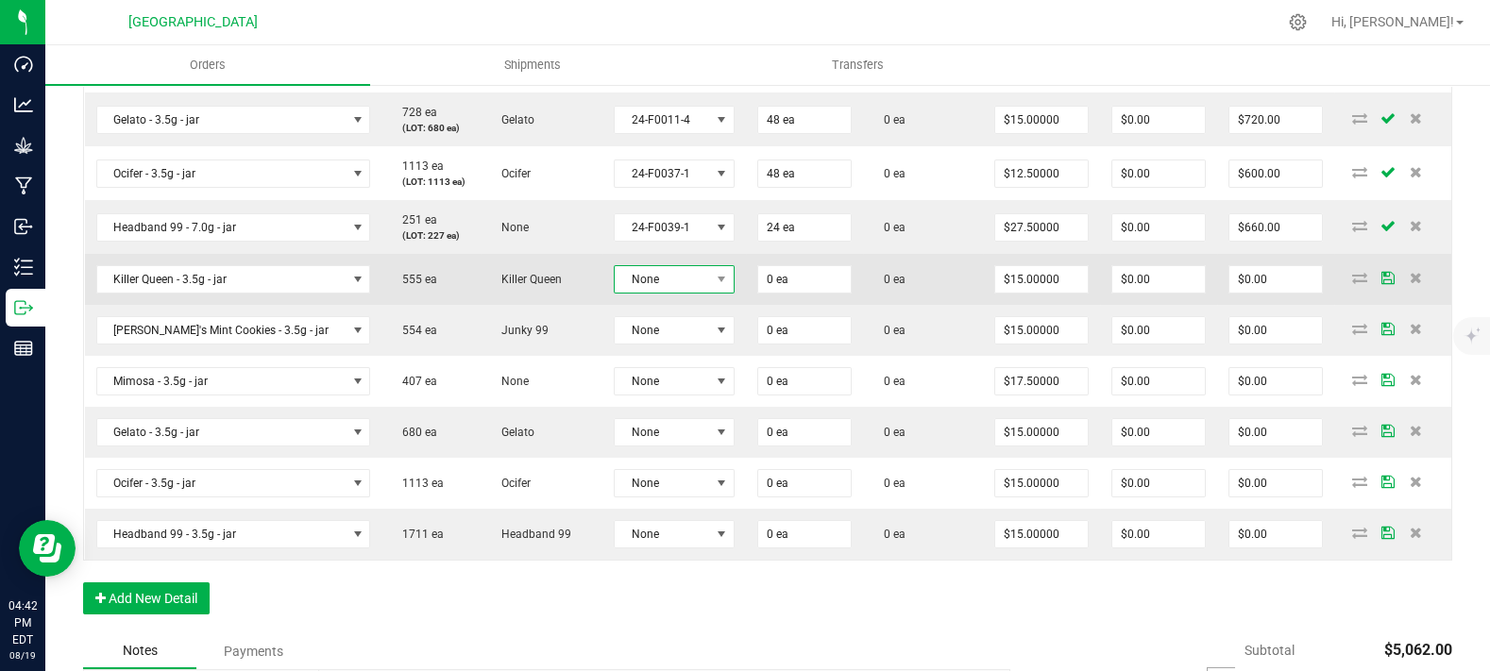
click at [630, 293] on span "None" at bounding box center [662, 279] width 95 height 26
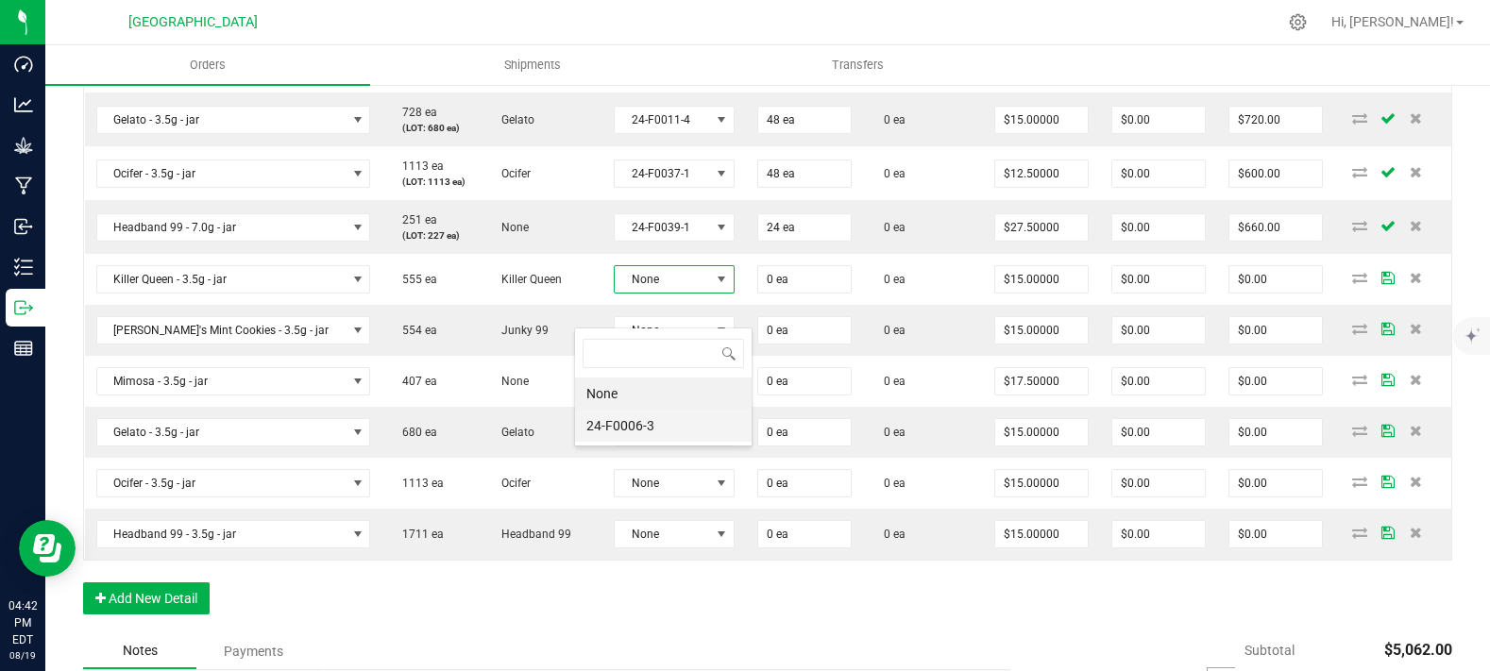
click at [621, 421] on li "24-F0006-3" at bounding box center [663, 426] width 177 height 32
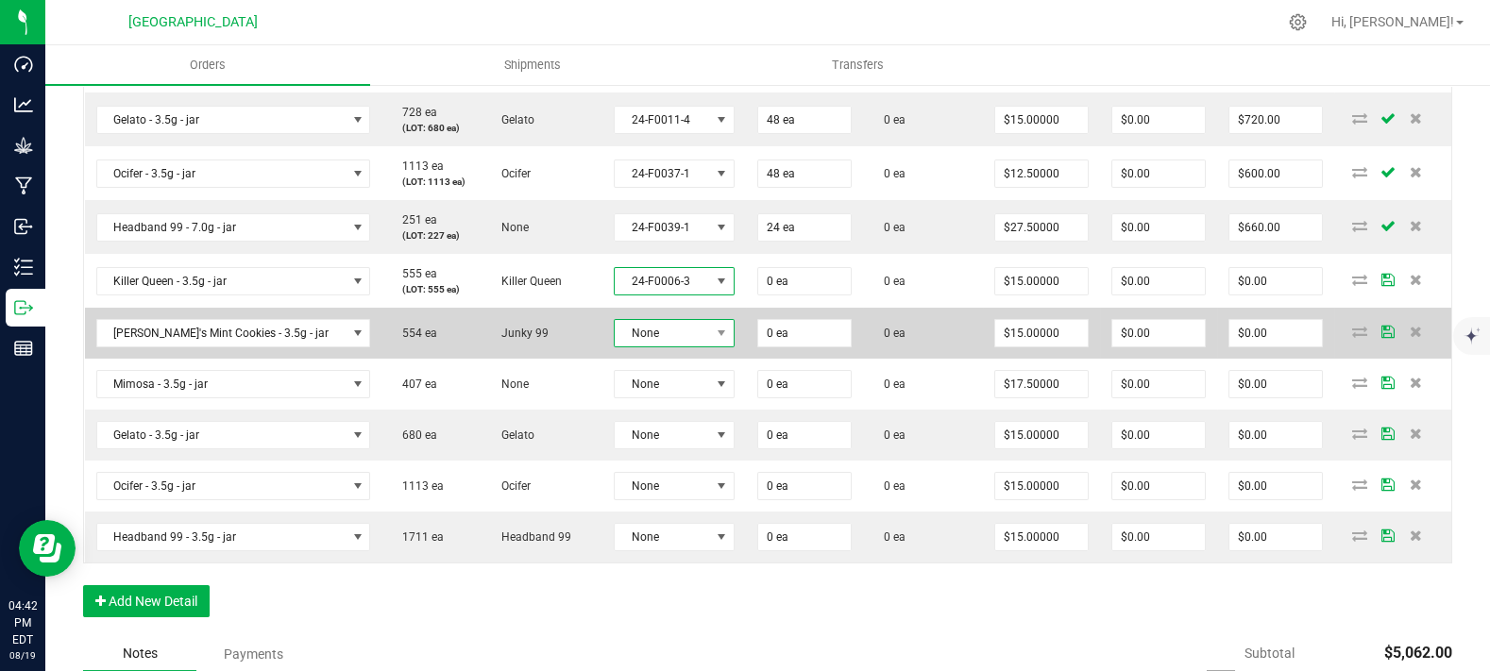
click at [651, 347] on span "None" at bounding box center [662, 333] width 95 height 26
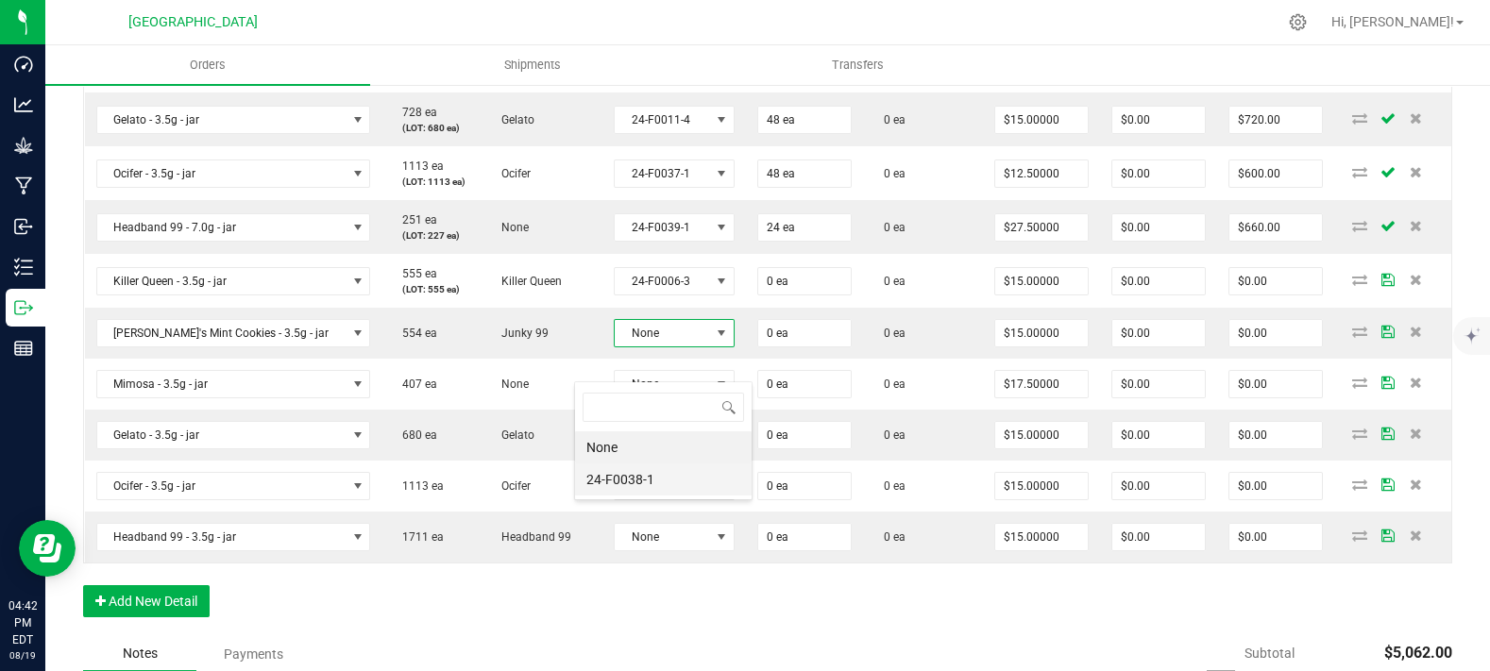
click at [619, 473] on li "24-F0038-1" at bounding box center [663, 480] width 177 height 32
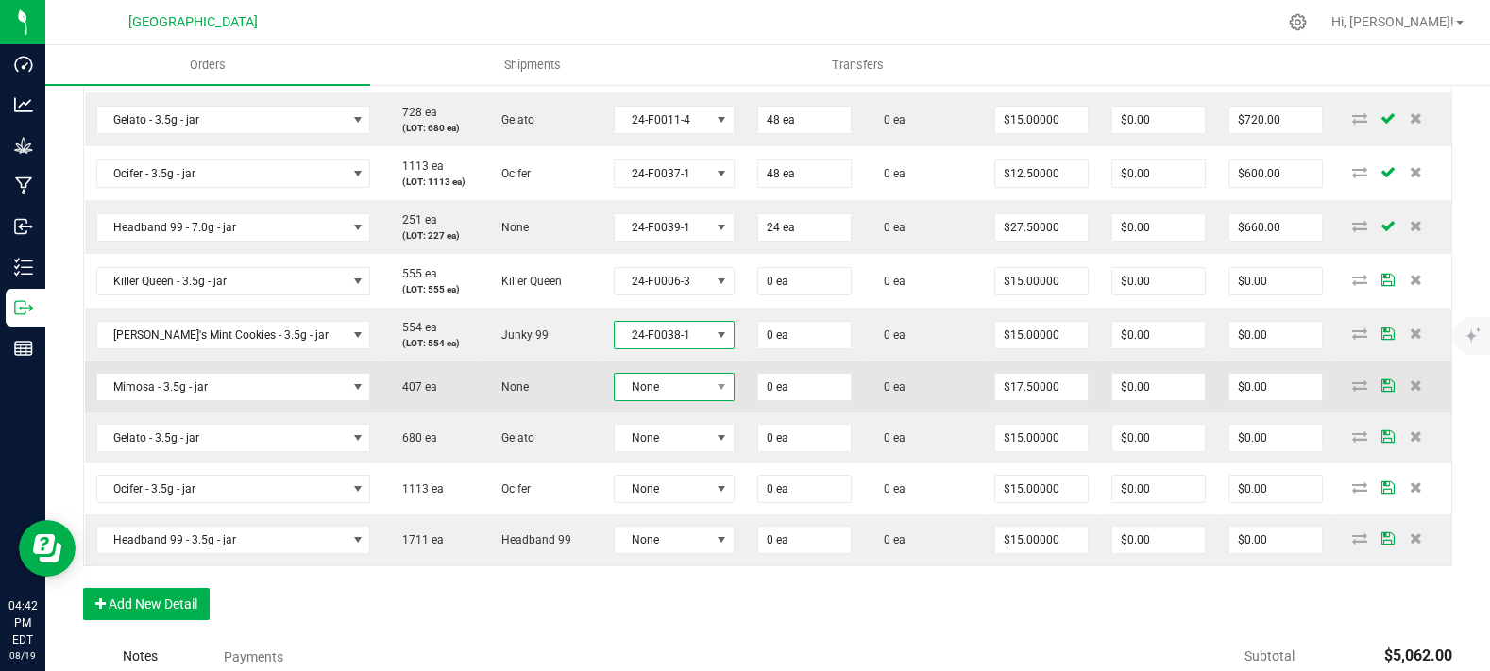
click at [633, 400] on span "None" at bounding box center [662, 387] width 95 height 26
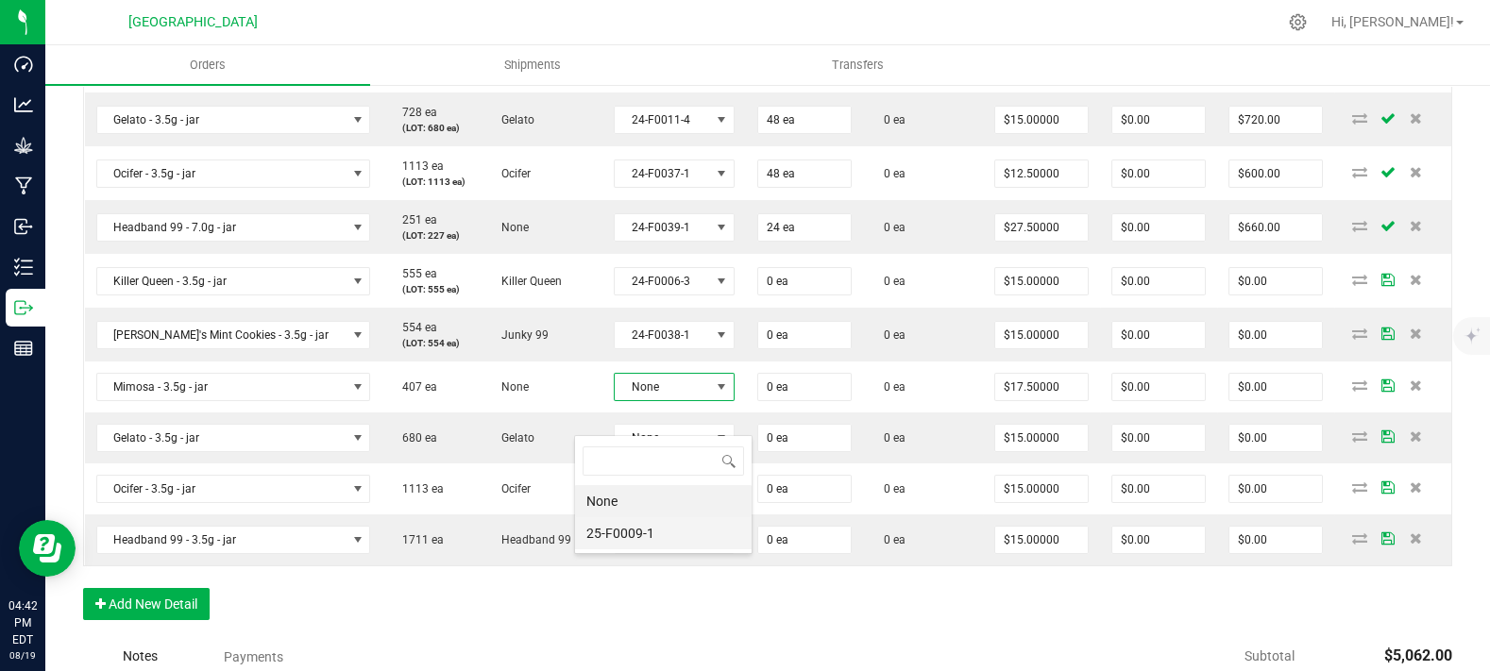
click at [624, 543] on li "25-F0009-1" at bounding box center [663, 533] width 177 height 32
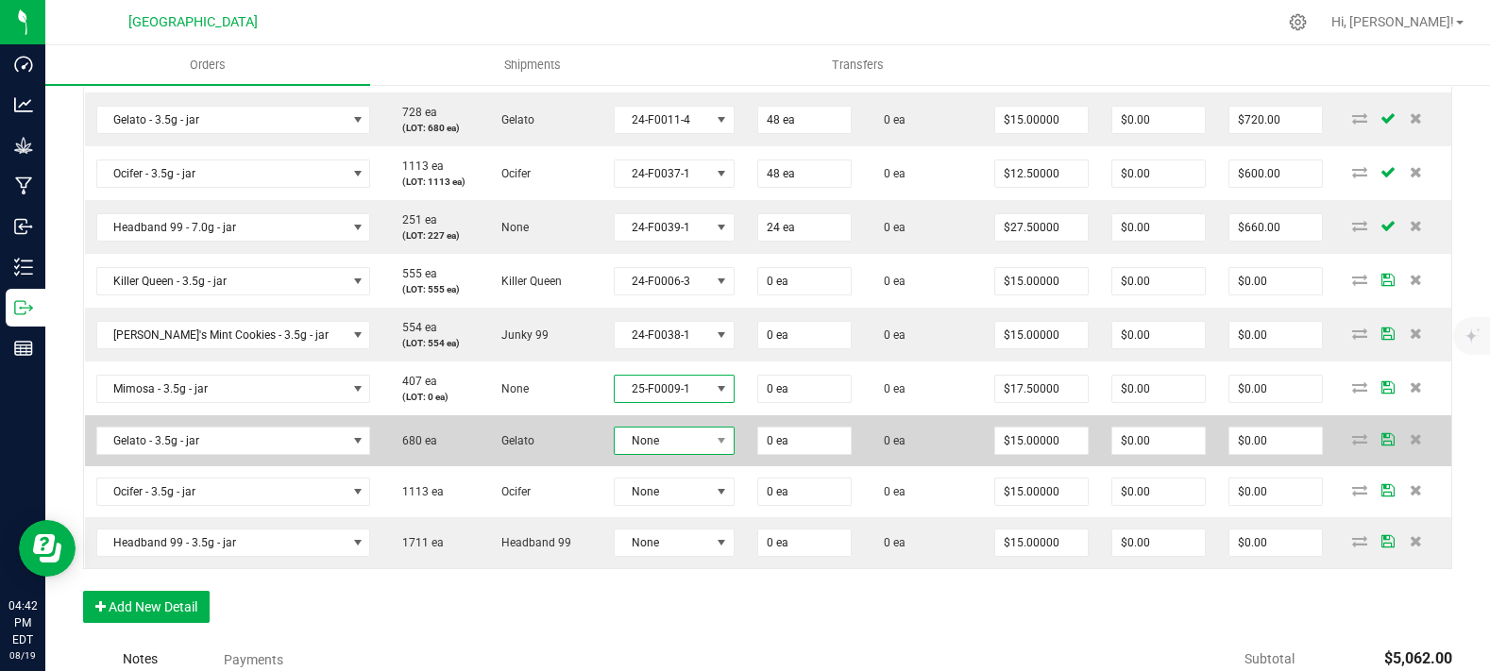
click at [621, 454] on span "None" at bounding box center [662, 441] width 95 height 26
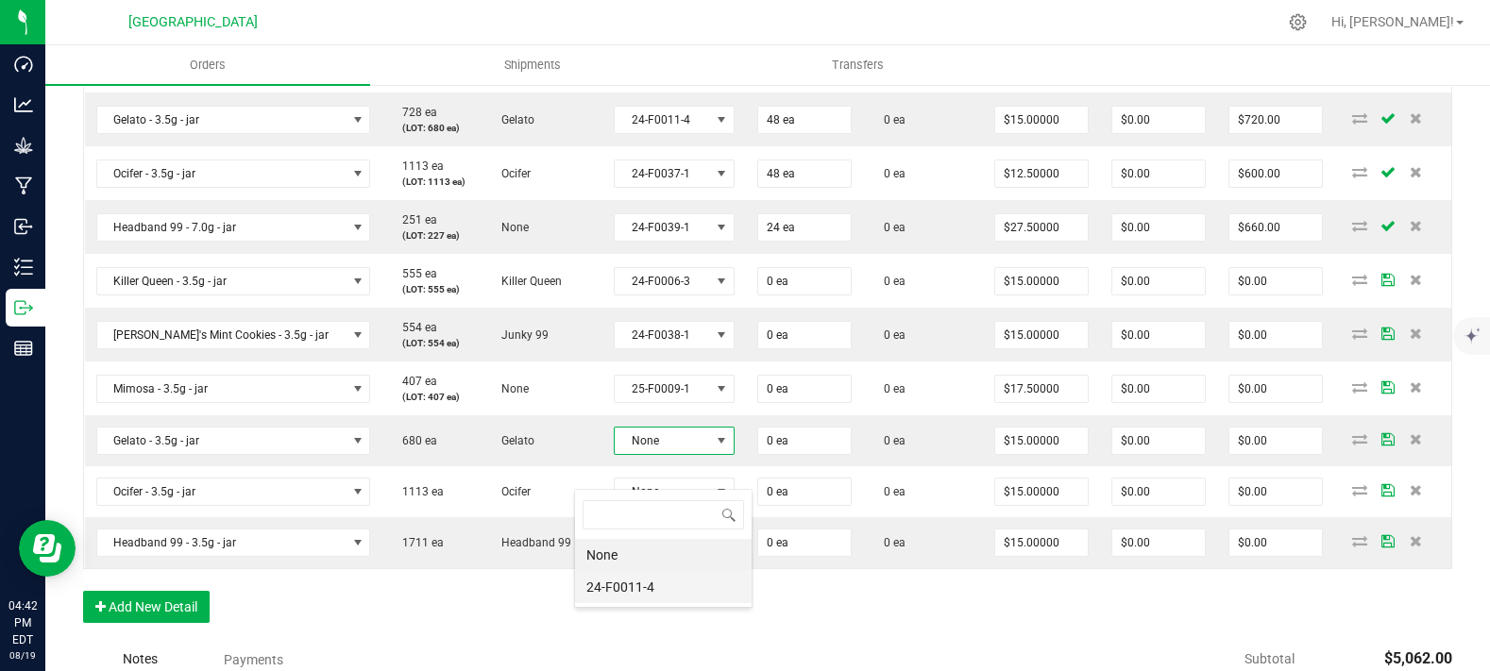
drag, startPoint x: 630, startPoint y: 583, endPoint x: 625, endPoint y: 539, distance: 43.7
click at [630, 581] on li "24-F0011-4" at bounding box center [663, 587] width 177 height 32
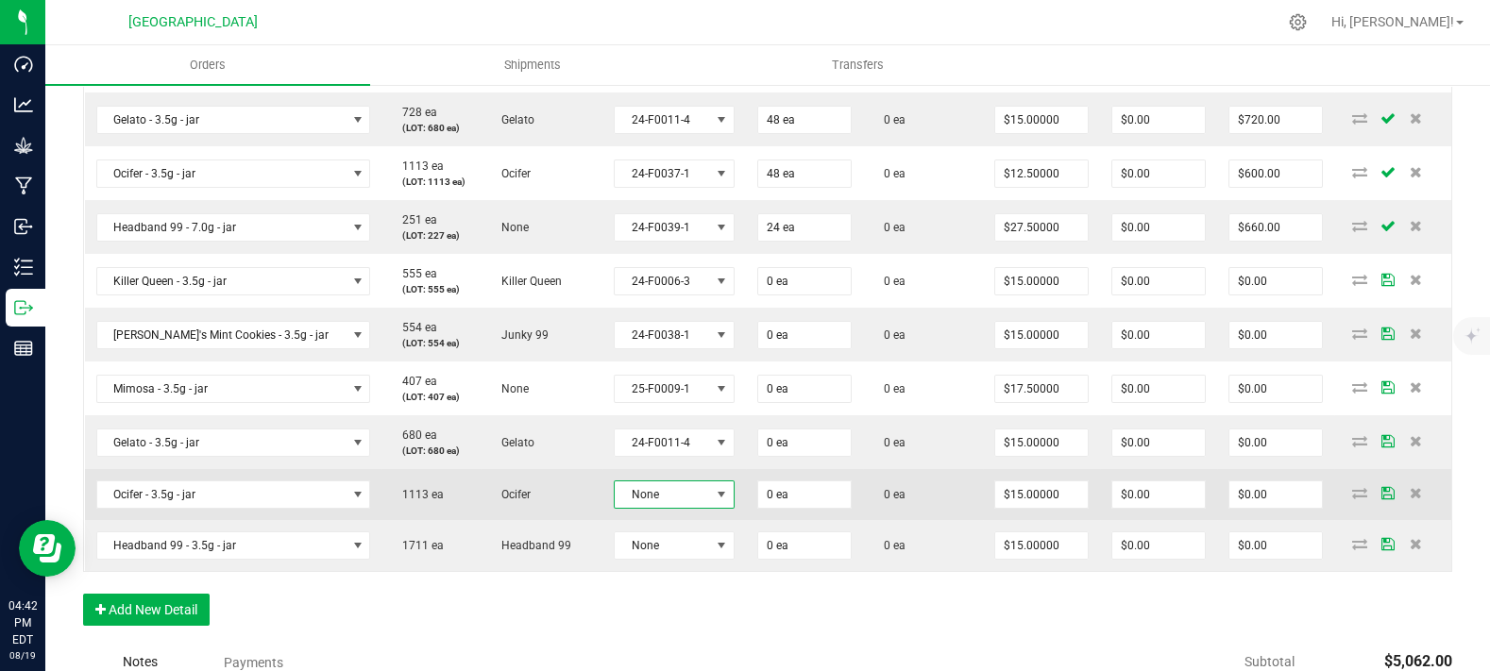
click at [626, 508] on span "None" at bounding box center [662, 495] width 95 height 26
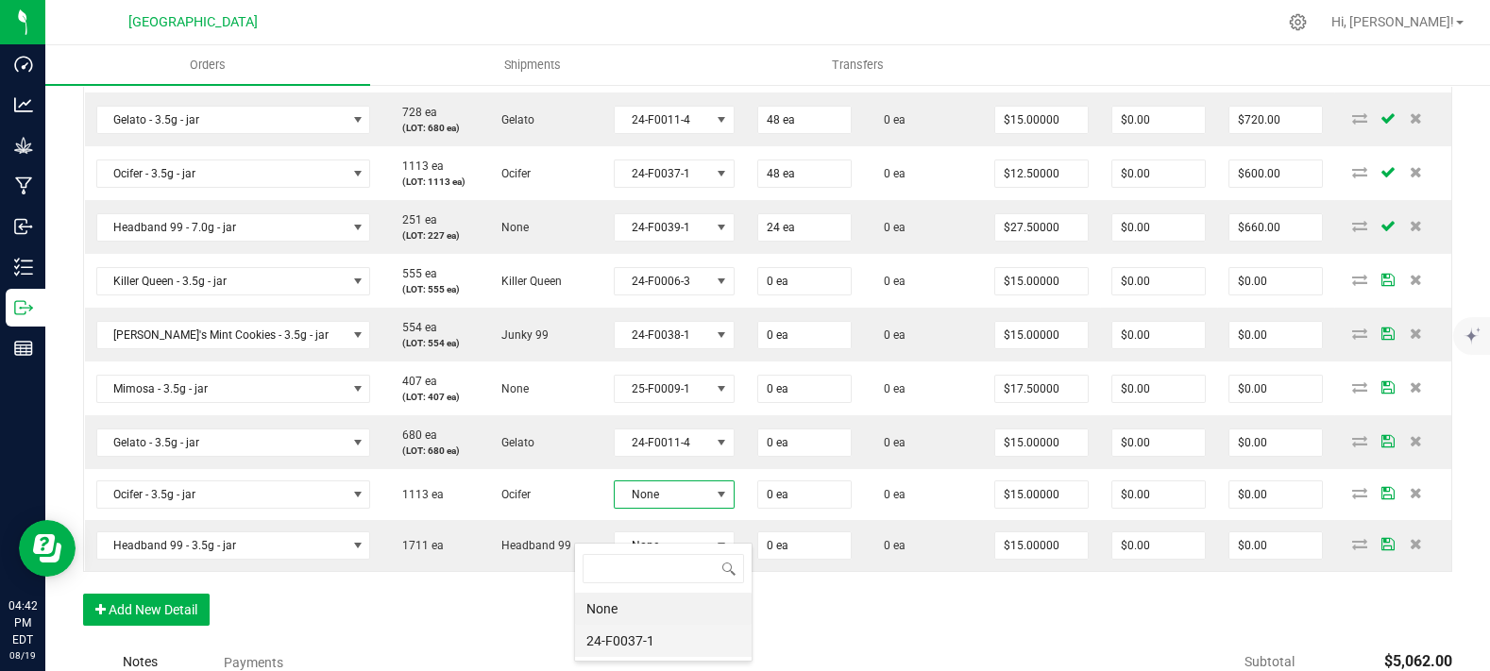
click at [606, 640] on li "24-F0037-1" at bounding box center [663, 641] width 177 height 32
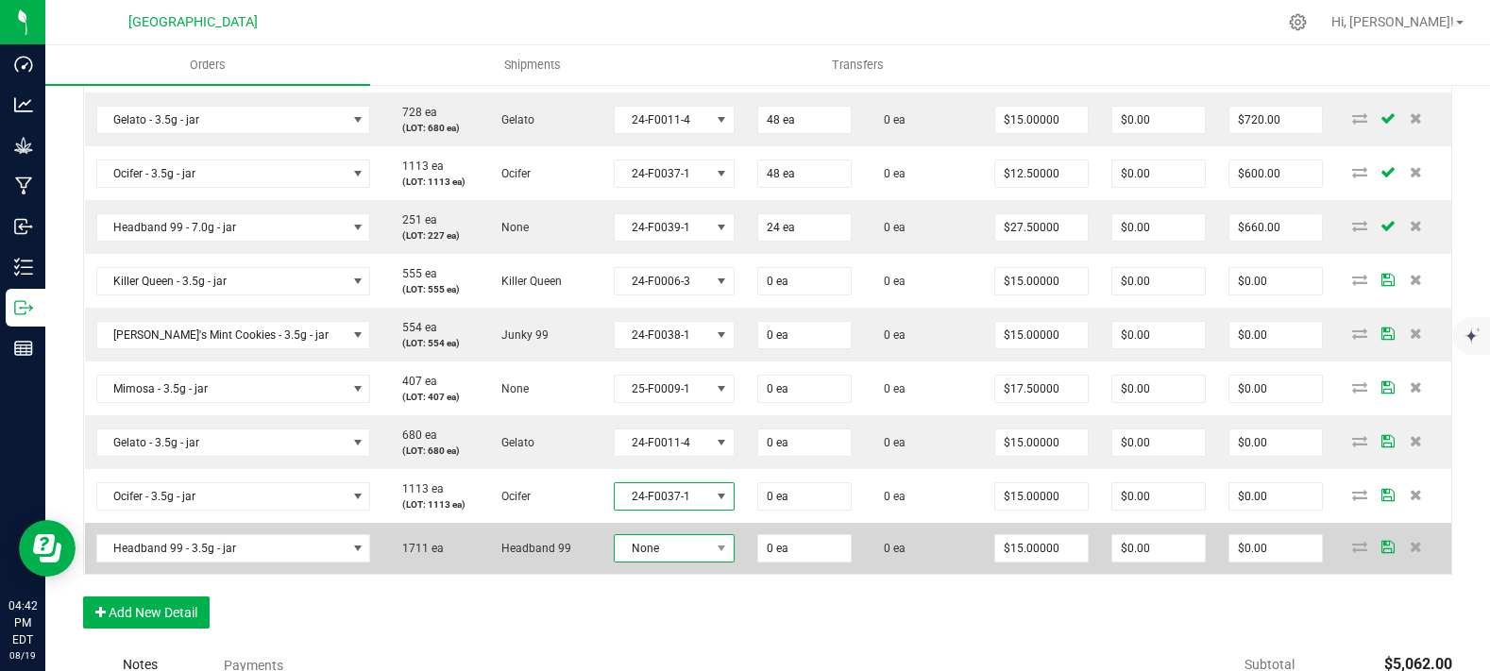
click at [621, 562] on span "None" at bounding box center [662, 548] width 95 height 26
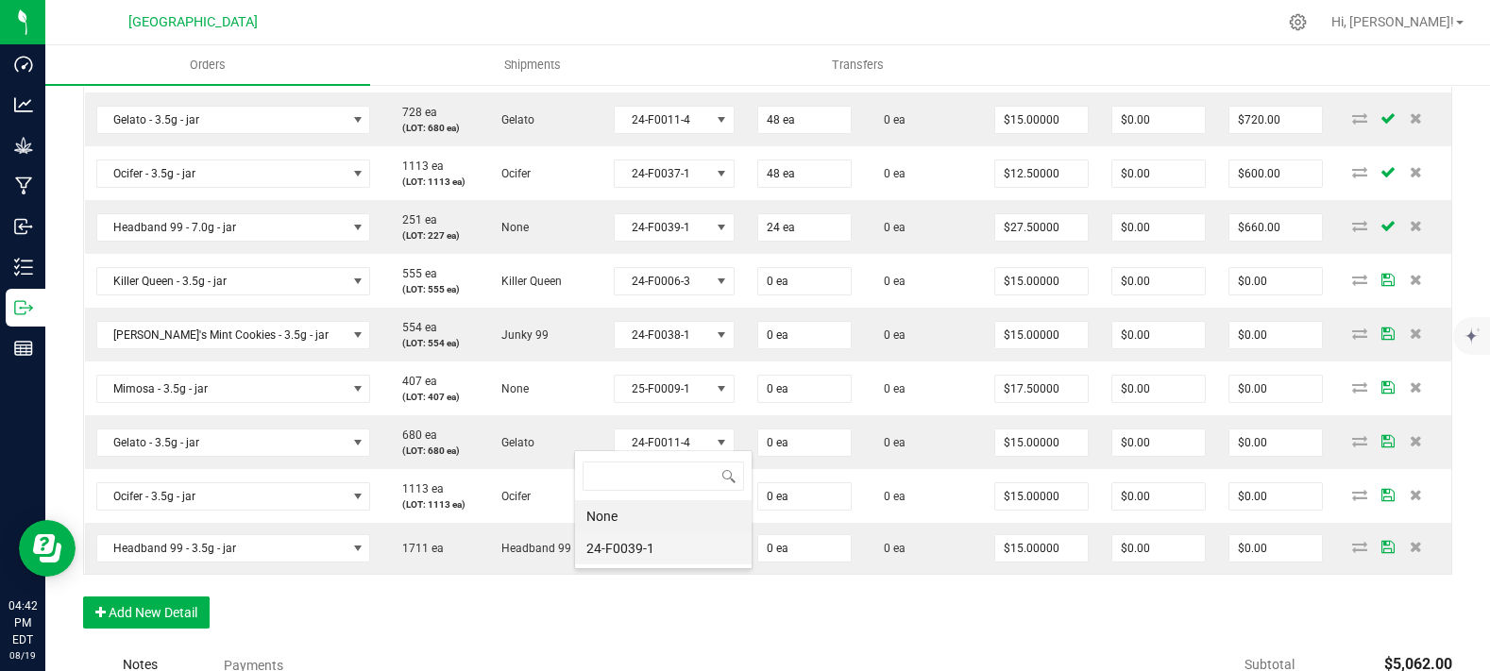
click at [625, 553] on li "24-F0039-1" at bounding box center [663, 549] width 177 height 32
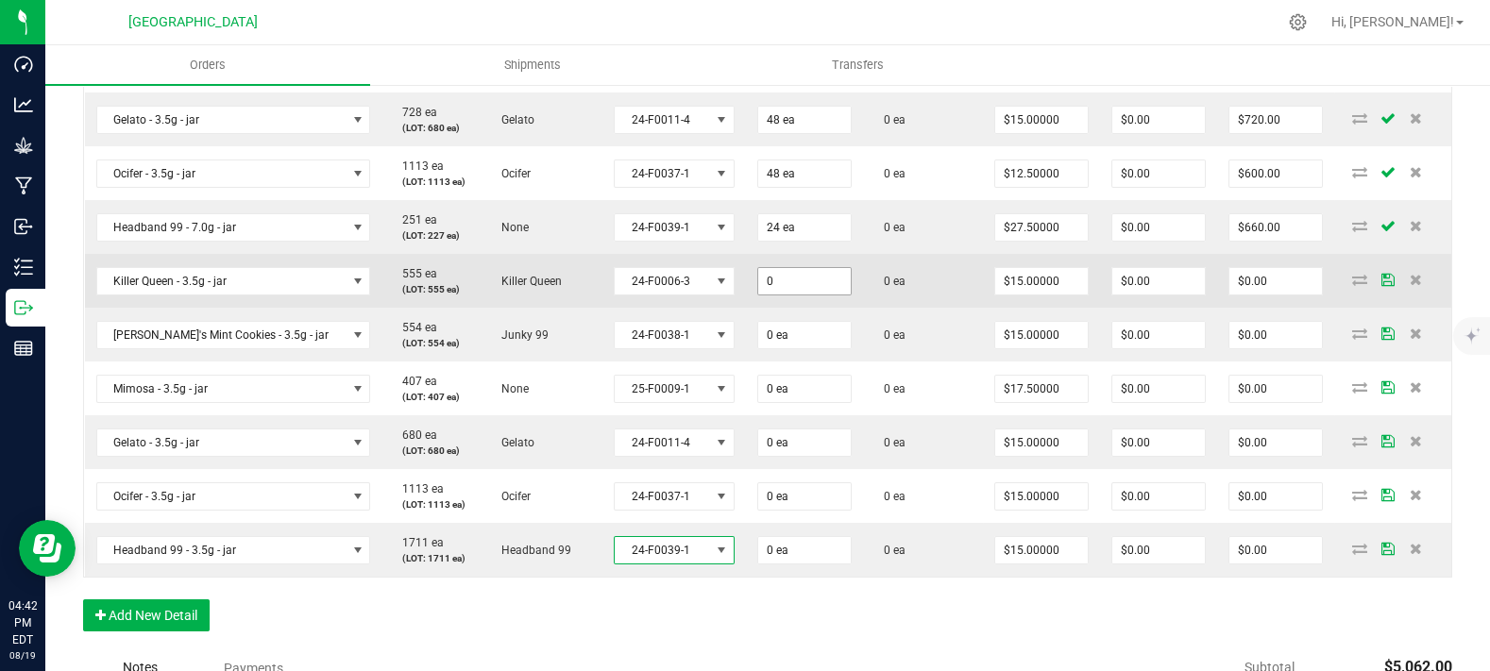
click at [765, 295] on input "0" at bounding box center [804, 281] width 93 height 26
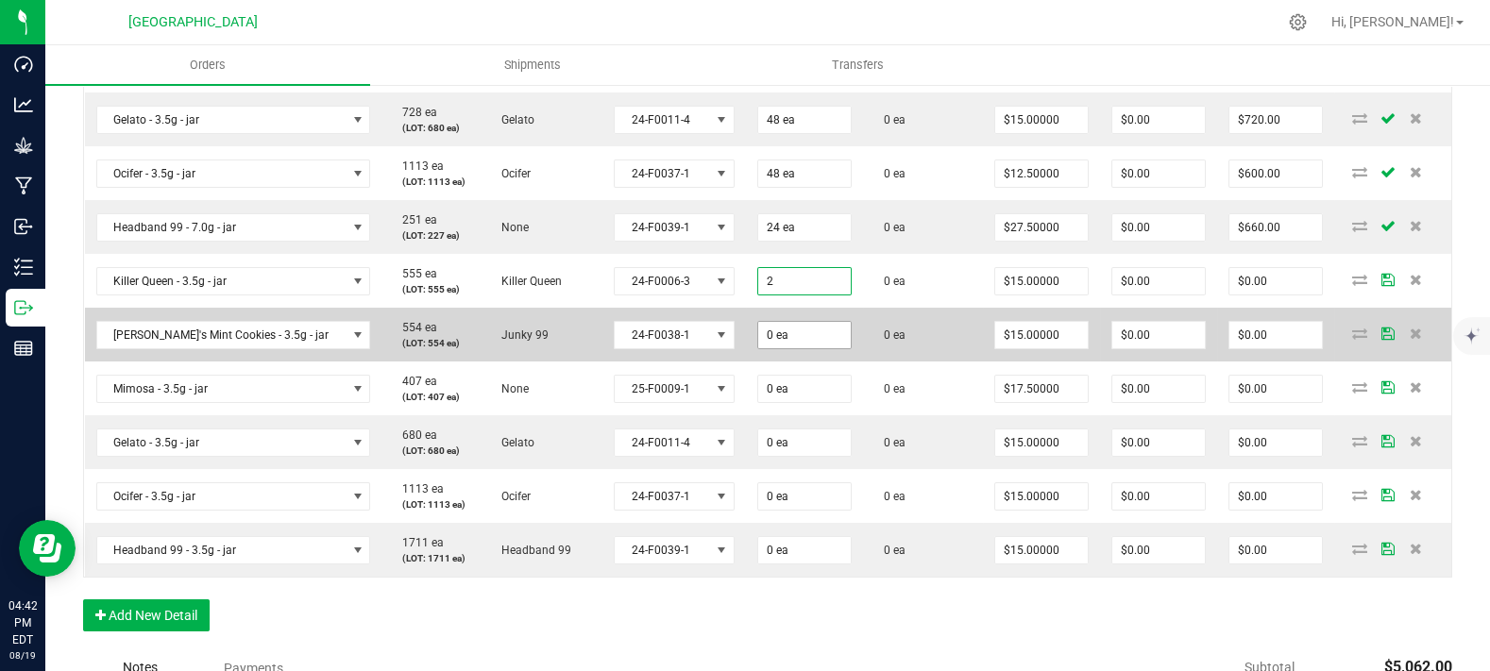
type input "2 ea"
type input "$30.00"
click at [776, 348] on input "0" at bounding box center [804, 335] width 93 height 26
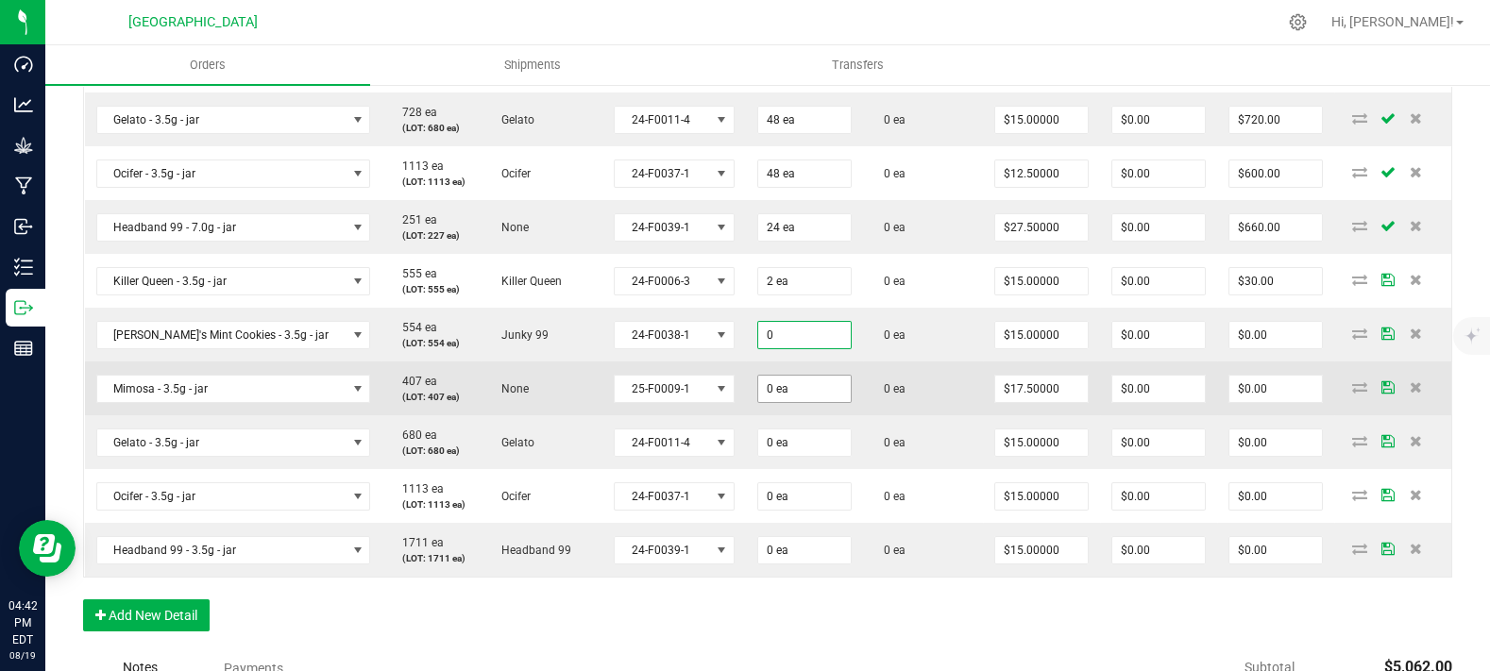
paste input "2"
type input "2 ea"
type input "$30.00"
click at [758, 402] on input "0" at bounding box center [804, 389] width 93 height 26
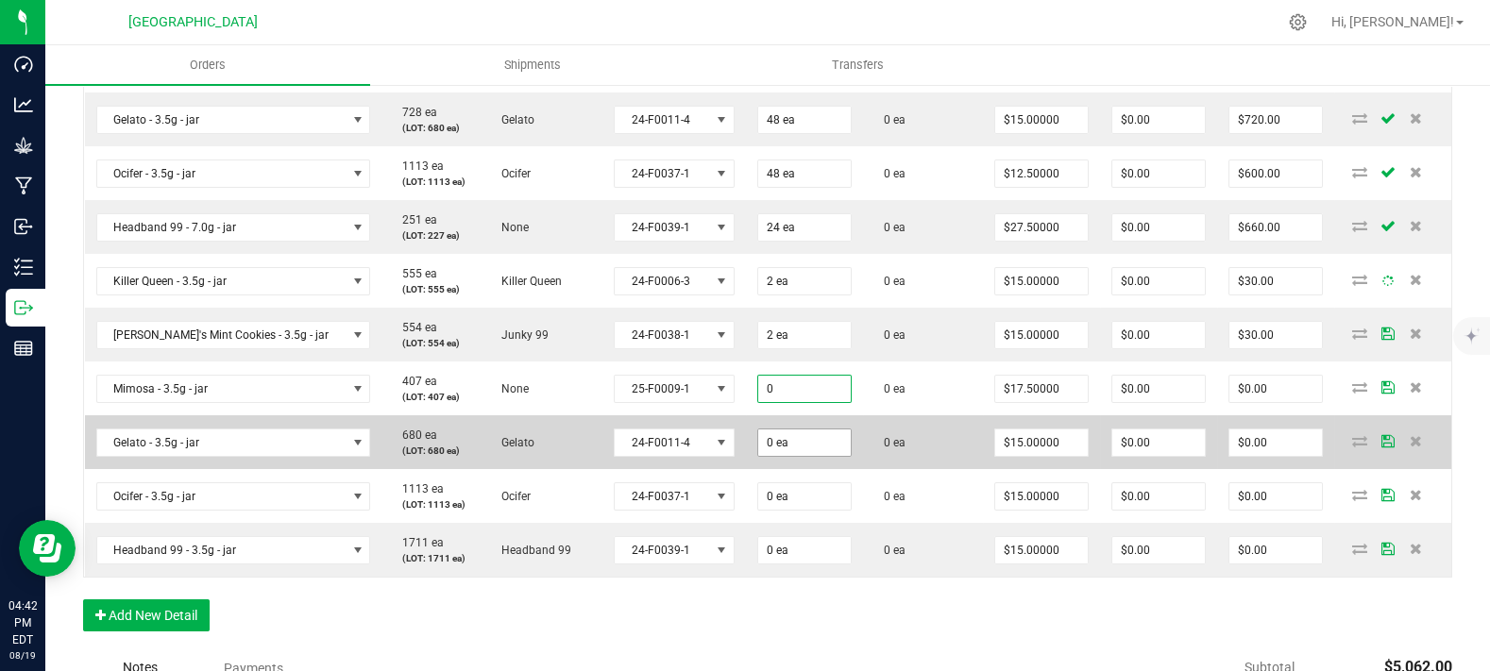
paste input "2"
type input "2 ea"
type input "$35.00"
click at [768, 456] on input "0" at bounding box center [804, 443] width 93 height 26
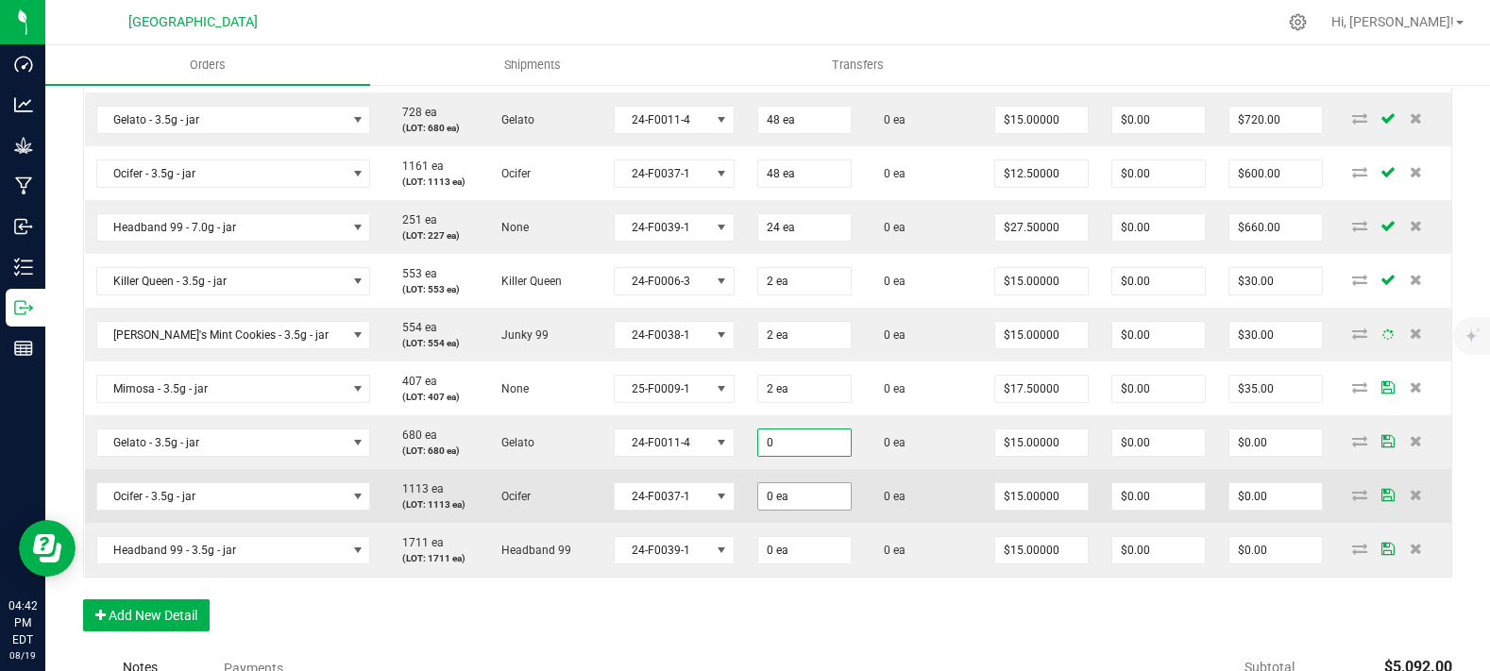
paste input "2"
type input "2 ea"
type input "$30.00"
click at [766, 510] on input "0" at bounding box center [804, 496] width 93 height 26
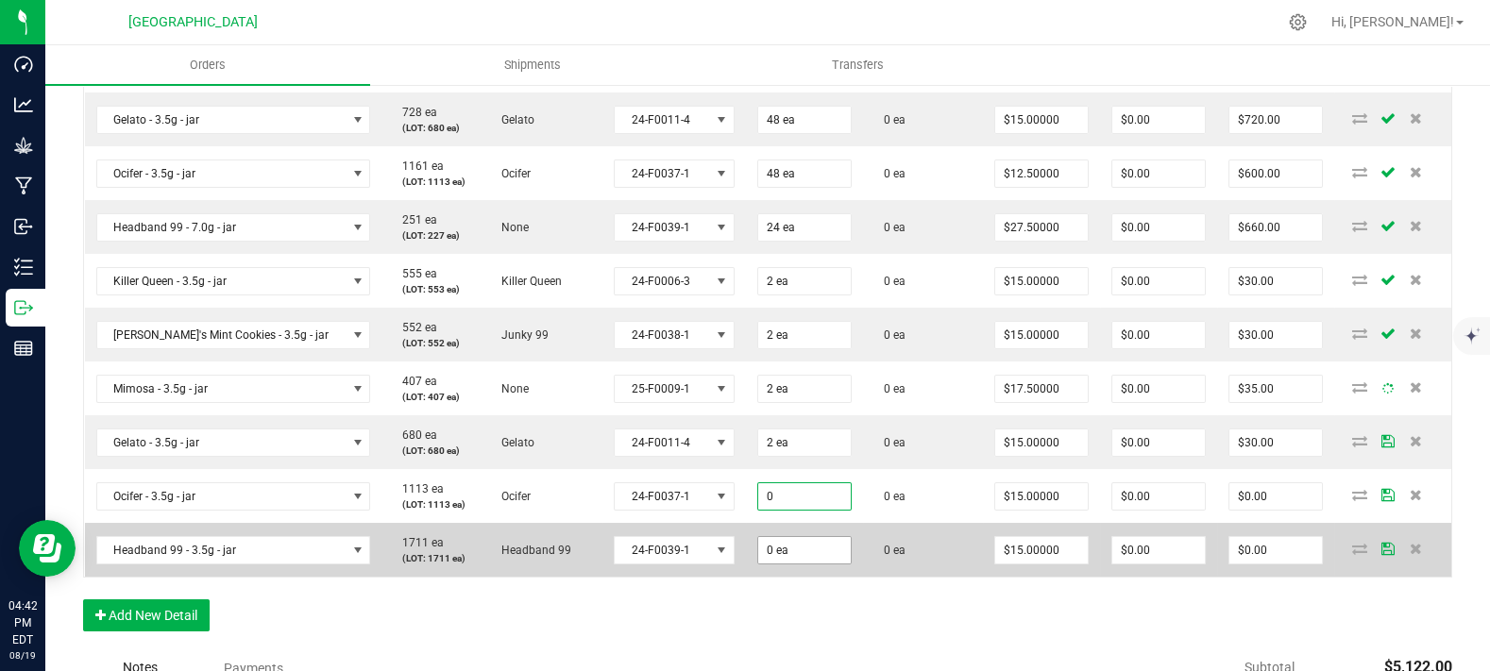
paste input "2"
type input "2 ea"
type input "$30.00"
click at [761, 564] on input "0" at bounding box center [804, 550] width 93 height 26
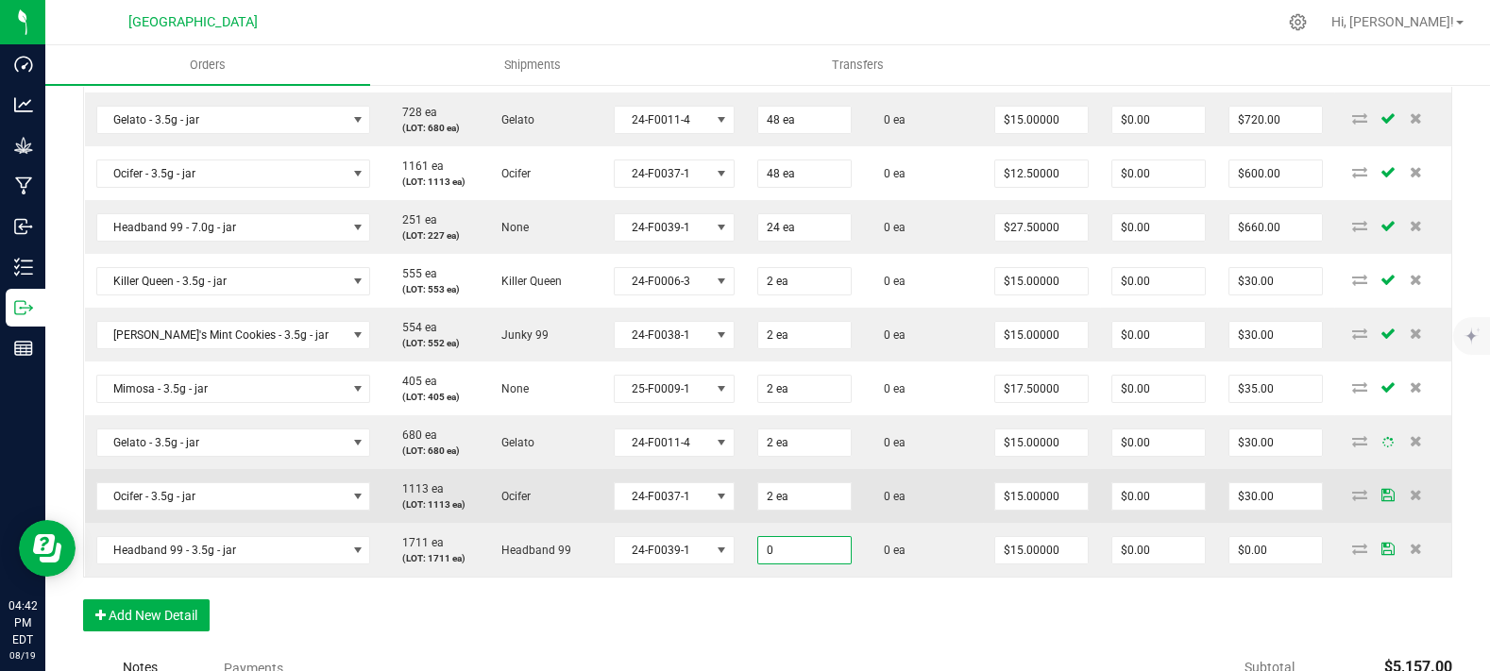
paste input "2"
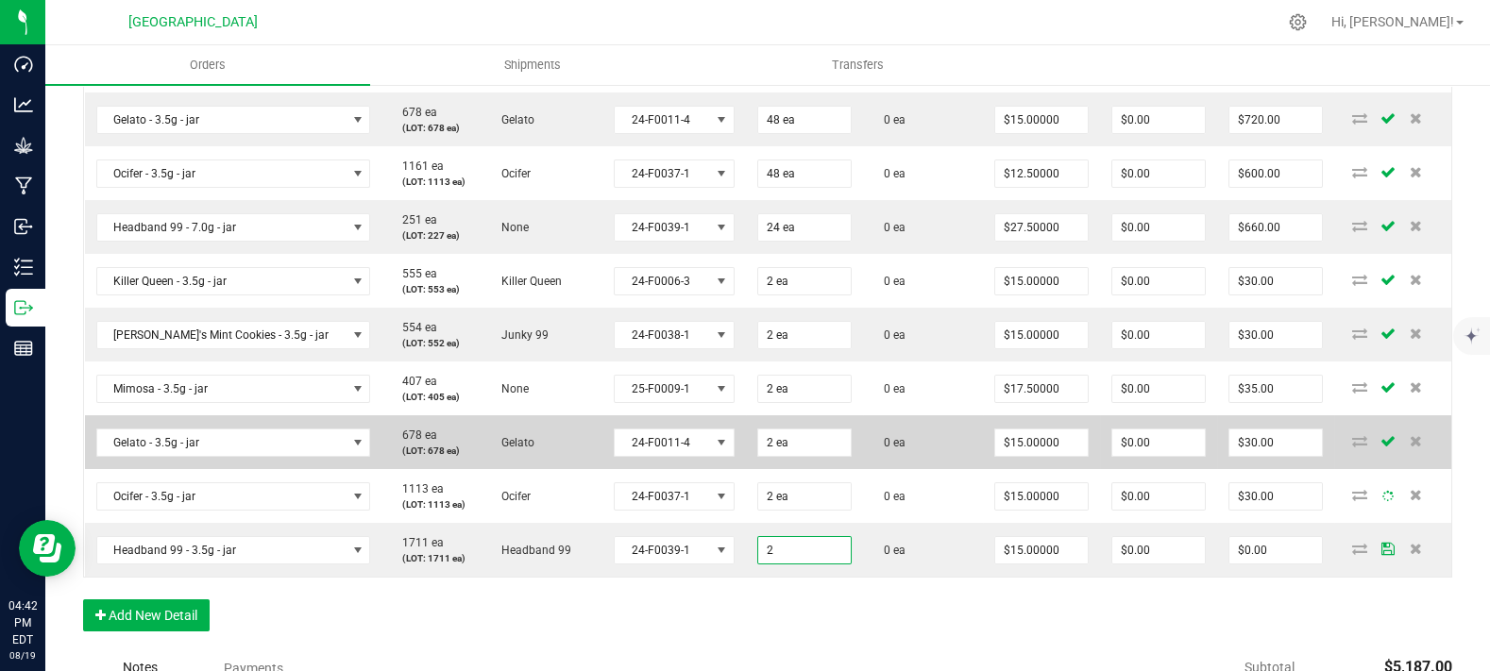
type input "2 ea"
type input "$30.00"
click at [886, 469] on td "0 ea" at bounding box center [923, 443] width 120 height 54
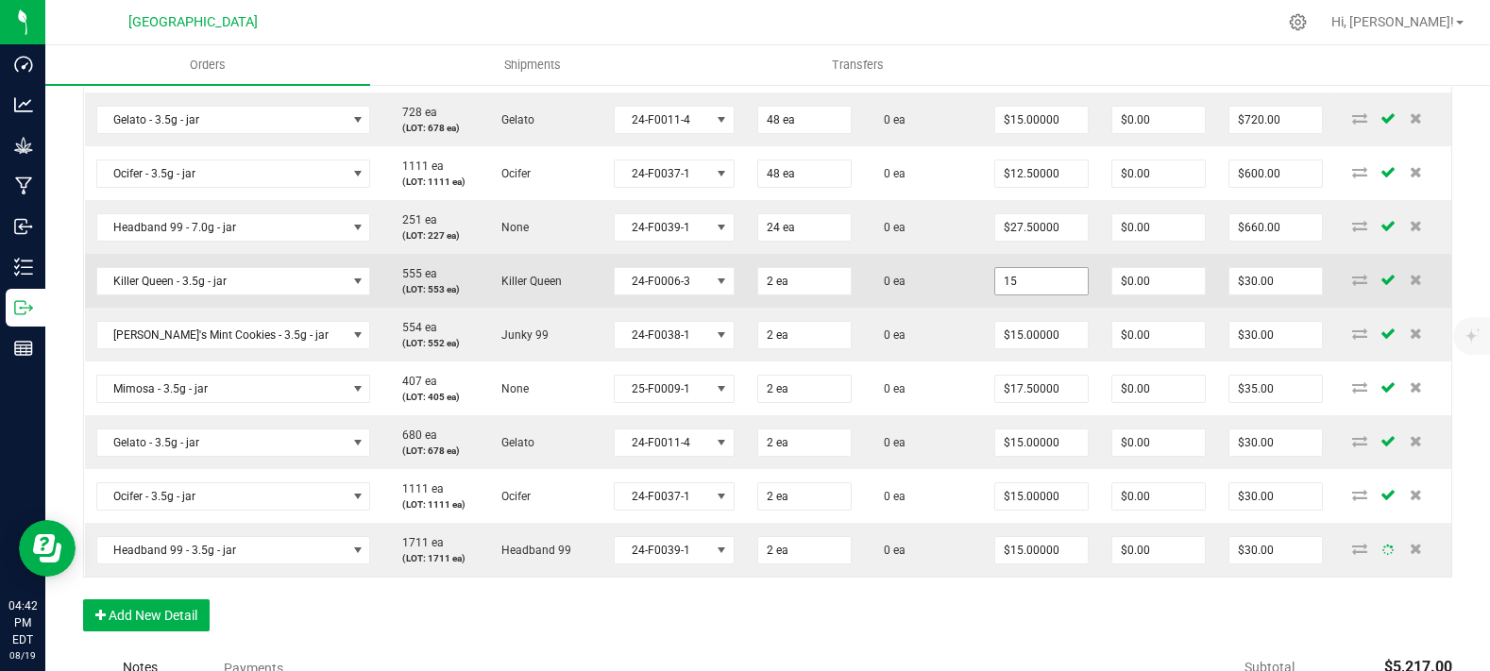
click at [1014, 295] on input "15" at bounding box center [1041, 281] width 93 height 26
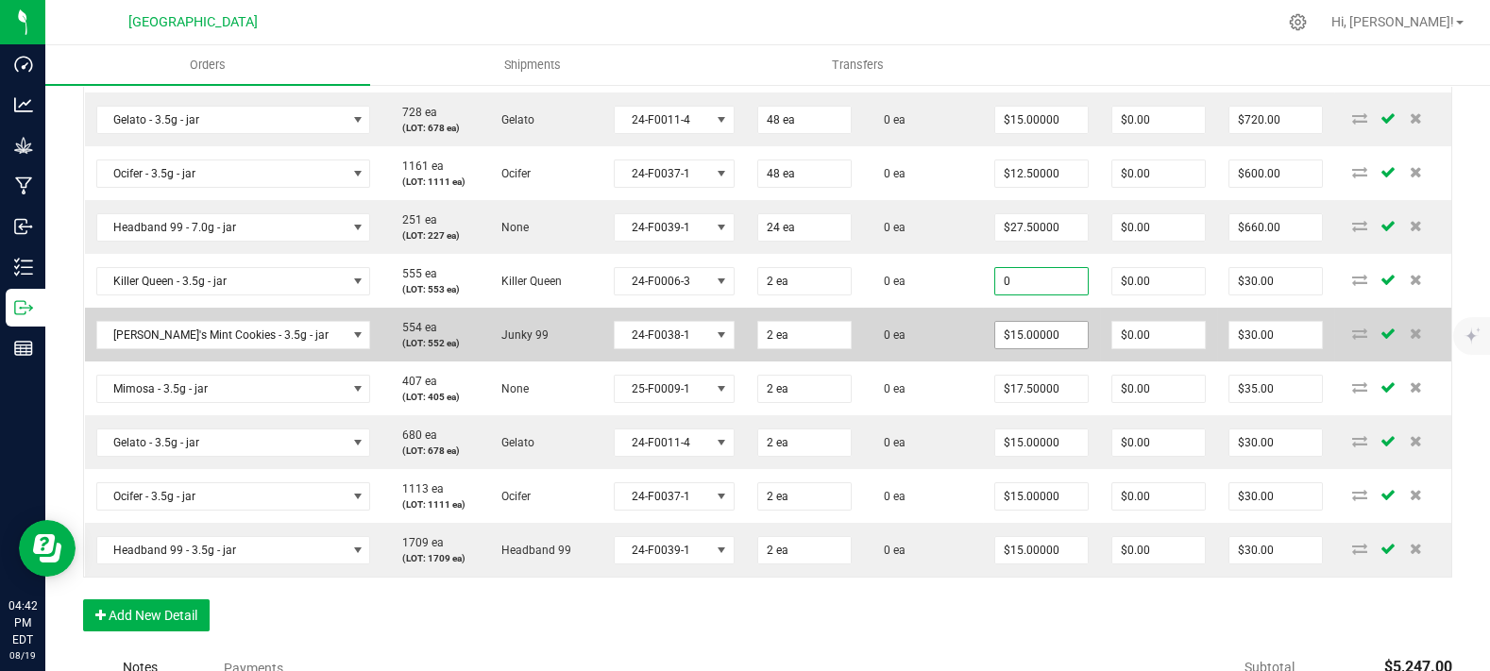
type input "$0.00000"
type input "$0.00"
click at [1001, 348] on input "15" at bounding box center [1041, 335] width 93 height 26
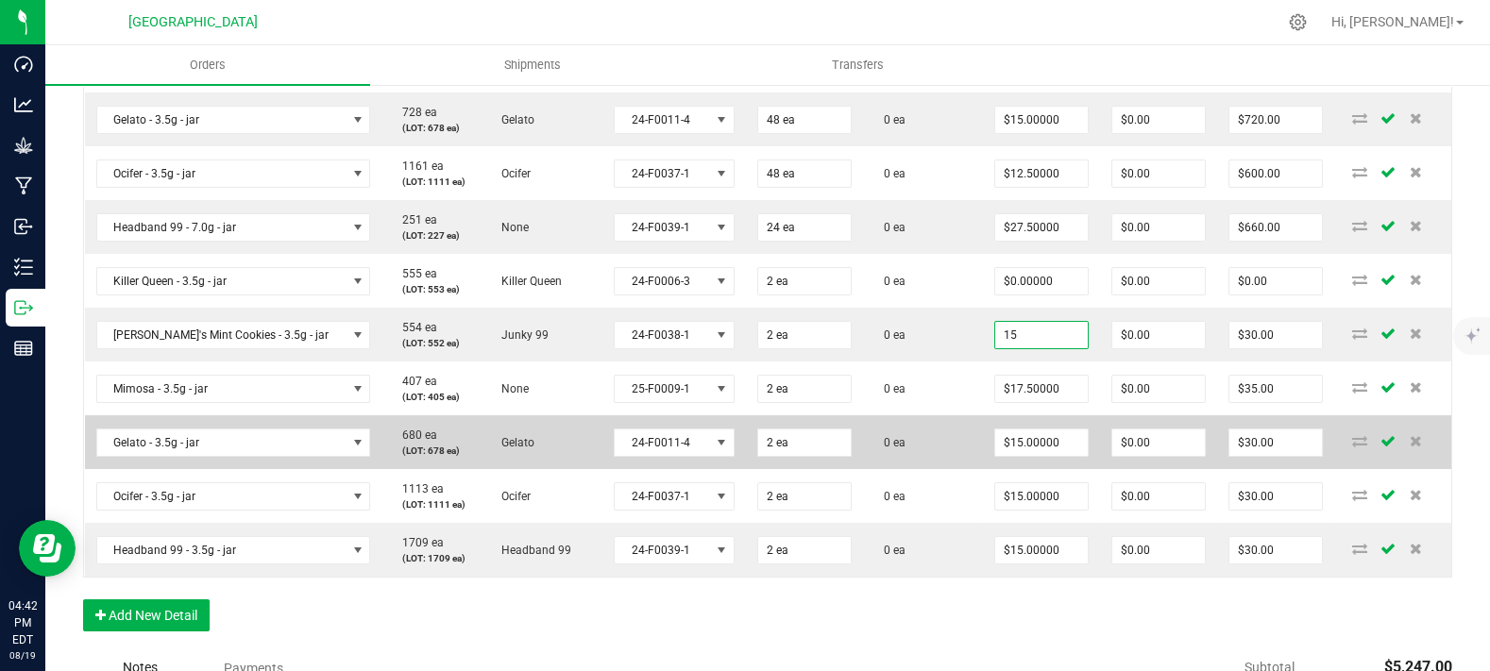
paste input "0"
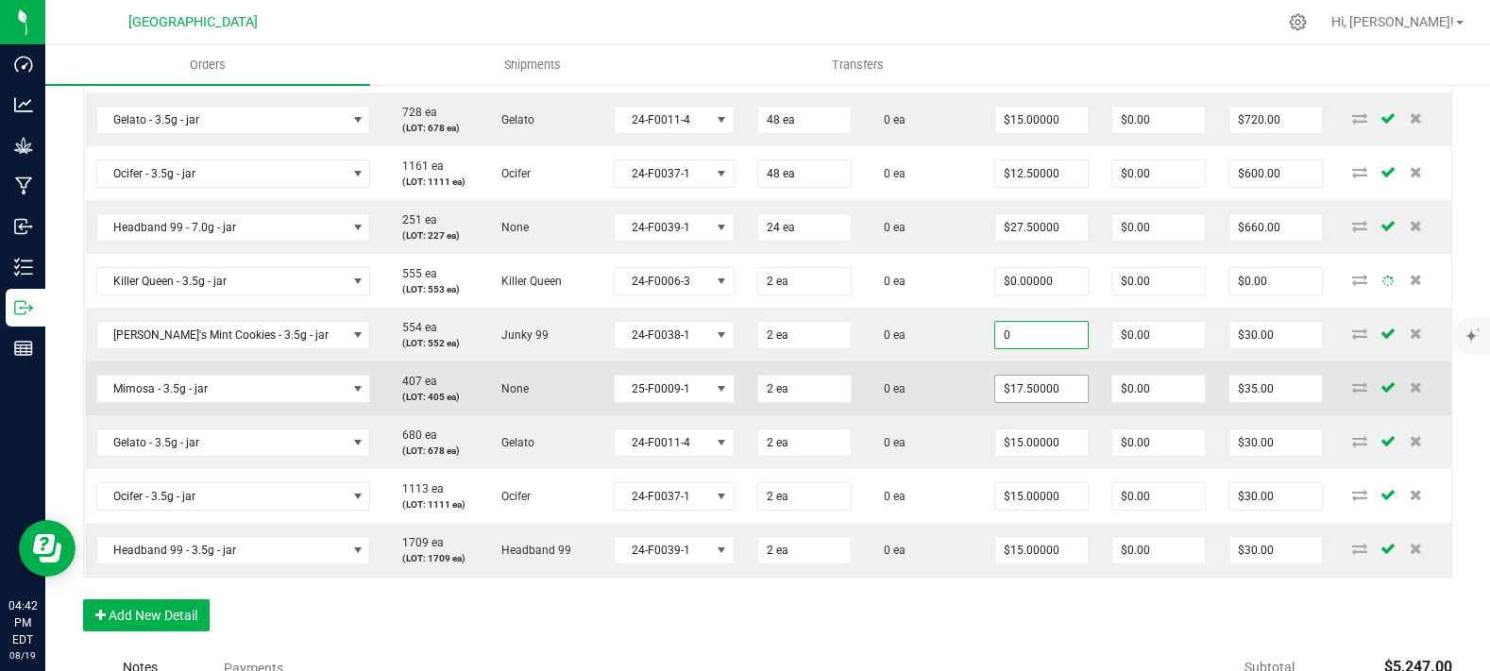
type input "$0.00000"
type input "$0.00"
click at [1047, 402] on input "17.5" at bounding box center [1041, 389] width 93 height 26
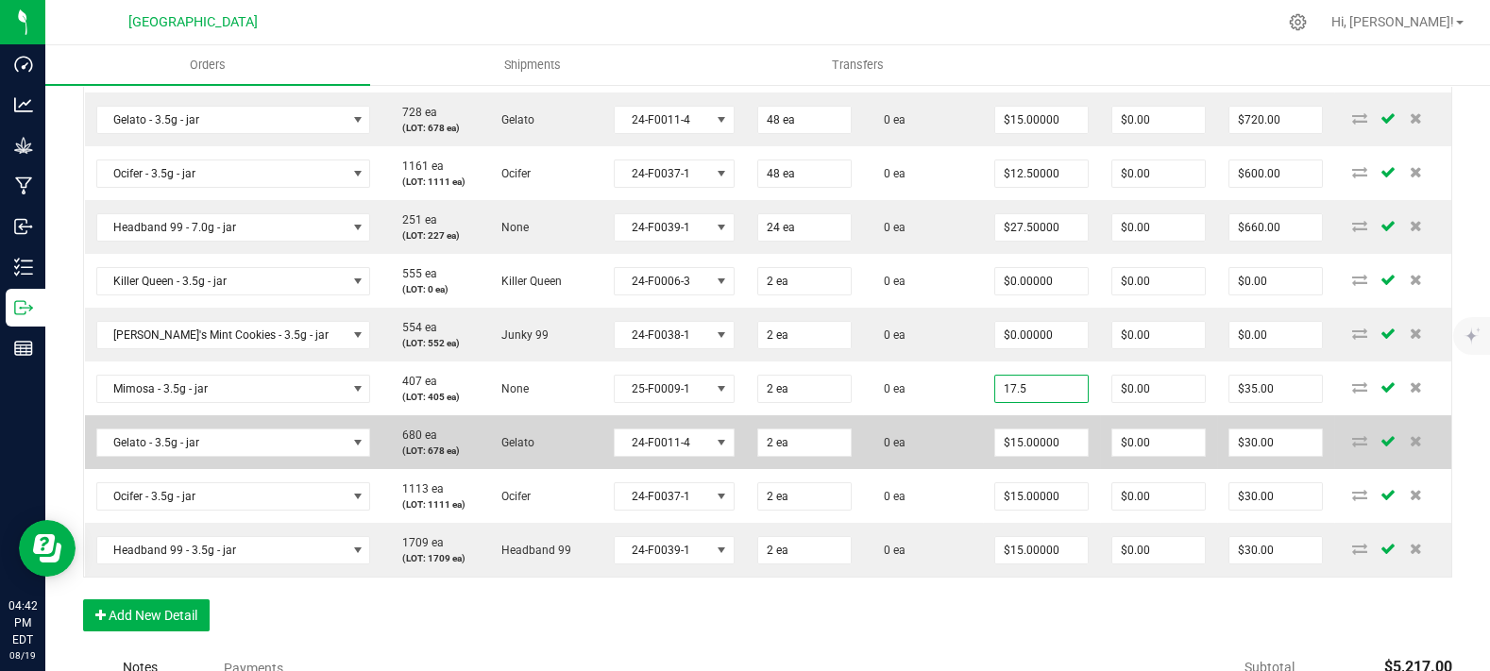
paste input "0"
type input "$0.00000"
type input "$0.00"
click at [1034, 469] on td "$15.00000" at bounding box center [1041, 443] width 117 height 54
click at [1042, 456] on input "15" at bounding box center [1041, 443] width 93 height 26
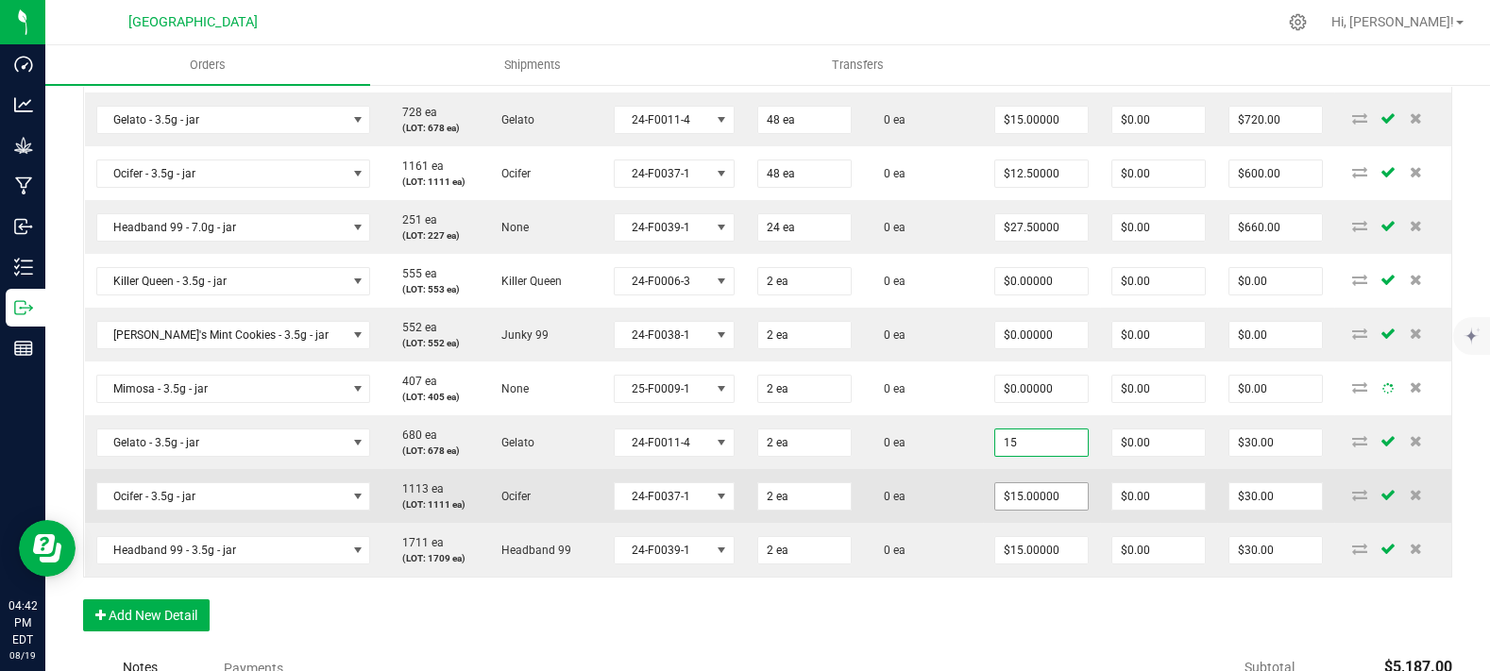
paste input "0"
type input "$0.00000"
type input "$0.00"
click at [1021, 510] on input "15" at bounding box center [1041, 496] width 93 height 26
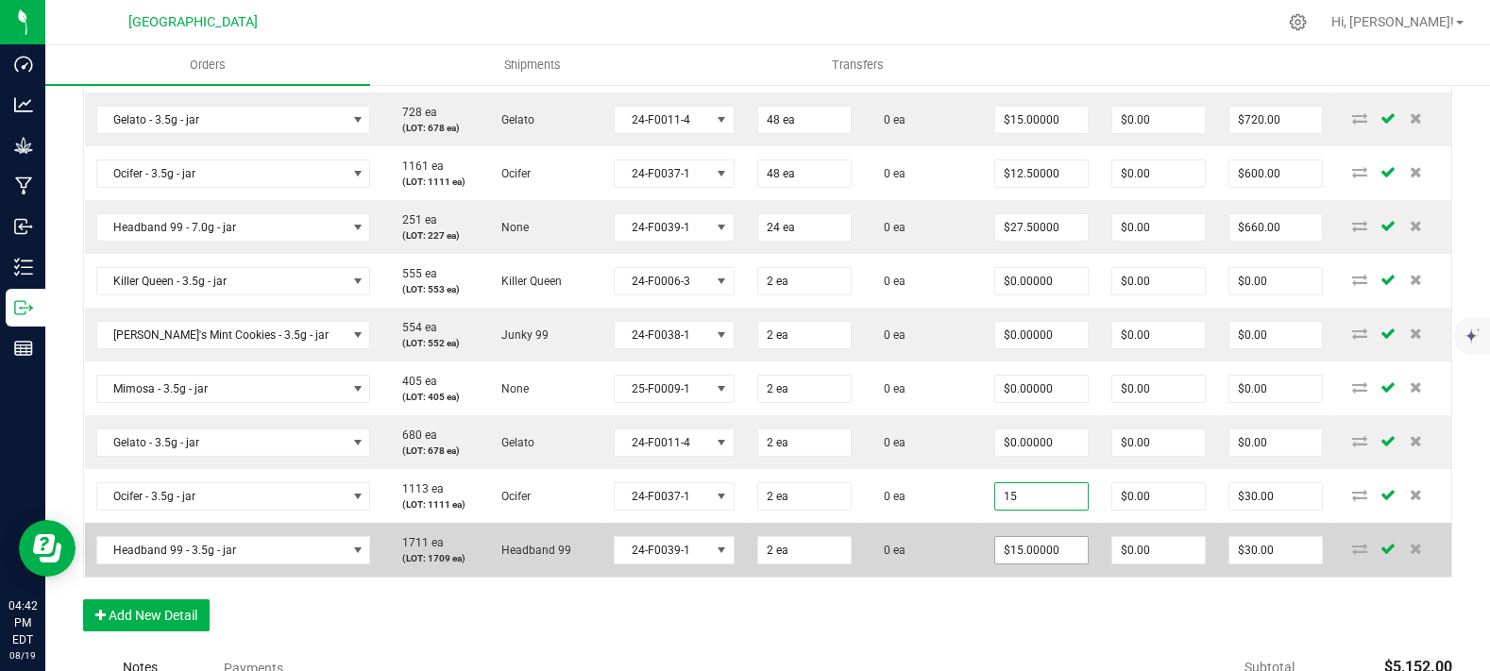
paste input "0"
type input "$0.00000"
type input "$0.00"
click at [1017, 564] on input "15" at bounding box center [1041, 550] width 93 height 26
paste input "0"
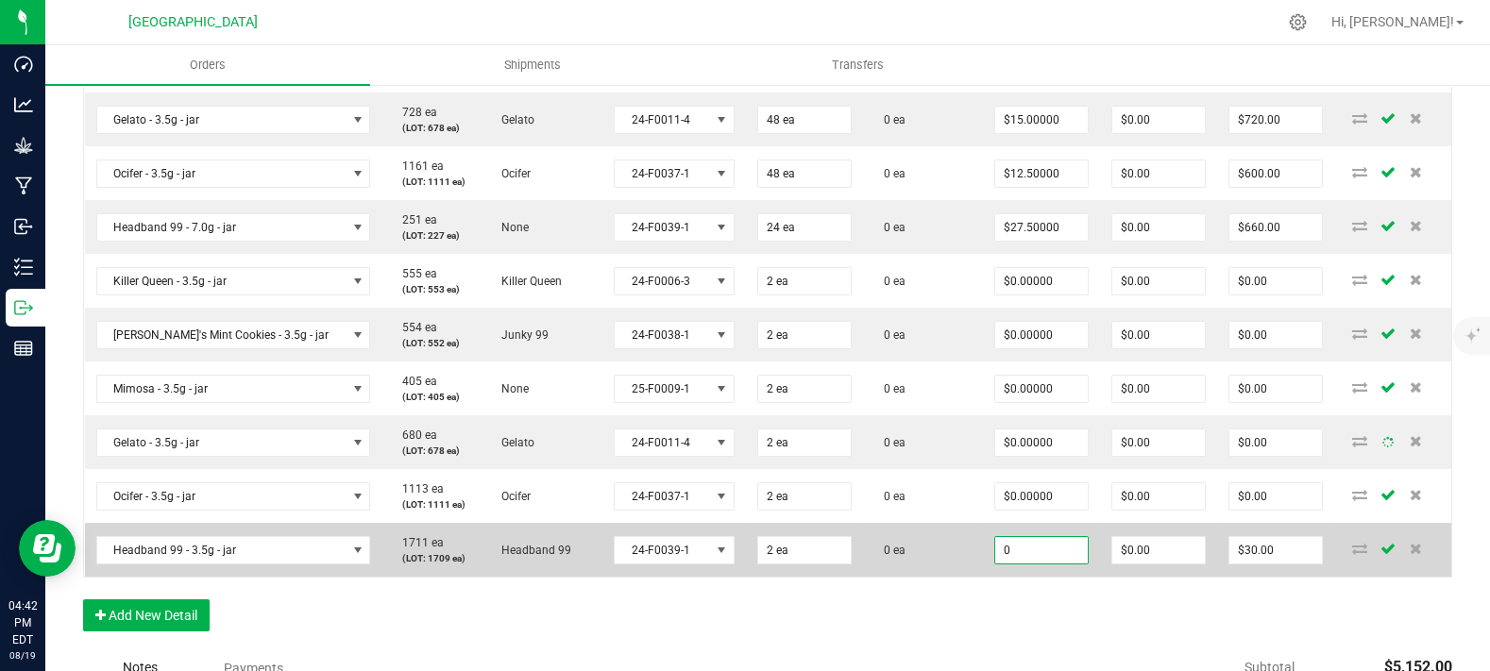
type input "$0.00000"
type input "$0.00"
click at [914, 574] on td "0 ea" at bounding box center [923, 550] width 120 height 54
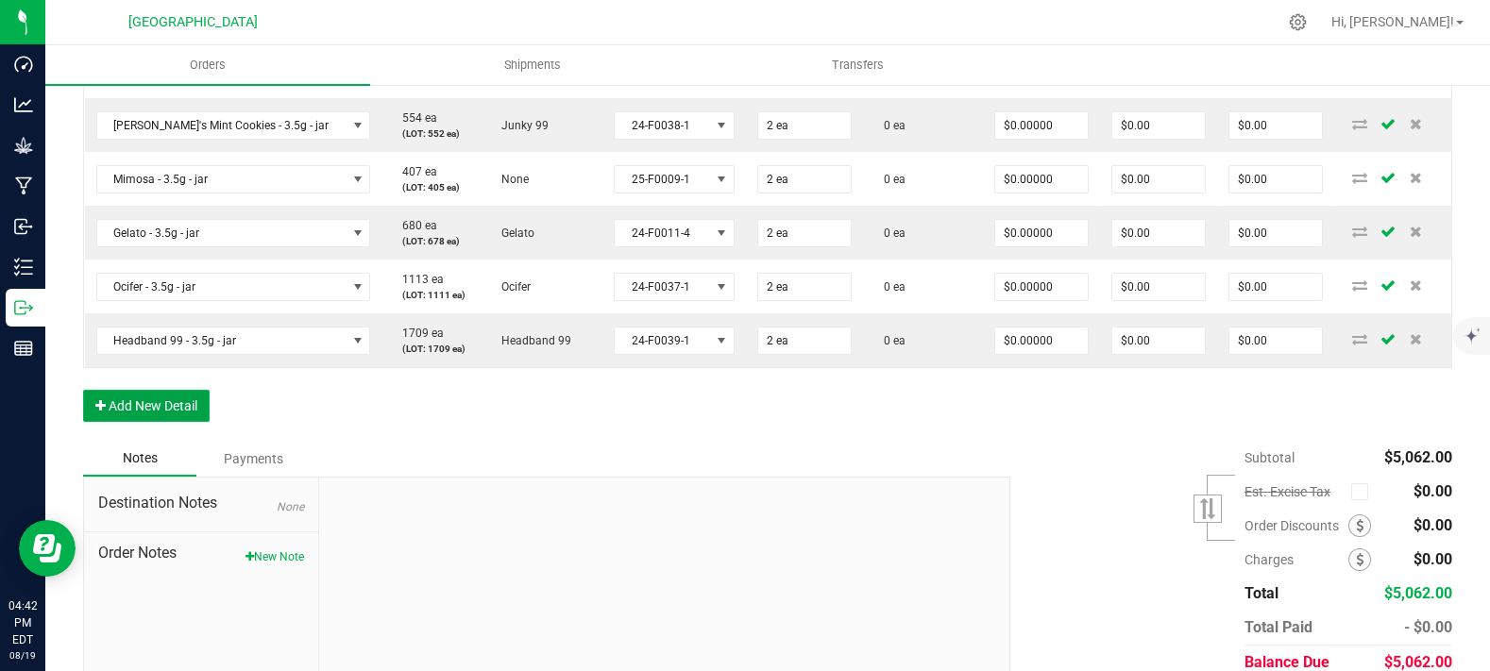
click at [171, 422] on button "Add New Detail" at bounding box center [146, 406] width 127 height 32
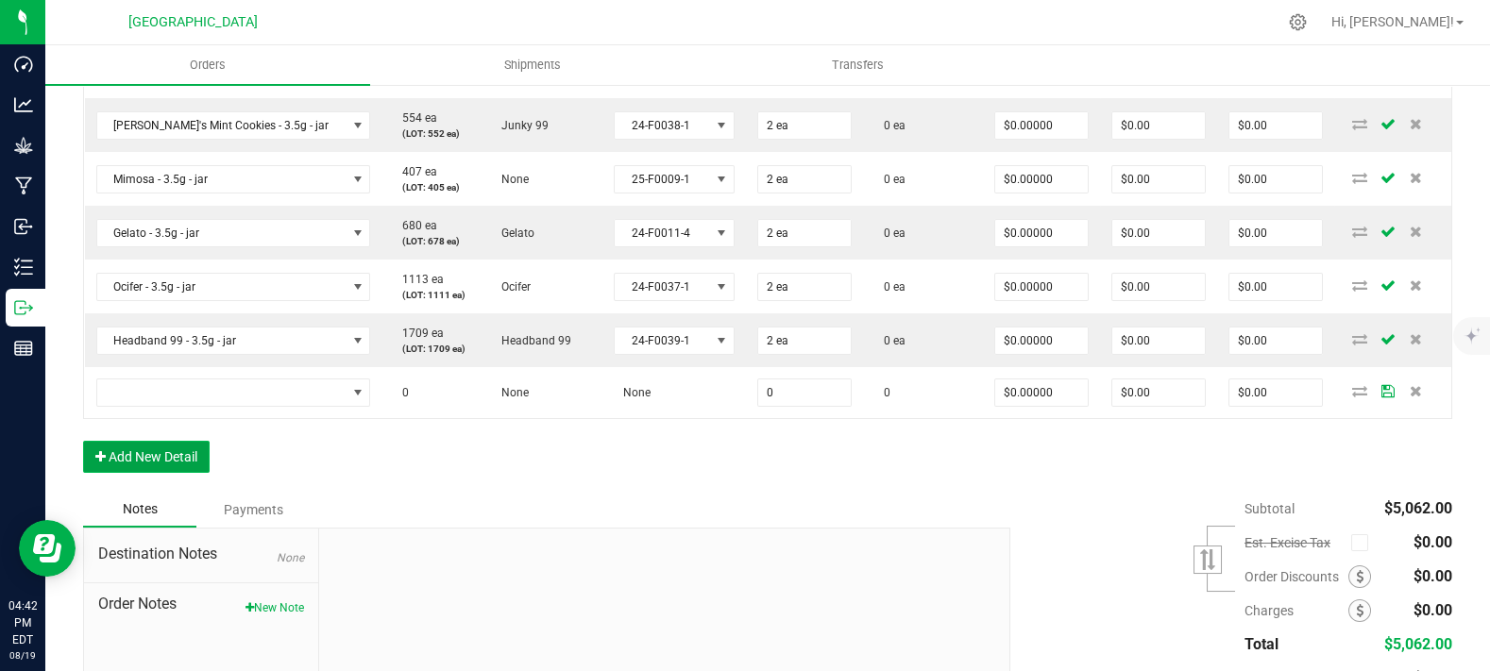
click at [132, 473] on button "Add New Detail" at bounding box center [146, 457] width 127 height 32
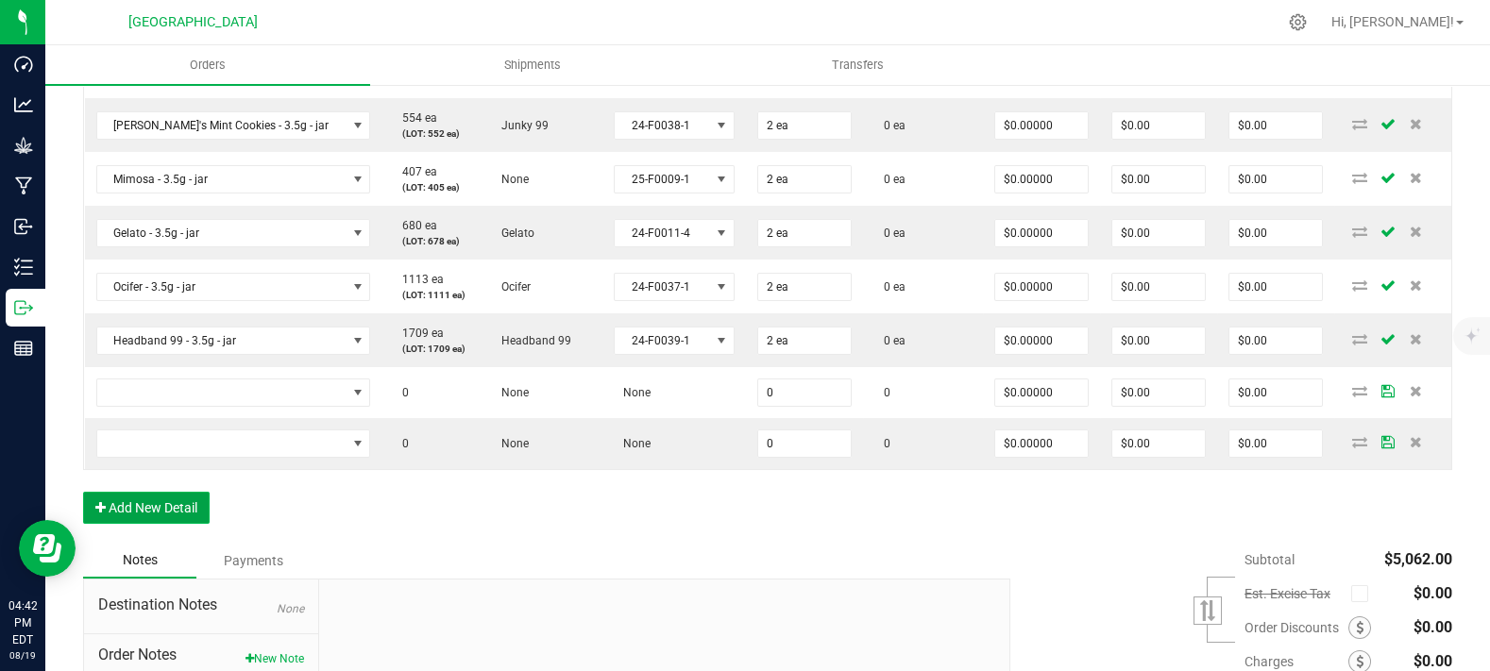
click at [155, 524] on button "Add New Detail" at bounding box center [146, 508] width 127 height 32
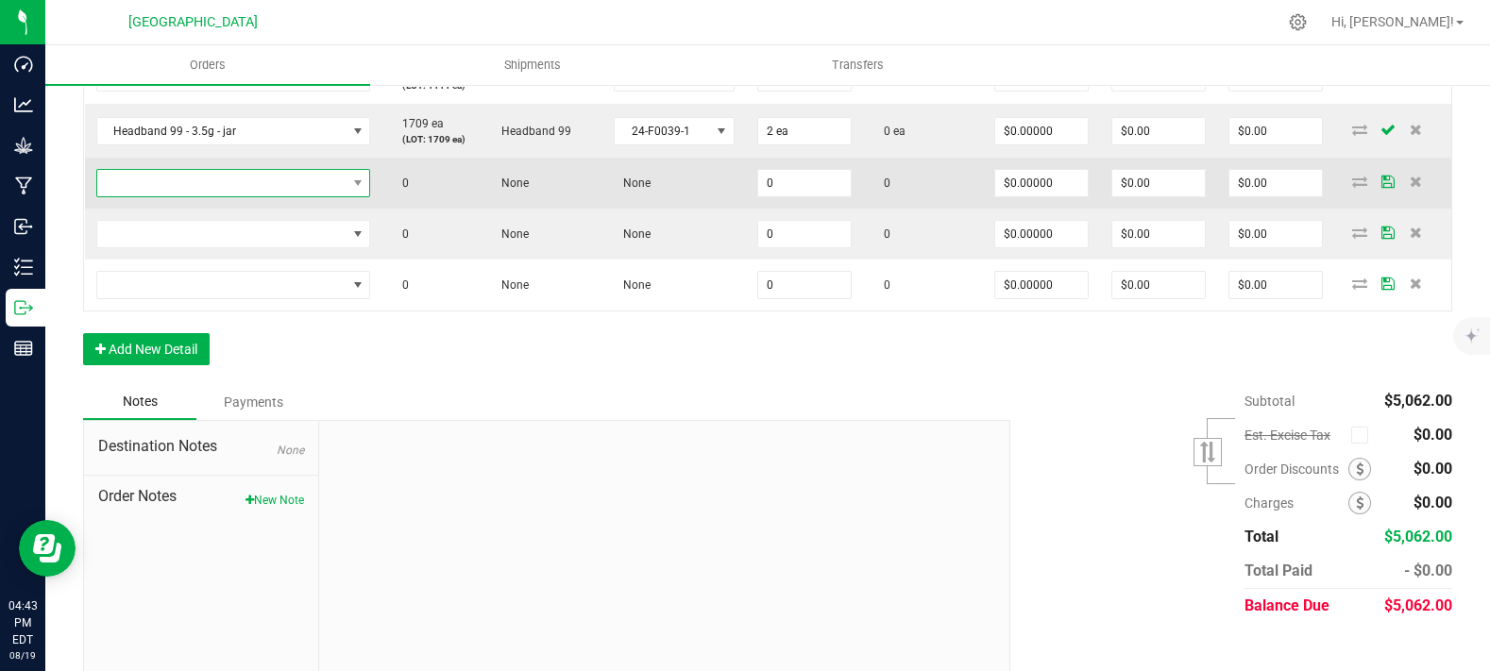
click at [168, 196] on span "NO DATA FOUND" at bounding box center [221, 183] width 249 height 26
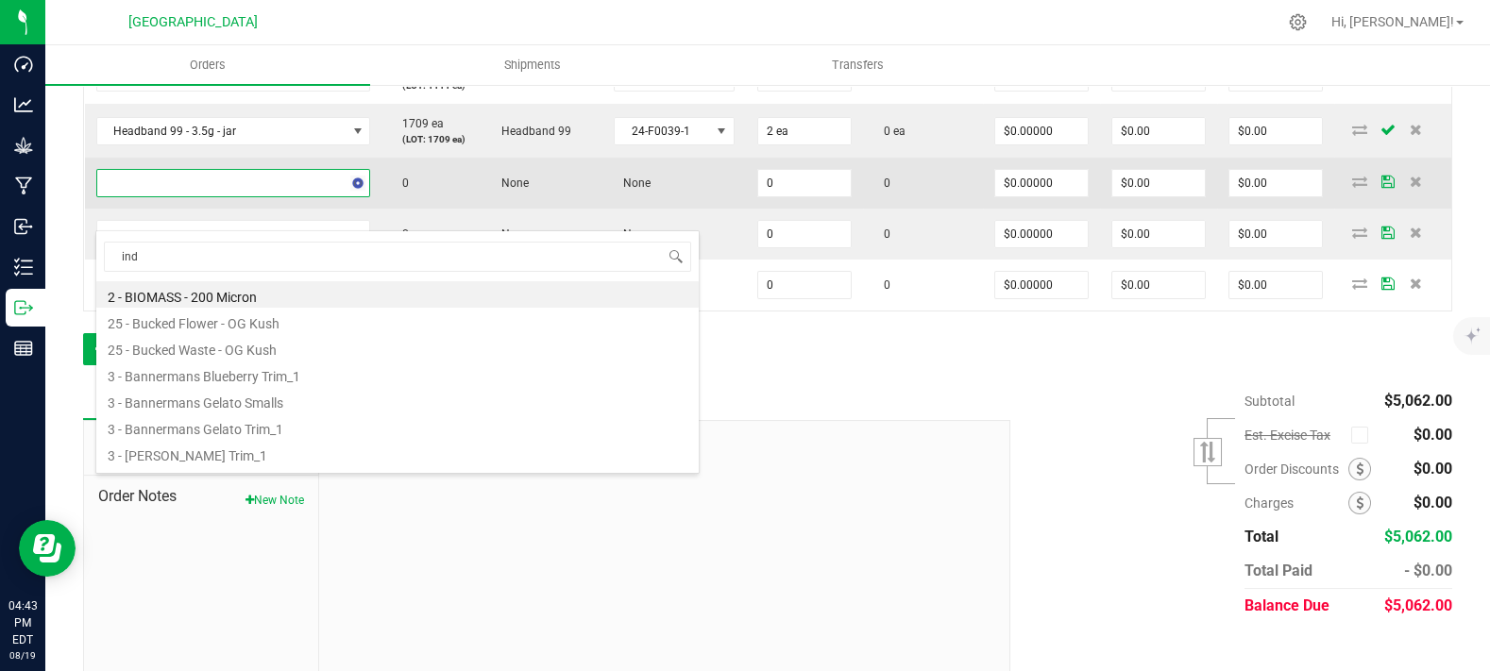
type input "indi"
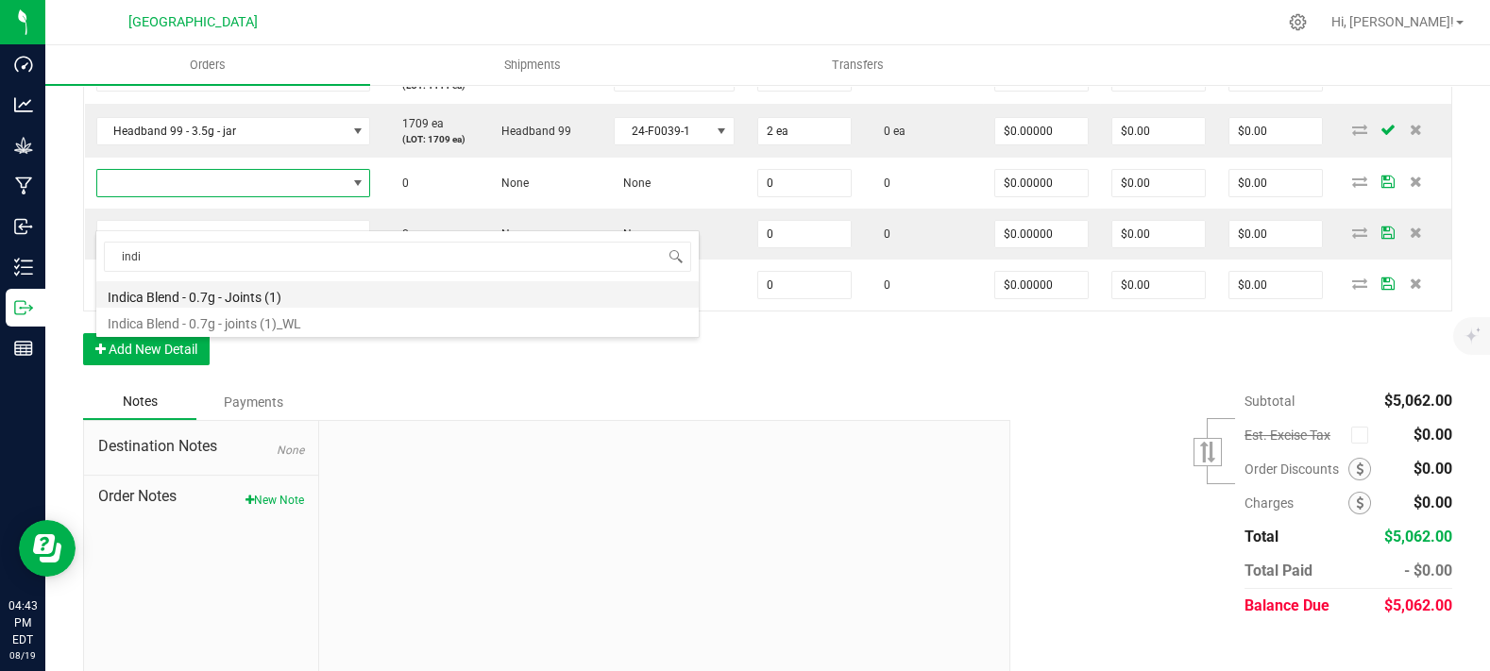
click at [233, 288] on li "Indica Blend - 0.7g - Joints (1)" at bounding box center [397, 294] width 602 height 26
type input "0 ea"
type input "$4.42000"
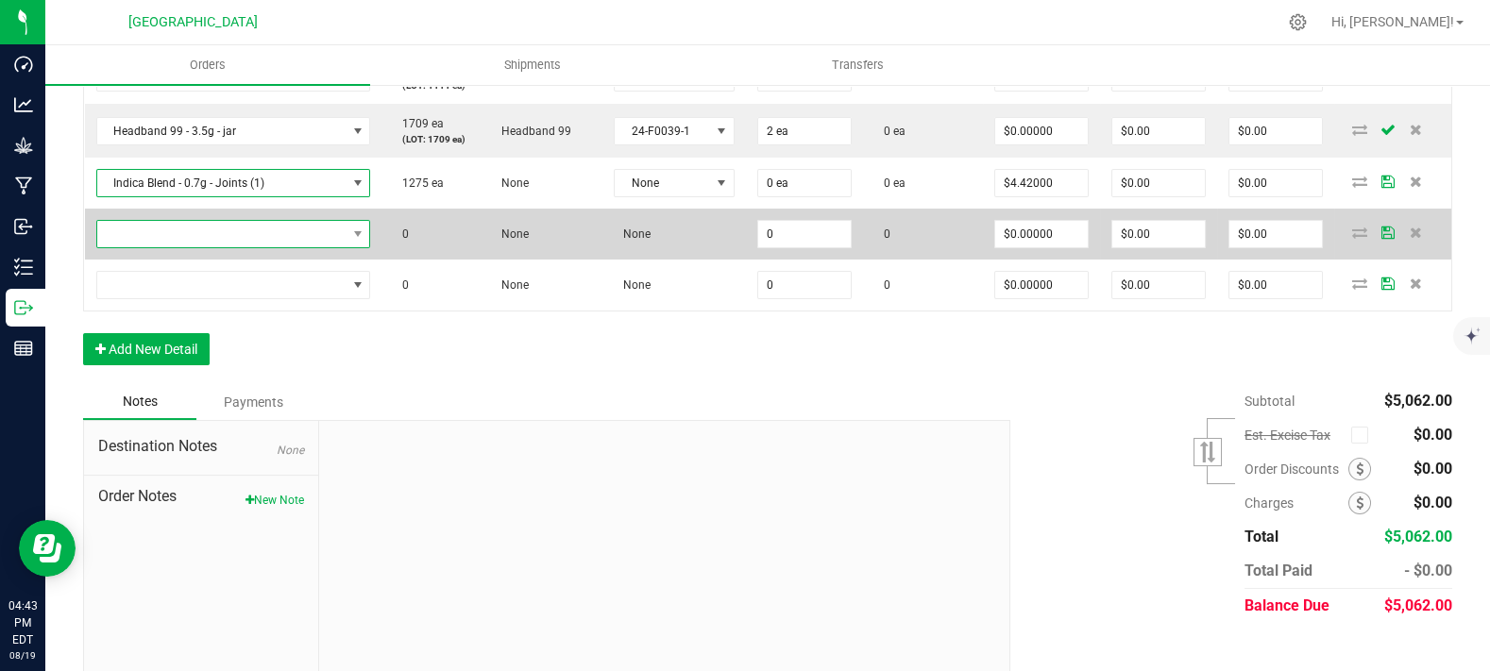
click at [165, 247] on span "NO DATA FOUND" at bounding box center [221, 234] width 249 height 26
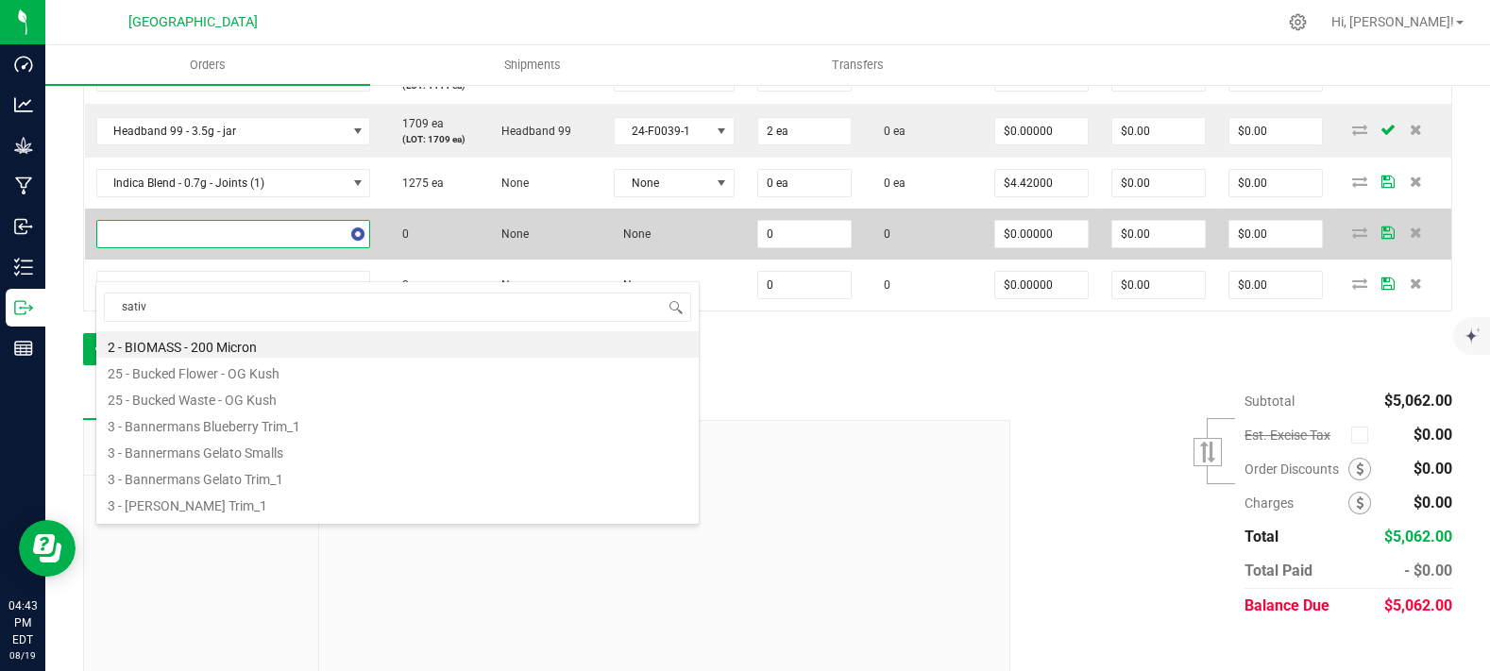
type input "sativa"
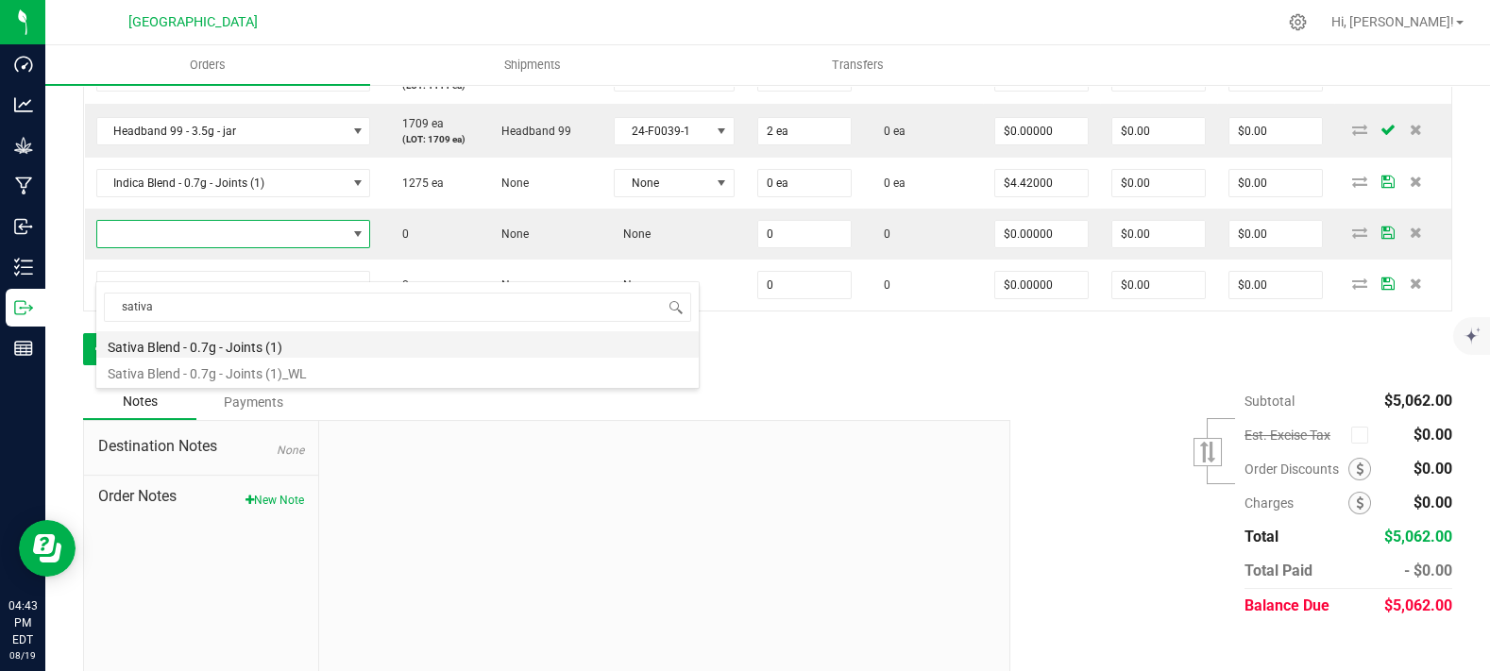
click at [278, 349] on li "Sativa Blend - 0.7g - Joints (1)" at bounding box center [397, 344] width 602 height 26
type input "0 ea"
type input "$4.42000"
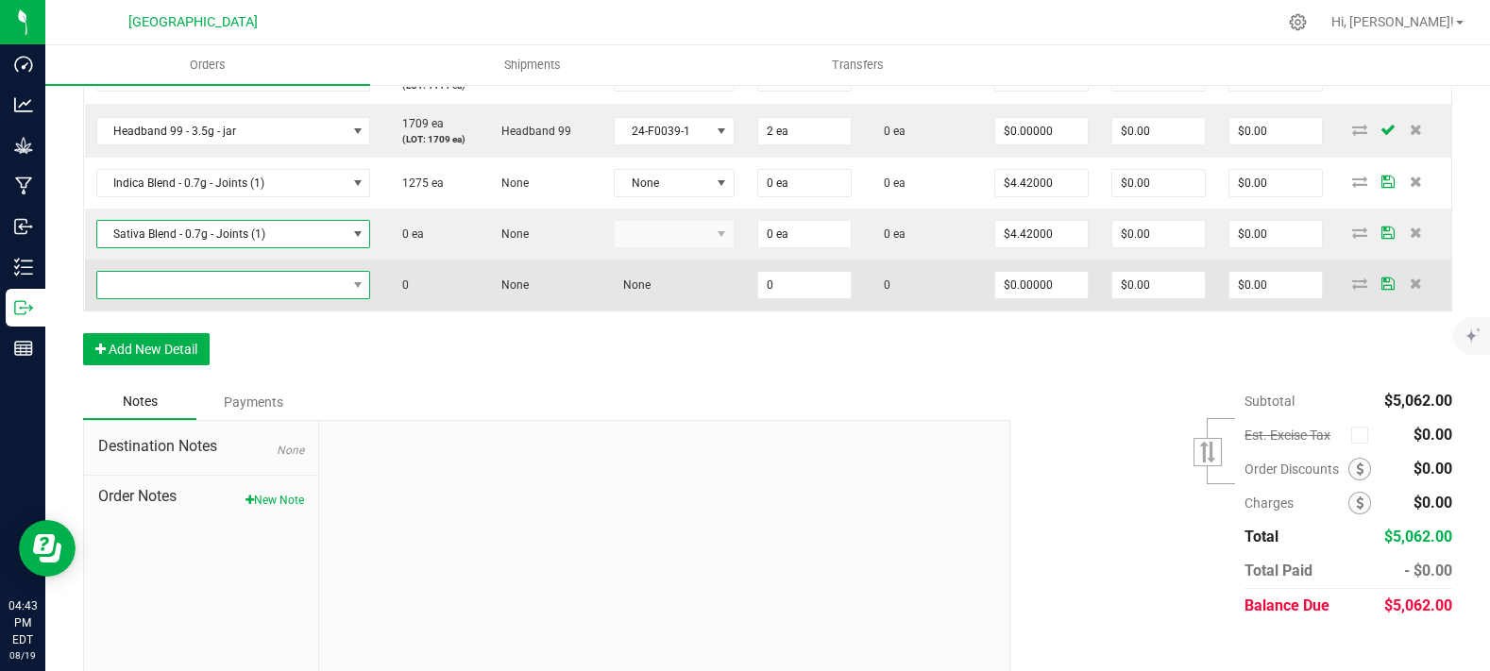
click at [193, 298] on span "NO DATA FOUND" at bounding box center [221, 285] width 249 height 26
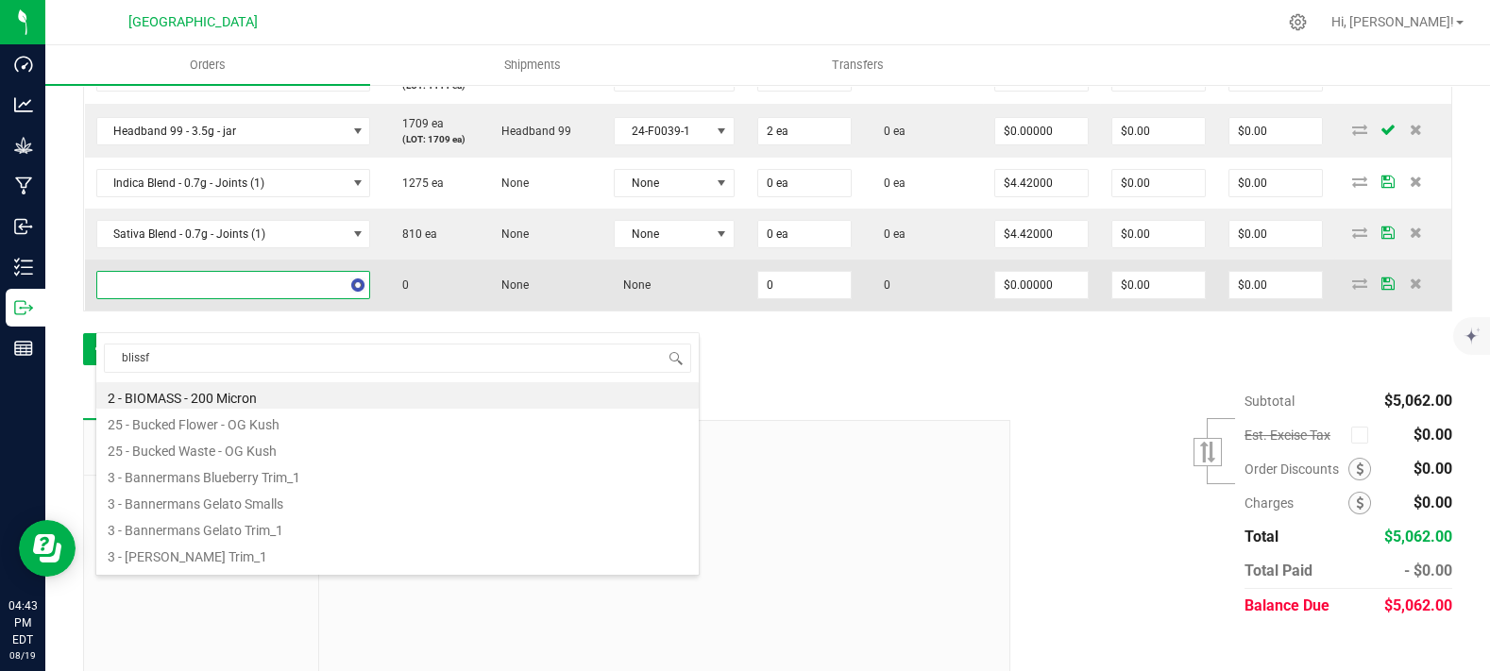
type input "blissfu"
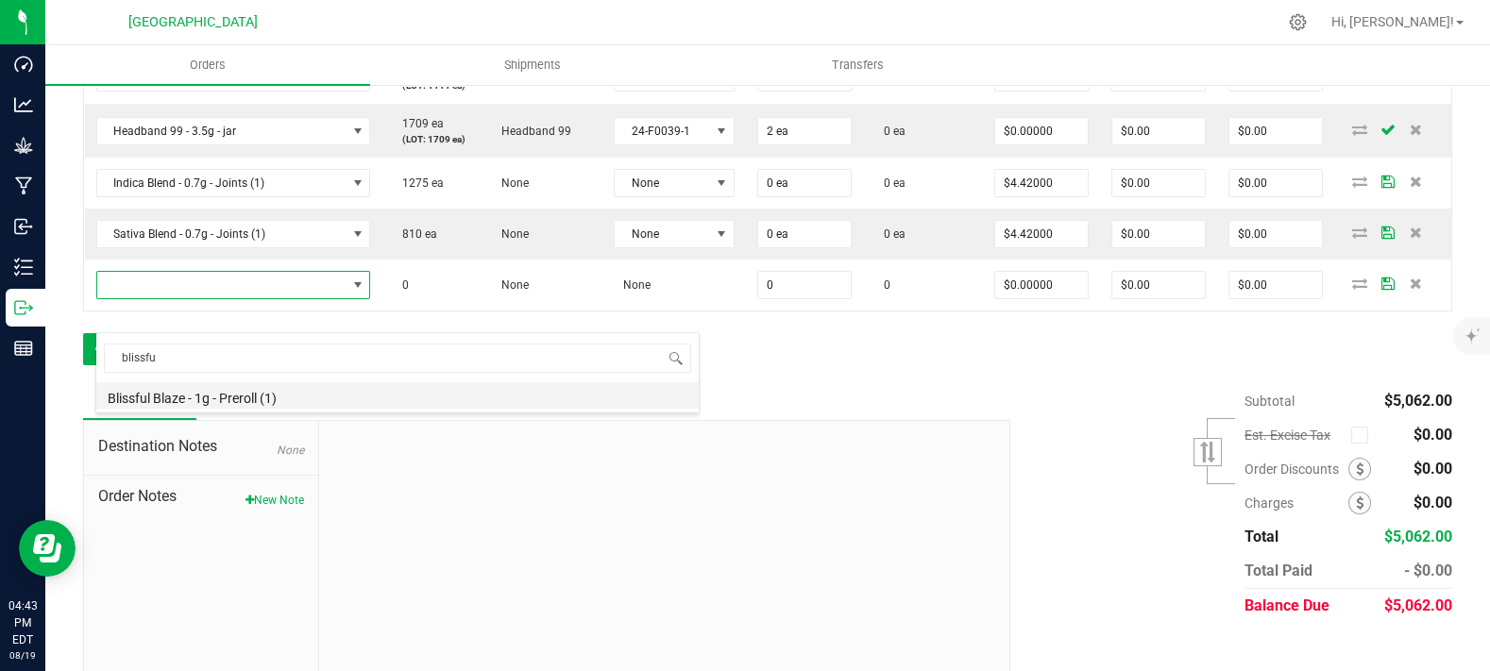
click at [263, 388] on li "Blissful Blaze - 1g - Preroll (1)" at bounding box center [397, 395] width 602 height 26
type input "0 ea"
type input "$6.00000"
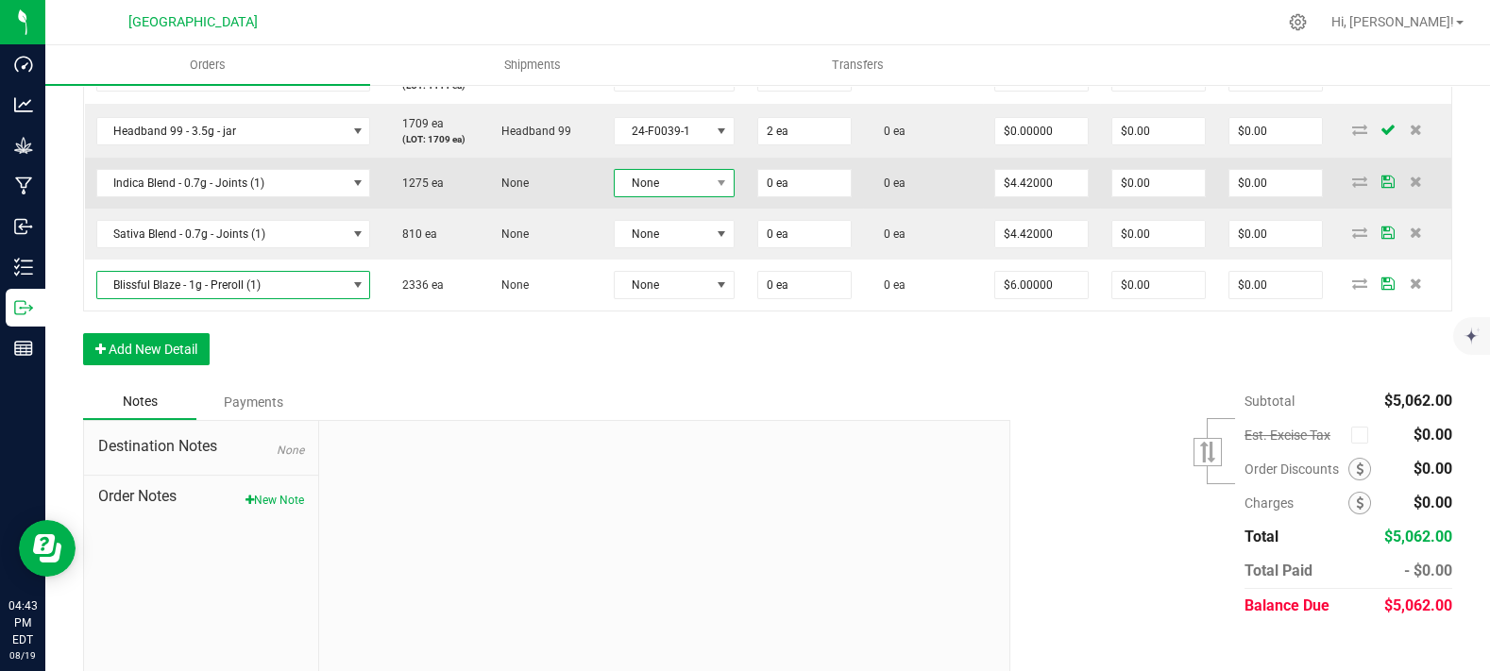
click at [619, 196] on span "None" at bounding box center [662, 183] width 95 height 26
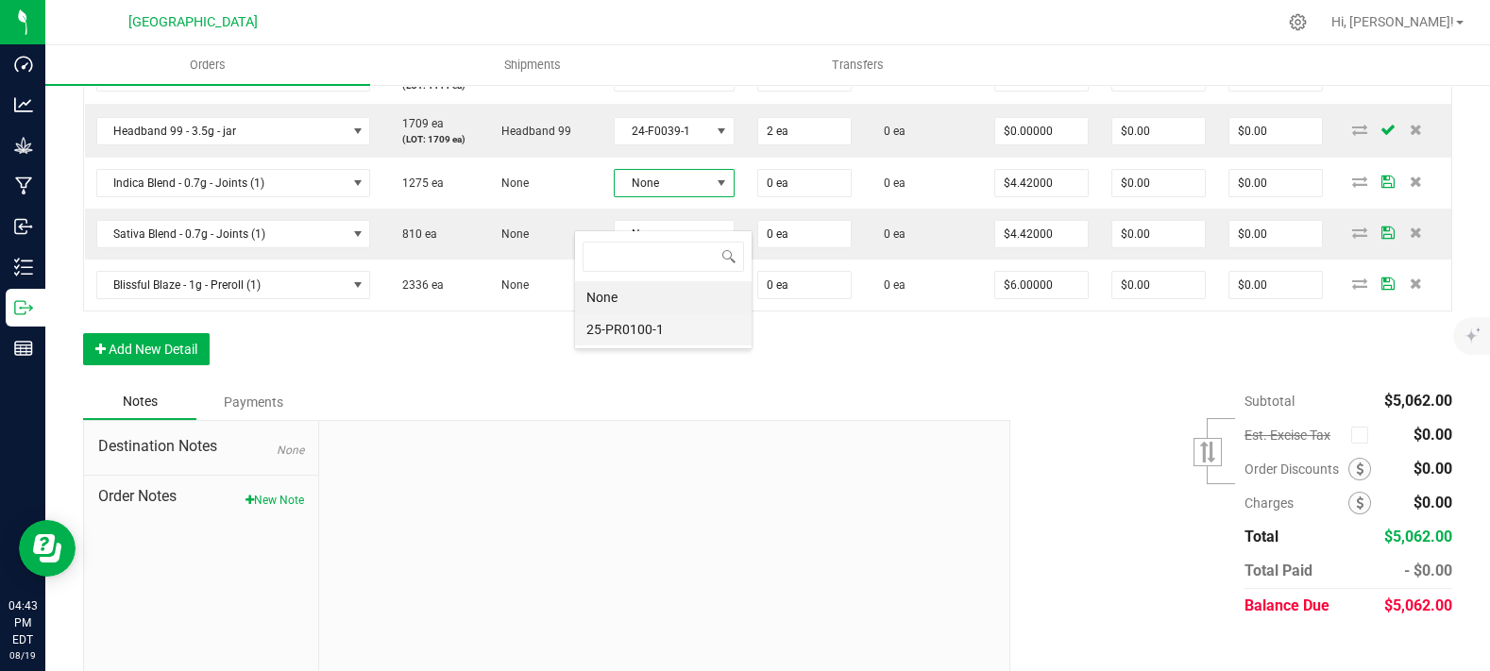
click at [641, 330] on li "25-PR0100-1" at bounding box center [663, 330] width 177 height 32
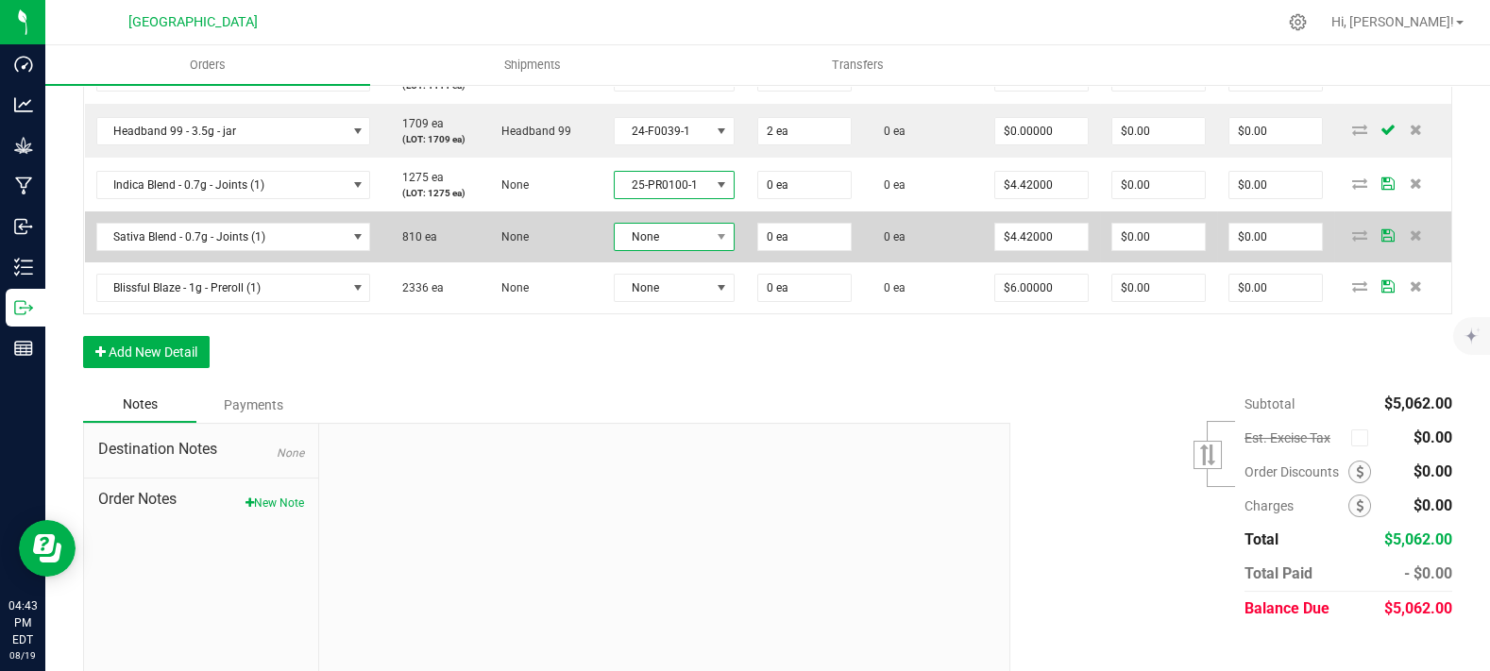
click at [644, 250] on span "None" at bounding box center [662, 237] width 95 height 26
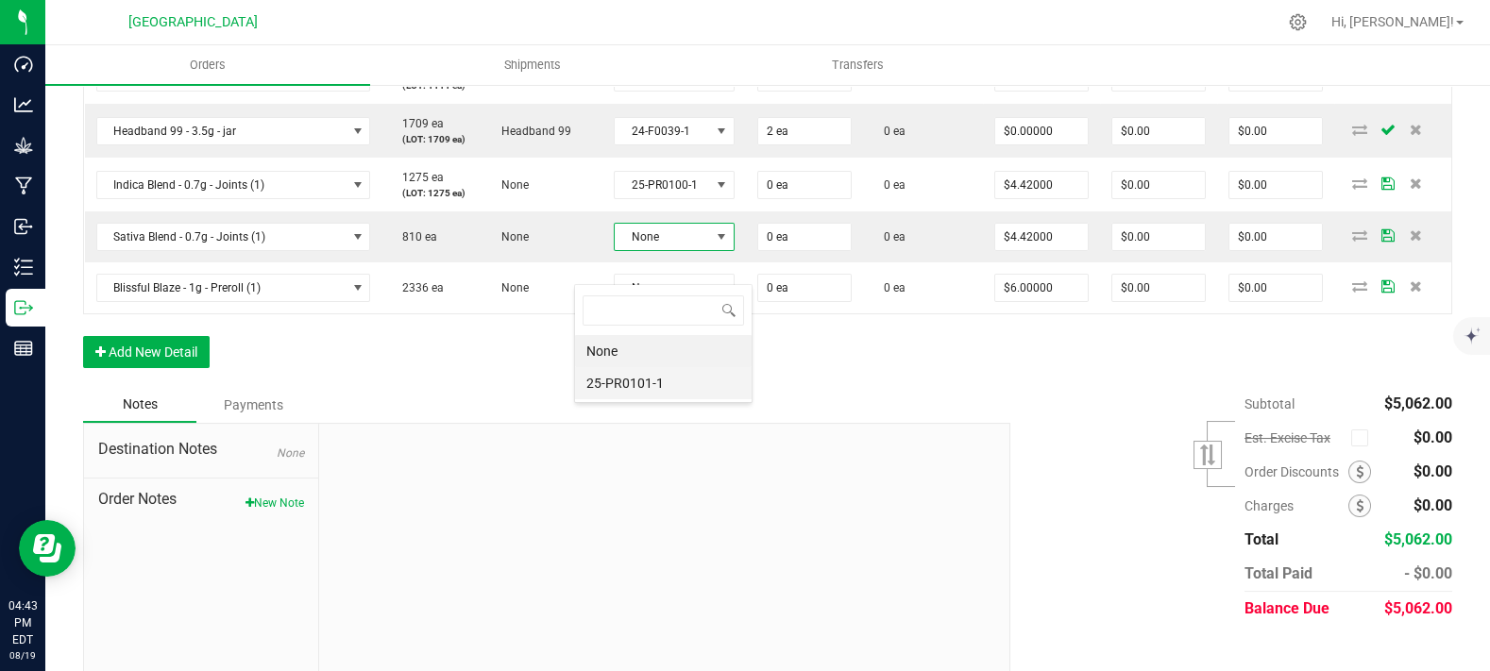
click at [635, 382] on li "25-PR0101-1" at bounding box center [663, 383] width 177 height 32
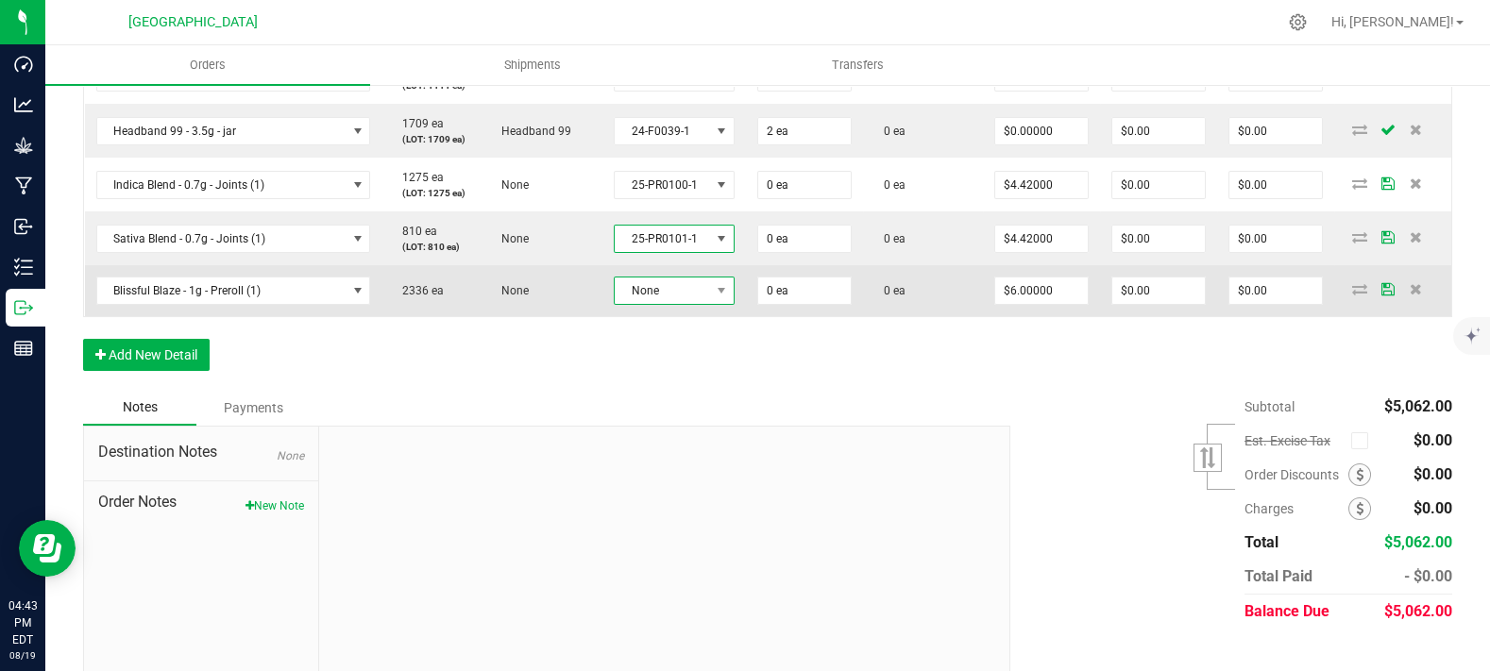
click at [636, 304] on span "None" at bounding box center [662, 291] width 95 height 26
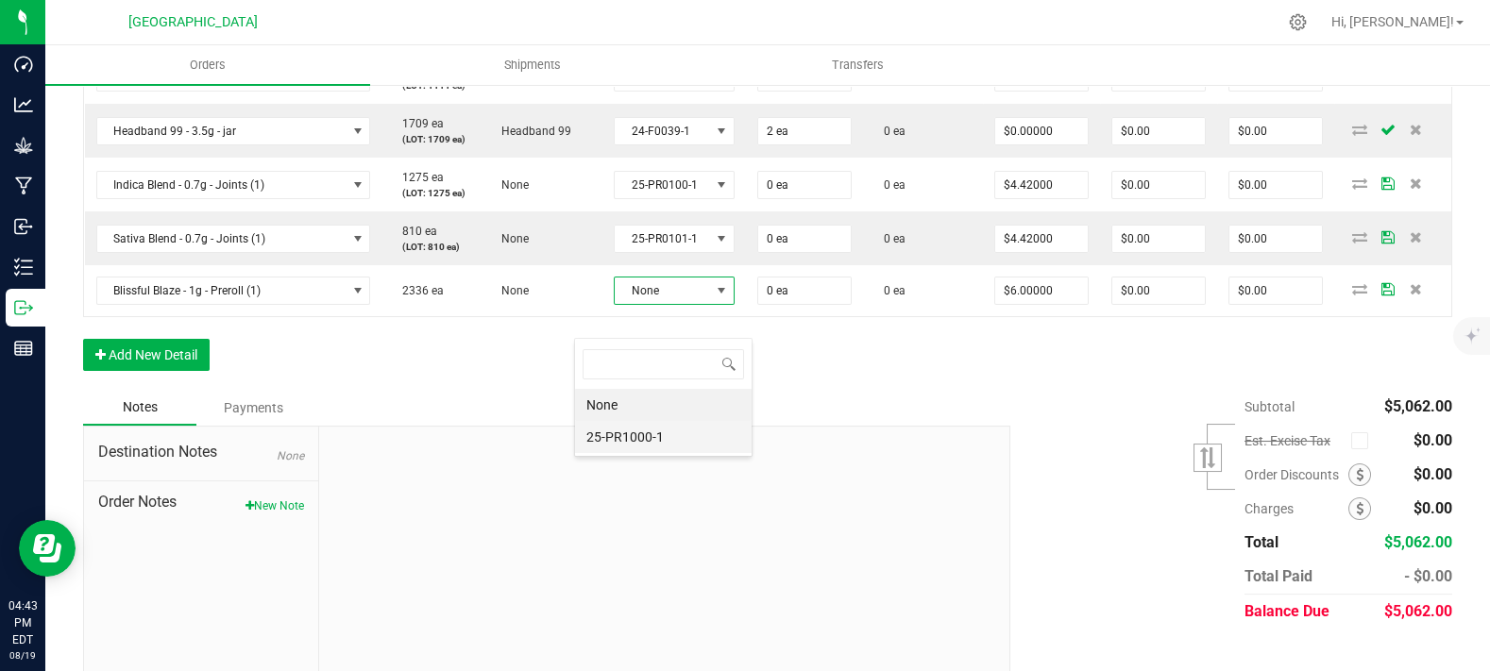
click at [670, 439] on li "25-PR1000-1" at bounding box center [663, 437] width 177 height 32
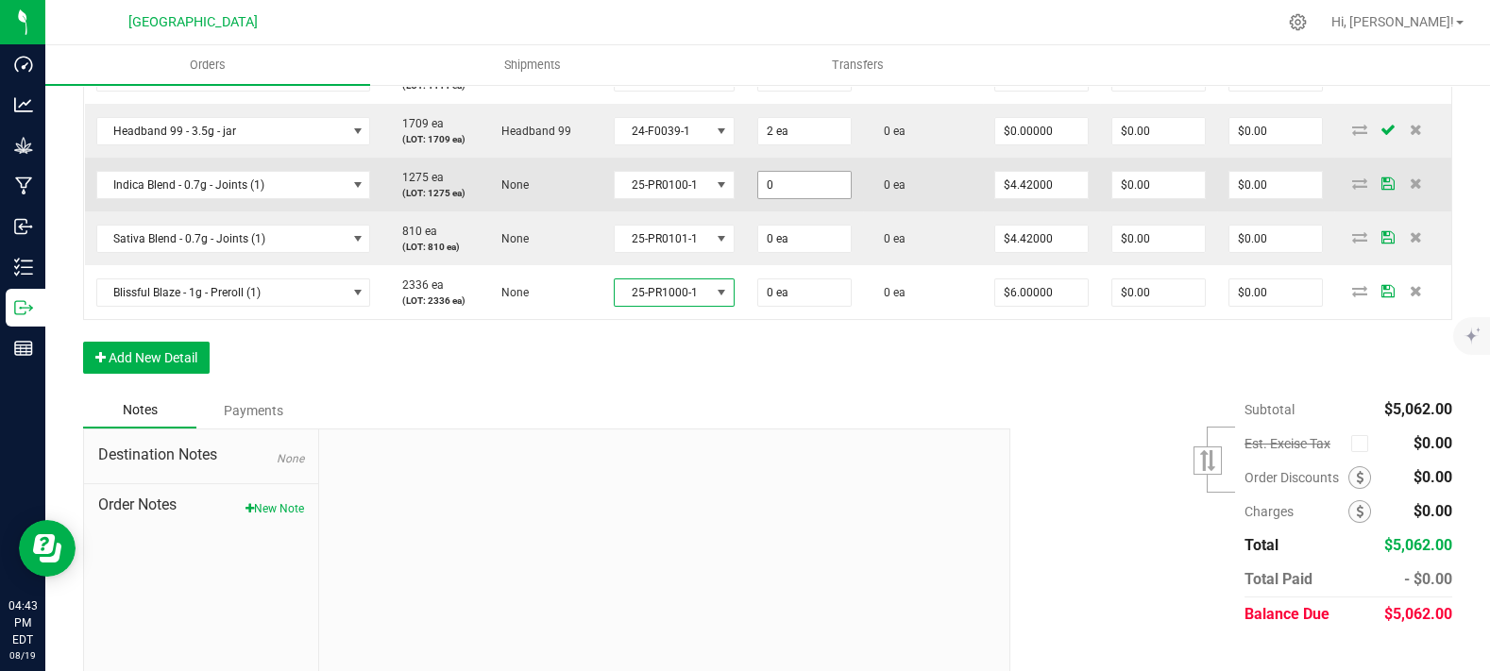
click at [760, 198] on input "0" at bounding box center [804, 185] width 93 height 26
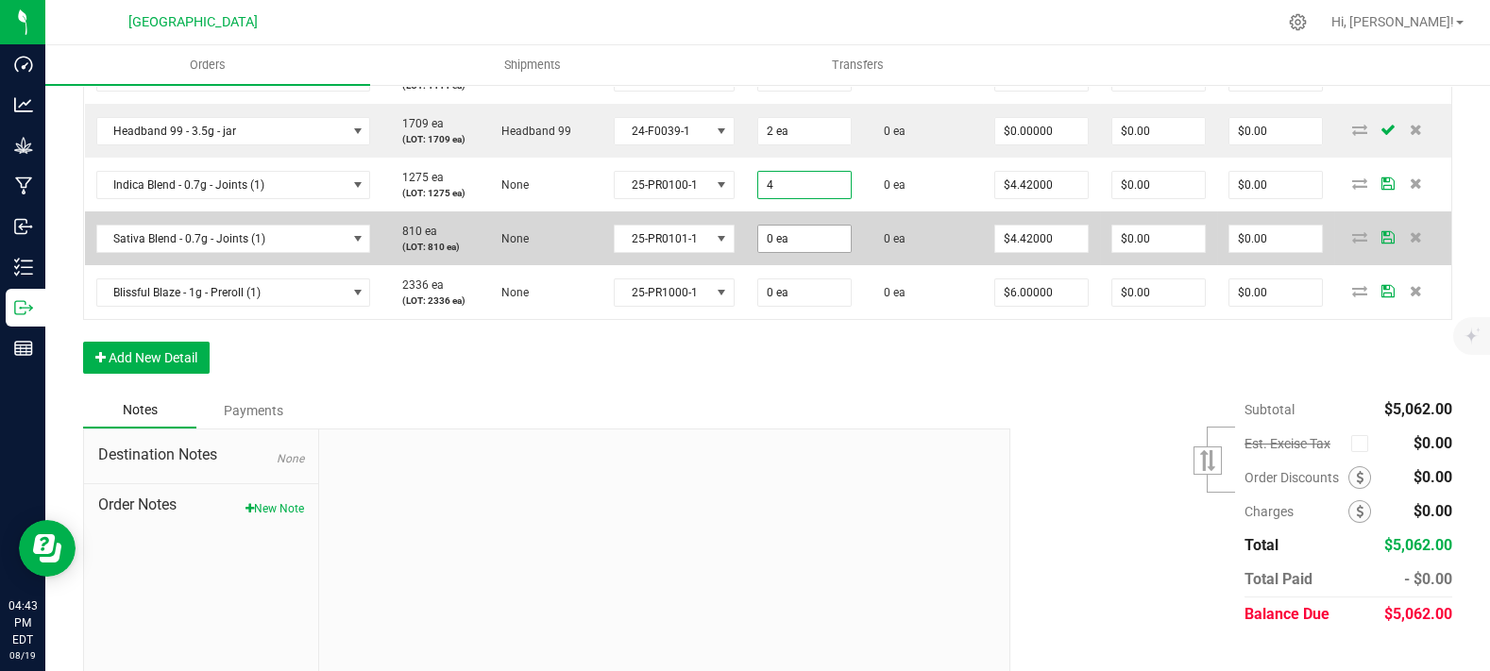
type input "4 ea"
type input "$17.68"
click at [773, 252] on input "0" at bounding box center [804, 239] width 93 height 26
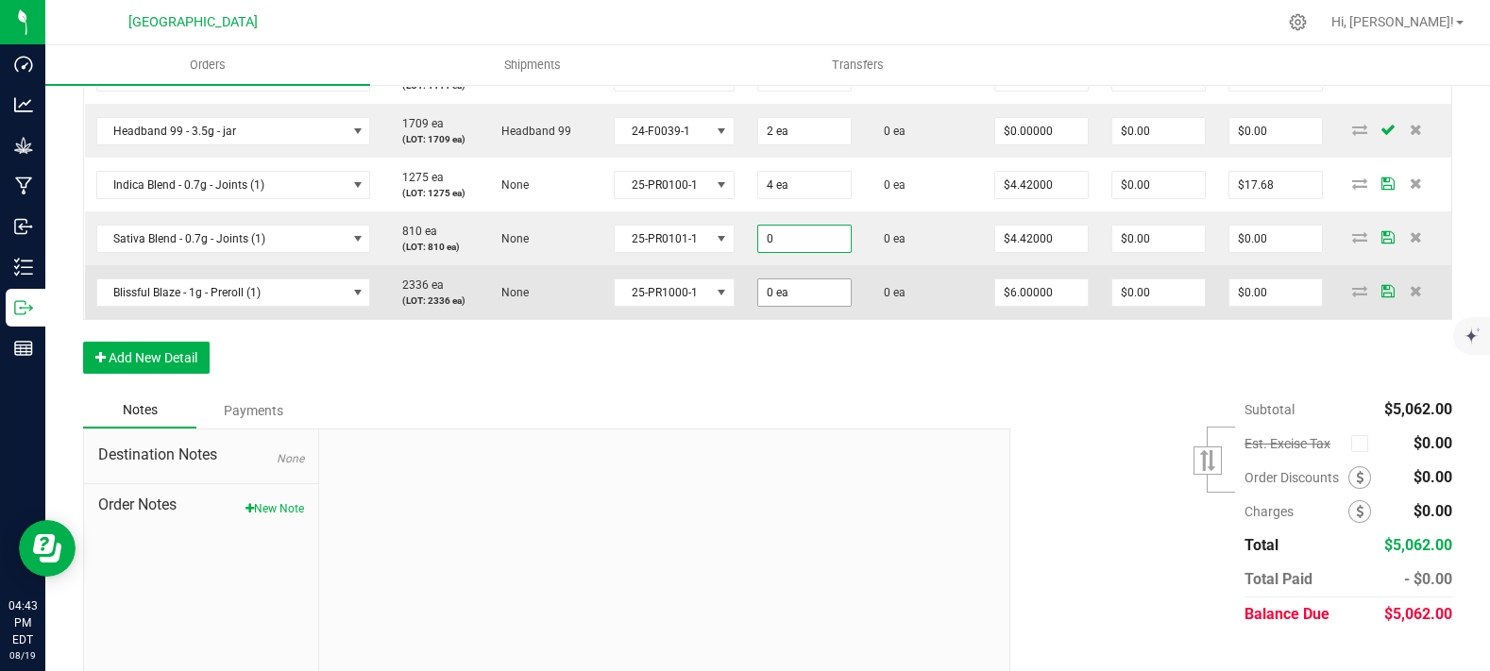
paste input "4"
type input "4 ea"
type input "$17.68"
click at [758, 306] on input "0" at bounding box center [804, 293] width 93 height 26
paste input "4"
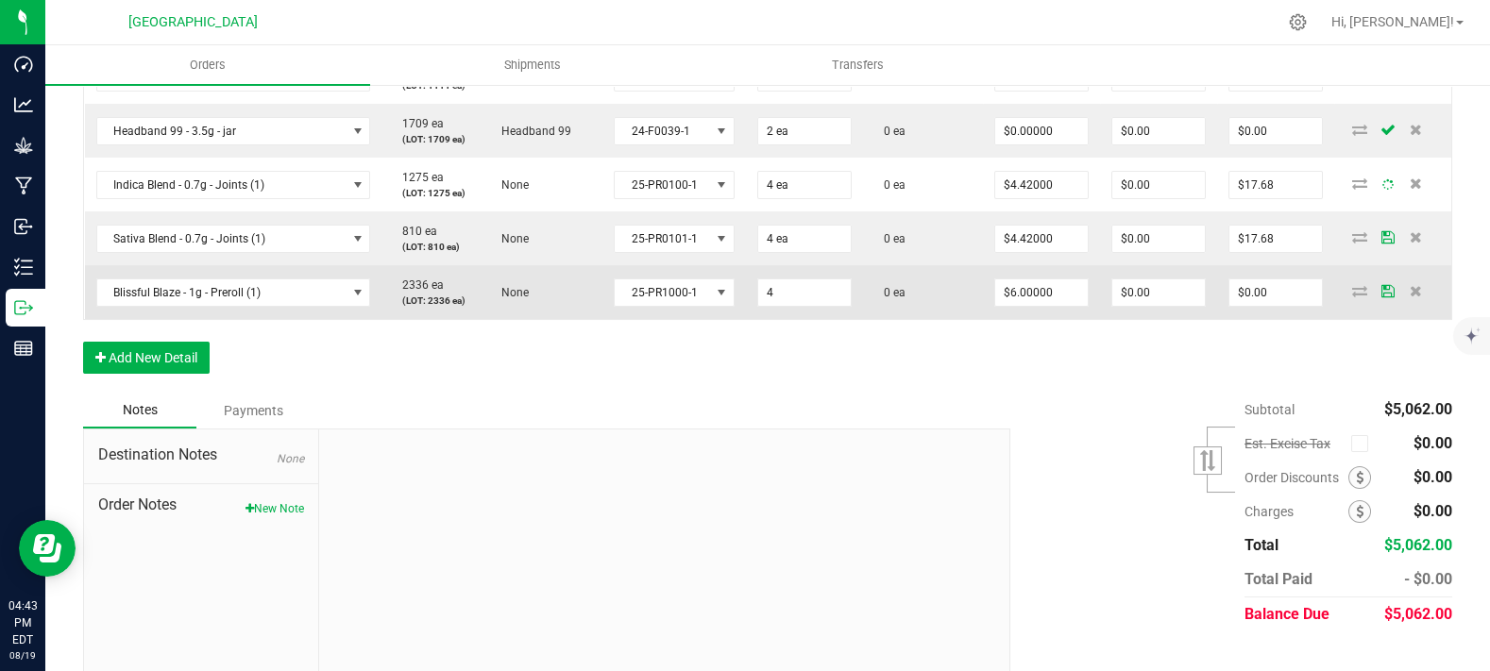
type input "4 ea"
type input "$24.00"
click at [863, 319] on td "0 ea" at bounding box center [923, 292] width 120 height 54
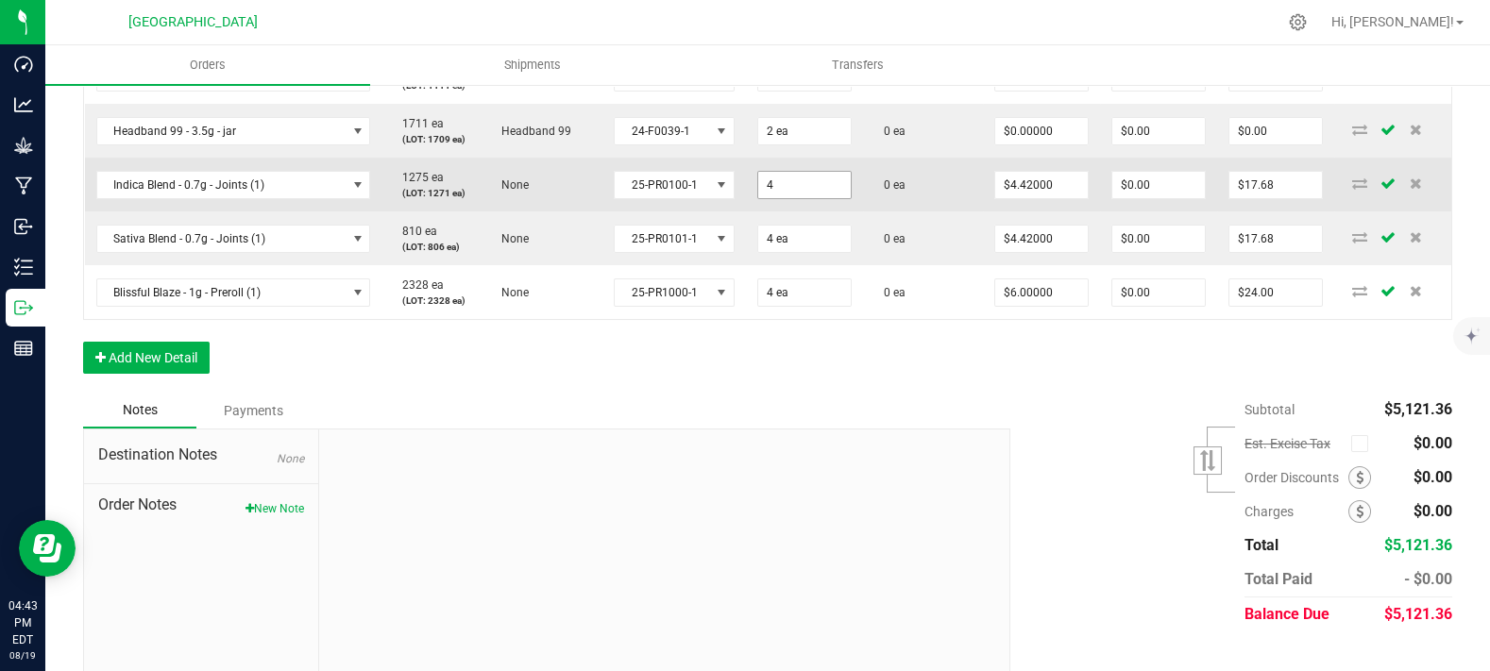
click at [758, 198] on input "4" at bounding box center [804, 185] width 93 height 26
type input "4 ea"
click at [1025, 198] on input "4.42" at bounding box center [1041, 185] width 93 height 26
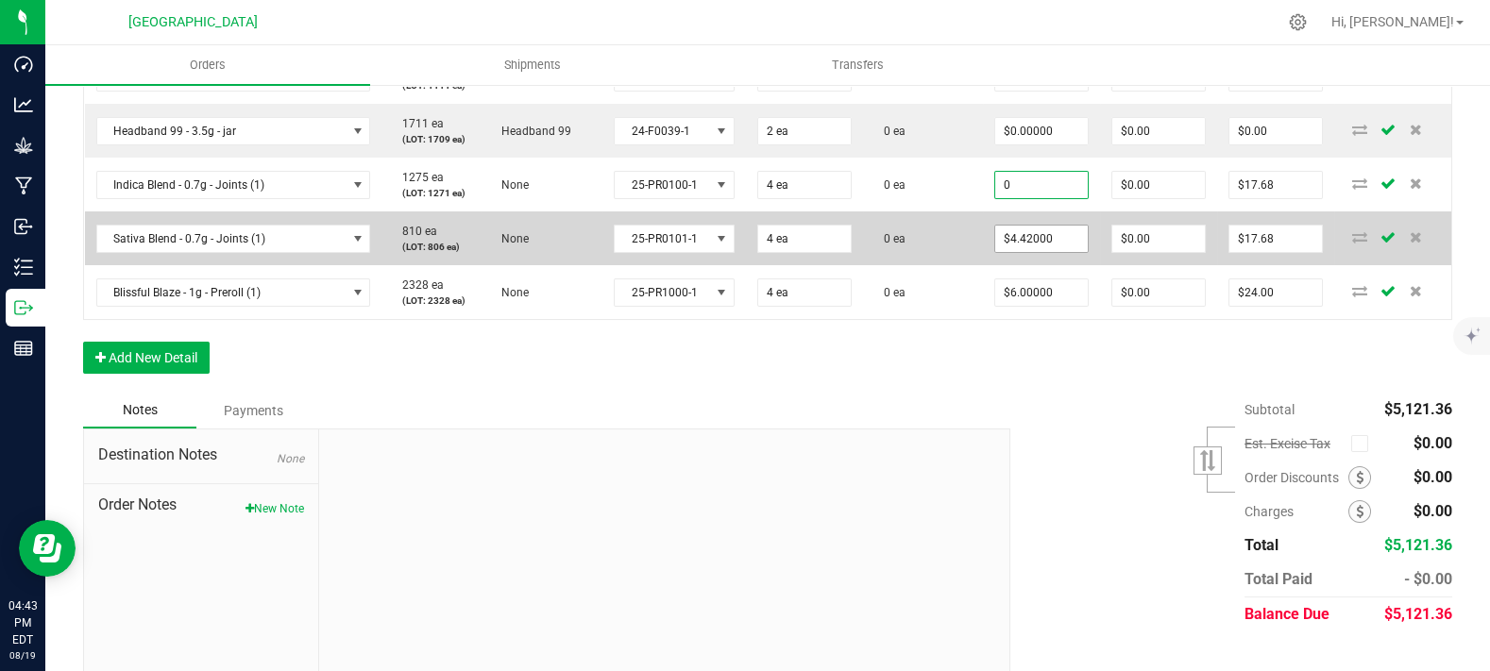
type input "$0.00000"
type input "$0.00"
click at [1001, 252] on input "4.42" at bounding box center [1041, 239] width 93 height 26
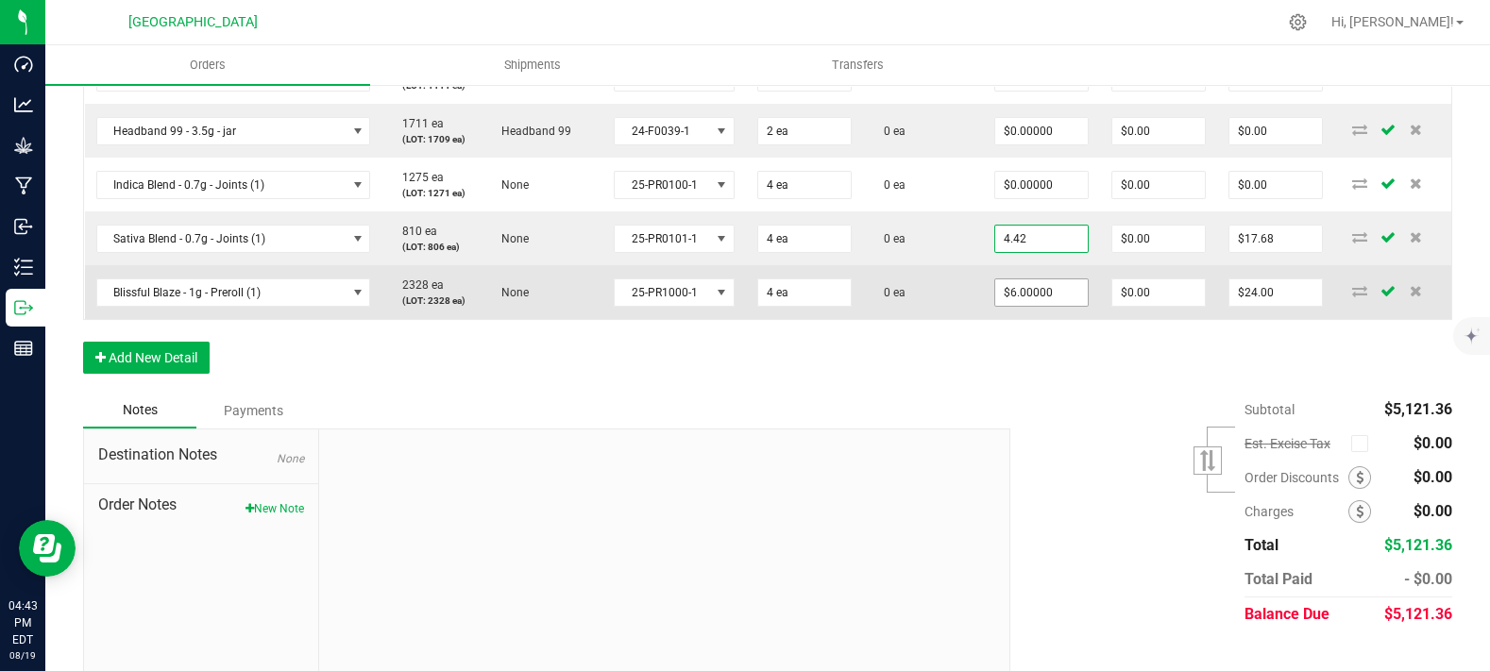
paste input "0"
type input "$0.00000"
type input "$0.00"
click at [1007, 306] on input "6" at bounding box center [1041, 293] width 93 height 26
paste input "0"
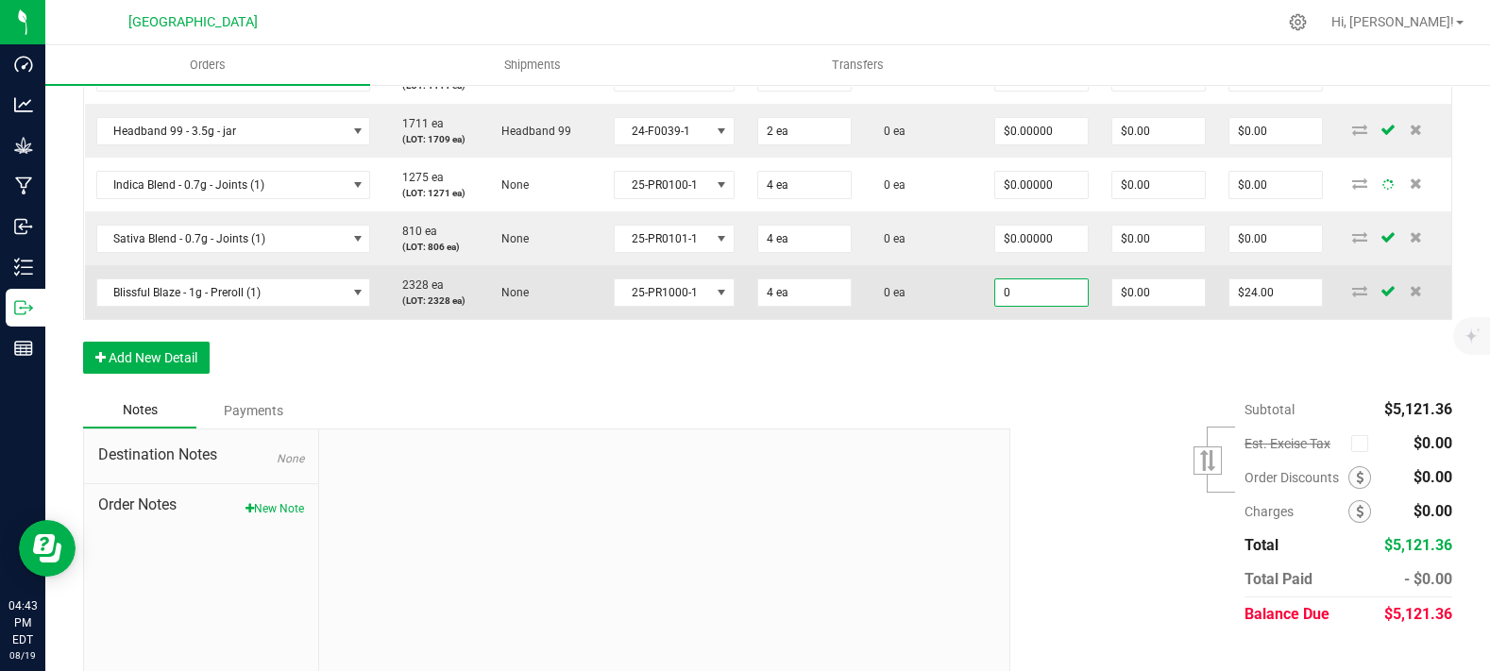
type input "$0.00000"
type input "$0.00"
click at [874, 299] on span "0 ea" at bounding box center [889, 292] width 31 height 13
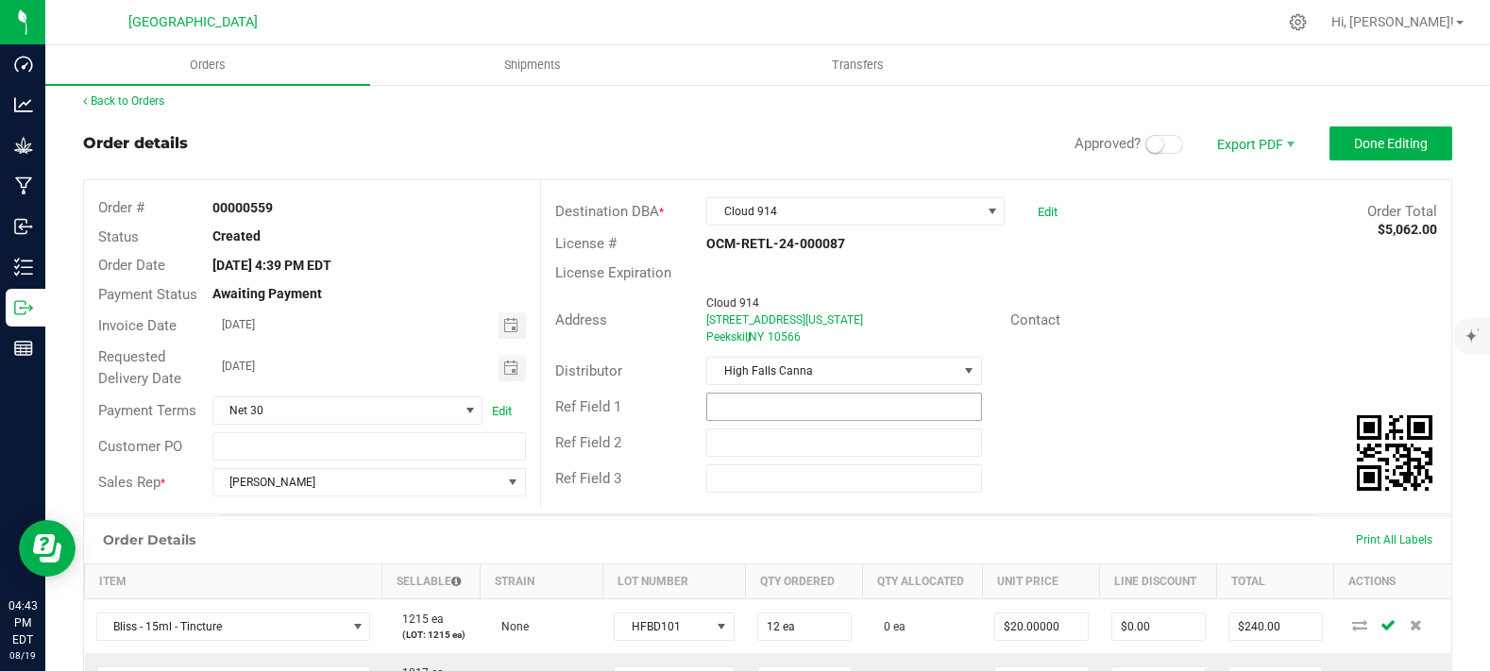
scroll to position [0, 0]
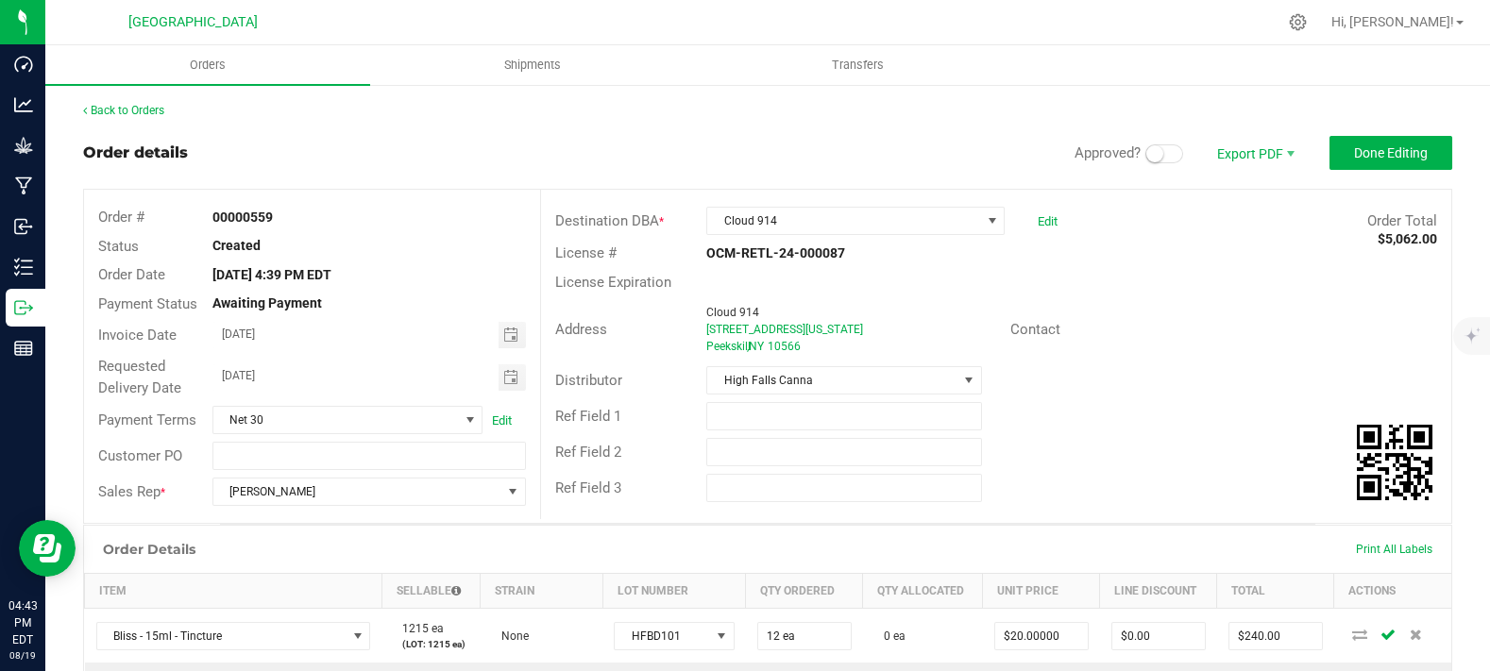
click at [1152, 160] on span at bounding box center [1164, 153] width 38 height 19
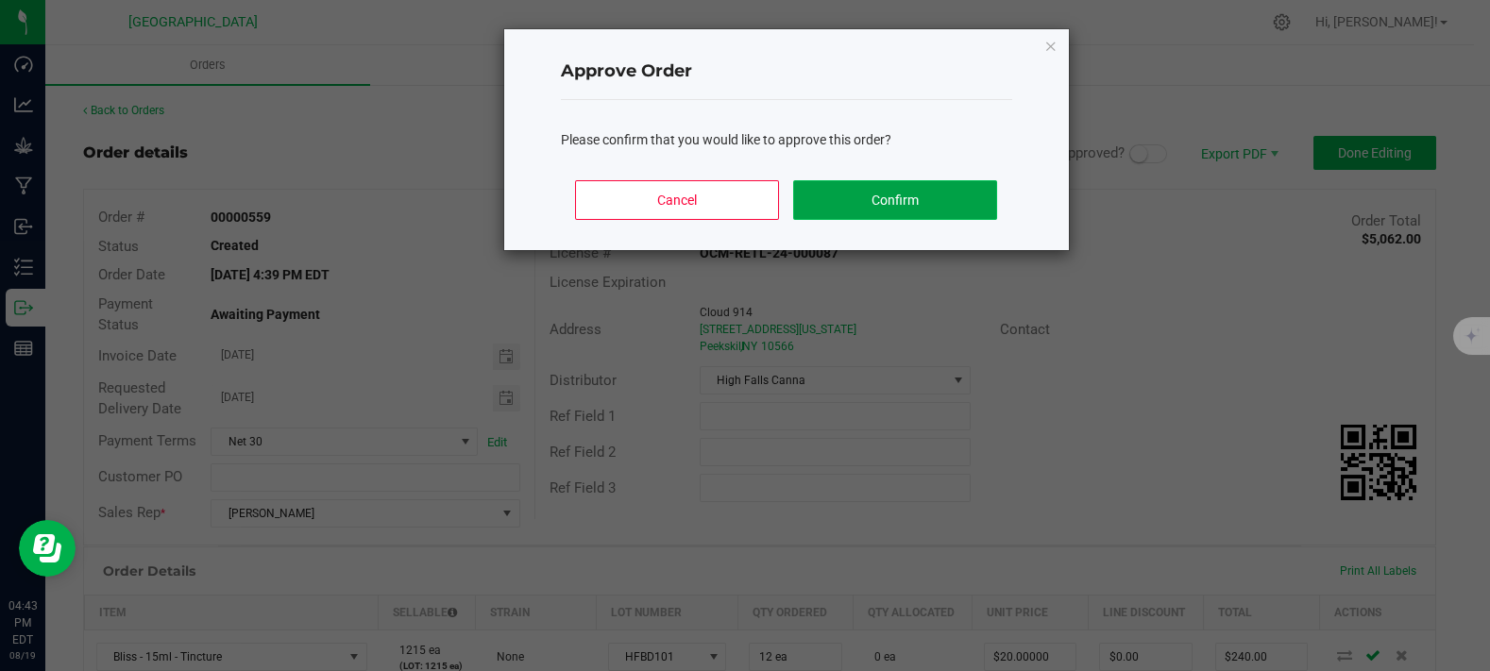
click at [856, 204] on button "Confirm" at bounding box center [894, 200] width 203 height 40
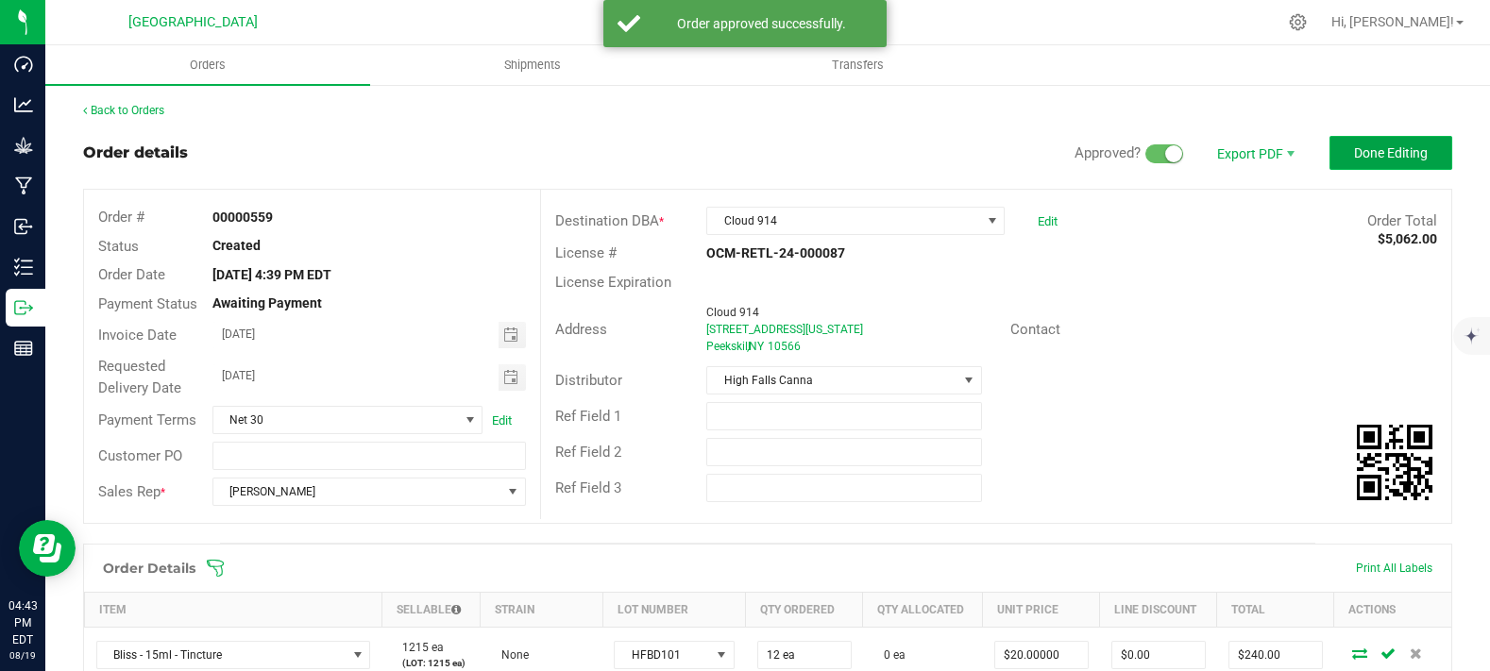
click at [1370, 145] on span "Done Editing" at bounding box center [1391, 152] width 74 height 15
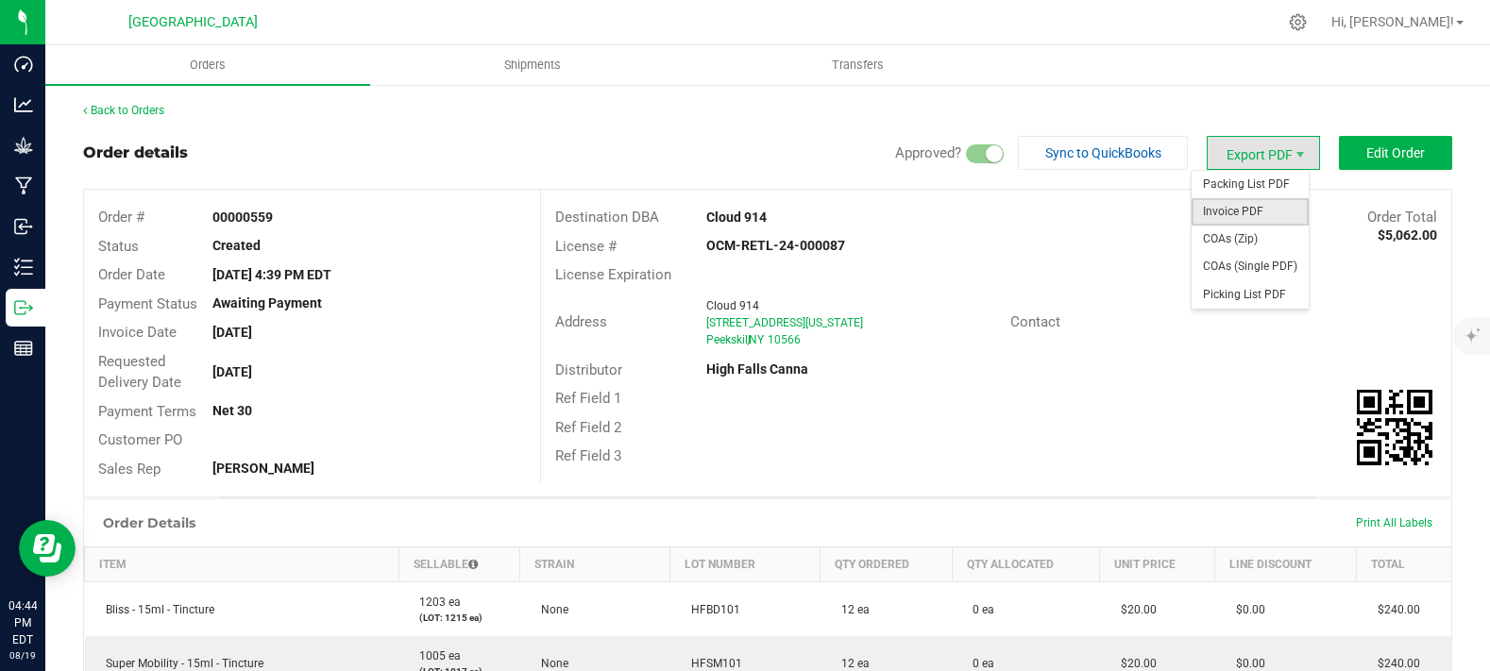
click at [1228, 211] on span "Invoice PDF" at bounding box center [1250, 211] width 117 height 27
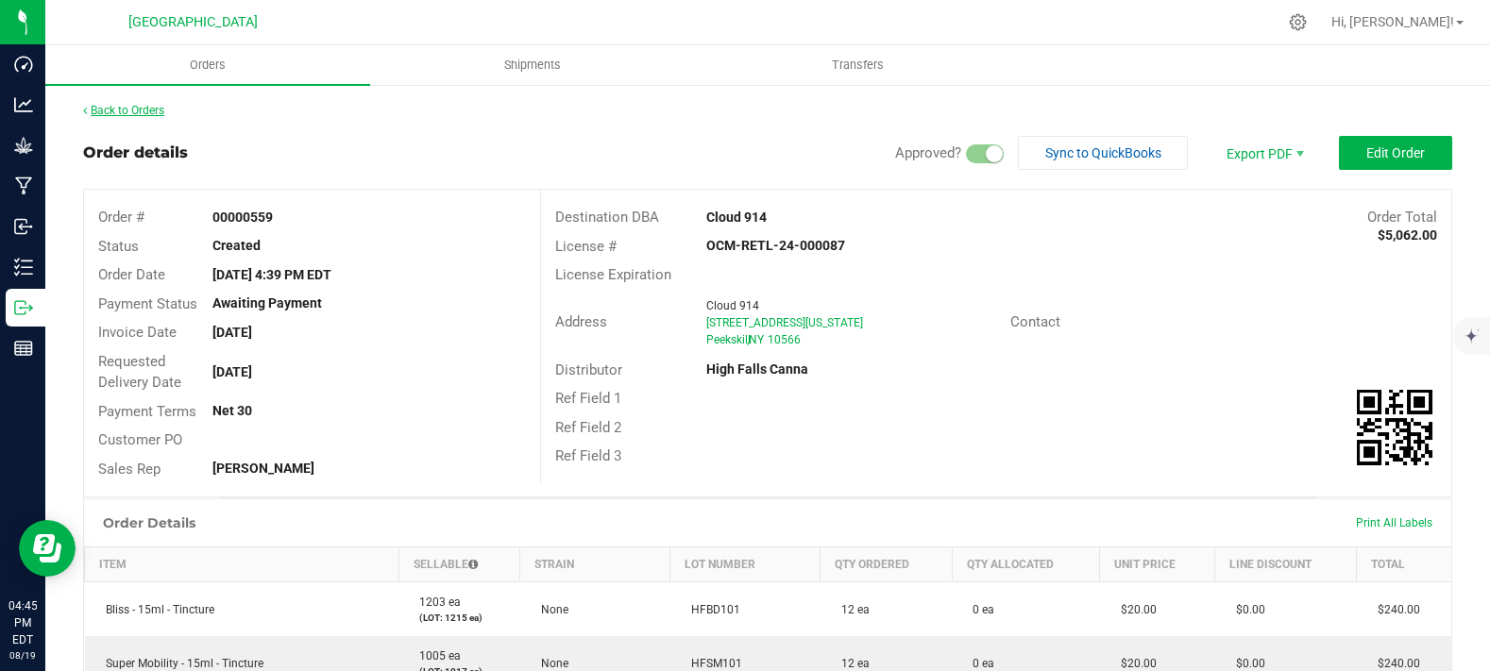
click at [136, 113] on link "Back to Orders" at bounding box center [123, 110] width 81 height 13
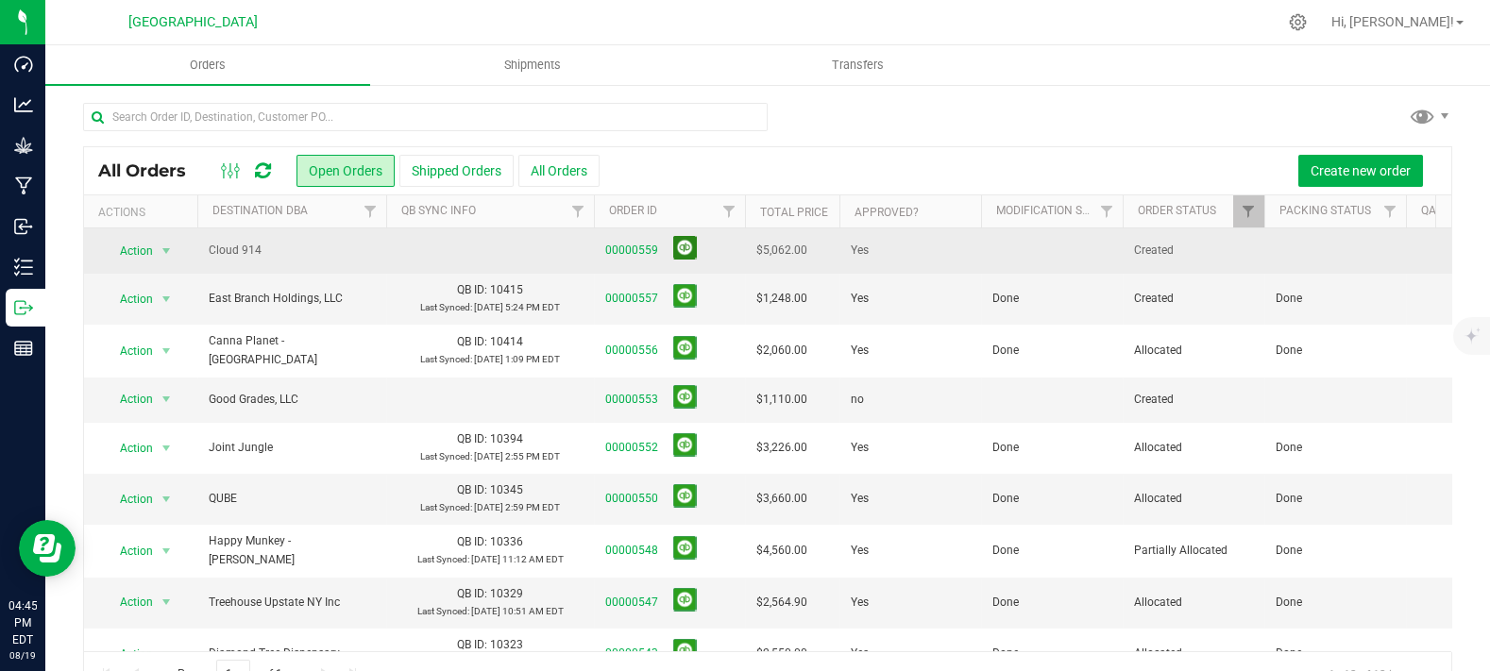
click at [692, 241] on button at bounding box center [685, 248] width 24 height 24
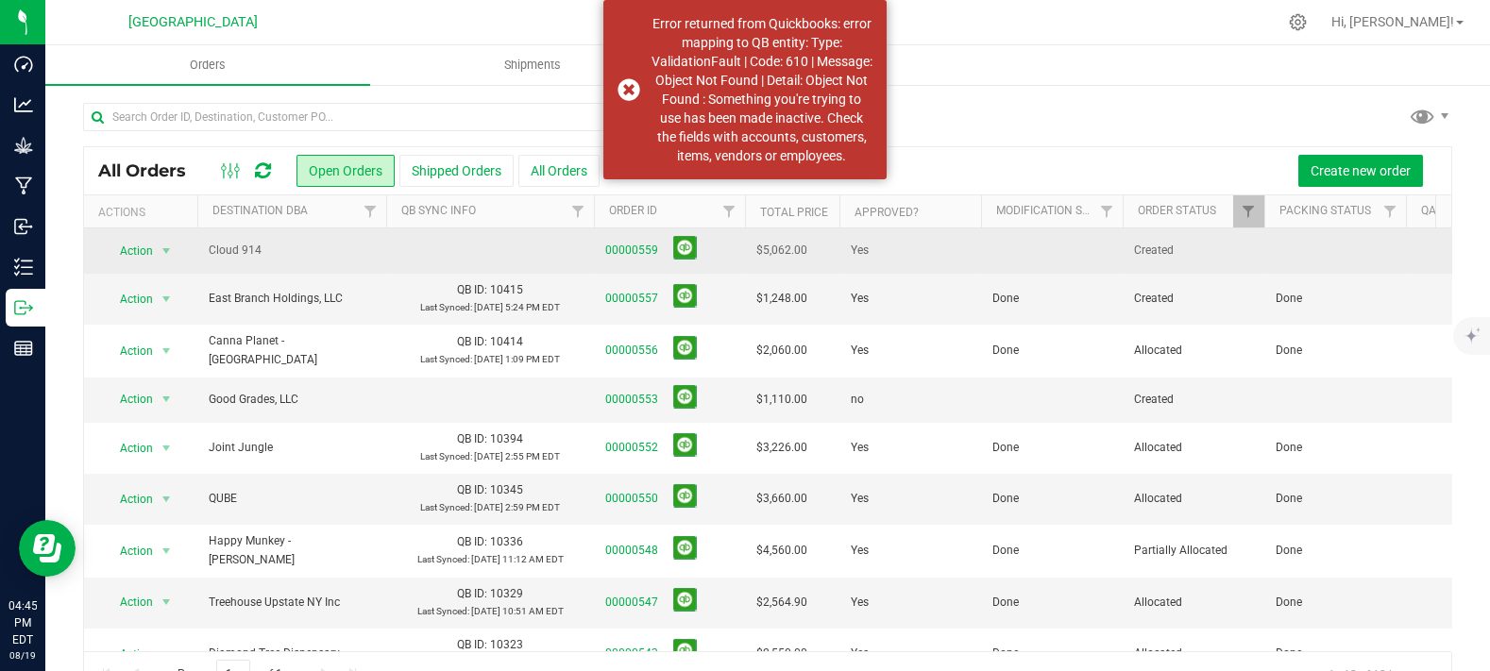
click at [1033, 248] on td at bounding box center [1052, 251] width 142 height 45
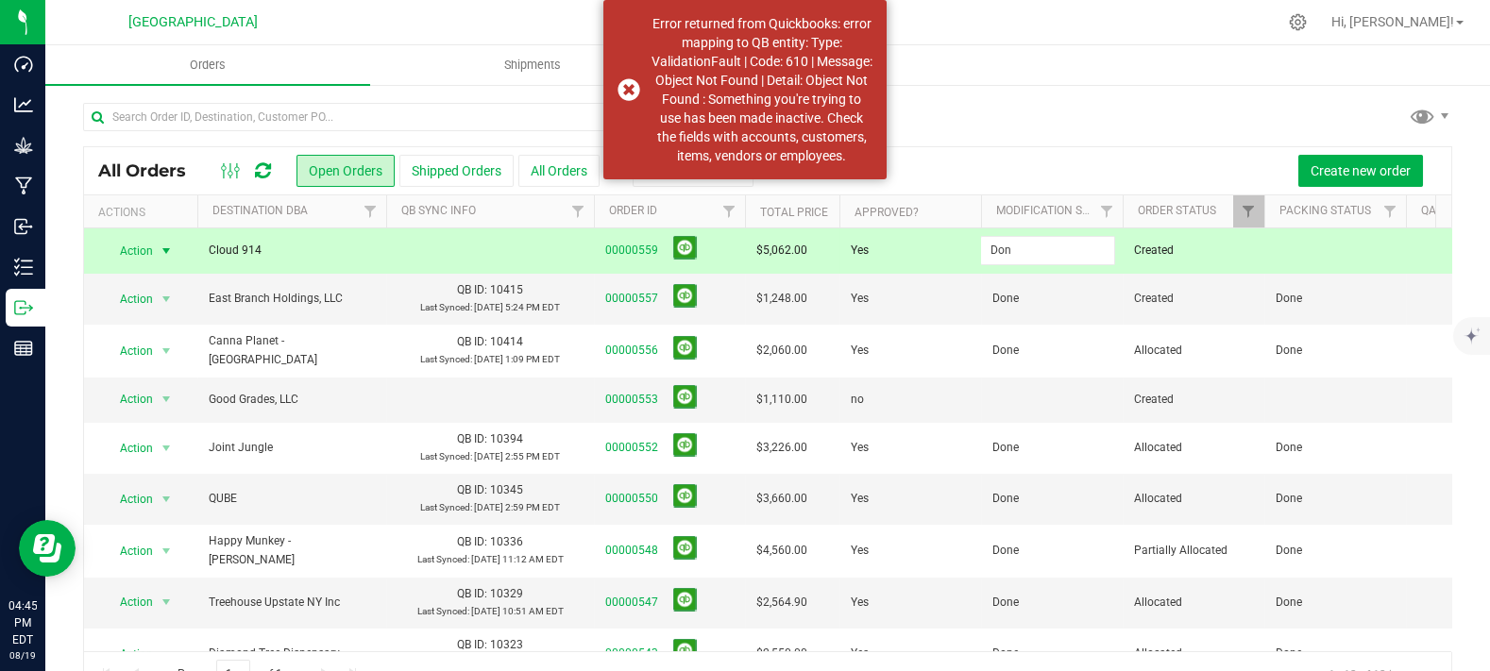
type input "Done"
click at [1150, 95] on div "All Orders Open Orders Shipped Orders All Orders Create shipment Create new ord…" at bounding box center [767, 400] width 1445 height 634
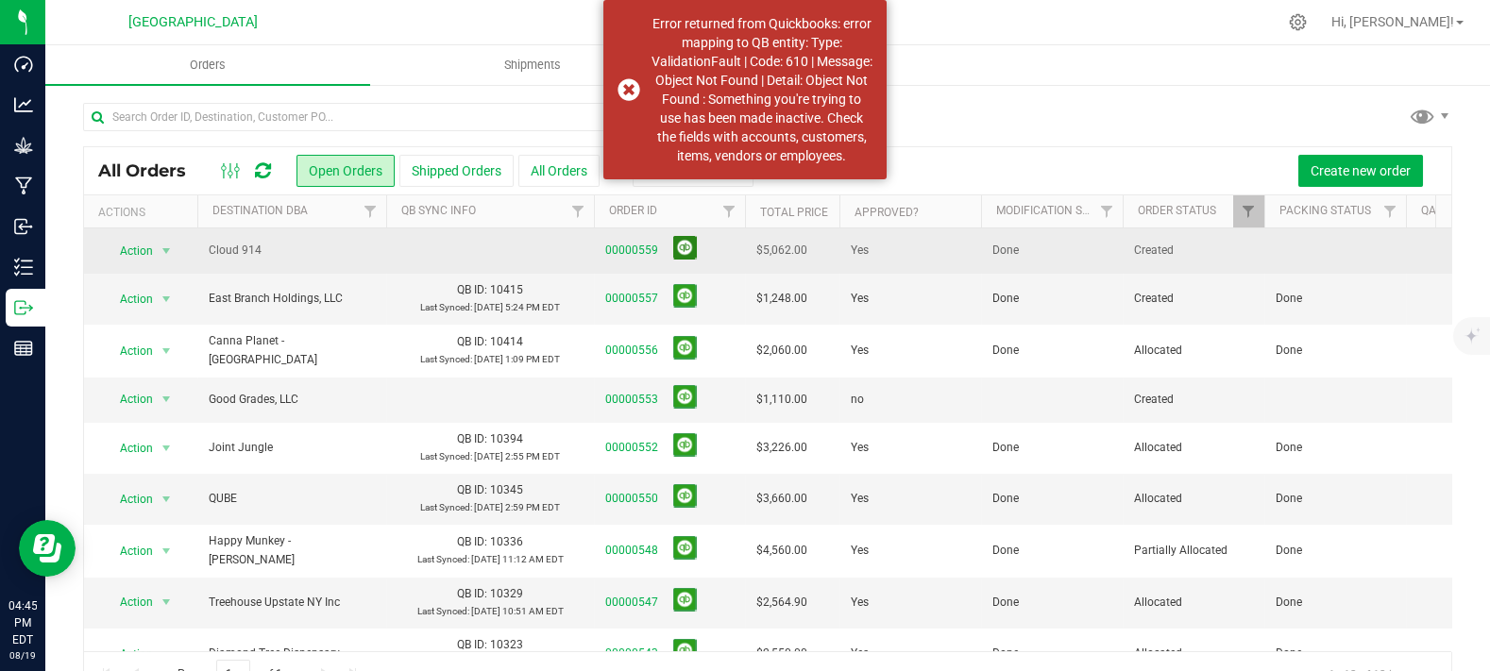
click at [694, 245] on button at bounding box center [685, 248] width 24 height 24
click at [986, 103] on div at bounding box center [767, 124] width 1369 height 43
